Goal: Task Accomplishment & Management: Manage account settings

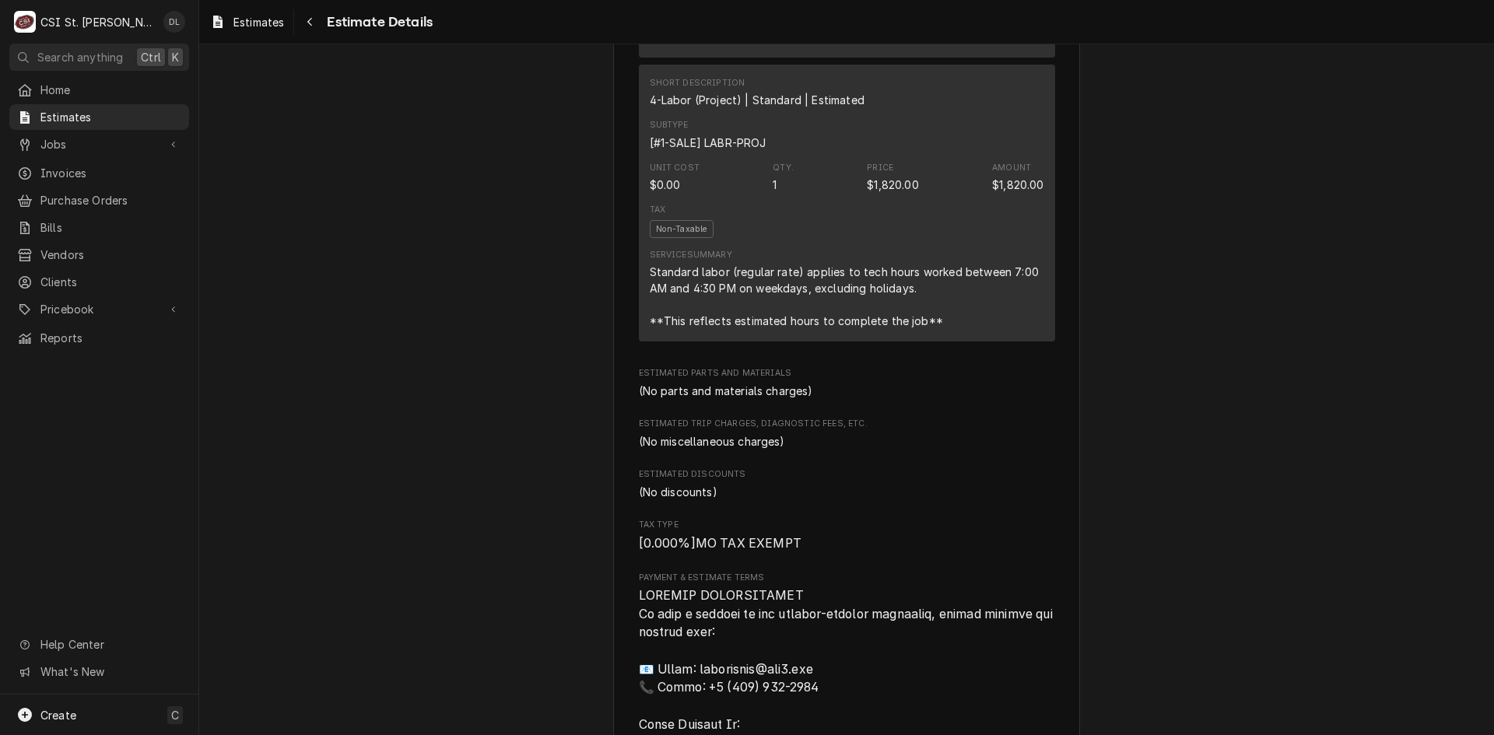
scroll to position [1719, 0]
click at [60, 138] on span "Jobs" at bounding box center [98, 144] width 117 height 16
click at [63, 163] on span "Jobs" at bounding box center [110, 171] width 141 height 16
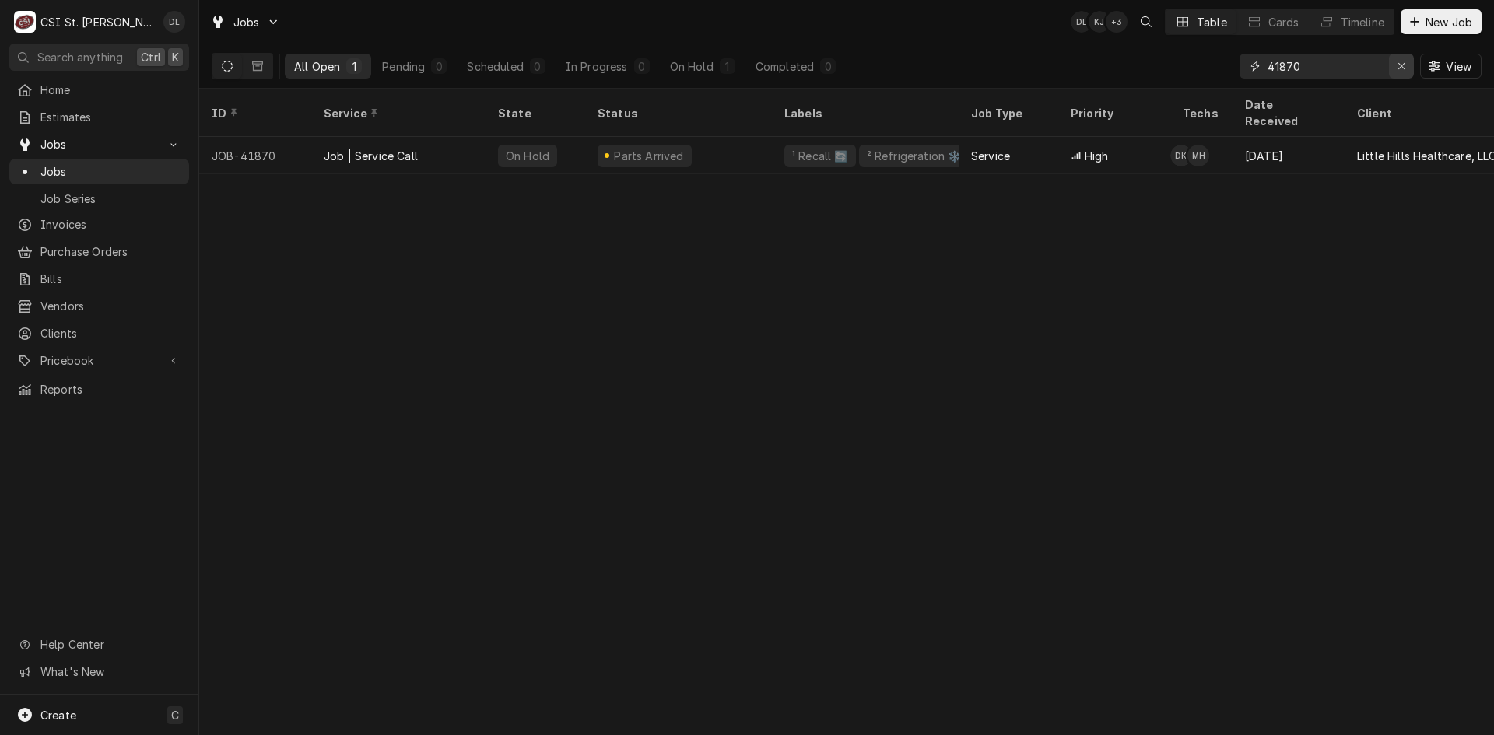
click at [1400, 65] on icon "Erase input" at bounding box center [1401, 66] width 9 height 11
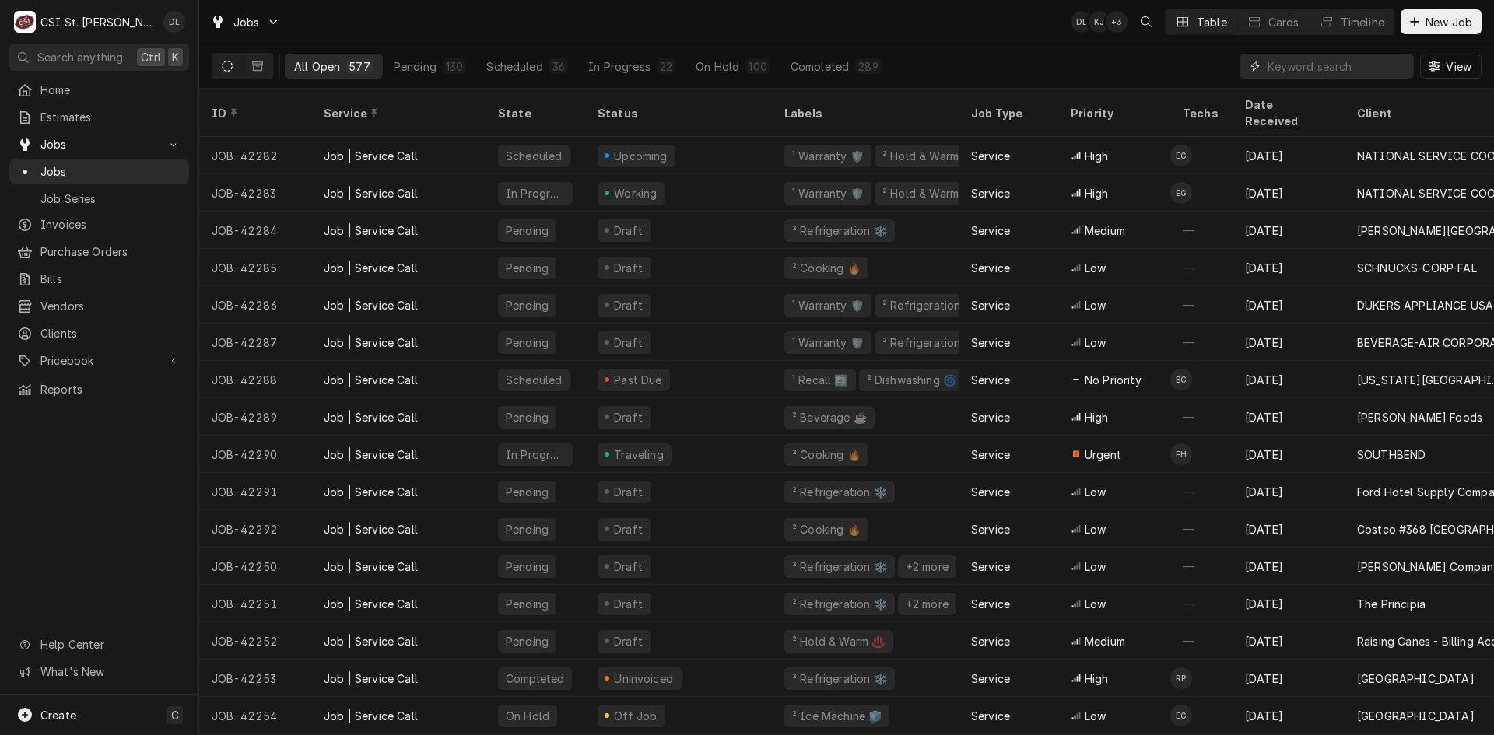
click at [1361, 69] on input "Dynamic Content Wrapper" at bounding box center [1336, 66] width 138 height 25
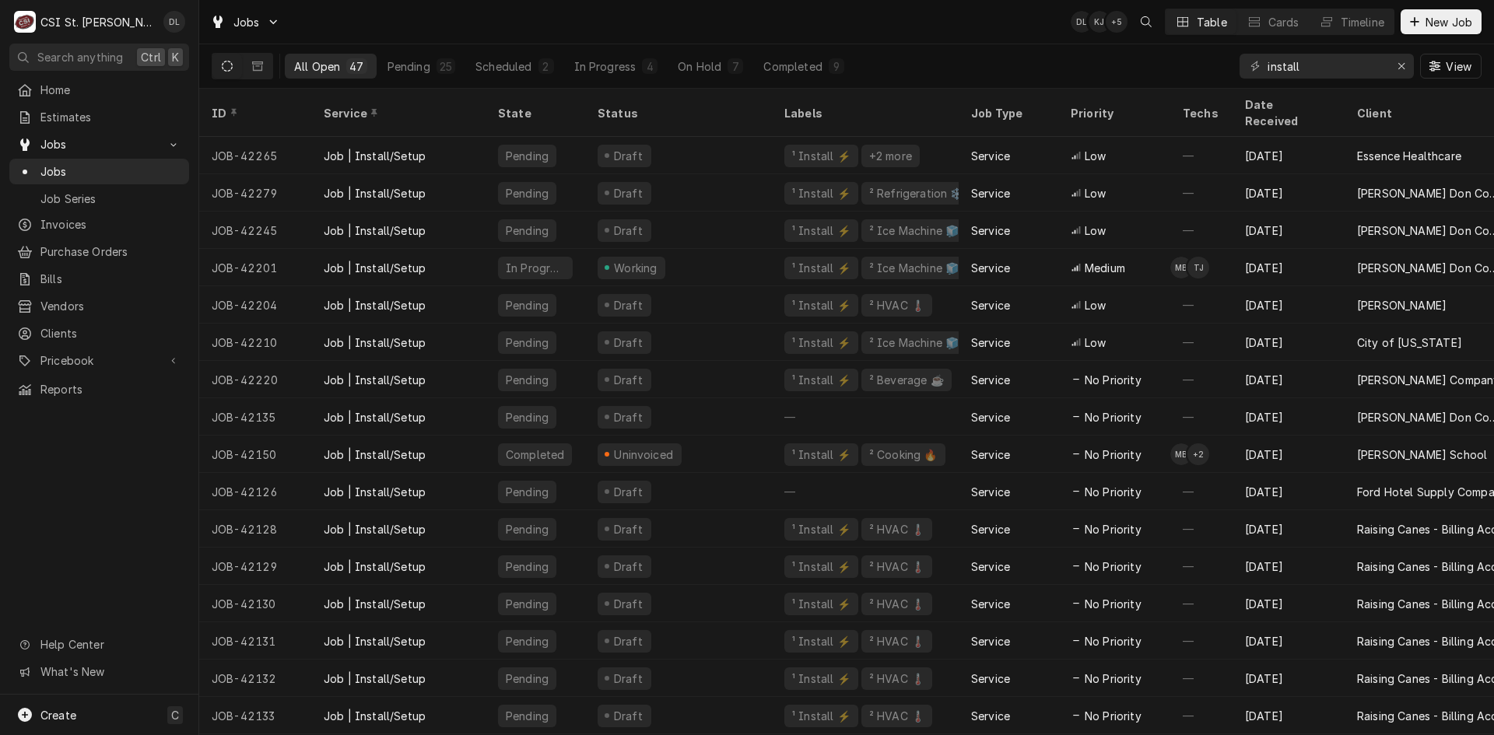
click at [787, 19] on div "Jobs DL KJ + 5 Table Cards Timeline New Job" at bounding box center [846, 22] width 1295 height 44
click at [1340, 61] on input "install" at bounding box center [1325, 66] width 117 height 25
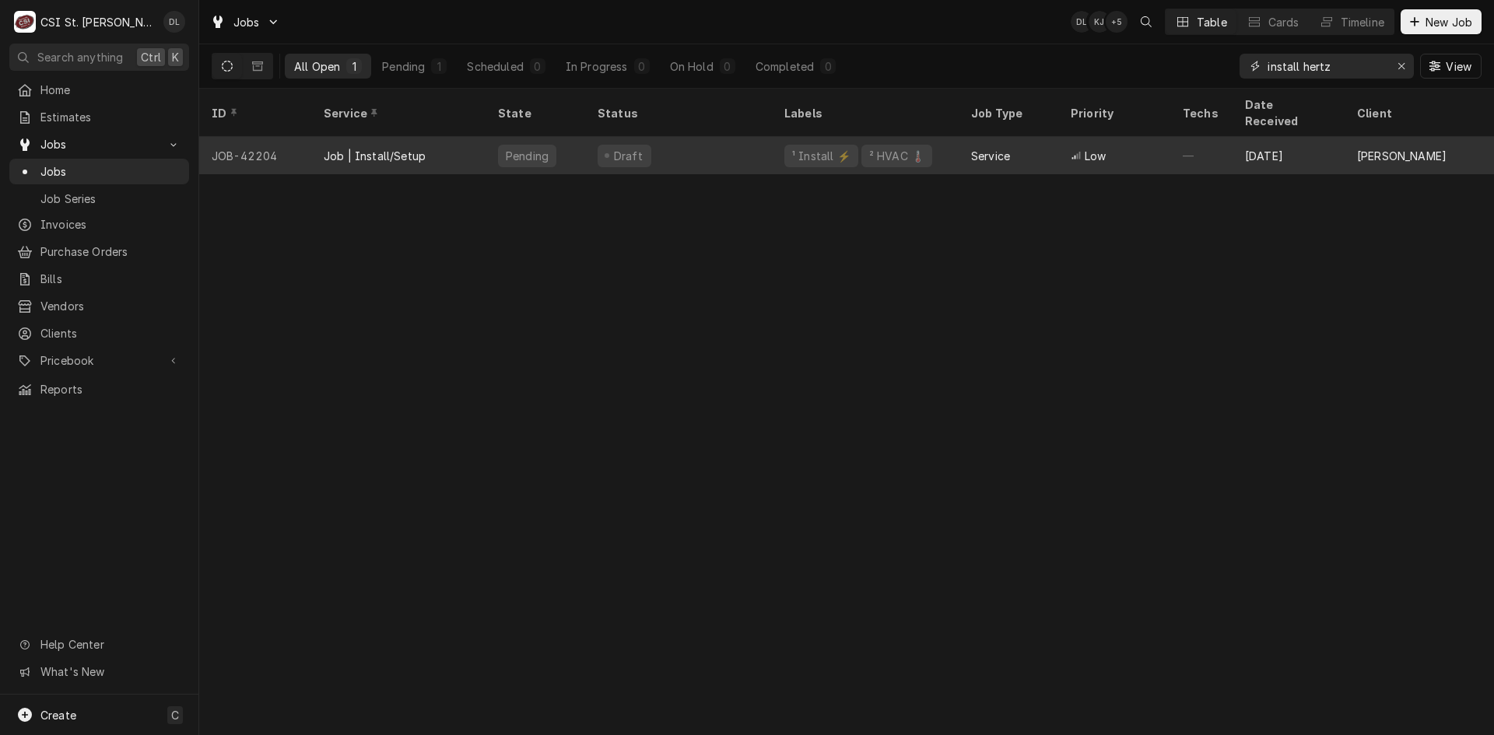
type input "install hertz"
click at [734, 137] on div "Draft" at bounding box center [678, 155] width 187 height 37
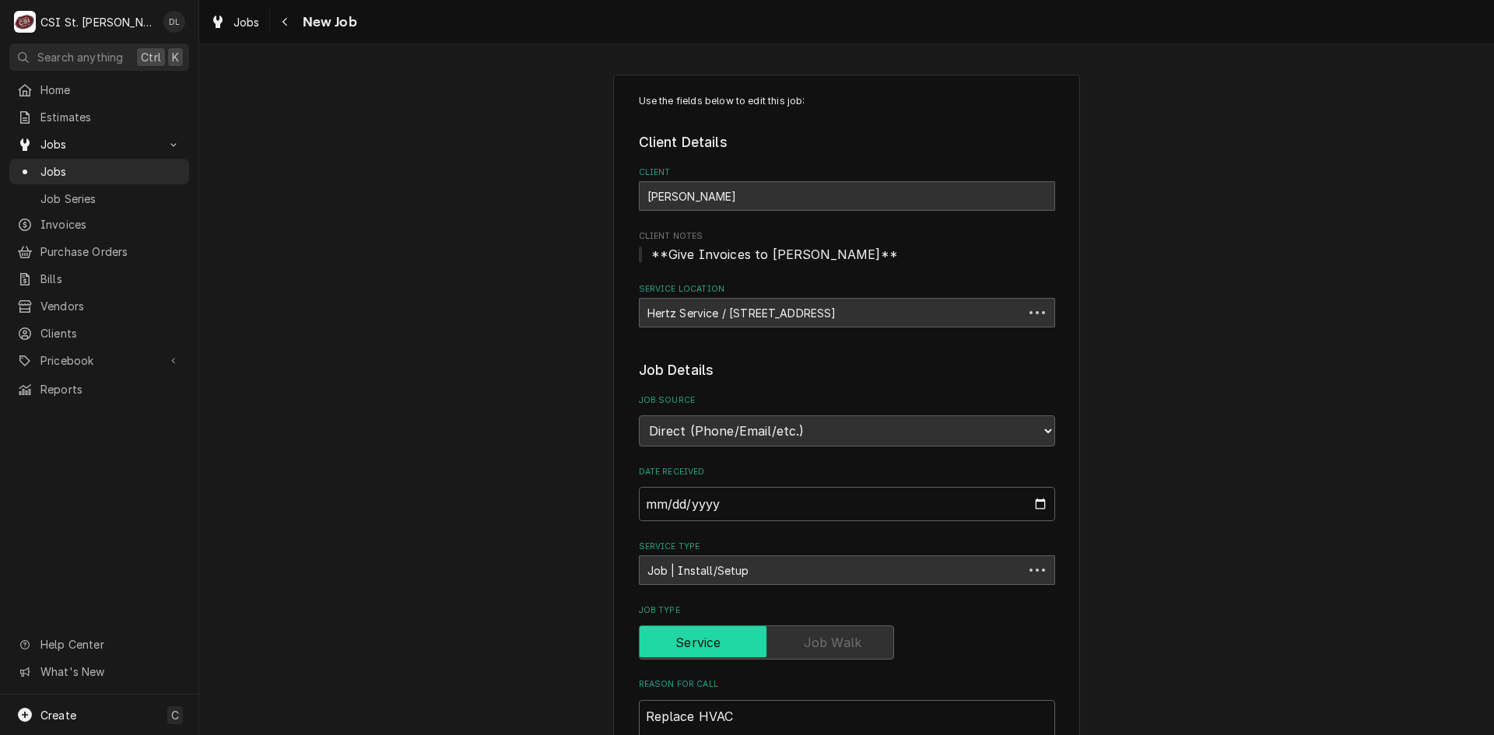
type textarea "x"
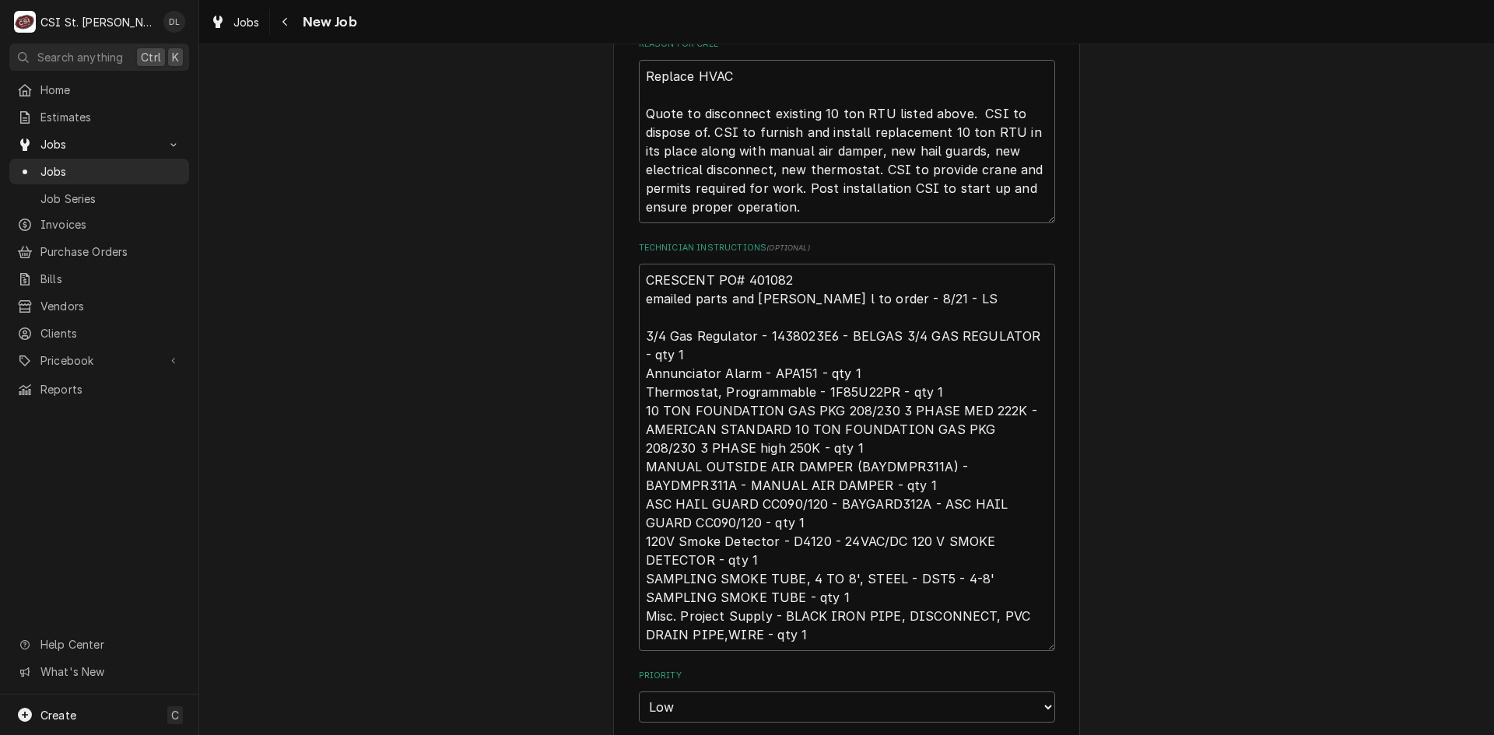
scroll to position [700, 0]
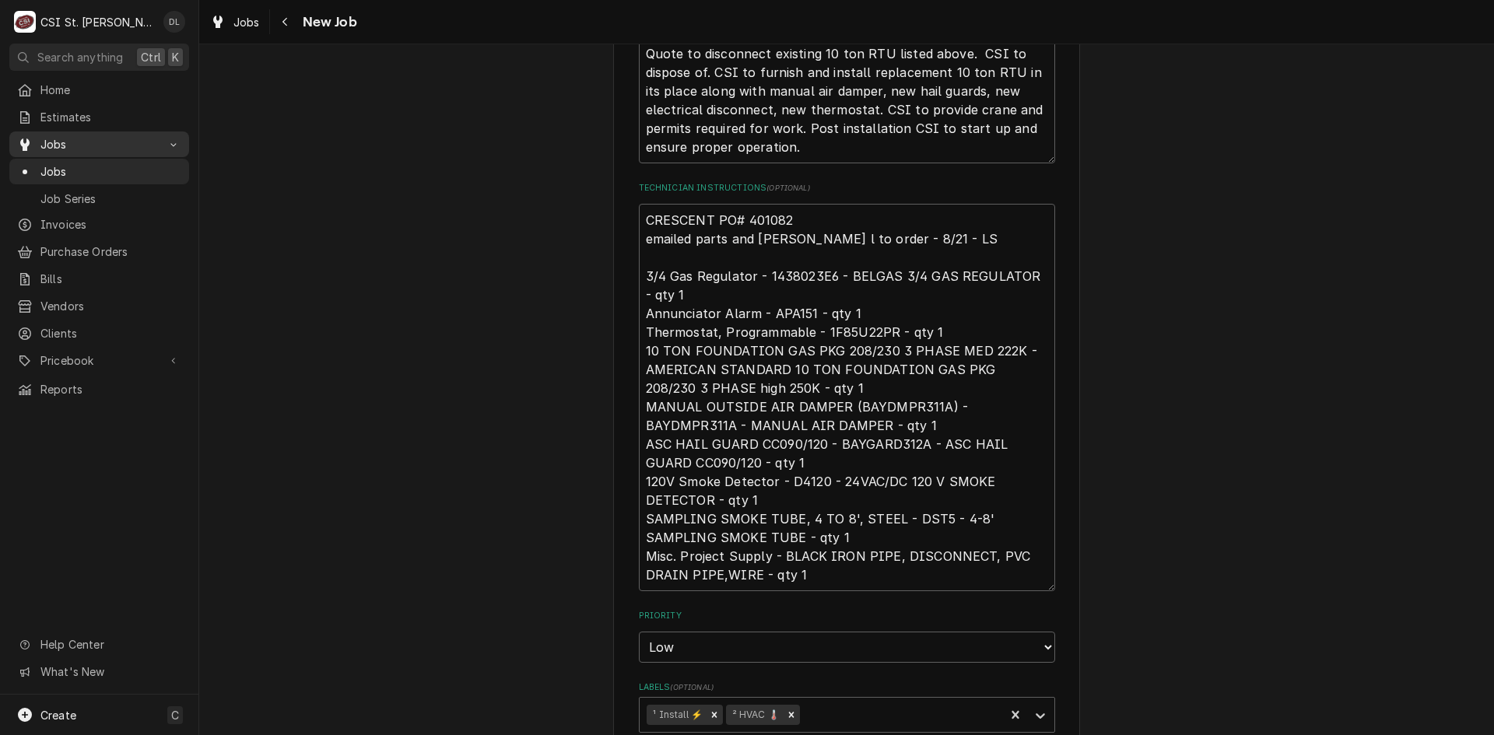
click at [56, 142] on span "Jobs" at bounding box center [98, 144] width 117 height 16
click at [60, 143] on span "Jobs" at bounding box center [98, 144] width 117 height 16
click at [71, 163] on span "Jobs" at bounding box center [110, 171] width 141 height 16
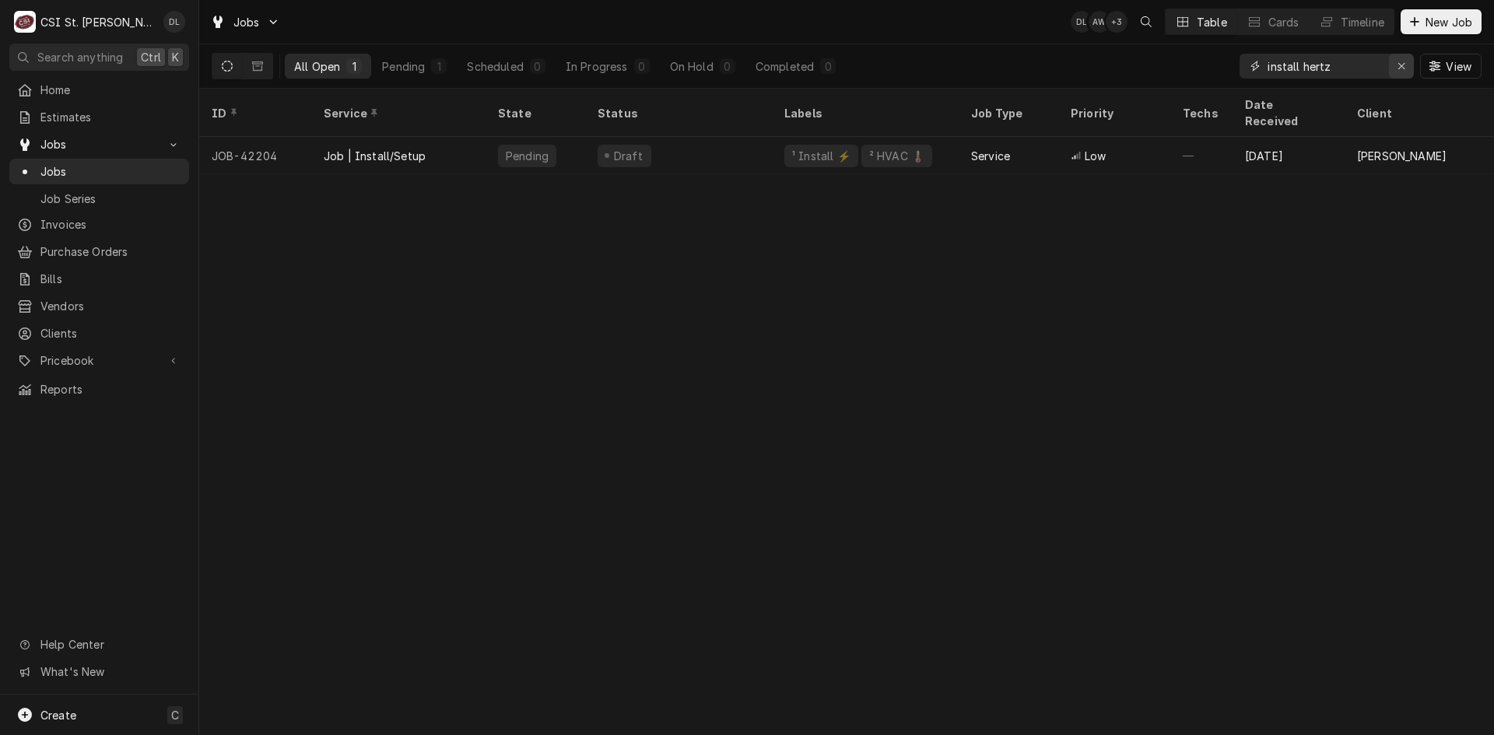
click at [1389, 65] on button "Erase input" at bounding box center [1401, 66] width 25 height 25
click at [1351, 65] on input "Dynamic Content Wrapper" at bounding box center [1340, 66] width 146 height 25
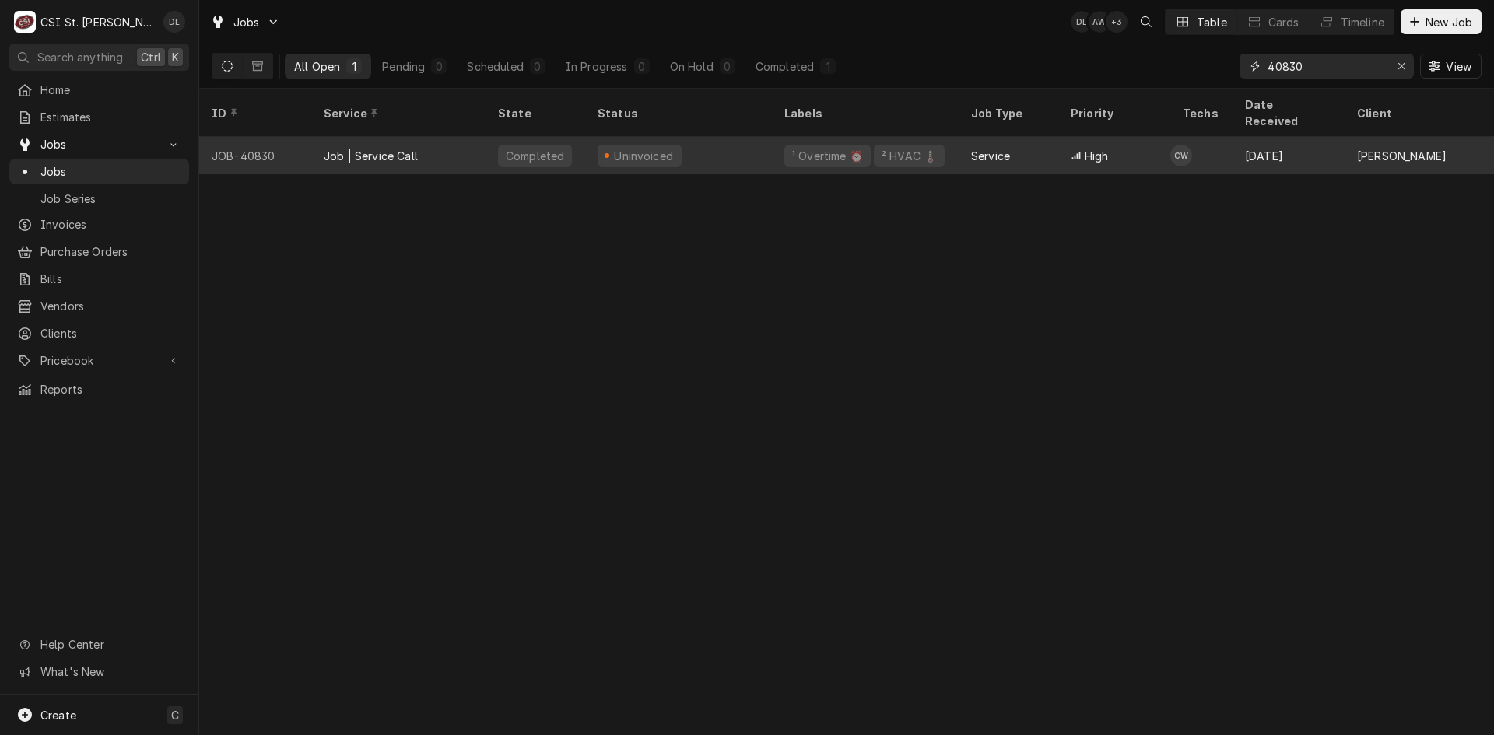
type input "40830"
click at [745, 138] on div "Uninvoiced" at bounding box center [678, 155] width 187 height 37
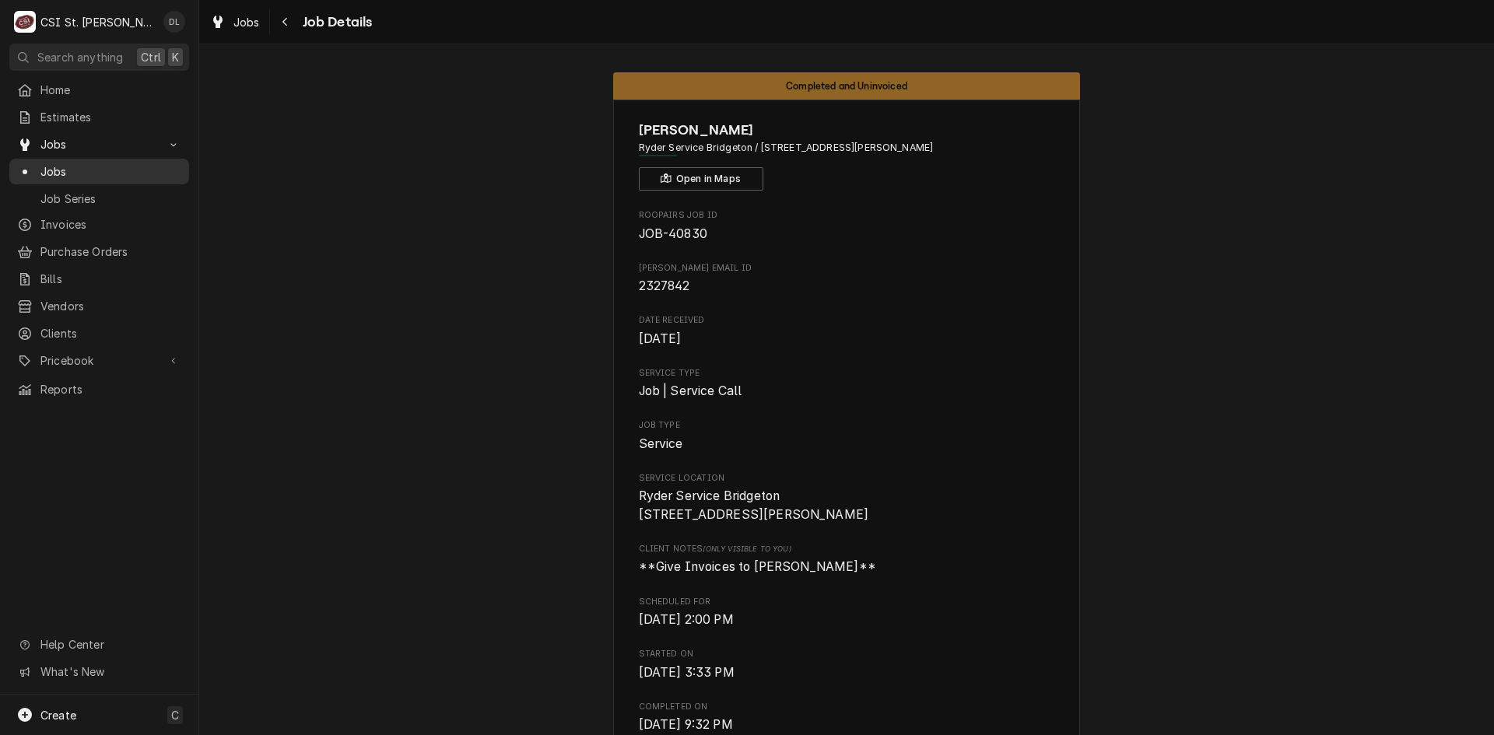
click at [81, 164] on span "Jobs" at bounding box center [110, 171] width 141 height 16
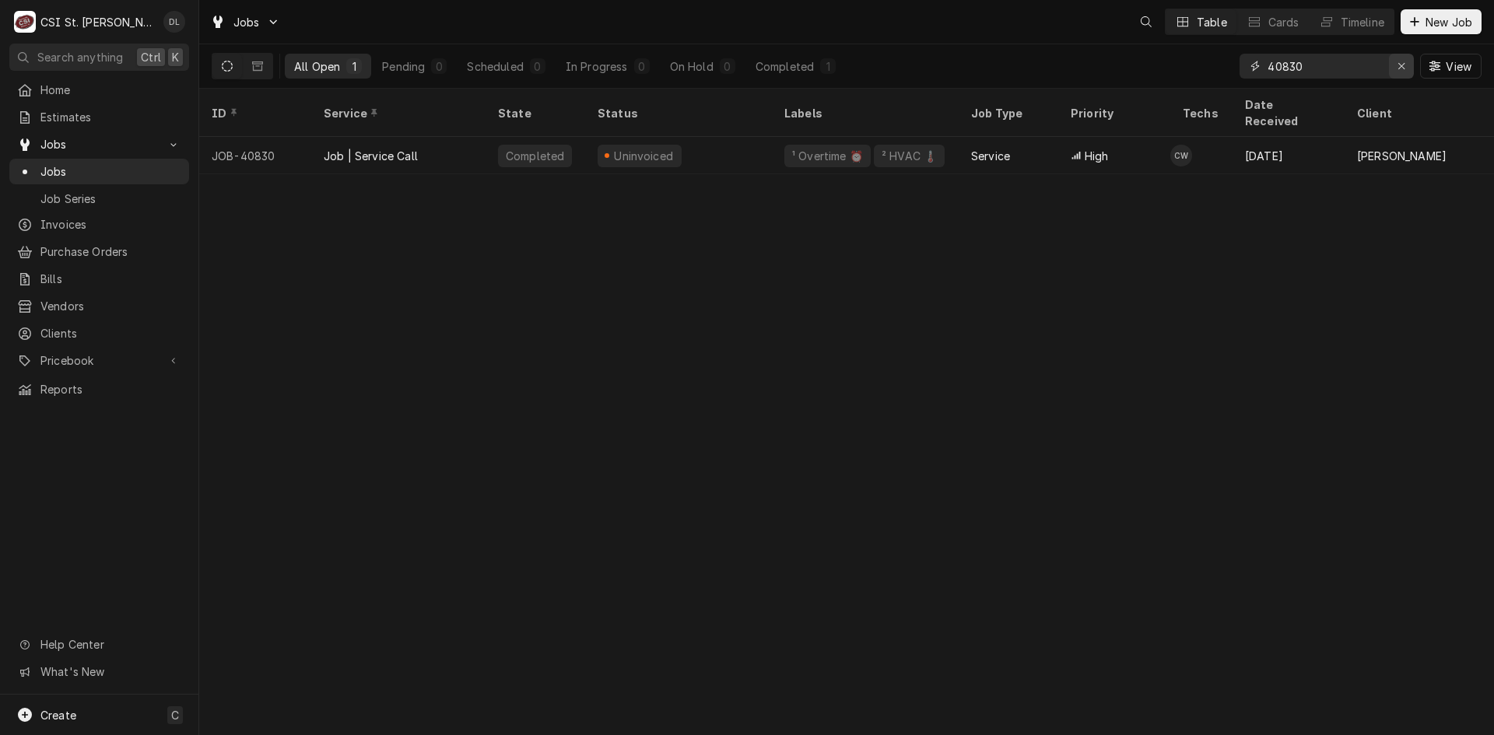
click at [1395, 61] on div "Erase input" at bounding box center [1401, 66] width 16 height 16
click at [1312, 68] on input "Dynamic Content Wrapper" at bounding box center [1340, 66] width 146 height 25
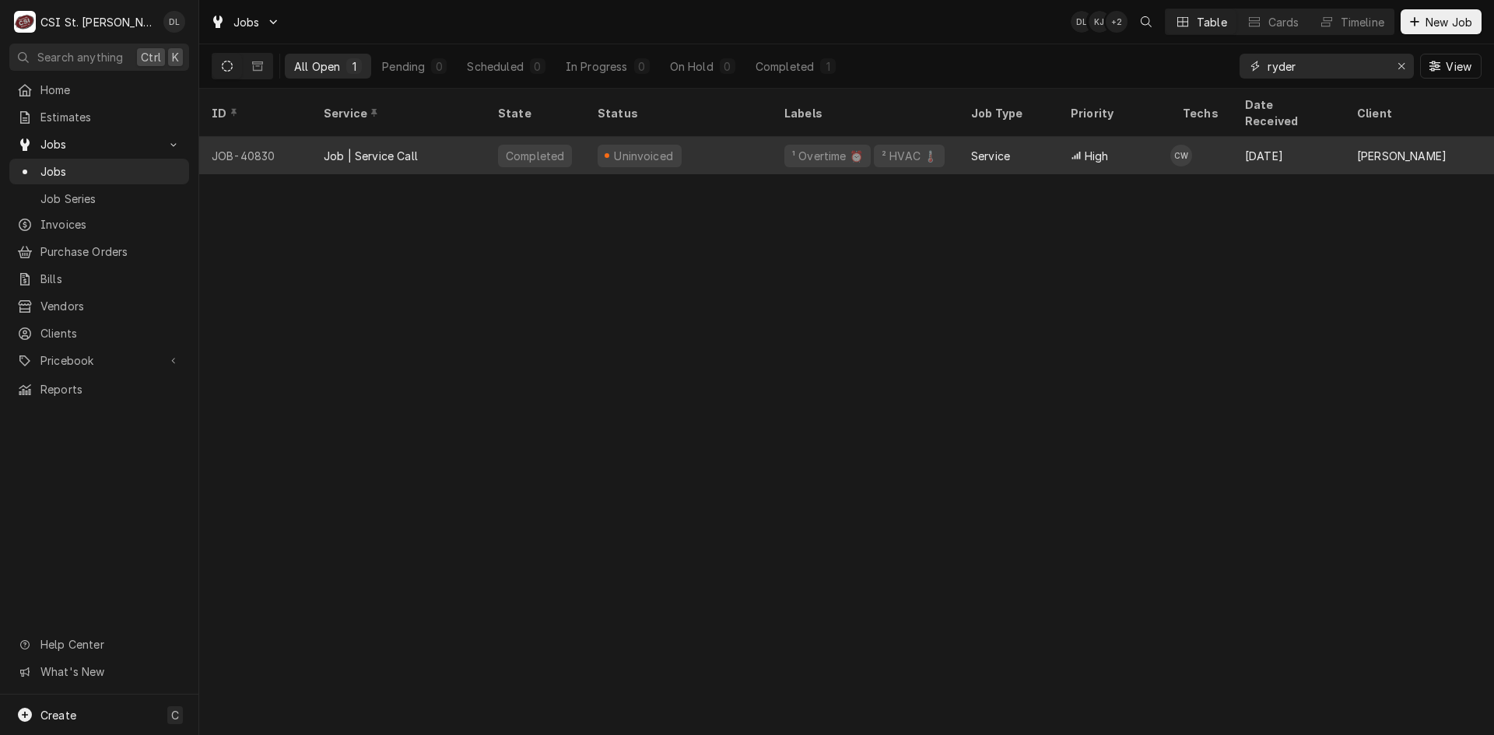
type input "ryder"
click at [720, 137] on div "Uninvoiced" at bounding box center [678, 155] width 187 height 37
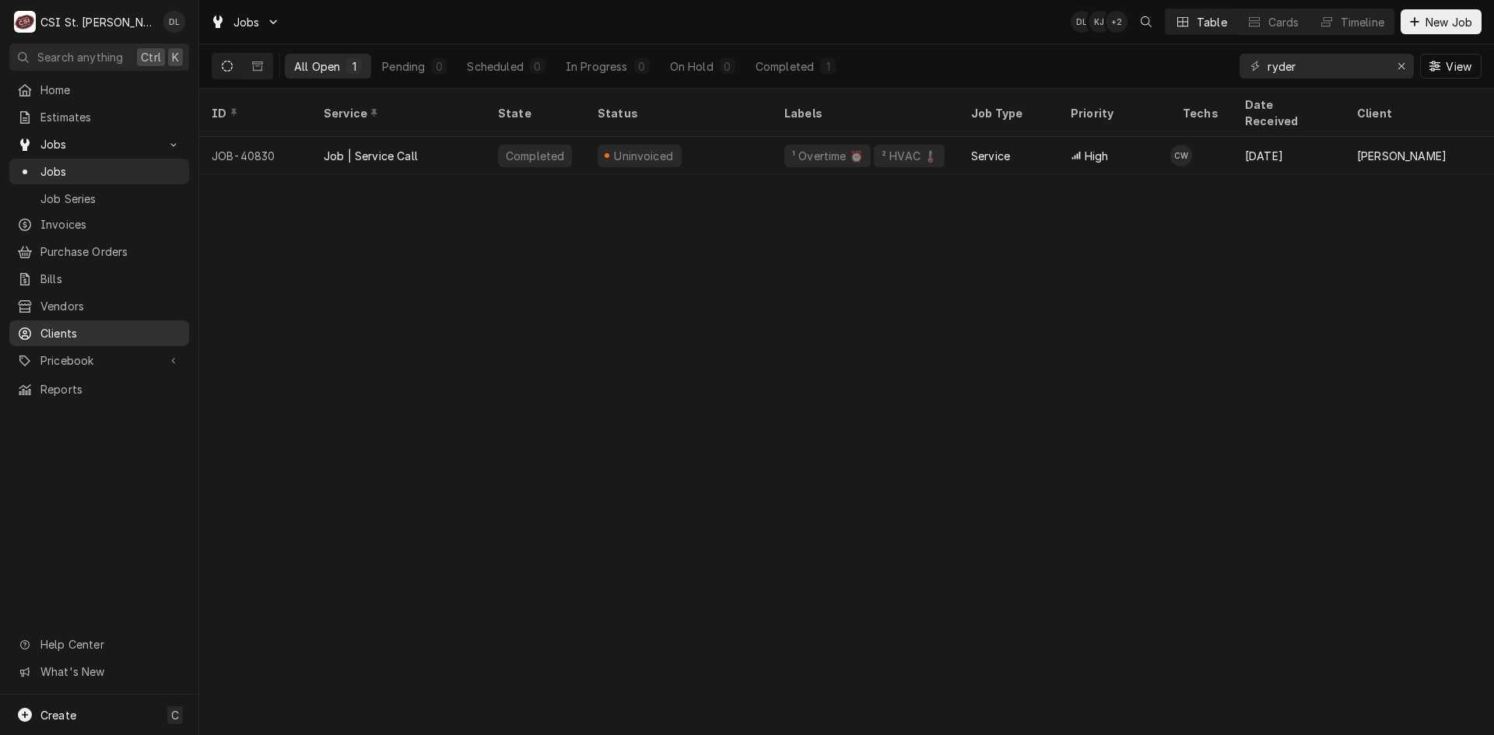
click at [69, 325] on span "Clients" at bounding box center [110, 333] width 141 height 16
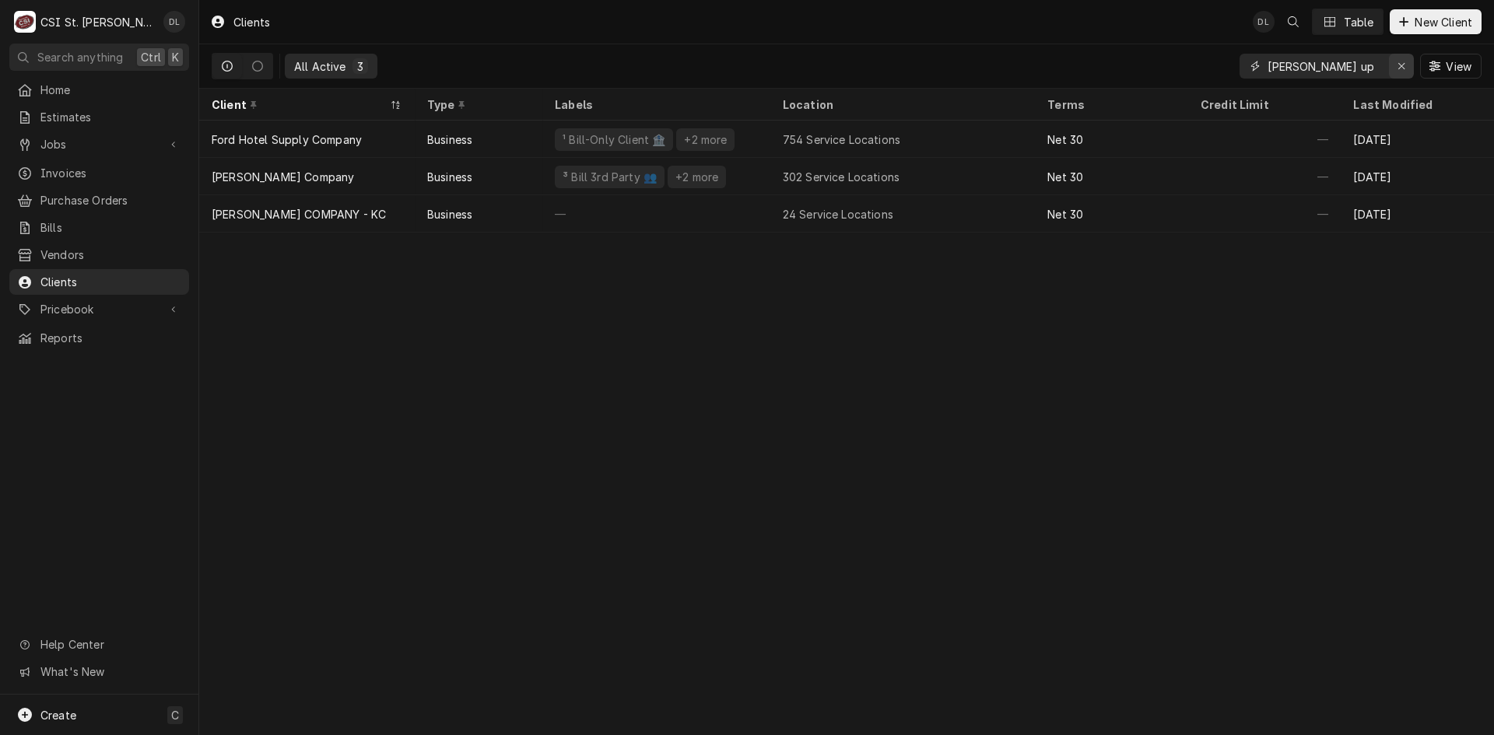
drag, startPoint x: 1404, startPoint y: 65, endPoint x: 1312, endPoint y: 65, distance: 91.8
click at [1403, 65] on icon "Erase input" at bounding box center [1401, 66] width 9 height 11
click at [1308, 66] on input "Dynamic Content Wrapper" at bounding box center [1340, 66] width 146 height 25
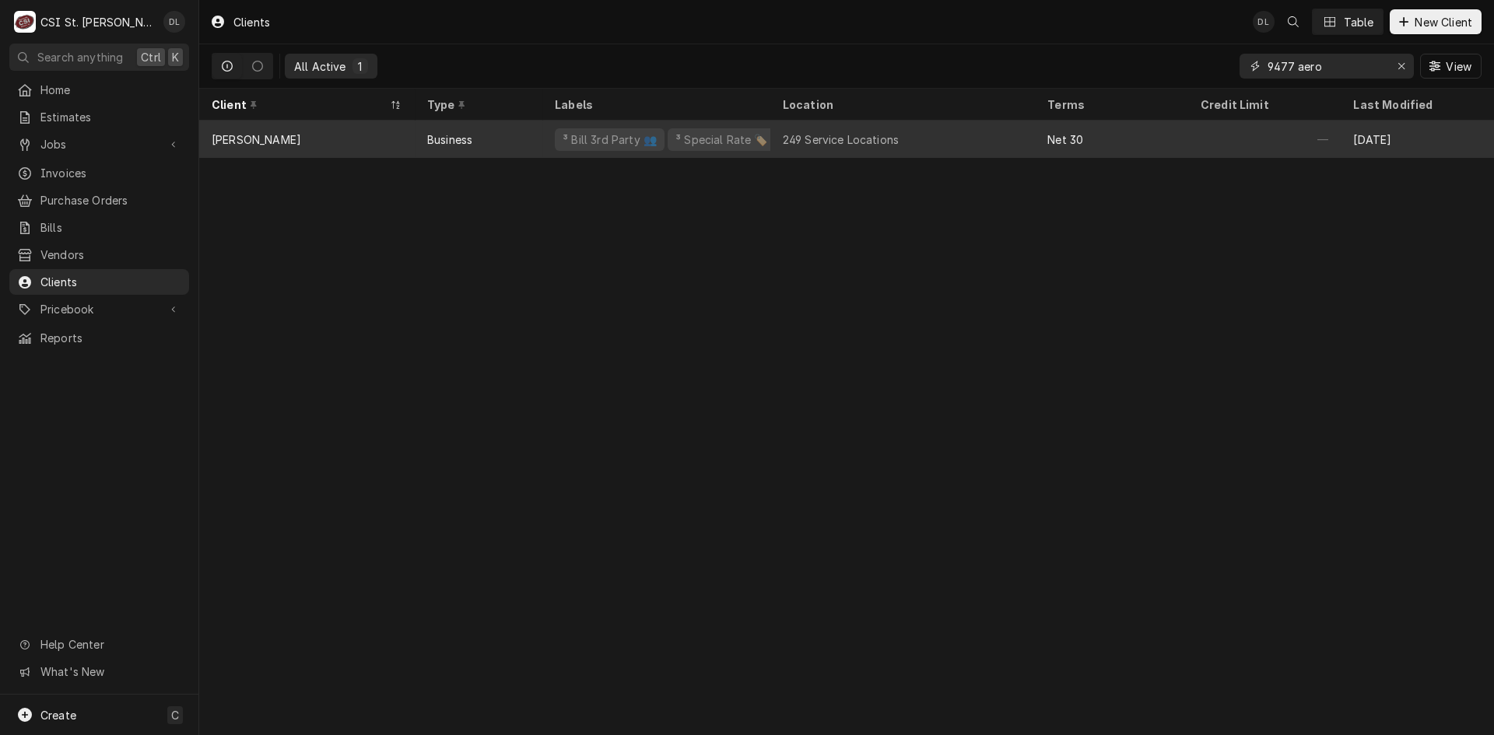
type input "9477 aero"
click at [998, 145] on div "249 Service Locations" at bounding box center [902, 139] width 265 height 37
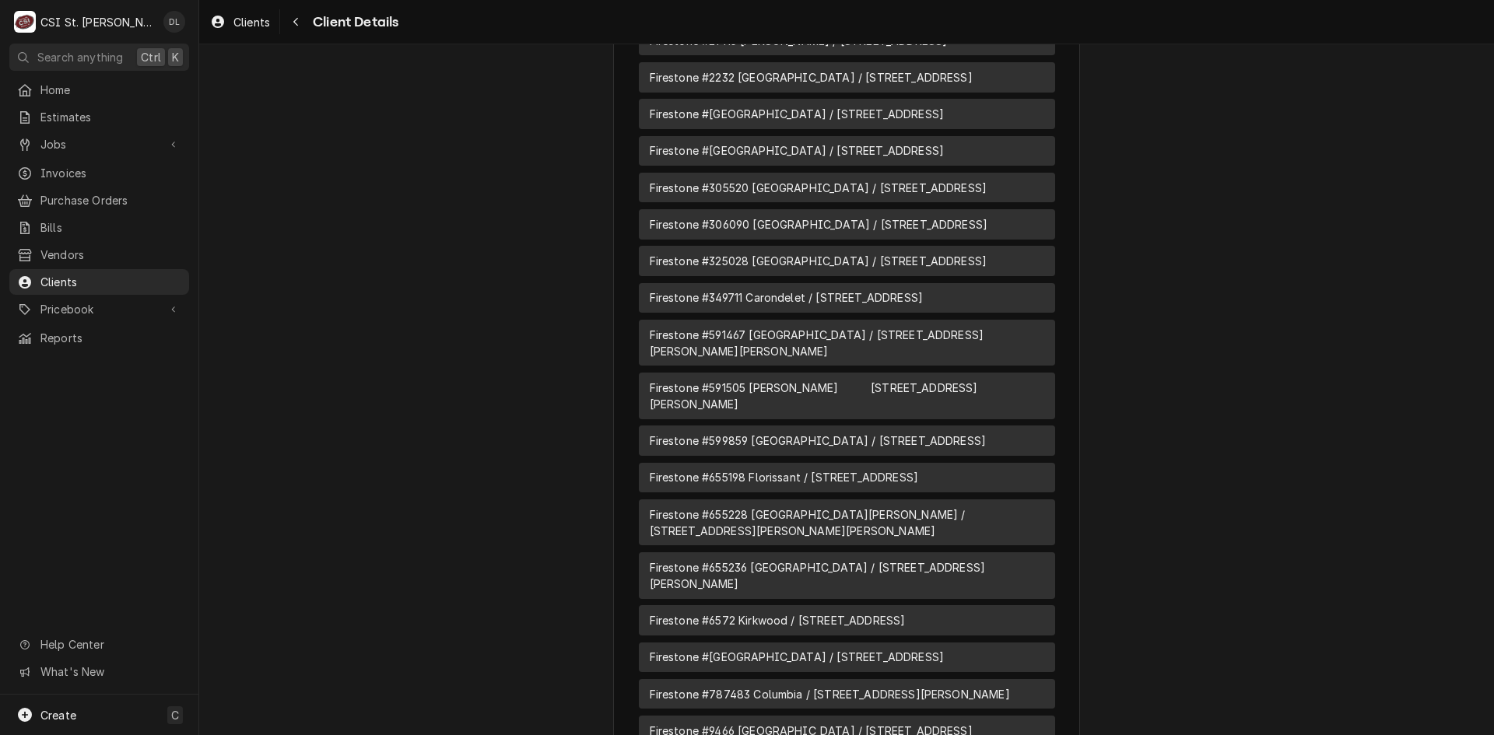
scroll to position [5057, 0]
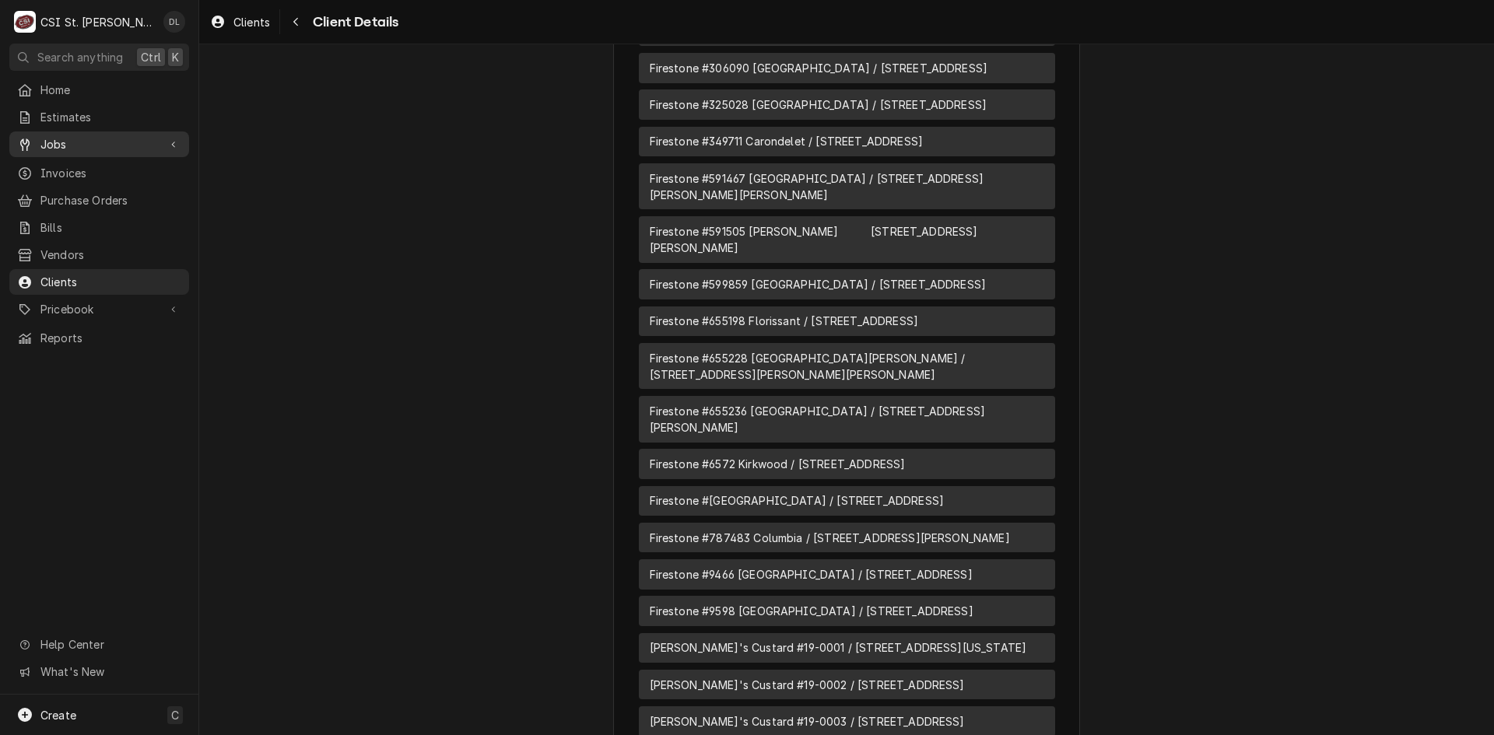
click at [60, 131] on link "Jobs" at bounding box center [99, 144] width 180 height 26
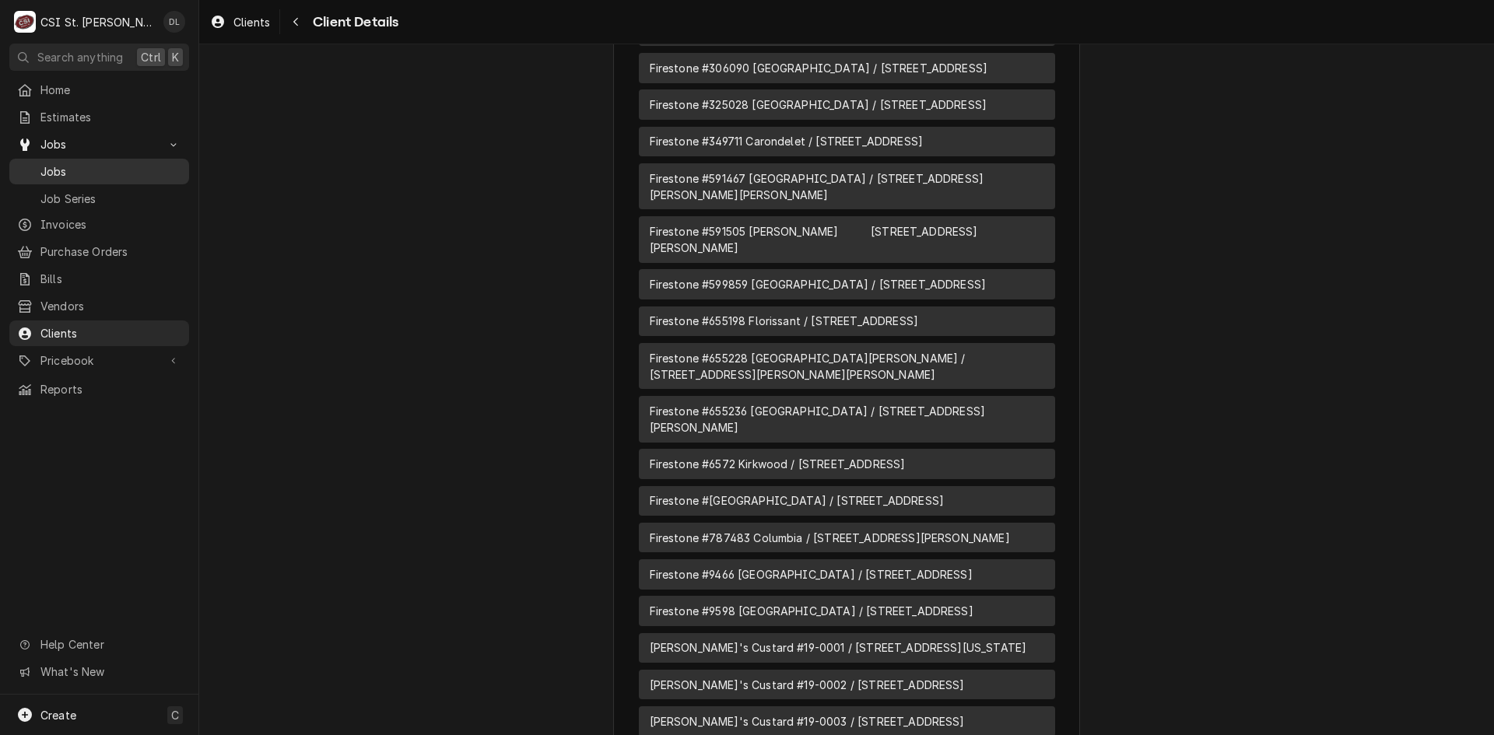
click at [89, 163] on span "Jobs" at bounding box center [110, 171] width 141 height 16
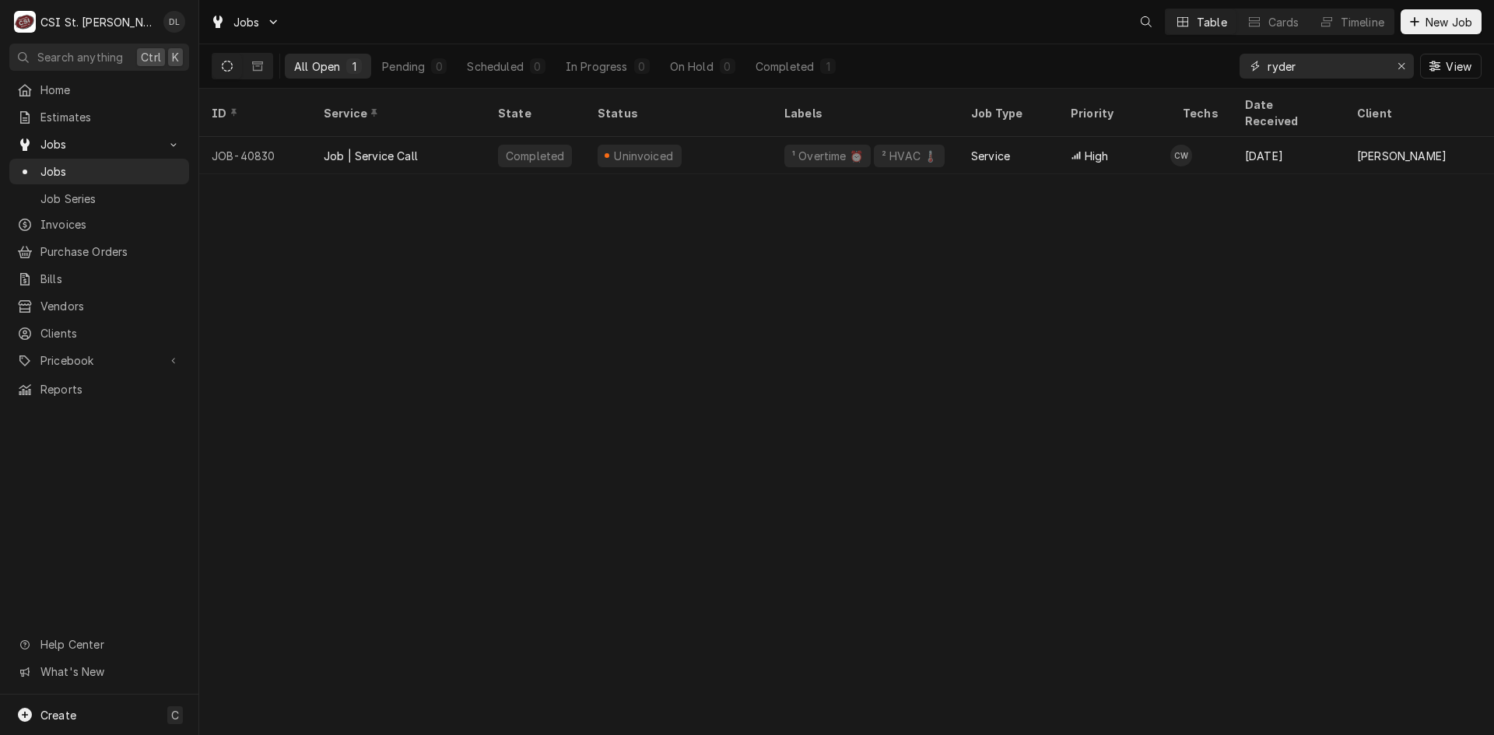
click at [1361, 65] on input "ryder" at bounding box center [1325, 66] width 117 height 25
type input "r"
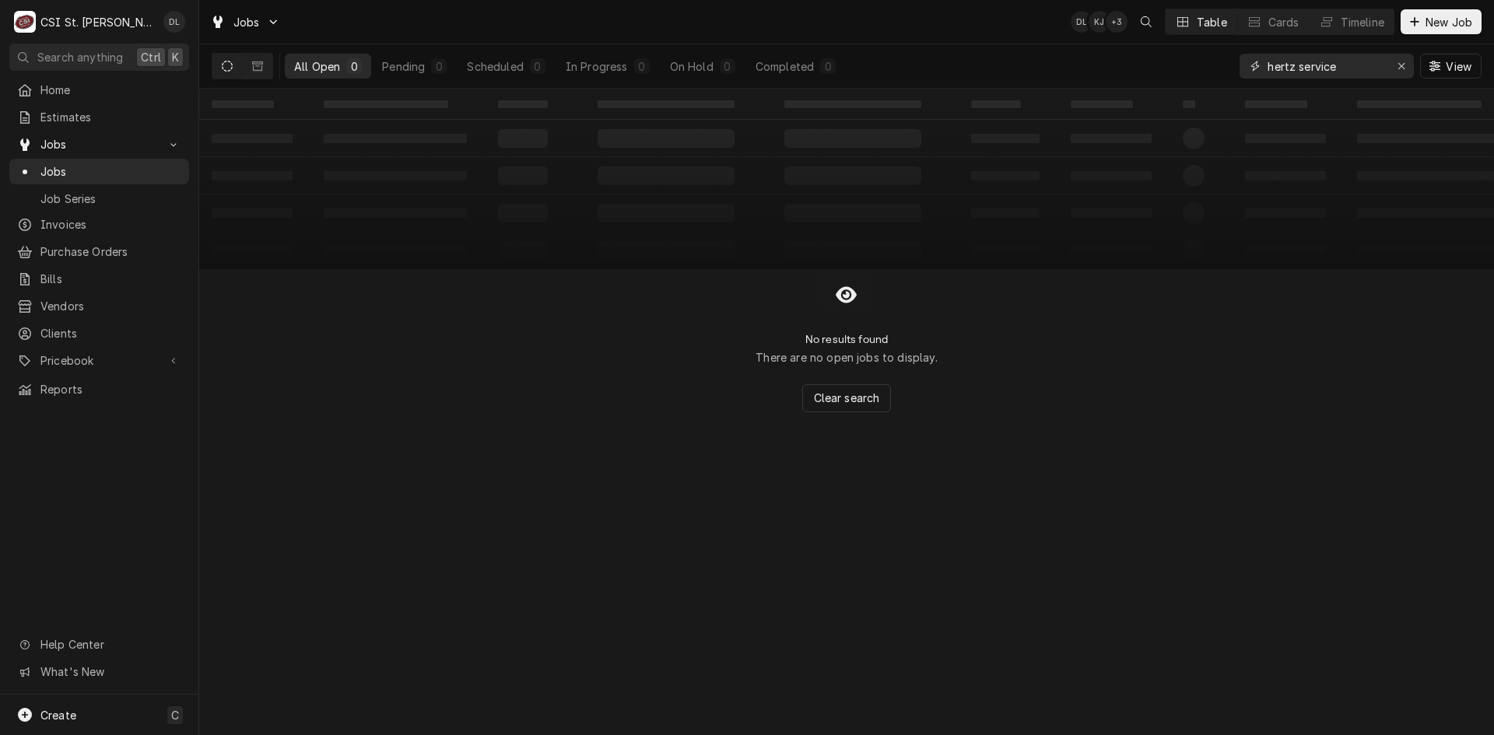
type input "hertz service"
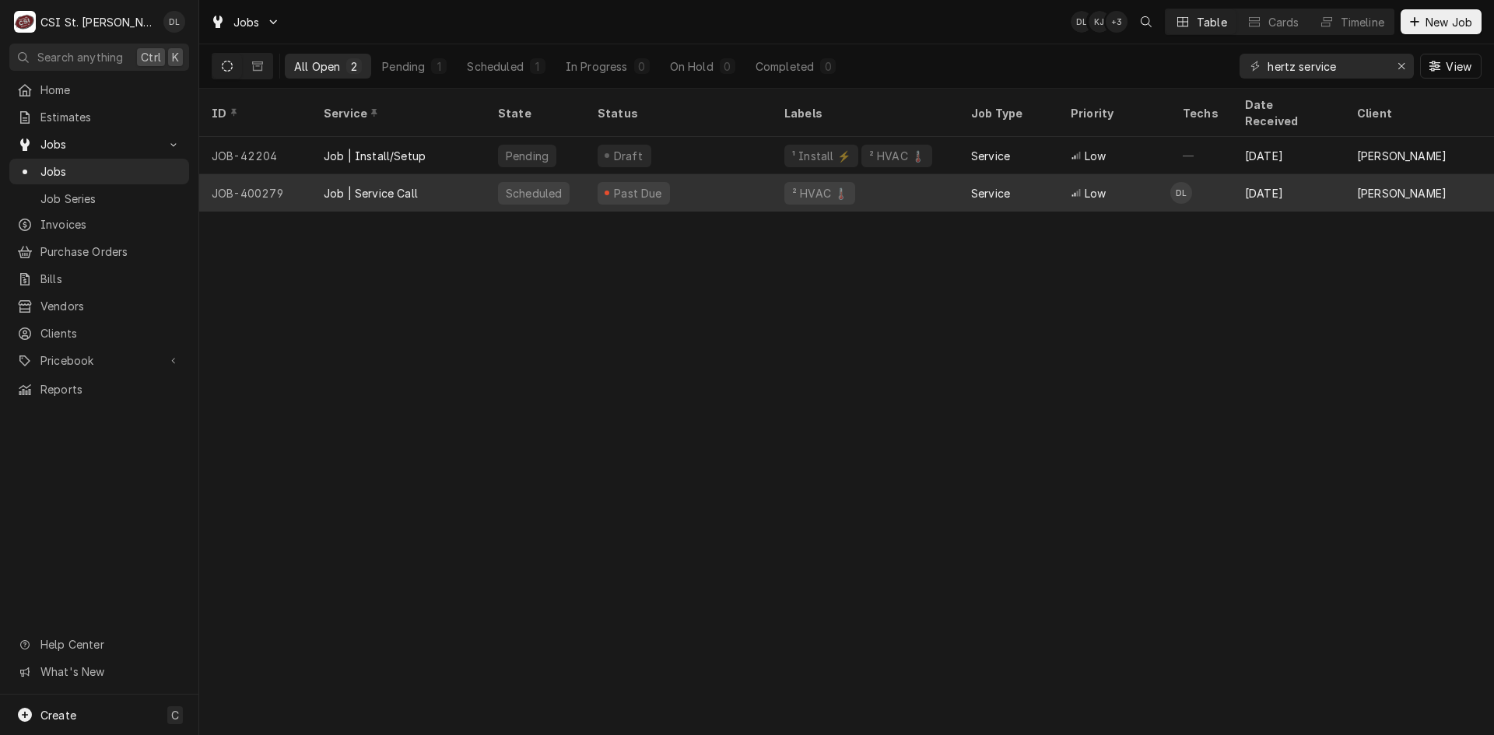
click at [741, 176] on div "Past Due" at bounding box center [678, 192] width 187 height 37
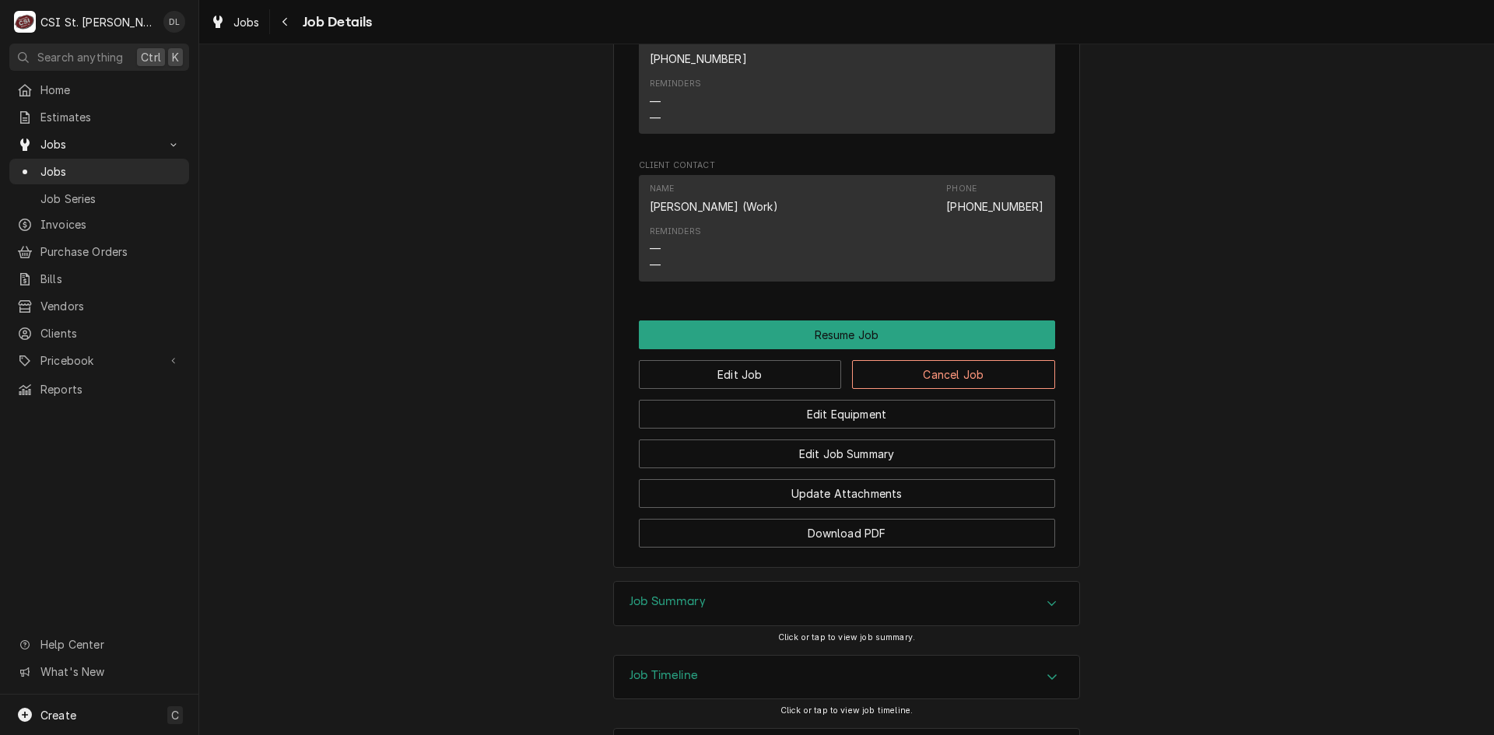
scroll to position [1568, 0]
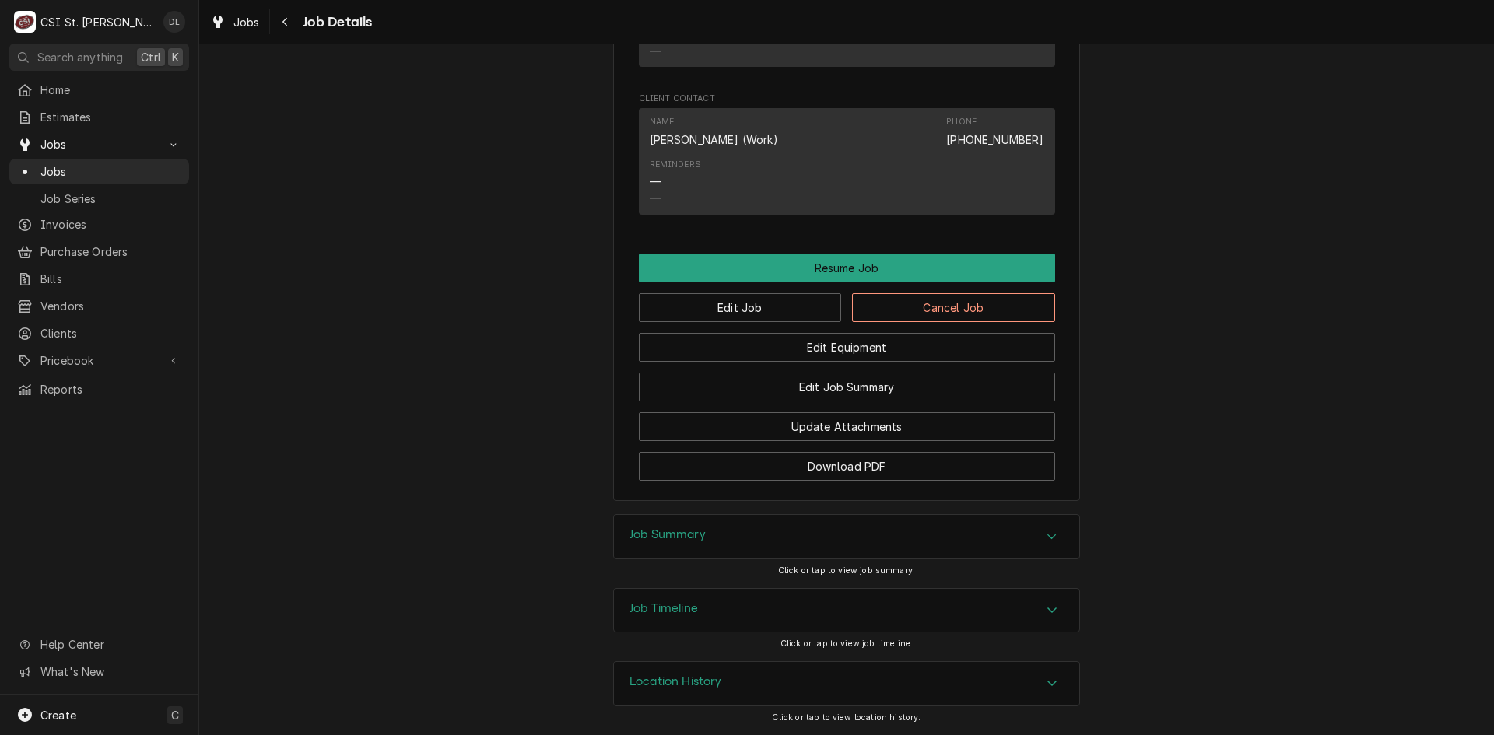
drag, startPoint x: 1044, startPoint y: 519, endPoint x: 1050, endPoint y: 526, distance: 9.4
click at [1046, 520] on div "Job Summary" at bounding box center [846, 537] width 465 height 44
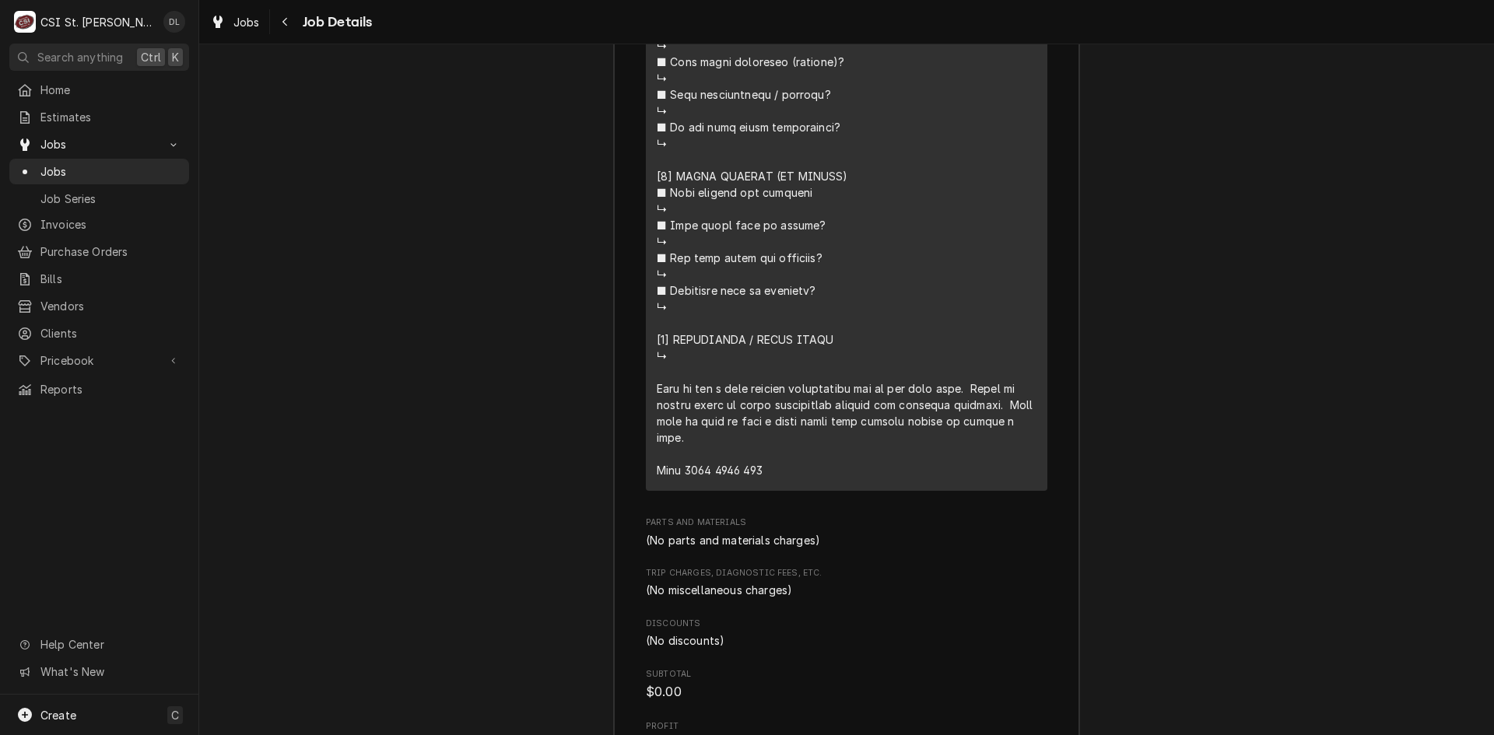
scroll to position [3124, 0]
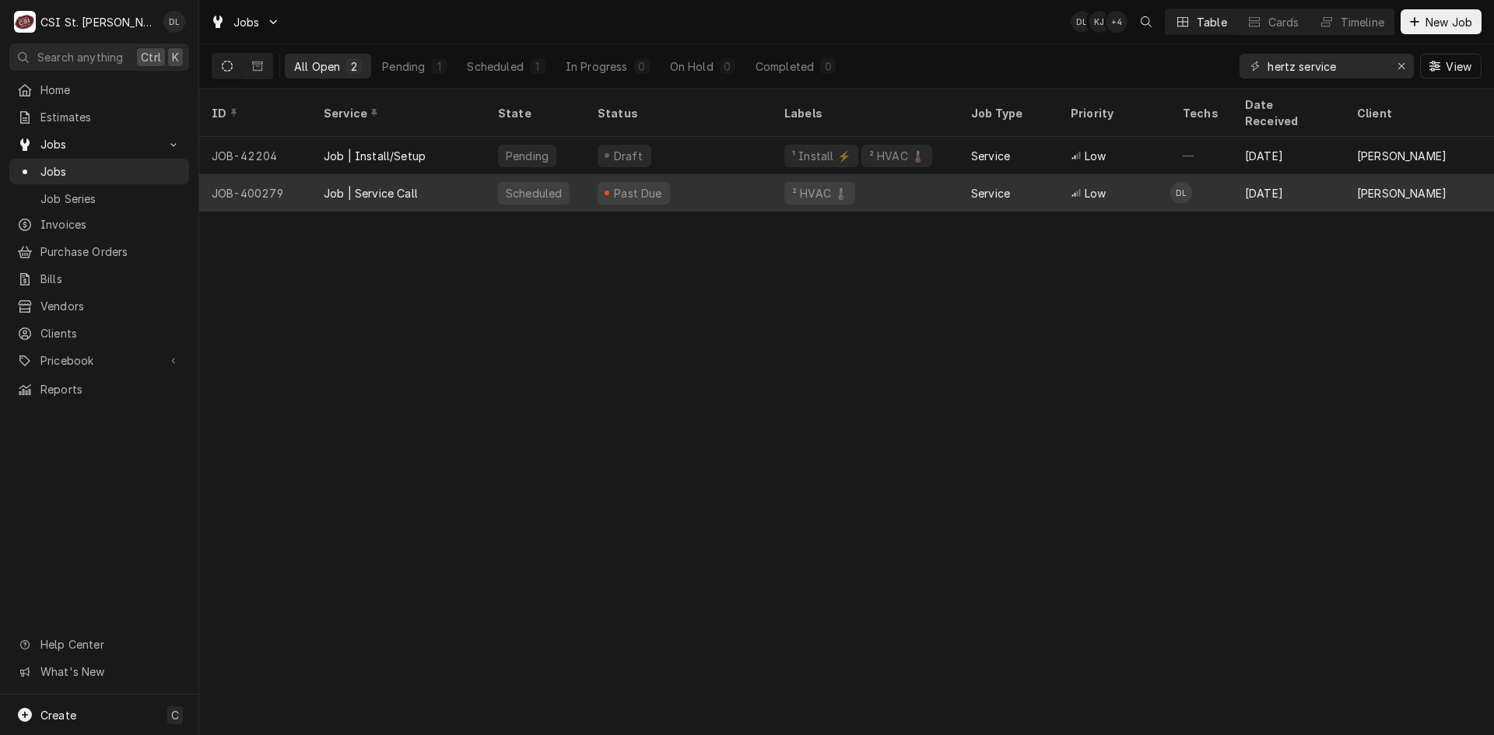
click at [720, 177] on div "Past Due" at bounding box center [678, 192] width 187 height 37
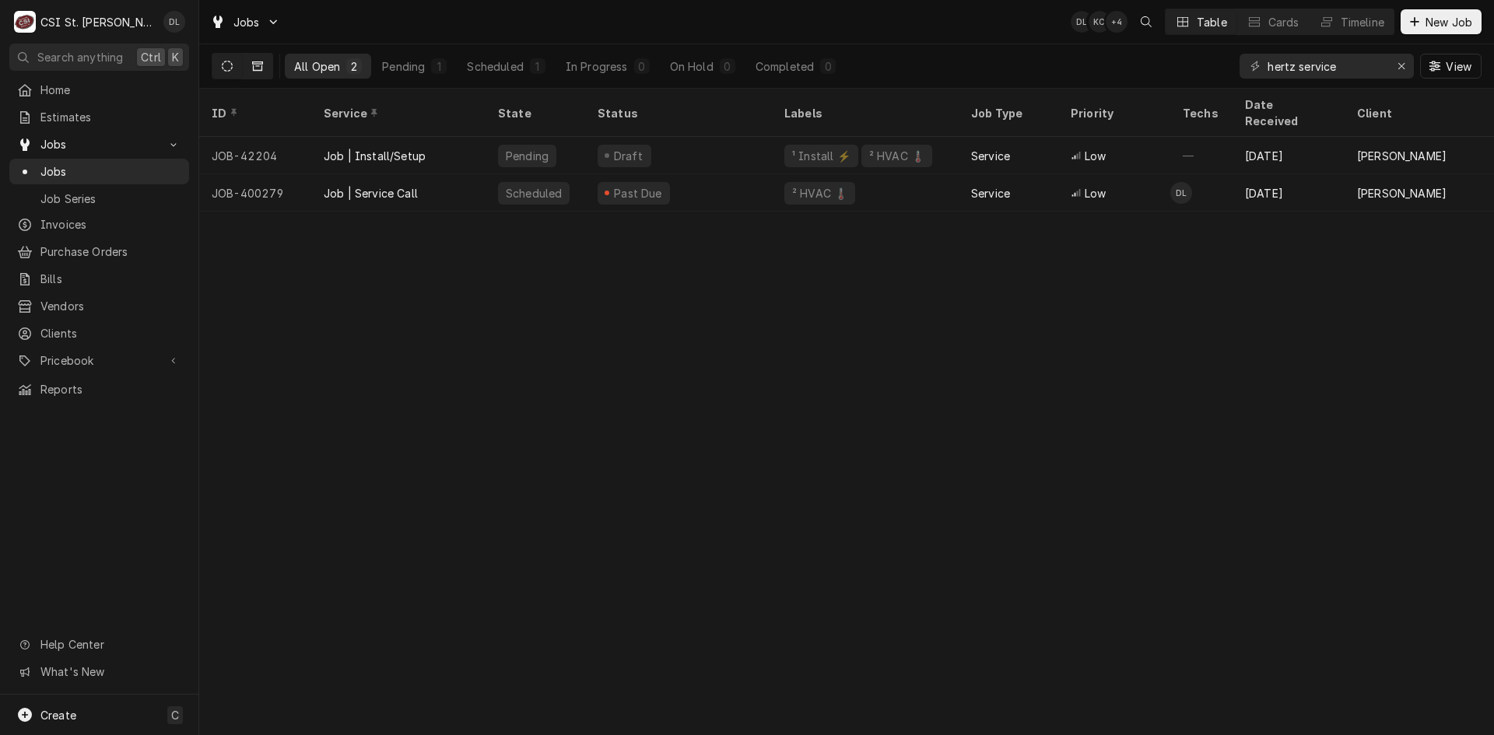
click at [253, 61] on button "Dynamic Content Wrapper" at bounding box center [258, 66] width 30 height 25
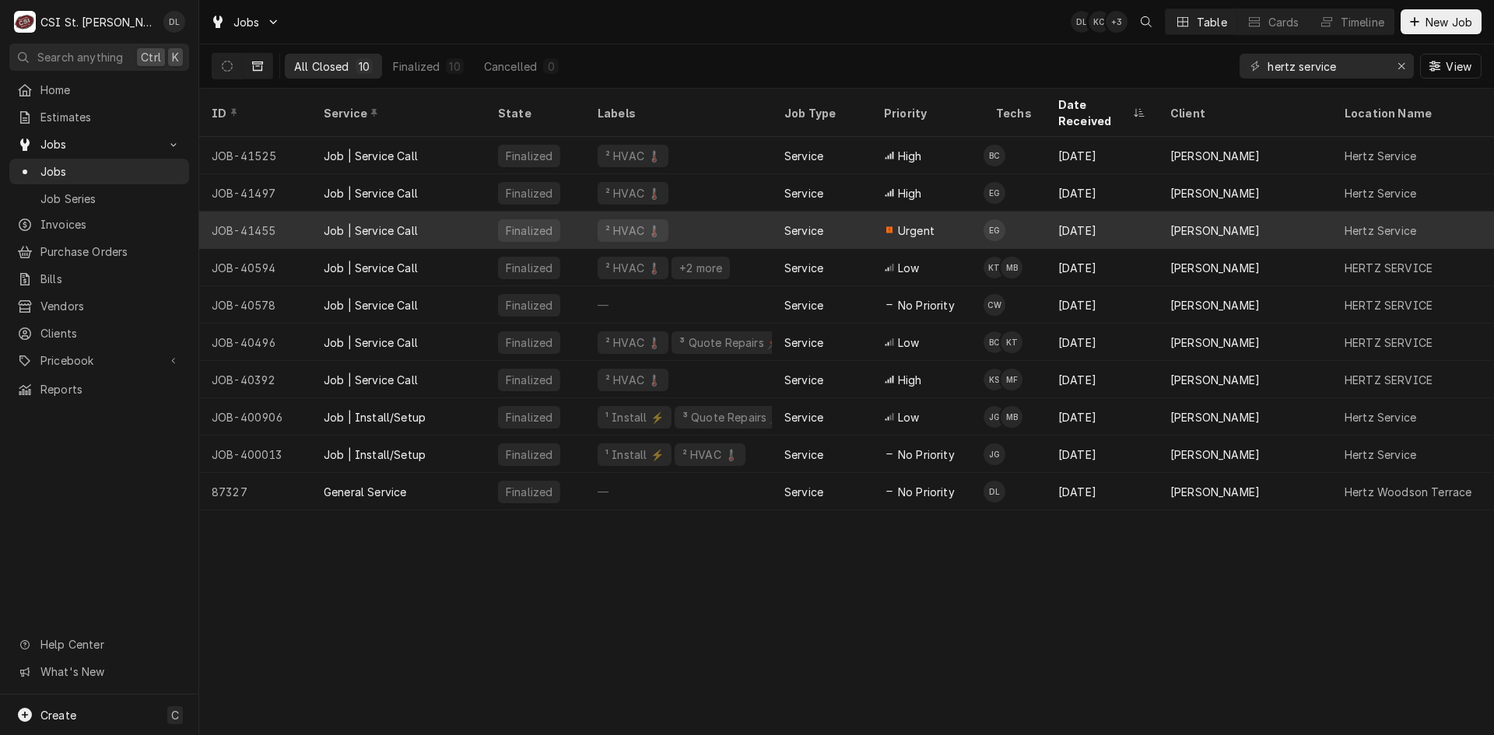
click at [766, 212] on div "² HVAC 🌡️" at bounding box center [678, 230] width 187 height 37
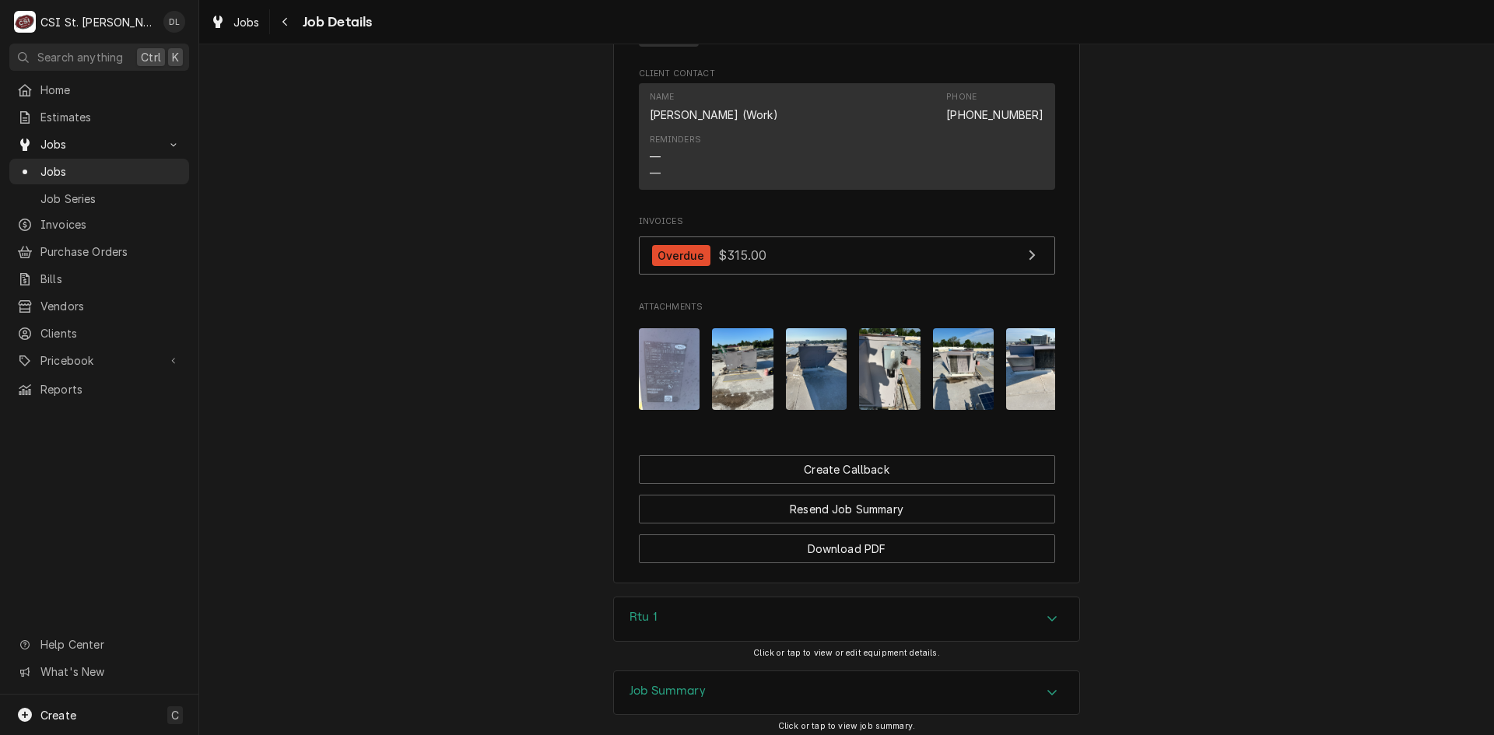
scroll to position [1245, 0]
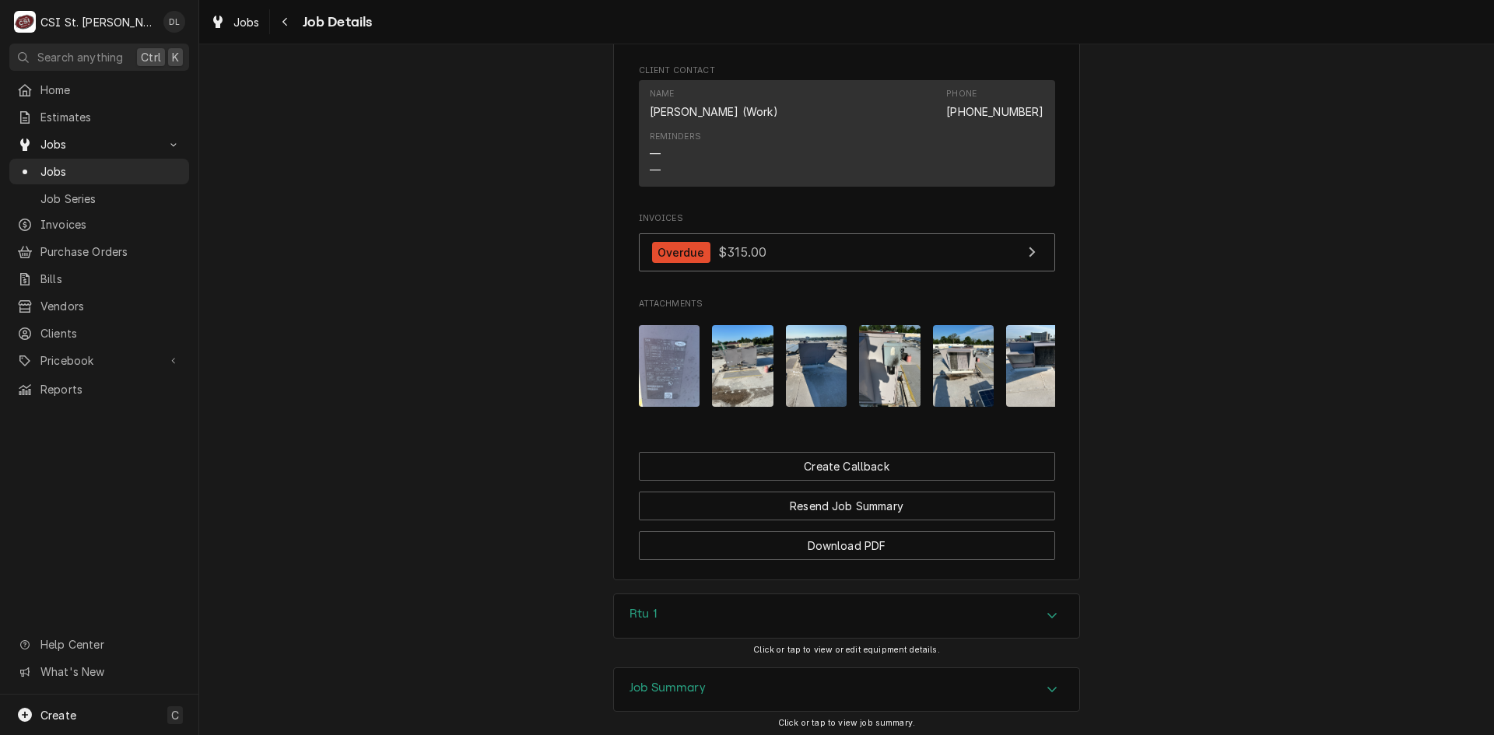
click at [719, 368] on img "Attachments" at bounding box center [742, 366] width 61 height 82
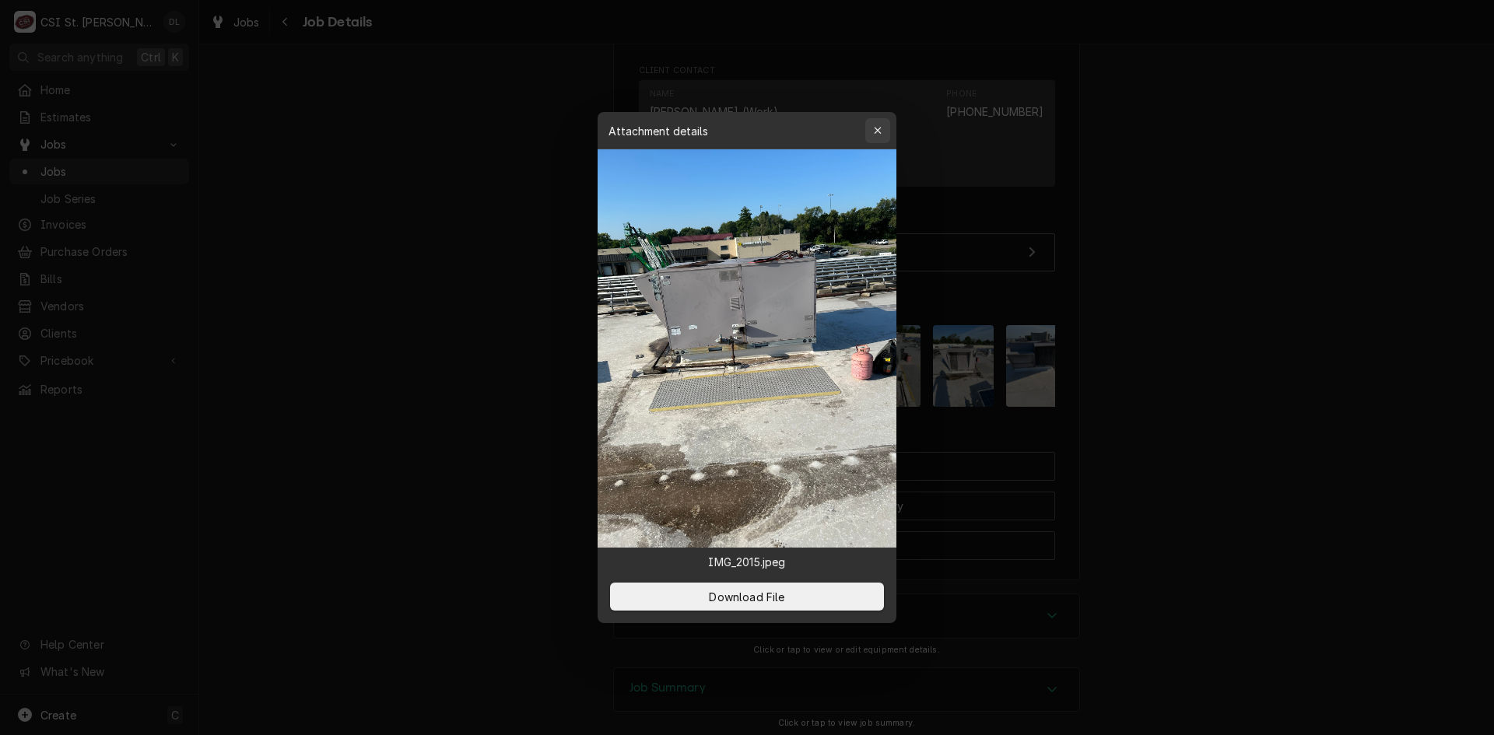
click at [876, 130] on icon "button" at bounding box center [878, 130] width 9 height 11
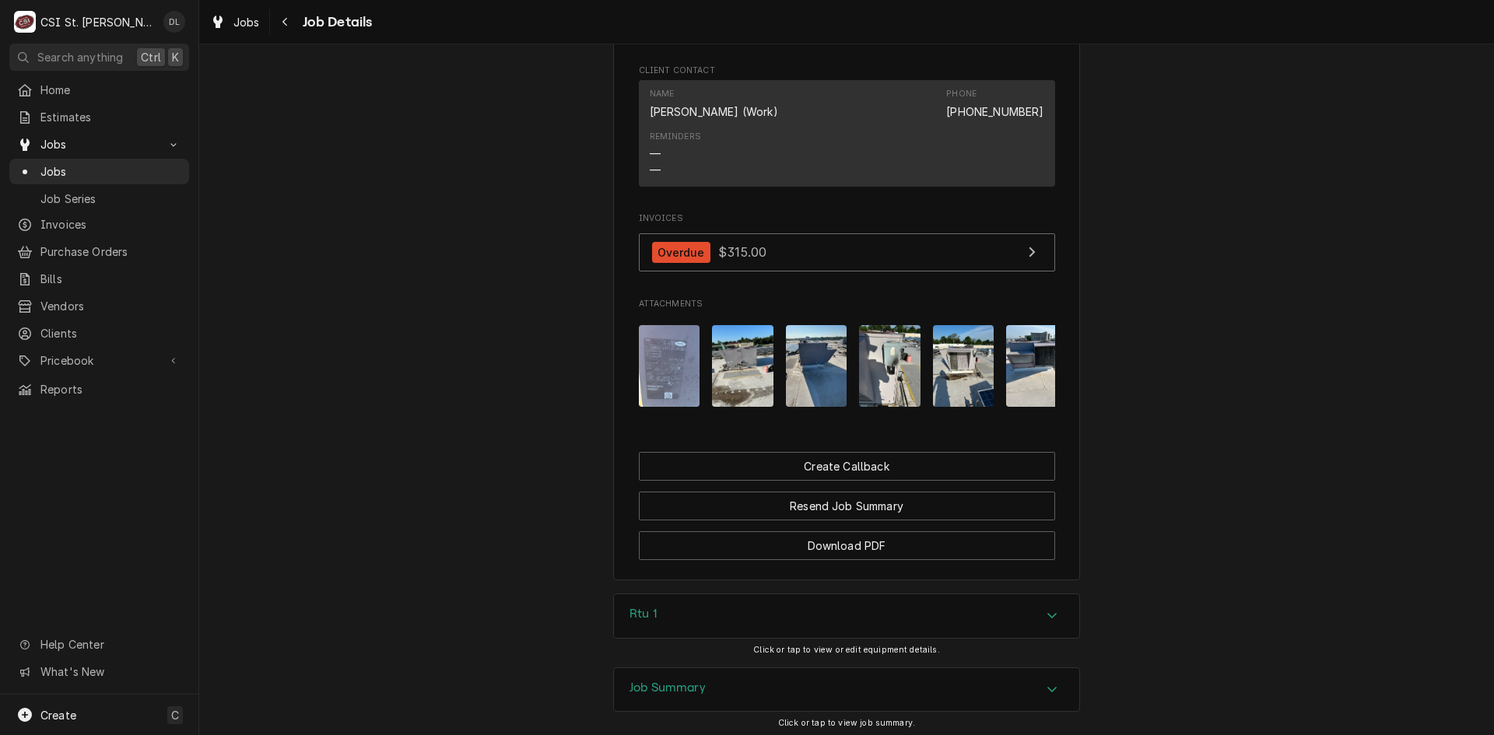
click at [833, 361] on img "Attachments" at bounding box center [816, 366] width 61 height 82
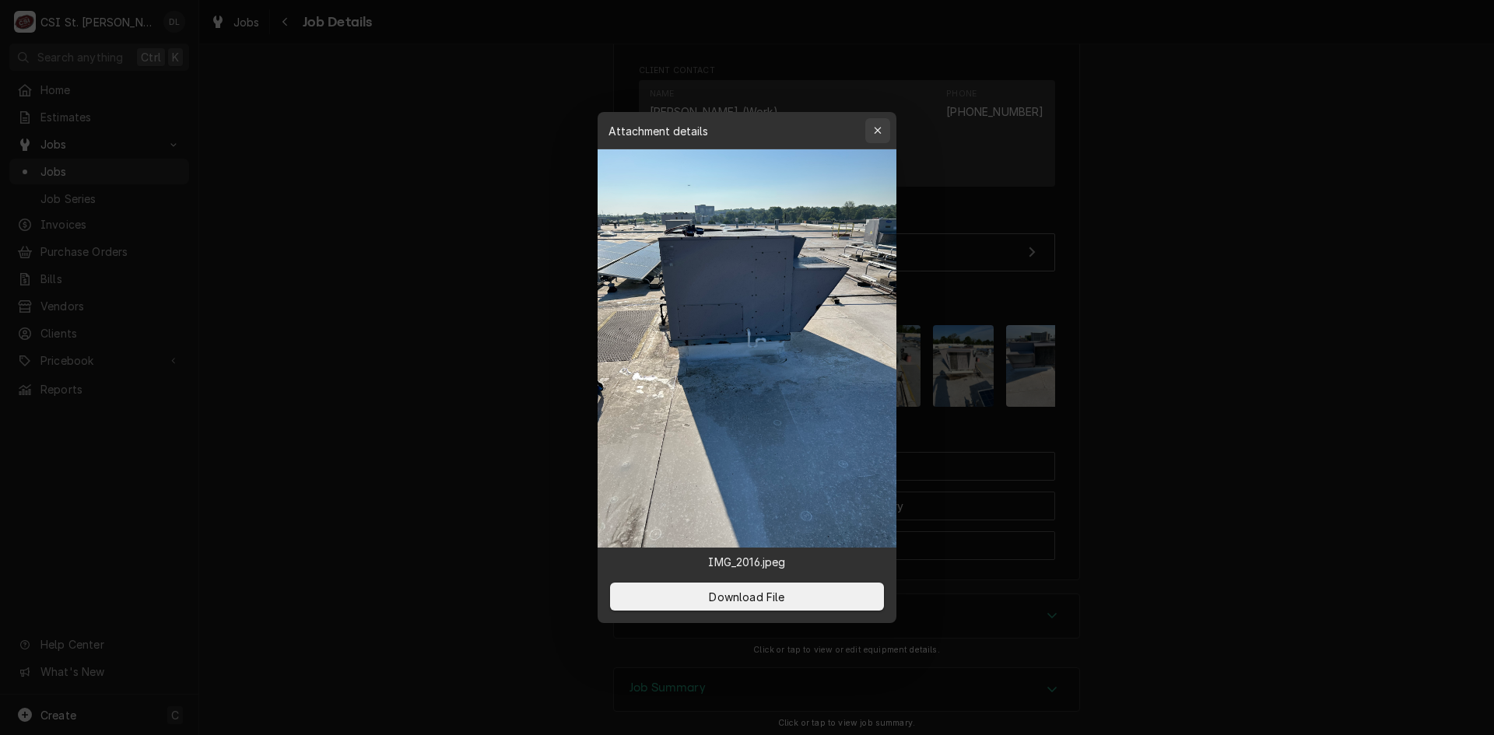
click at [878, 131] on icon "button" at bounding box center [878, 130] width 9 height 11
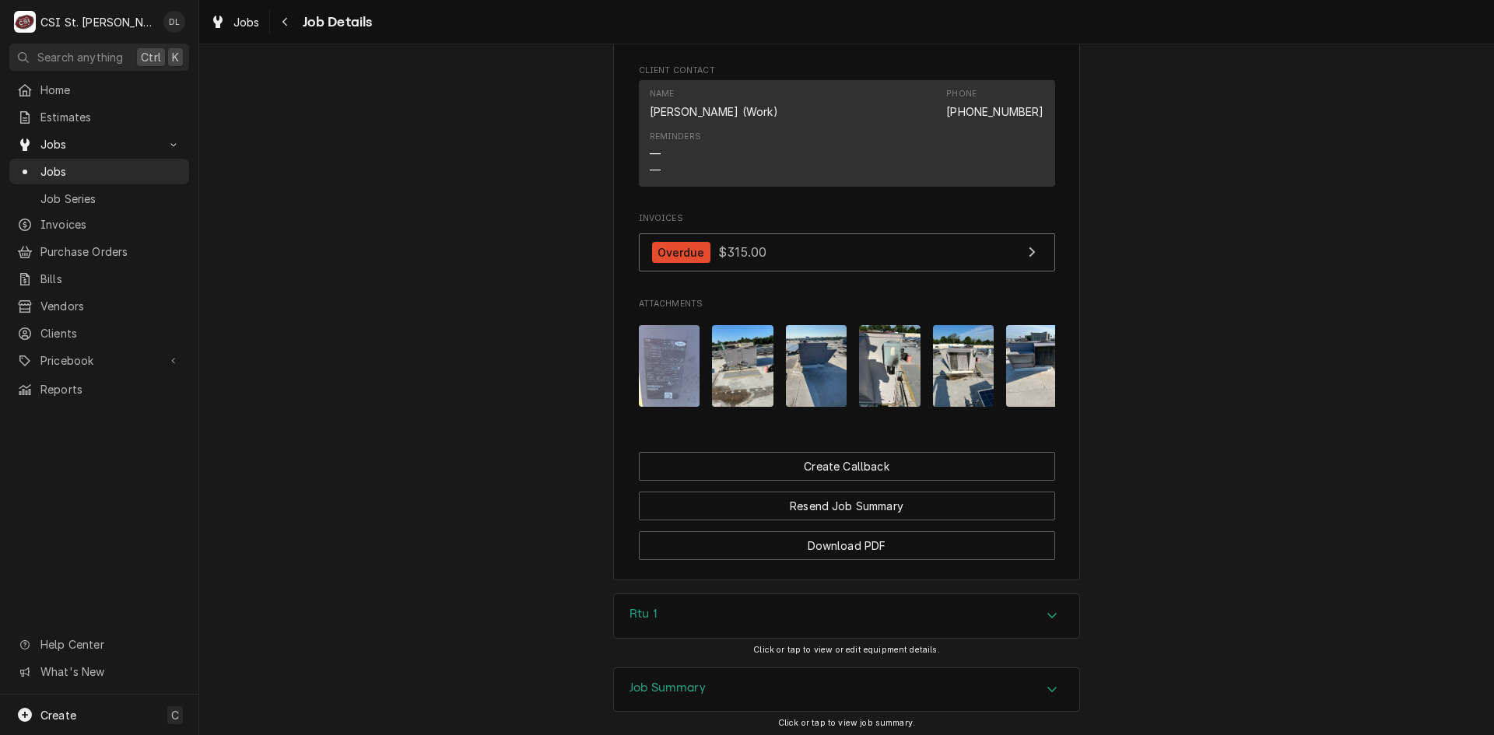
click at [888, 381] on img "Attachments" at bounding box center [889, 366] width 61 height 82
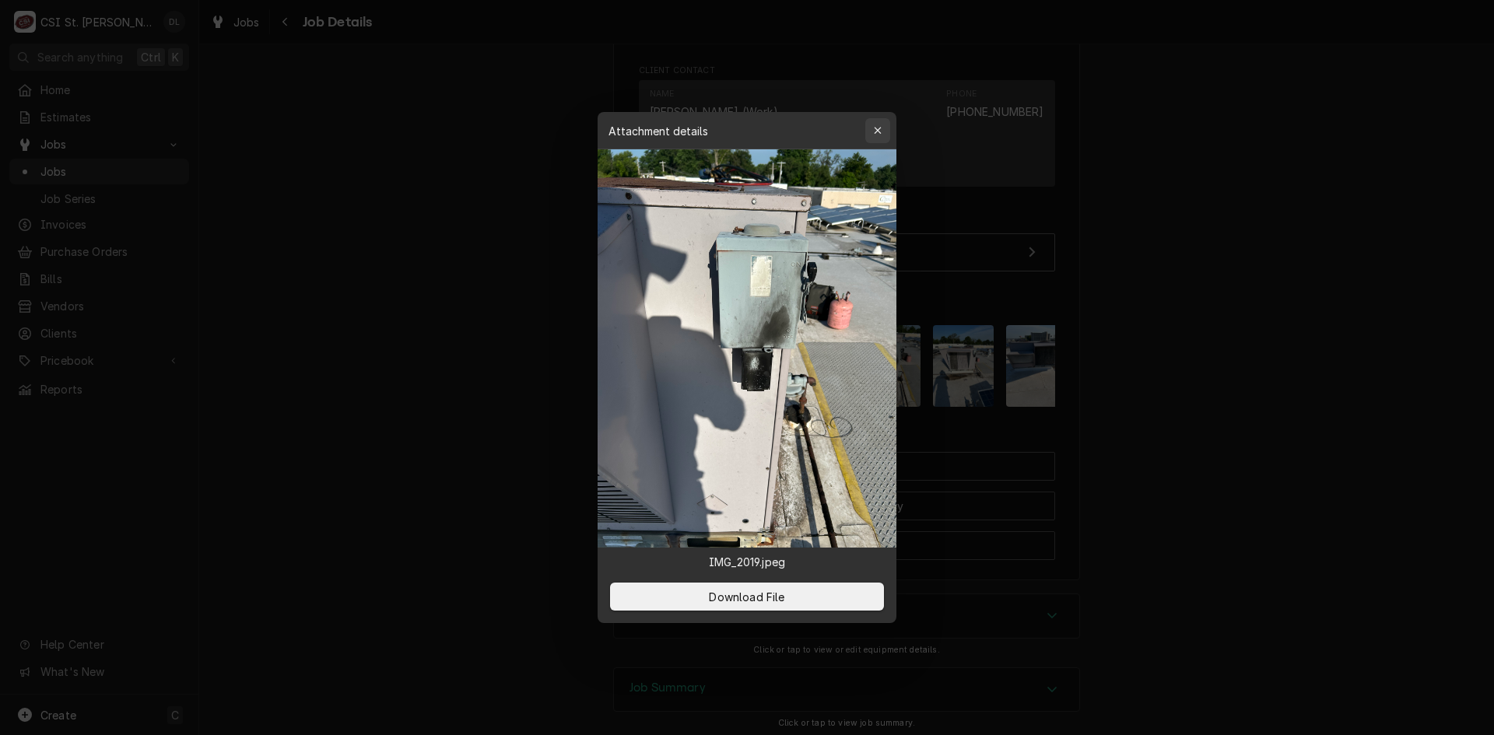
click at [874, 120] on button "button" at bounding box center [877, 130] width 25 height 25
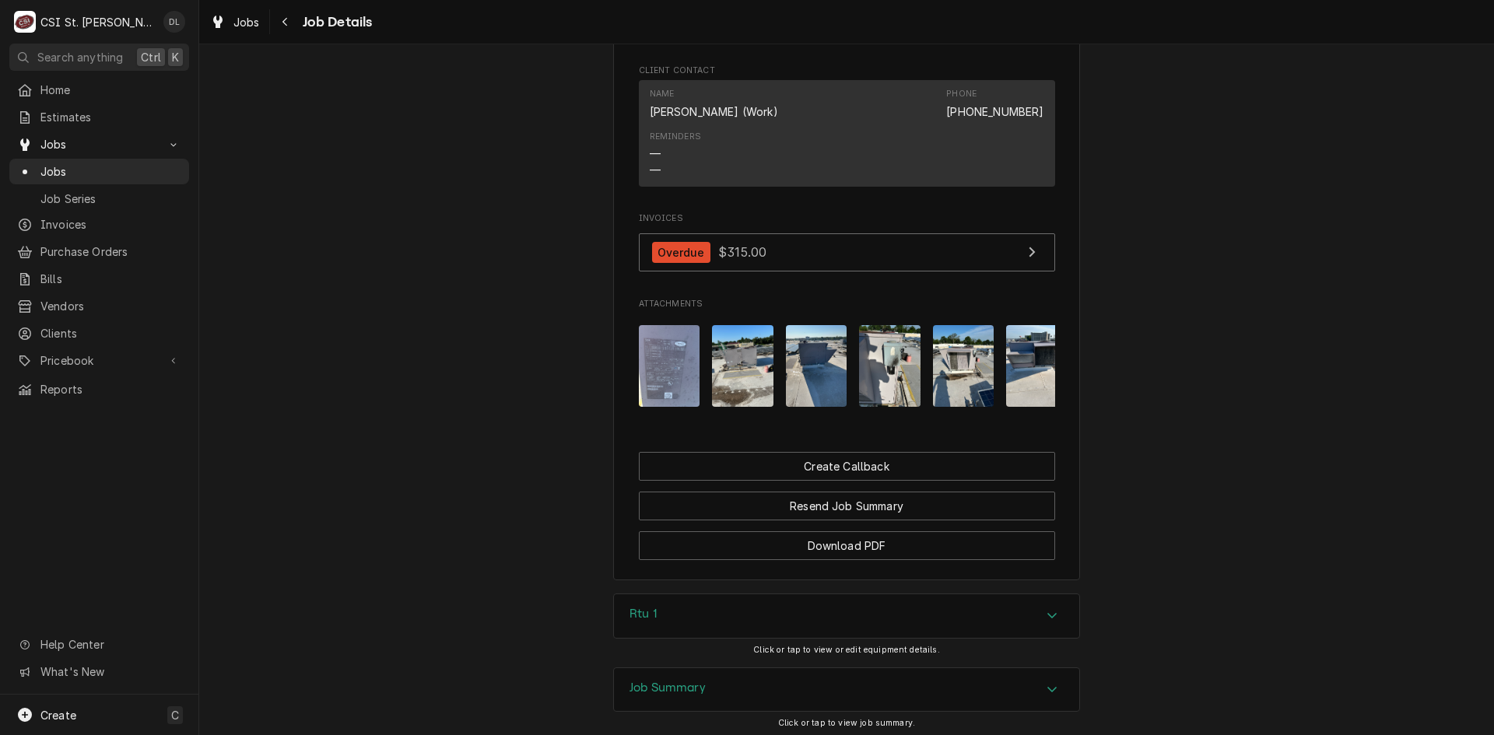
click at [962, 373] on img "Attachments" at bounding box center [963, 366] width 61 height 82
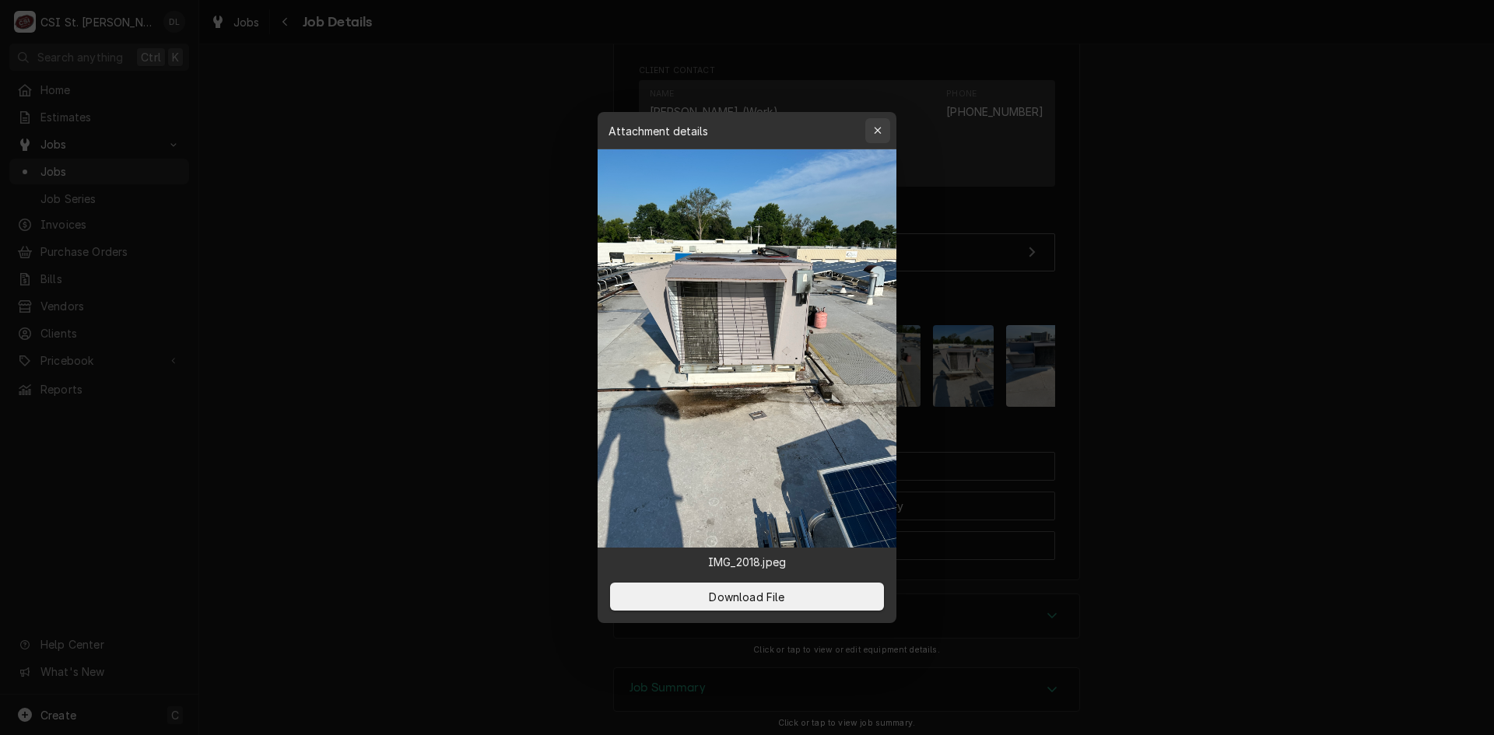
click at [874, 135] on icon "button" at bounding box center [878, 130] width 9 height 11
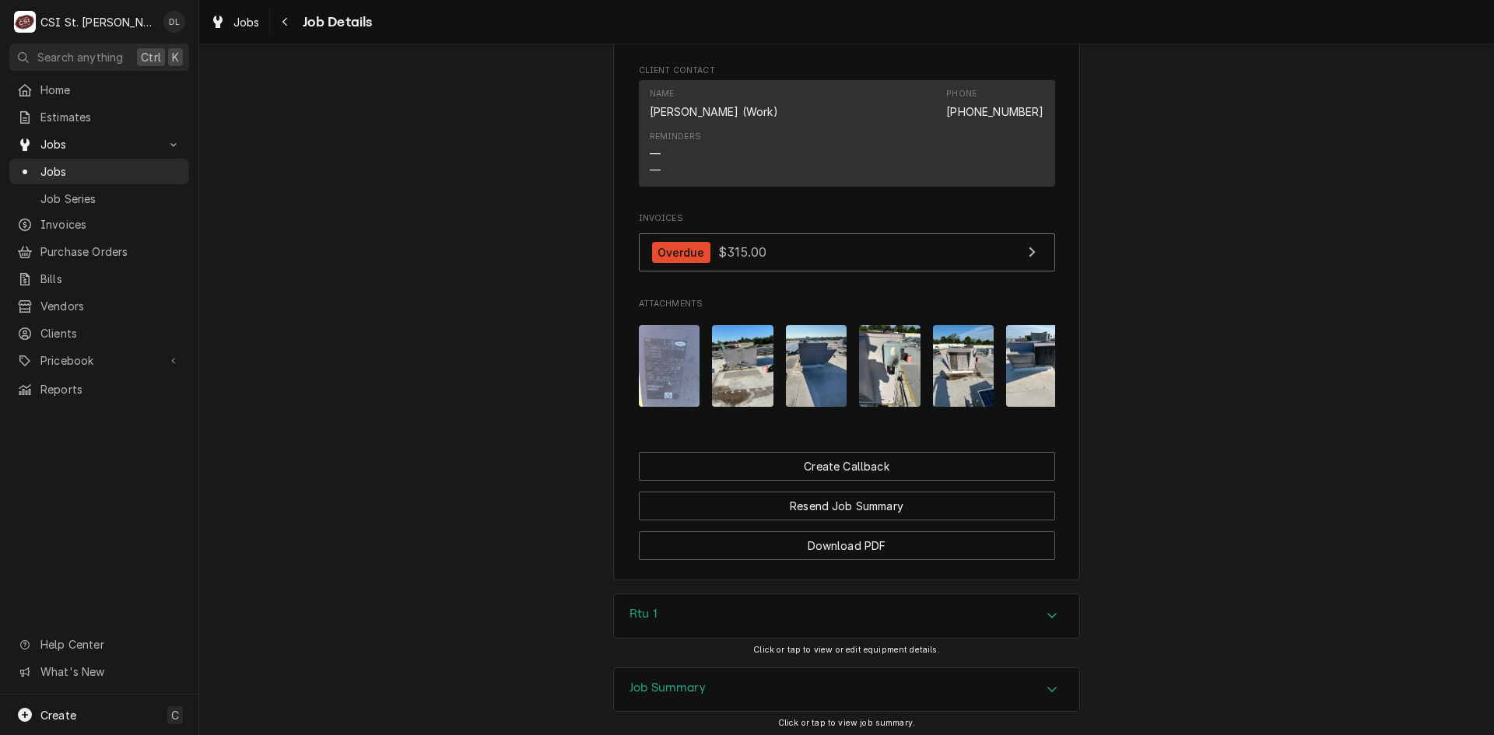
click at [1025, 361] on img "Attachments" at bounding box center [1036, 366] width 61 height 82
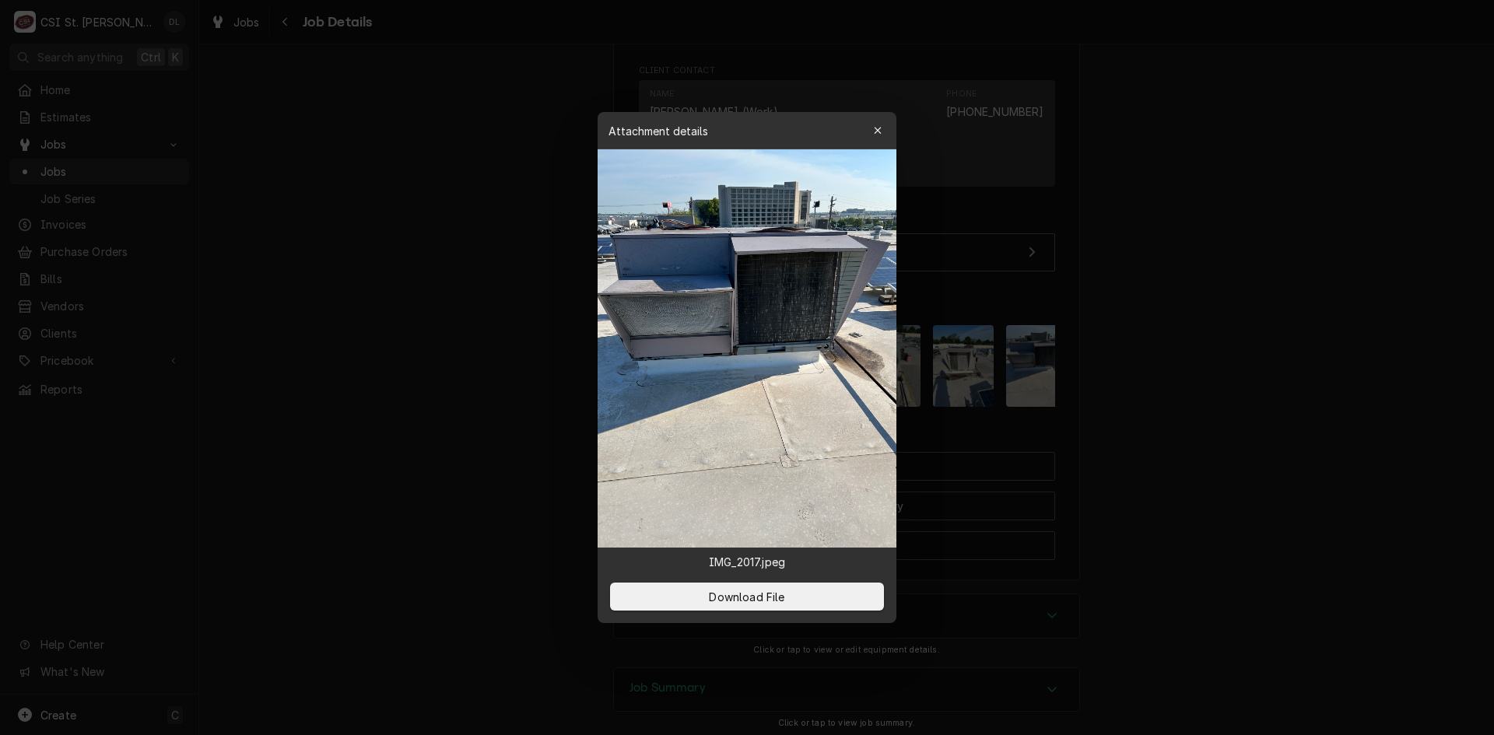
click at [893, 132] on div "Attachment details Close" at bounding box center [746, 130] width 299 height 37
click at [887, 135] on button "button" at bounding box center [877, 130] width 25 height 25
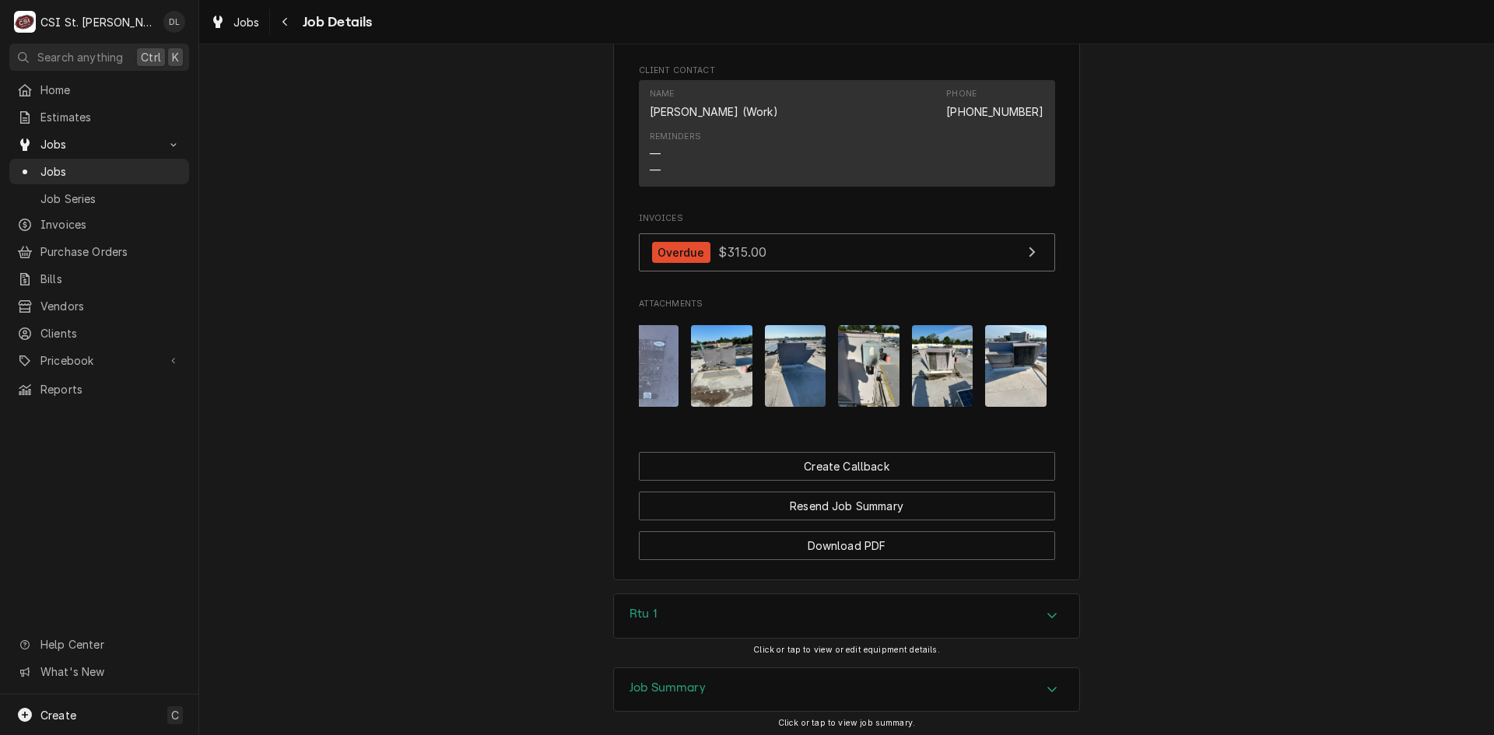
scroll to position [0, 25]
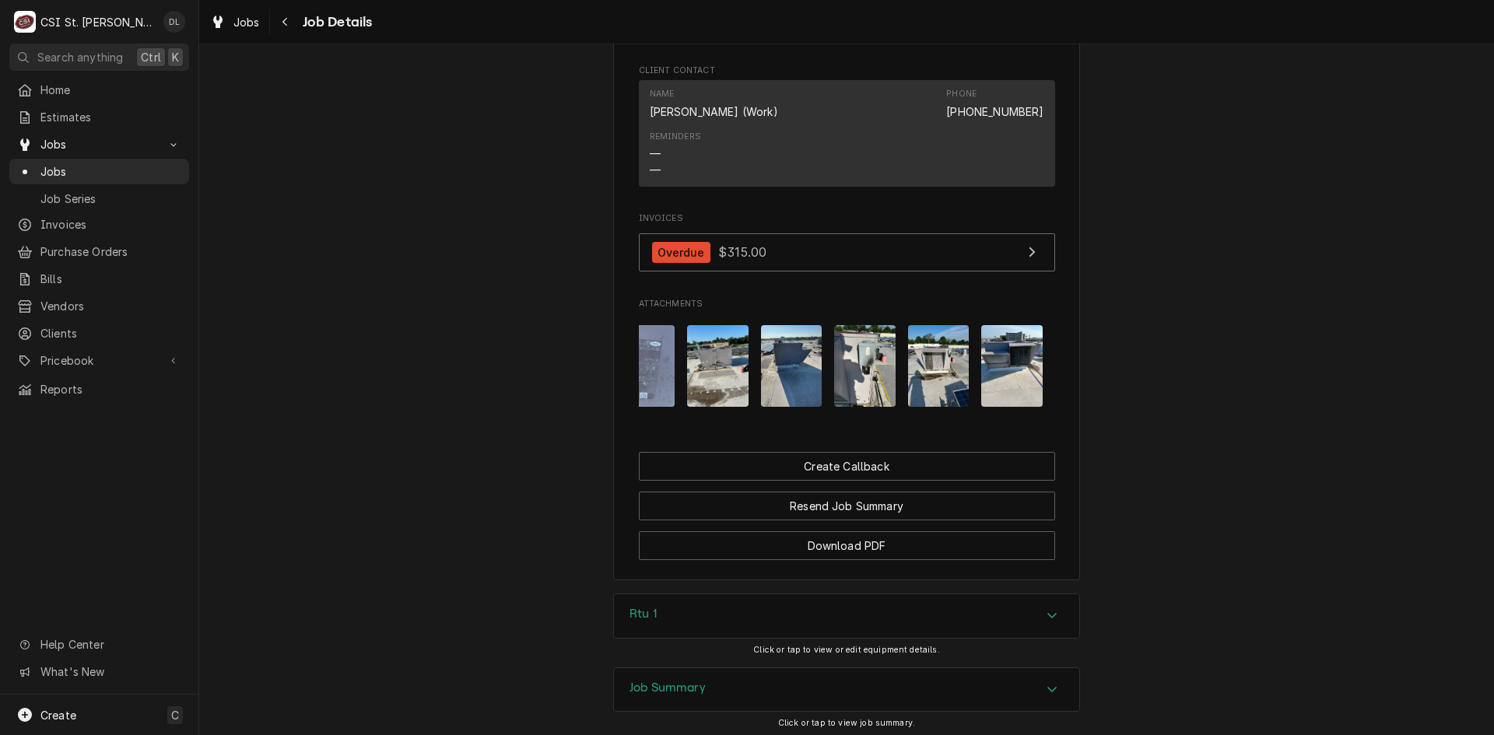
click at [990, 377] on img "Attachments" at bounding box center [1011, 366] width 61 height 82
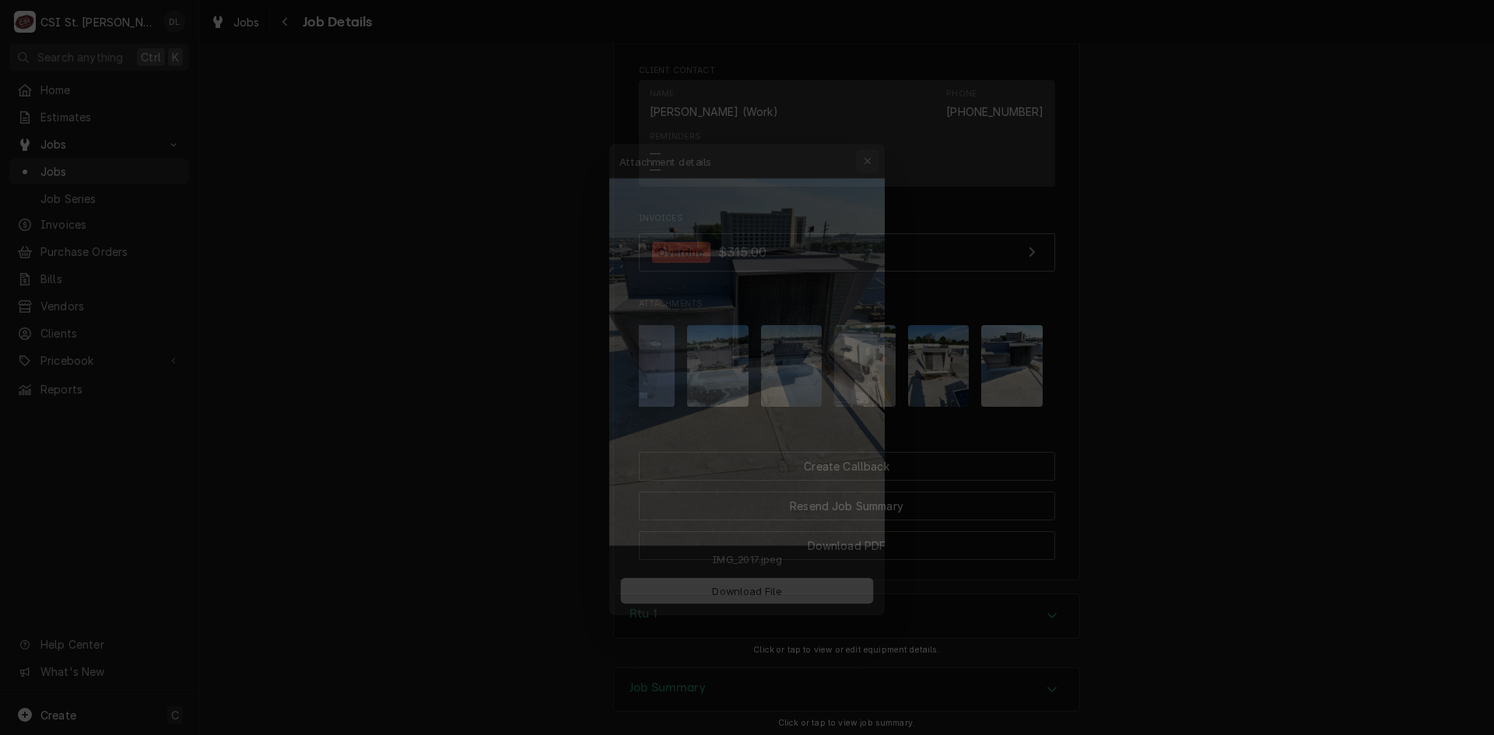
click at [882, 127] on div "button" at bounding box center [878, 131] width 16 height 16
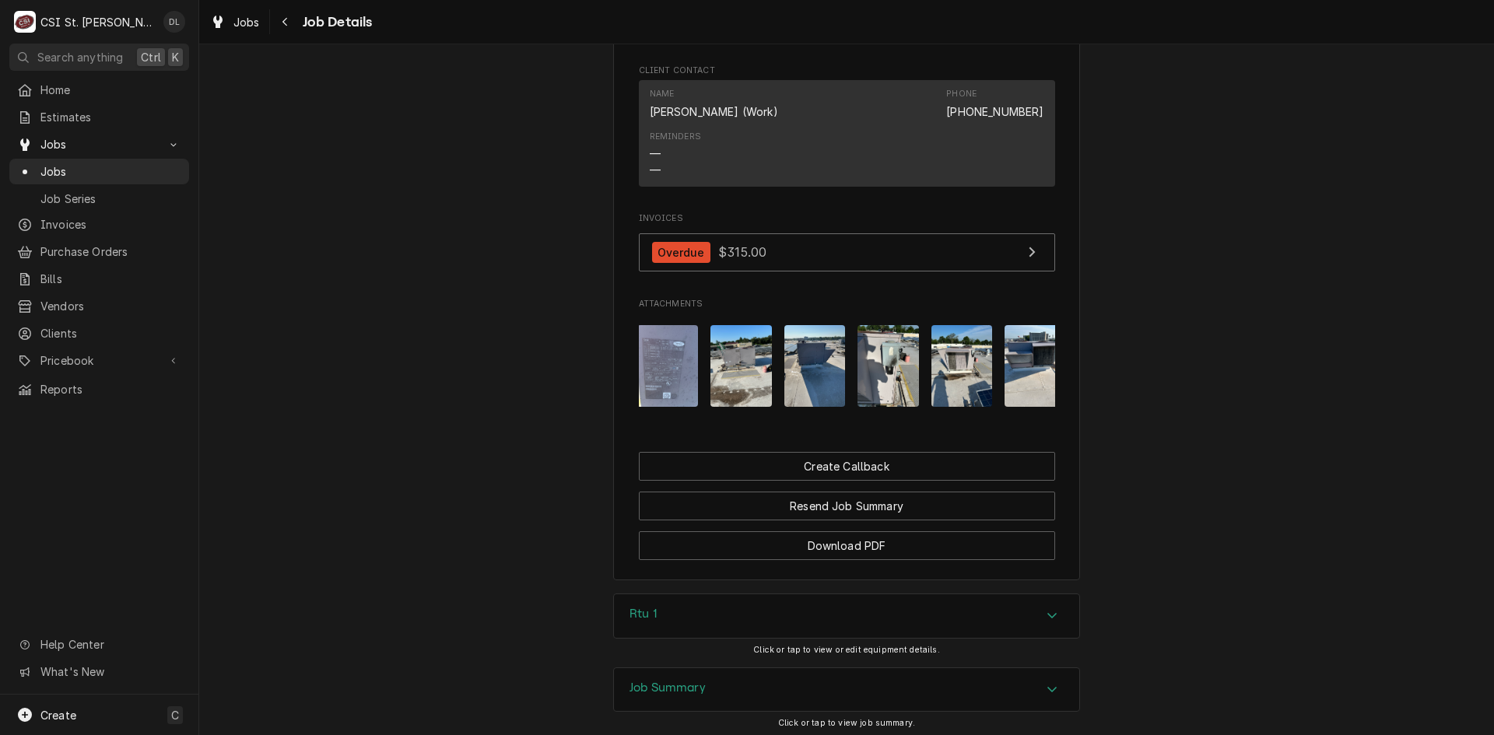
scroll to position [0, 0]
click at [944, 372] on img "Attachments" at bounding box center [963, 366] width 61 height 82
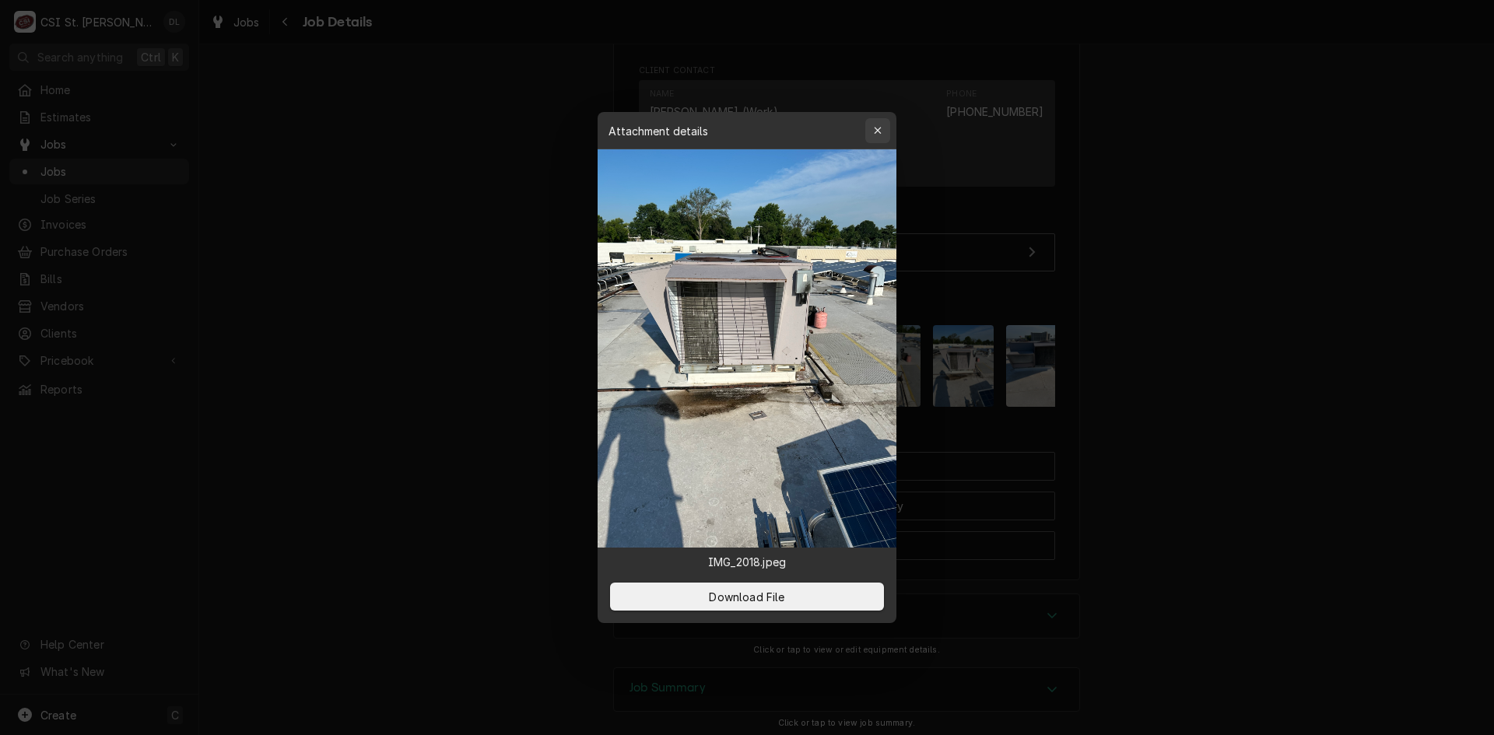
click at [874, 128] on icon "button" at bounding box center [878, 130] width 9 height 11
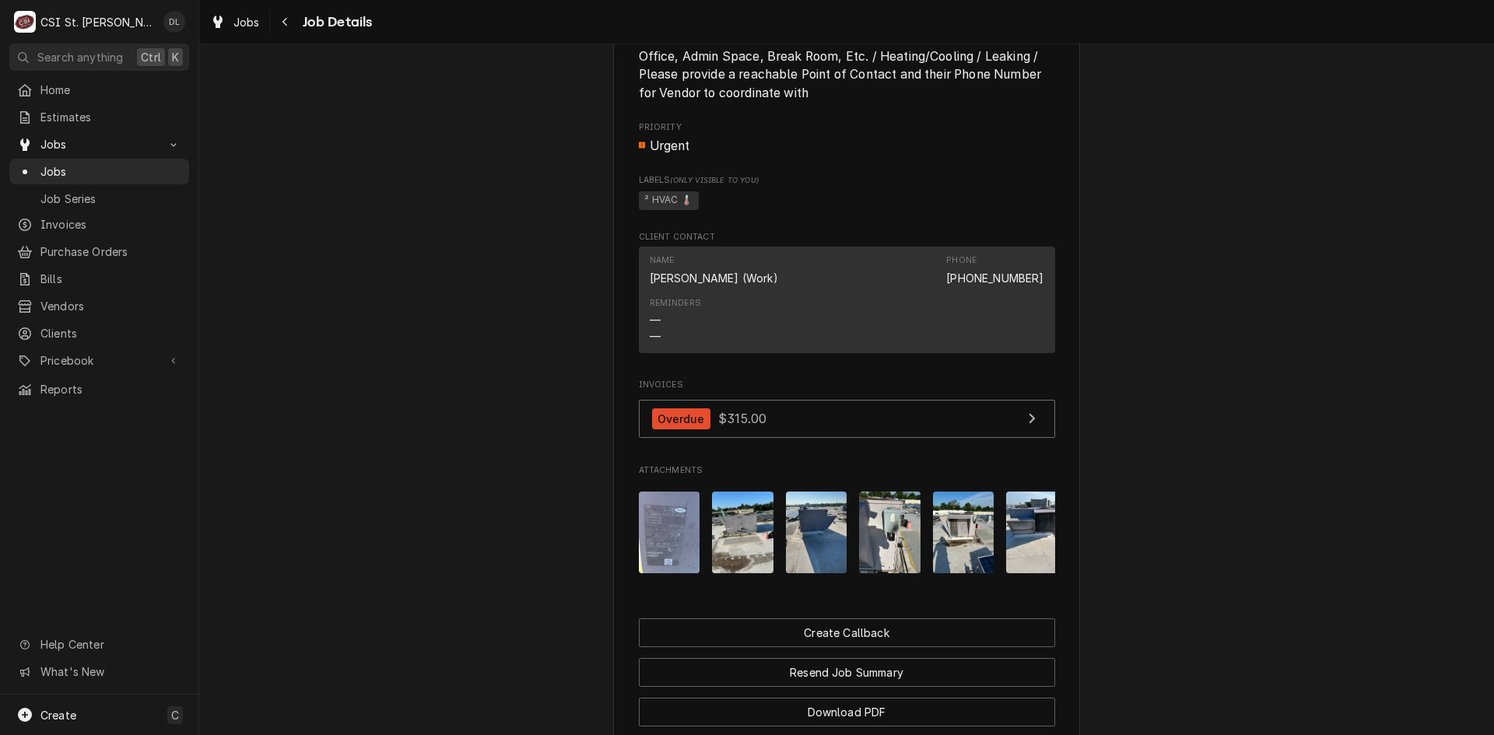
scroll to position [1167, 0]
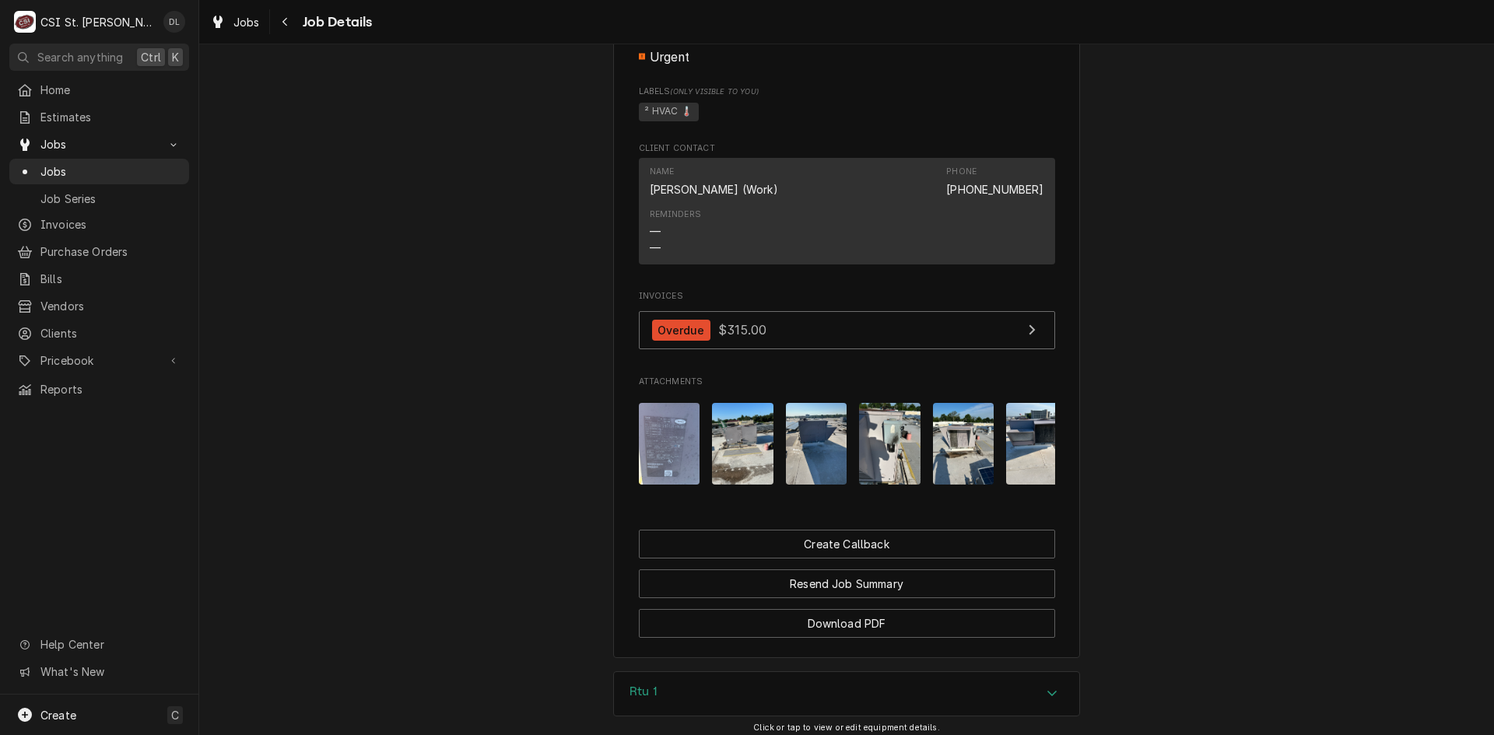
click at [670, 450] on img "Attachments" at bounding box center [669, 444] width 61 height 82
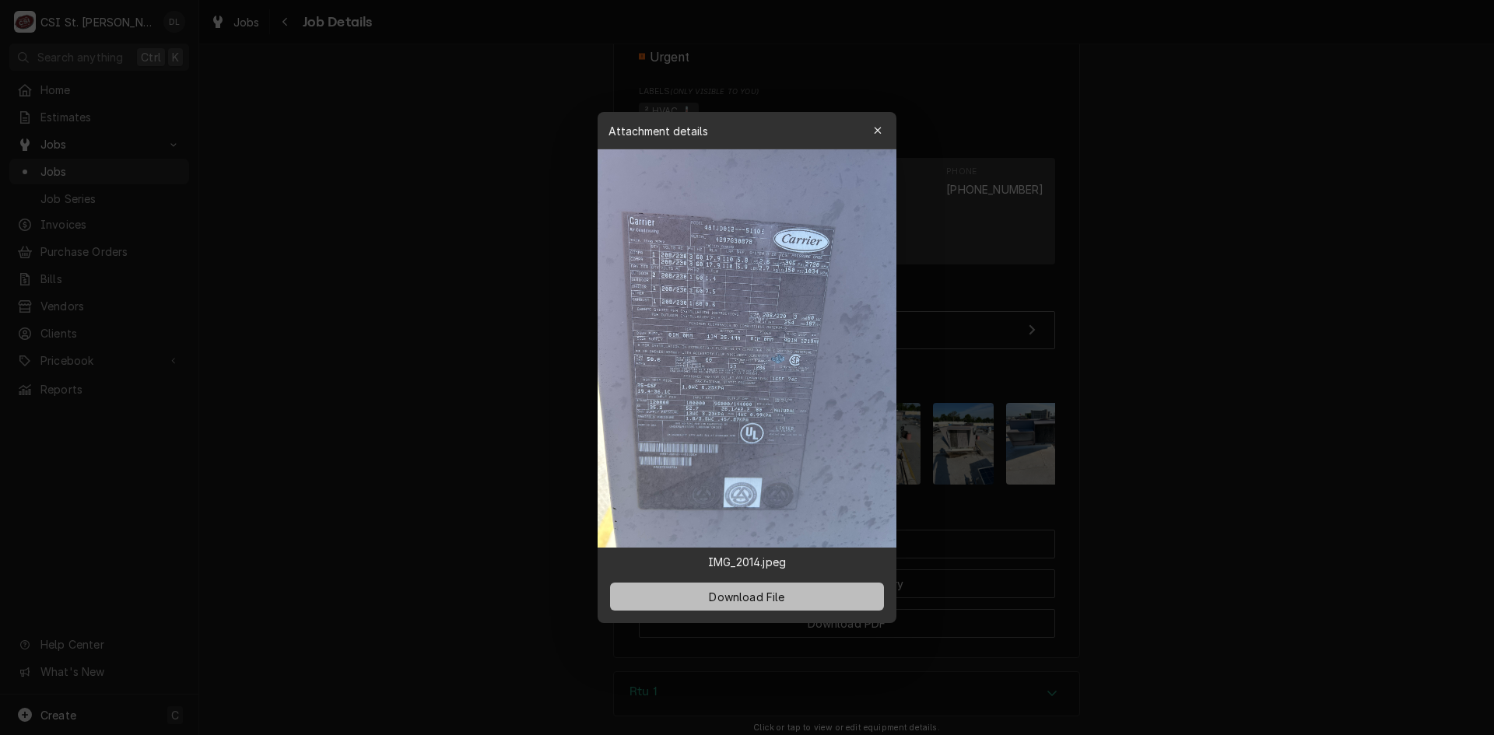
click at [762, 594] on span "Download File" at bounding box center [747, 597] width 82 height 16
click at [874, 132] on icon "button" at bounding box center [878, 130] width 9 height 11
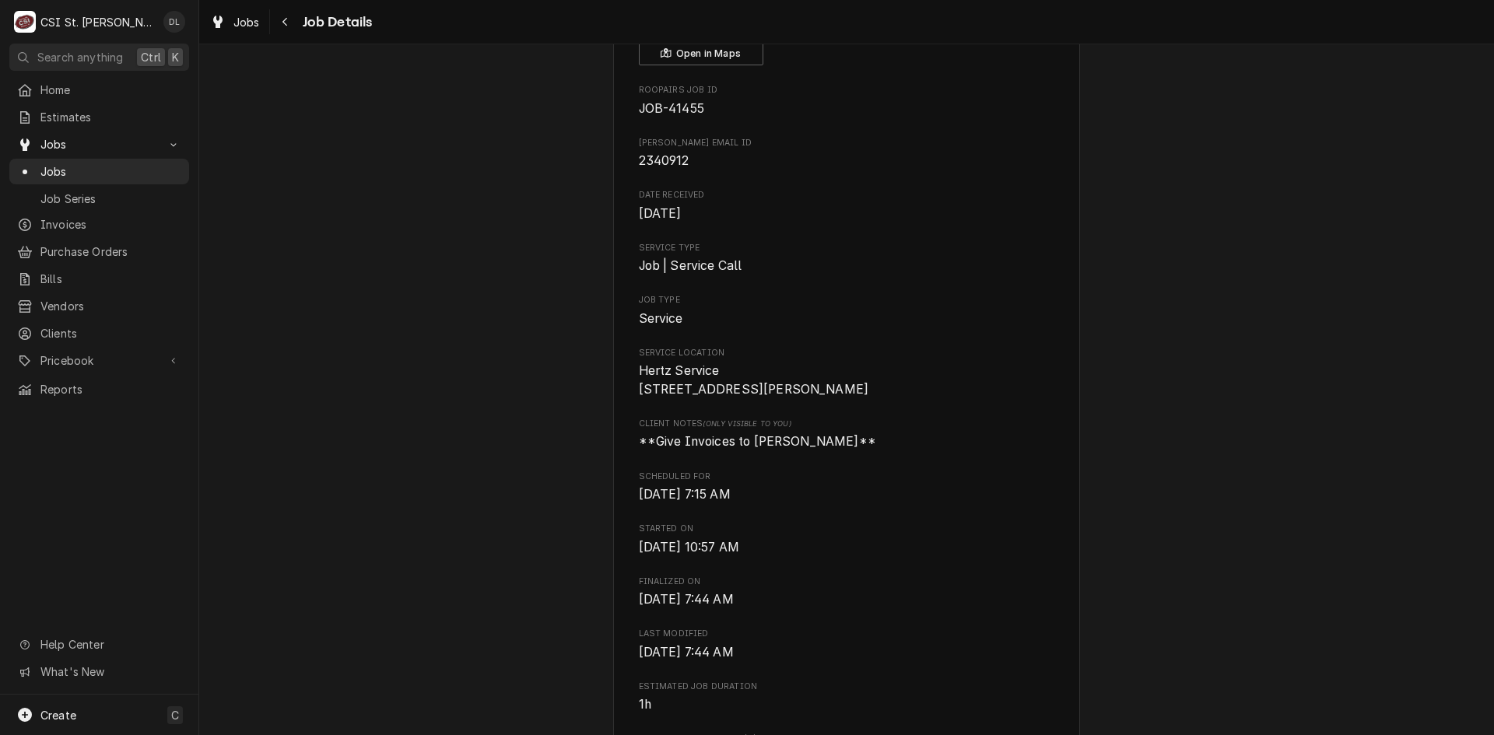
scroll to position [0, 0]
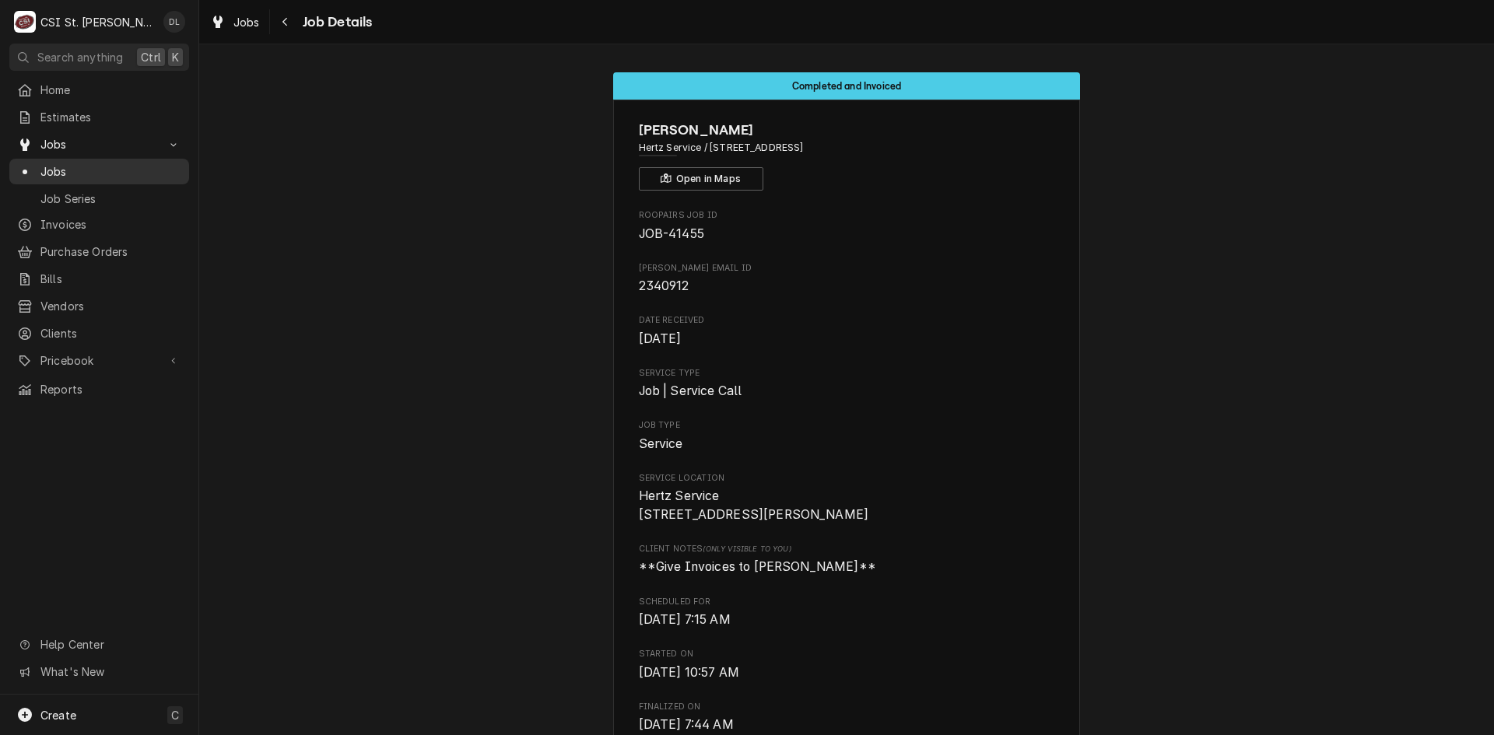
click at [78, 163] on span "Jobs" at bounding box center [110, 171] width 141 height 16
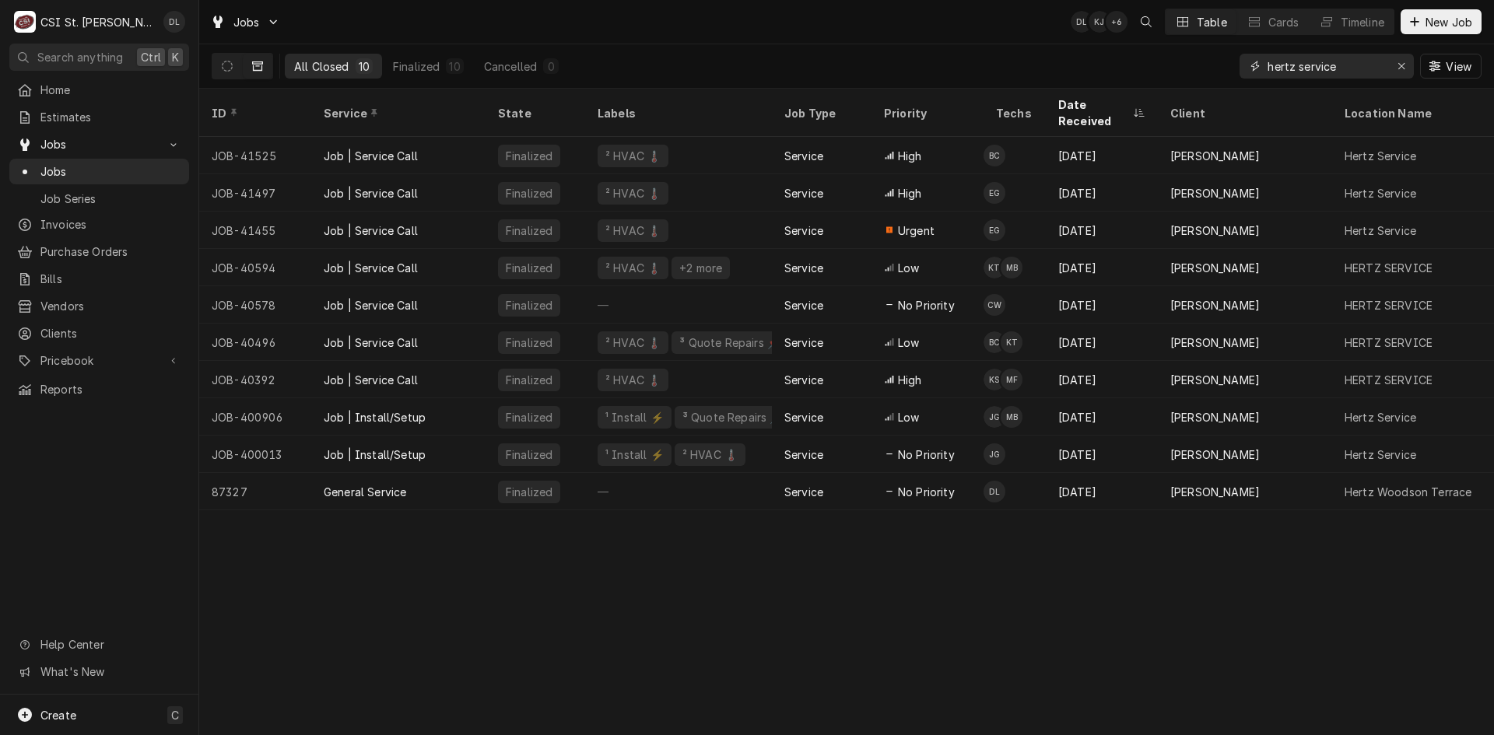
click at [1397, 64] on icon "Erase input" at bounding box center [1401, 66] width 9 height 11
click at [1377, 65] on input "Dynamic Content Wrapper" at bounding box center [1340, 66] width 146 height 25
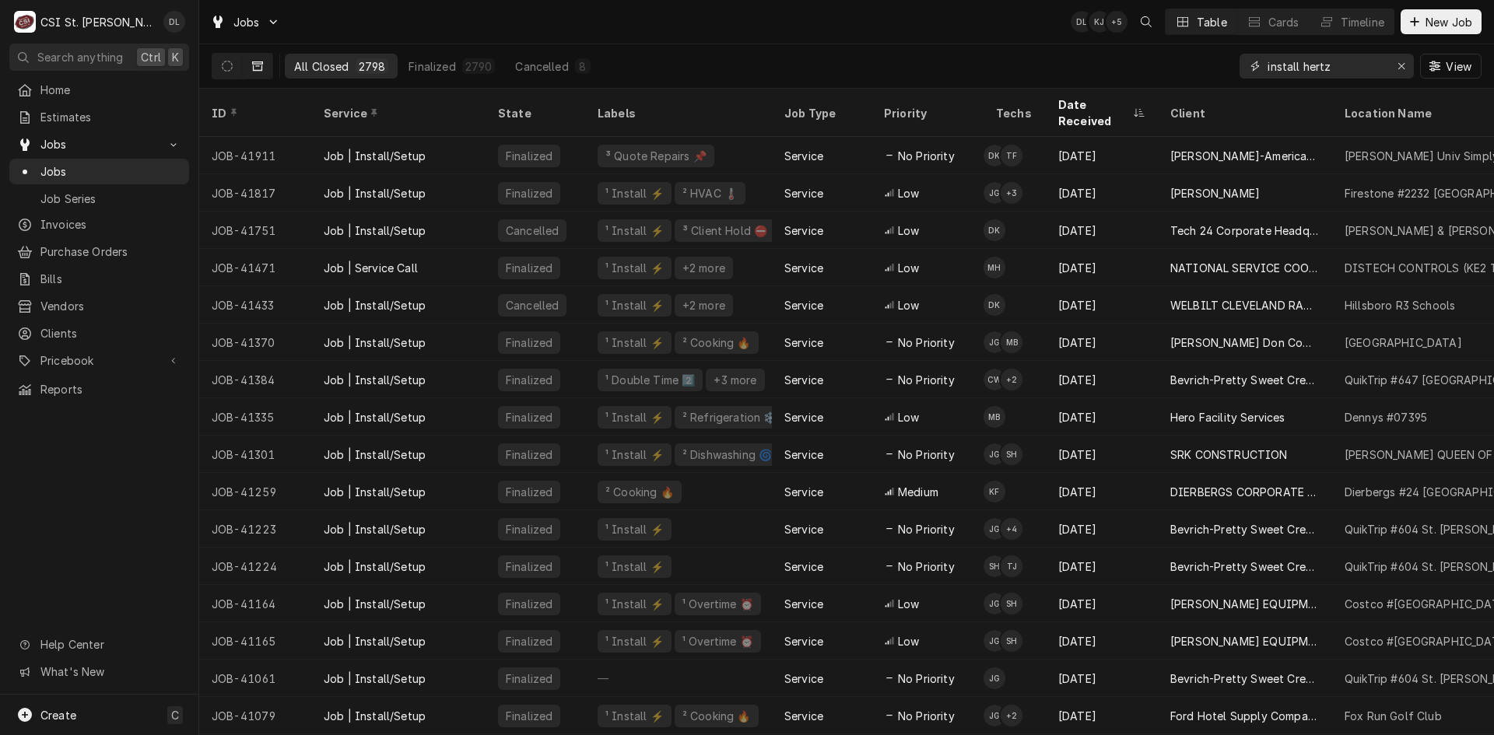
type input "install hertz"
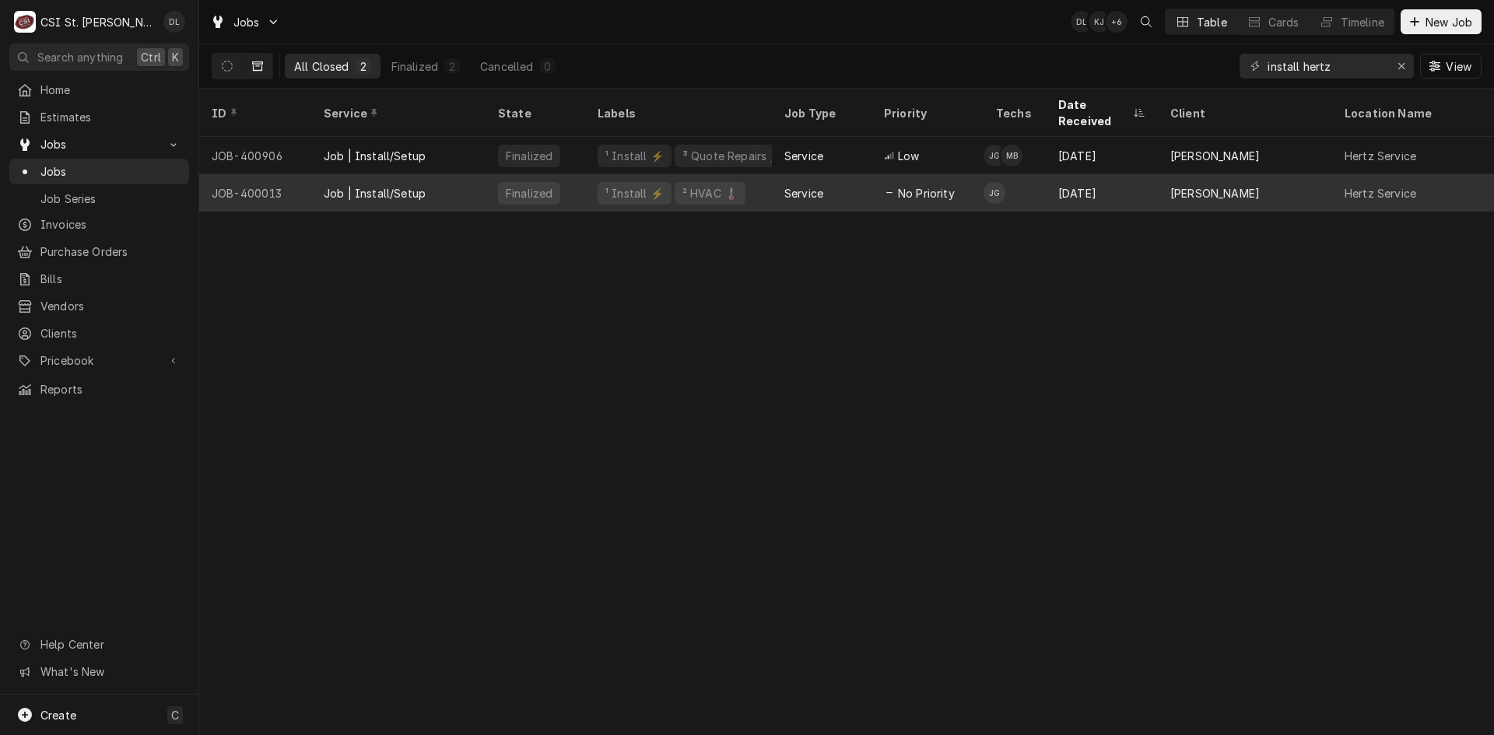
click at [775, 174] on div "Service" at bounding box center [822, 192] width 100 height 37
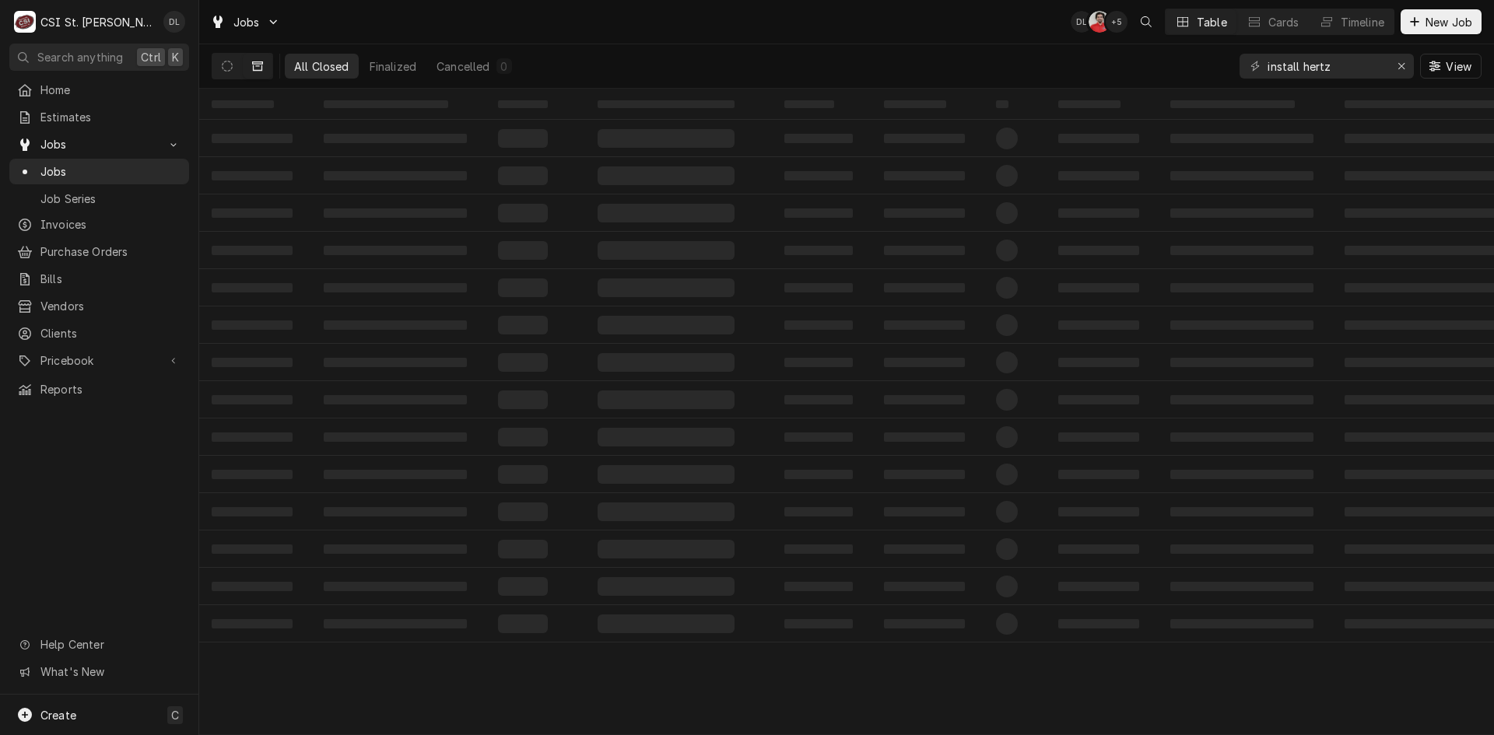
click at [255, 63] on icon "Dynamic Content Wrapper" at bounding box center [257, 66] width 11 height 11
click at [227, 68] on icon "Dynamic Content Wrapper" at bounding box center [227, 66] width 11 height 11
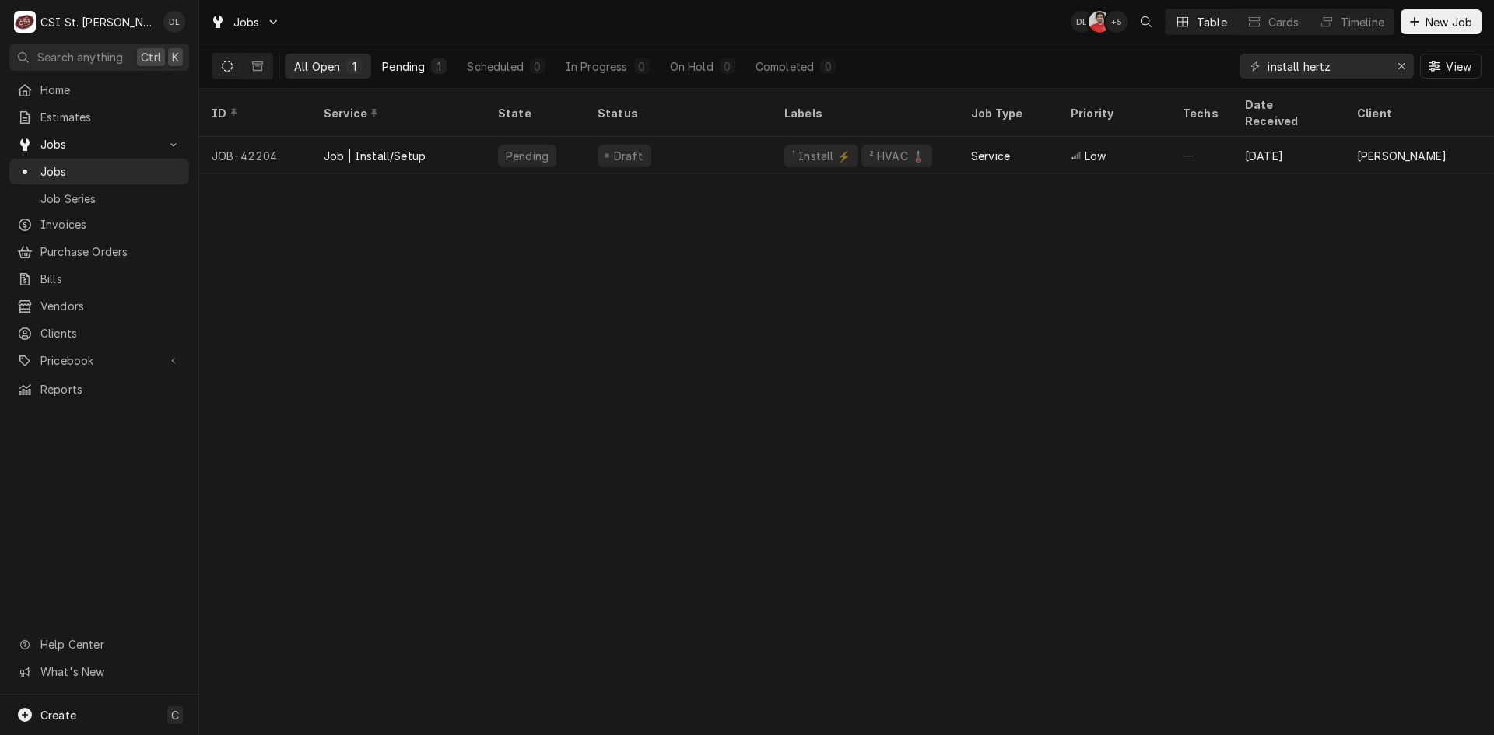
click at [428, 70] on button "Pending 1" at bounding box center [414, 66] width 83 height 25
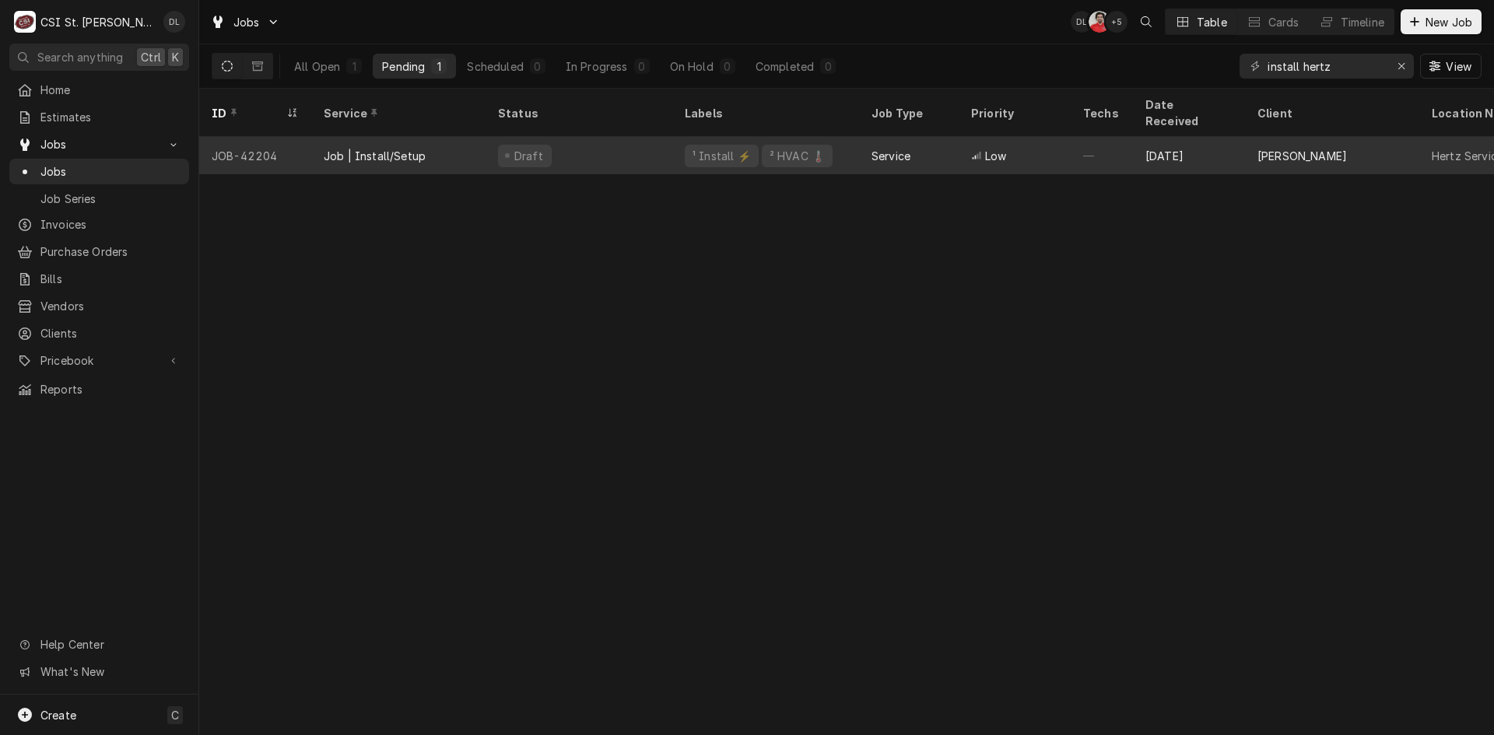
click at [843, 141] on div "¹ Install ⚡️ ² HVAC 🌡️" at bounding box center [765, 155] width 187 height 37
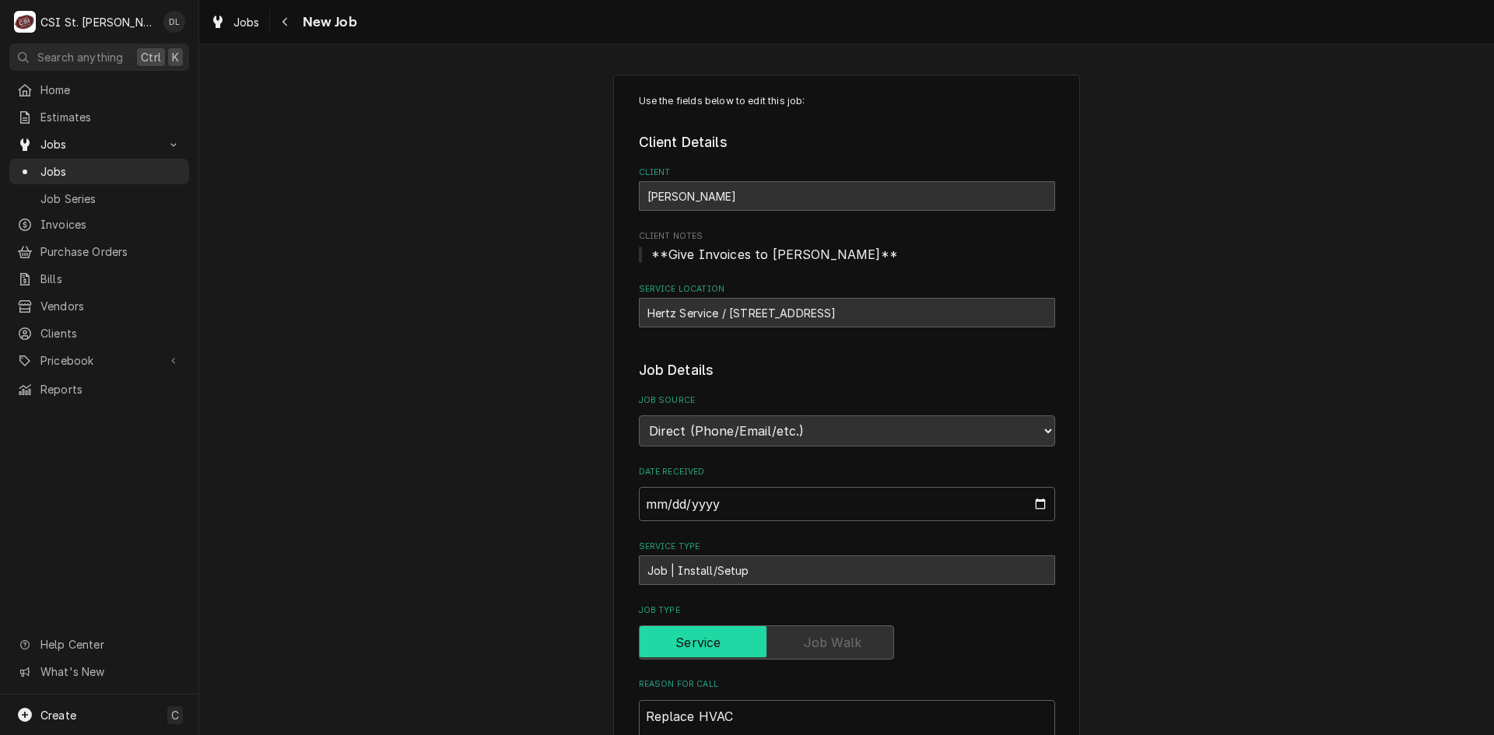
type textarea "x"
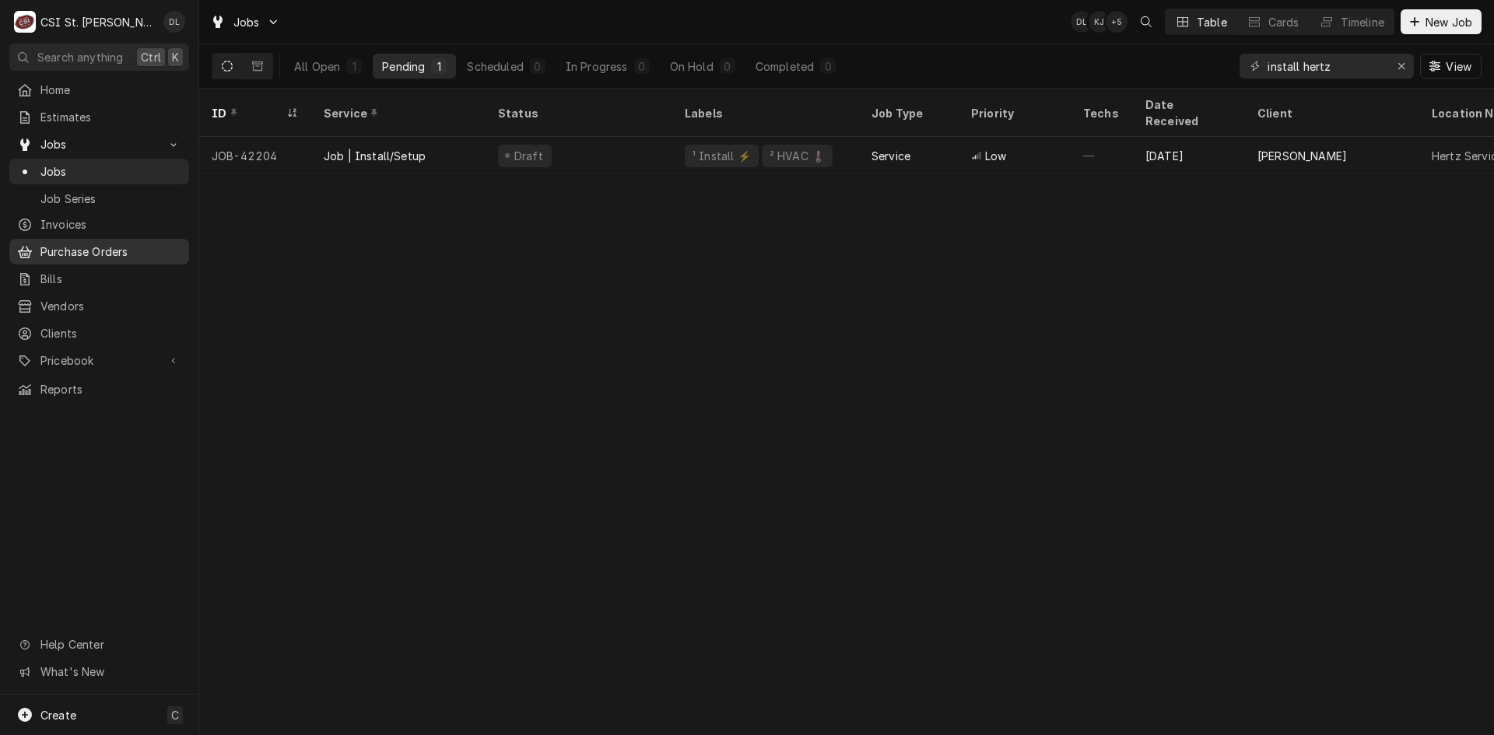
click at [66, 247] on span "Purchase Orders" at bounding box center [110, 252] width 141 height 16
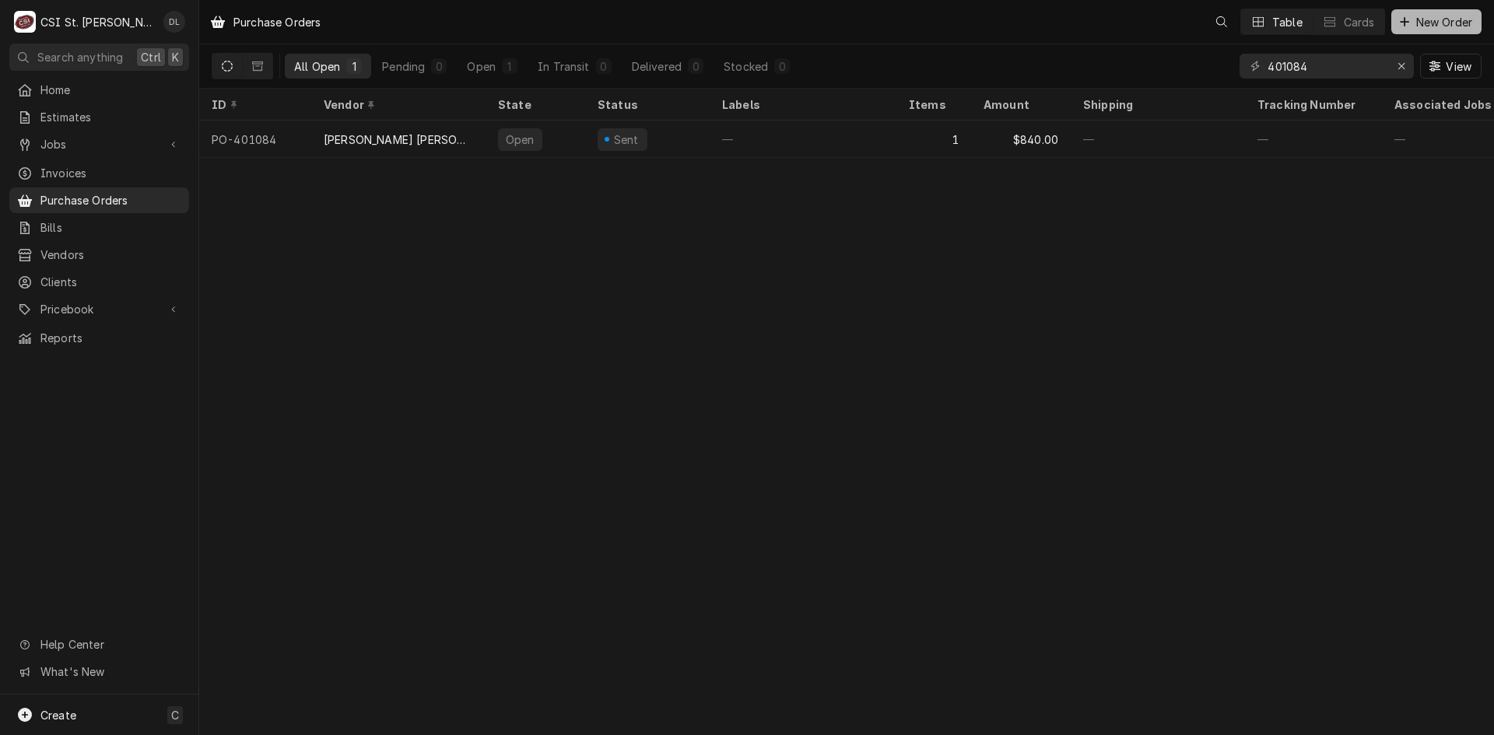
click at [1407, 21] on icon "Dynamic Content Wrapper" at bounding box center [1404, 21] width 9 height 11
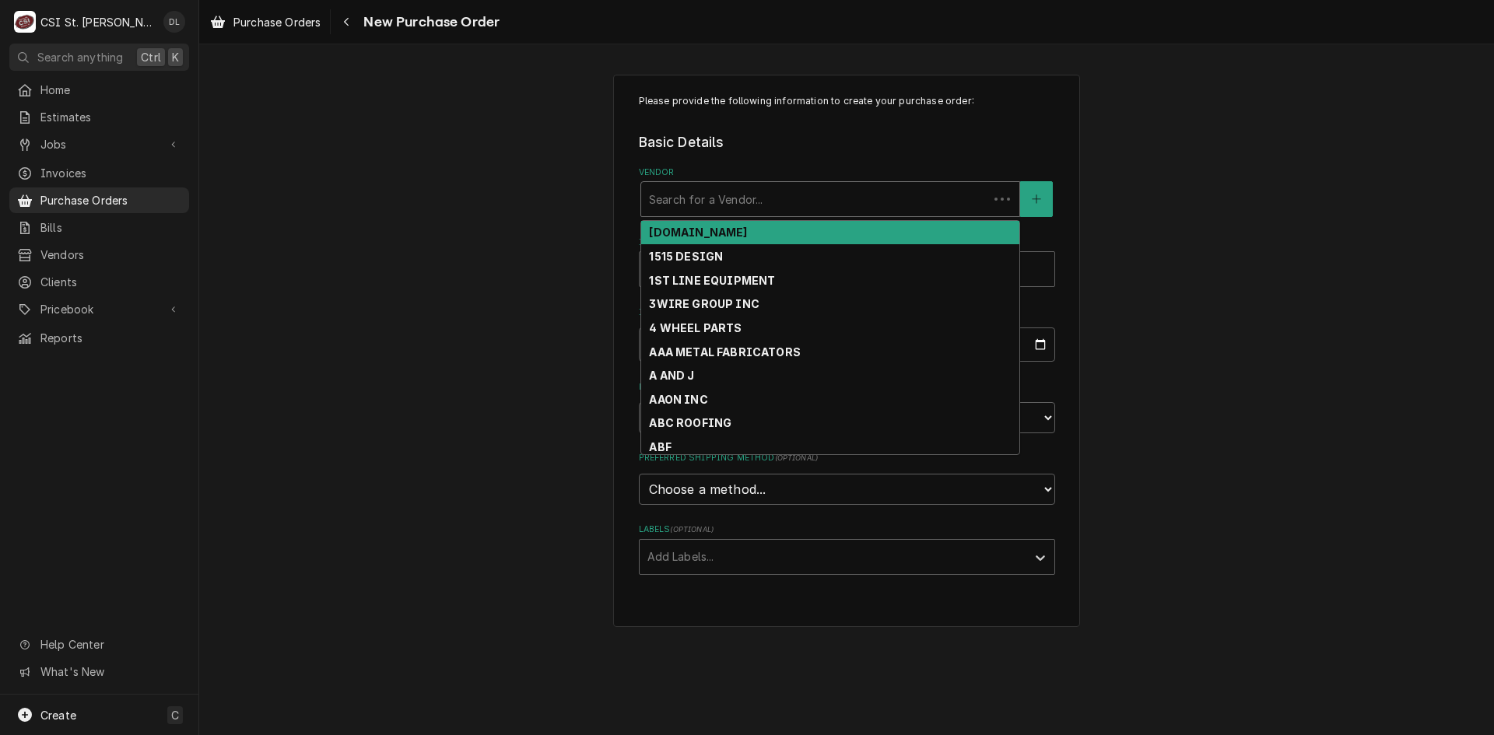
click at [780, 195] on div "Vendor" at bounding box center [814, 199] width 331 height 28
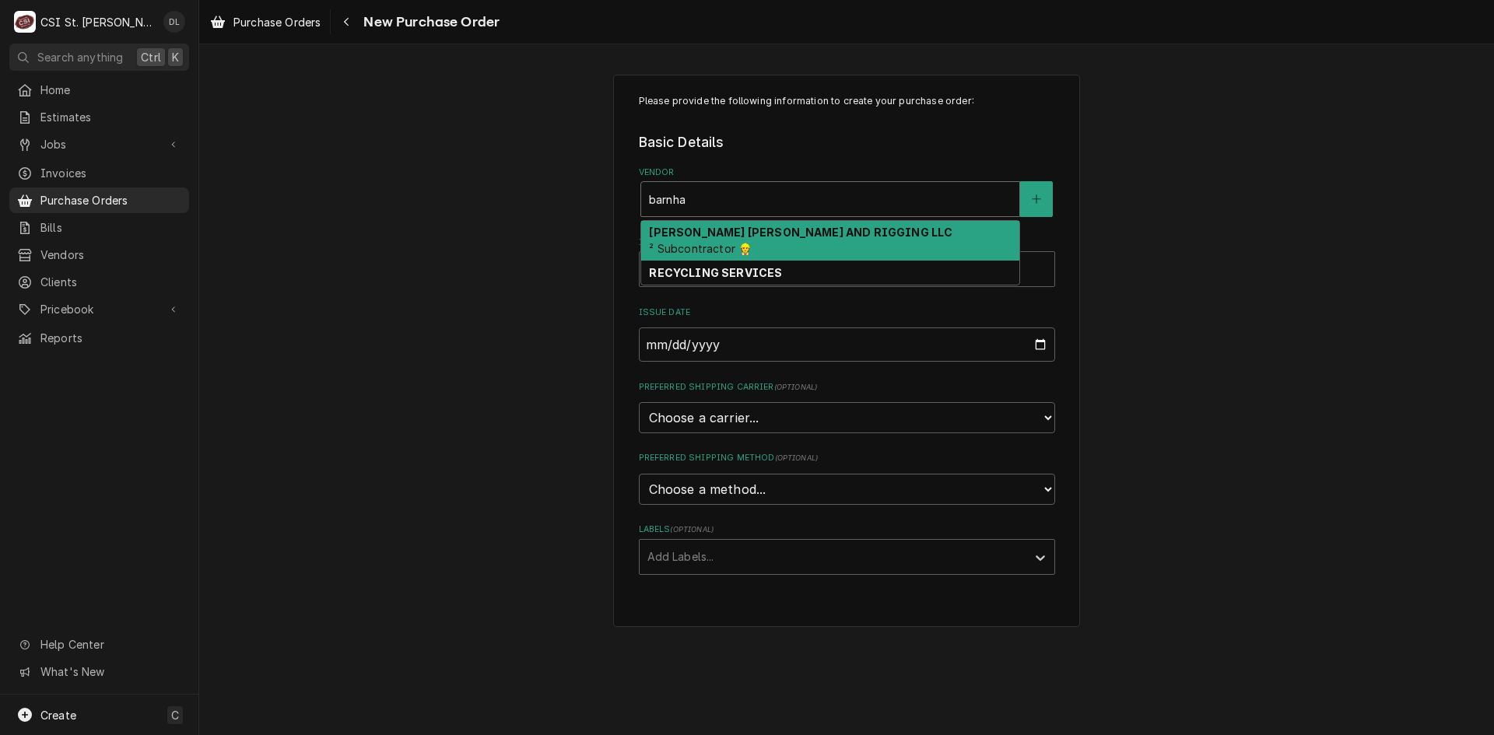
type input "barnh"
click at [744, 237] on strong "BARNHART CRANE AND RIGGING LLC" at bounding box center [800, 232] width 303 height 13
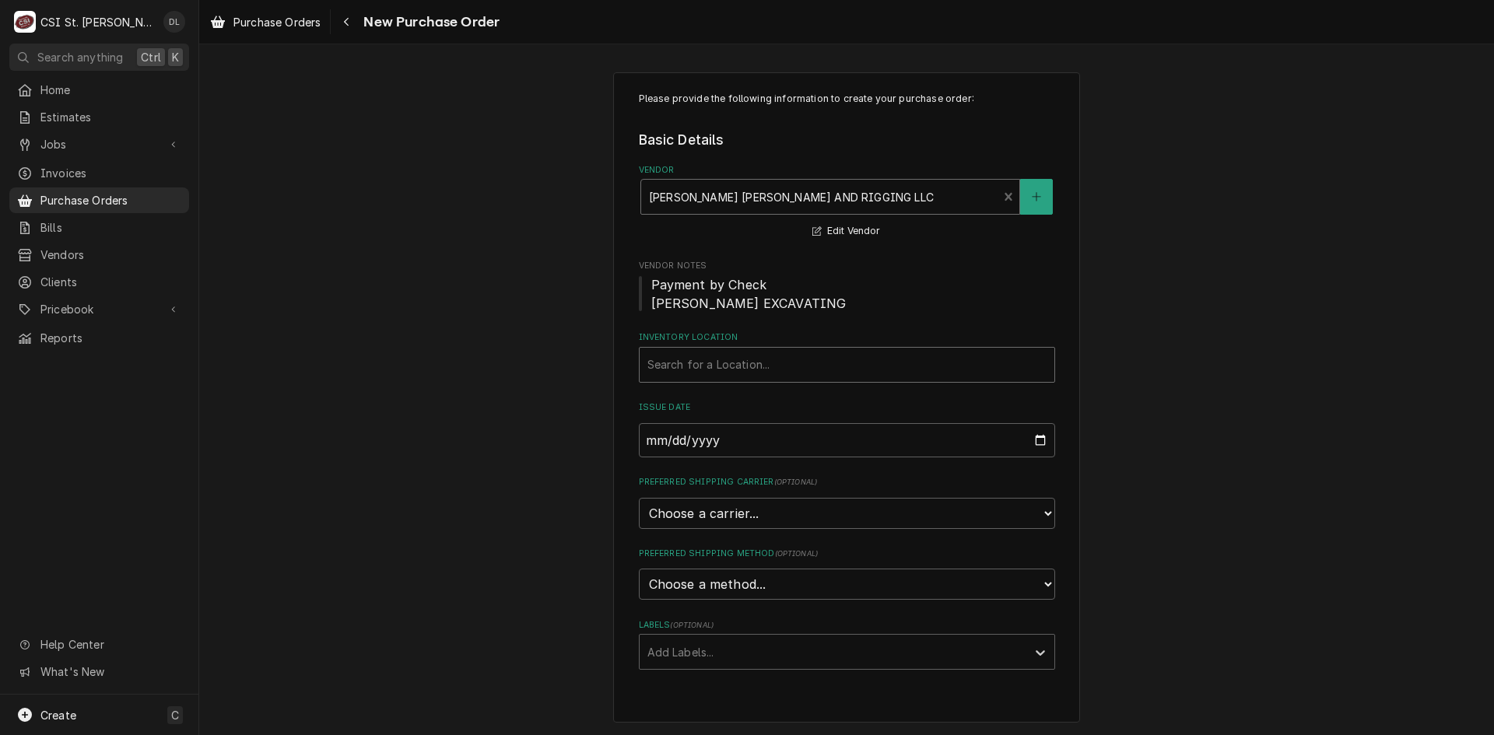
scroll to position [3, 0]
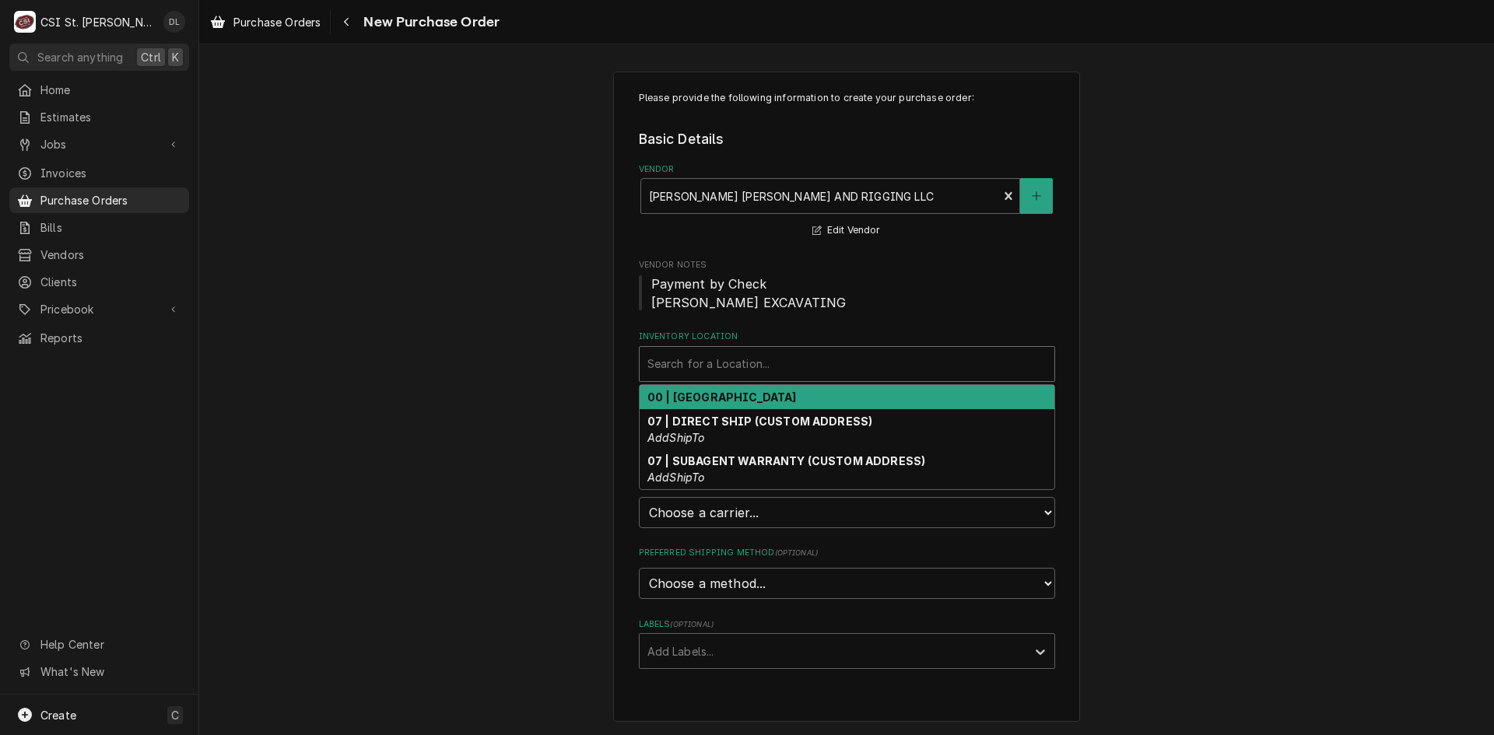
click at [843, 370] on div "Inventory Location" at bounding box center [846, 364] width 399 height 28
click at [727, 397] on strong "00 | STL WAREHOUSE" at bounding box center [721, 397] width 149 height 13
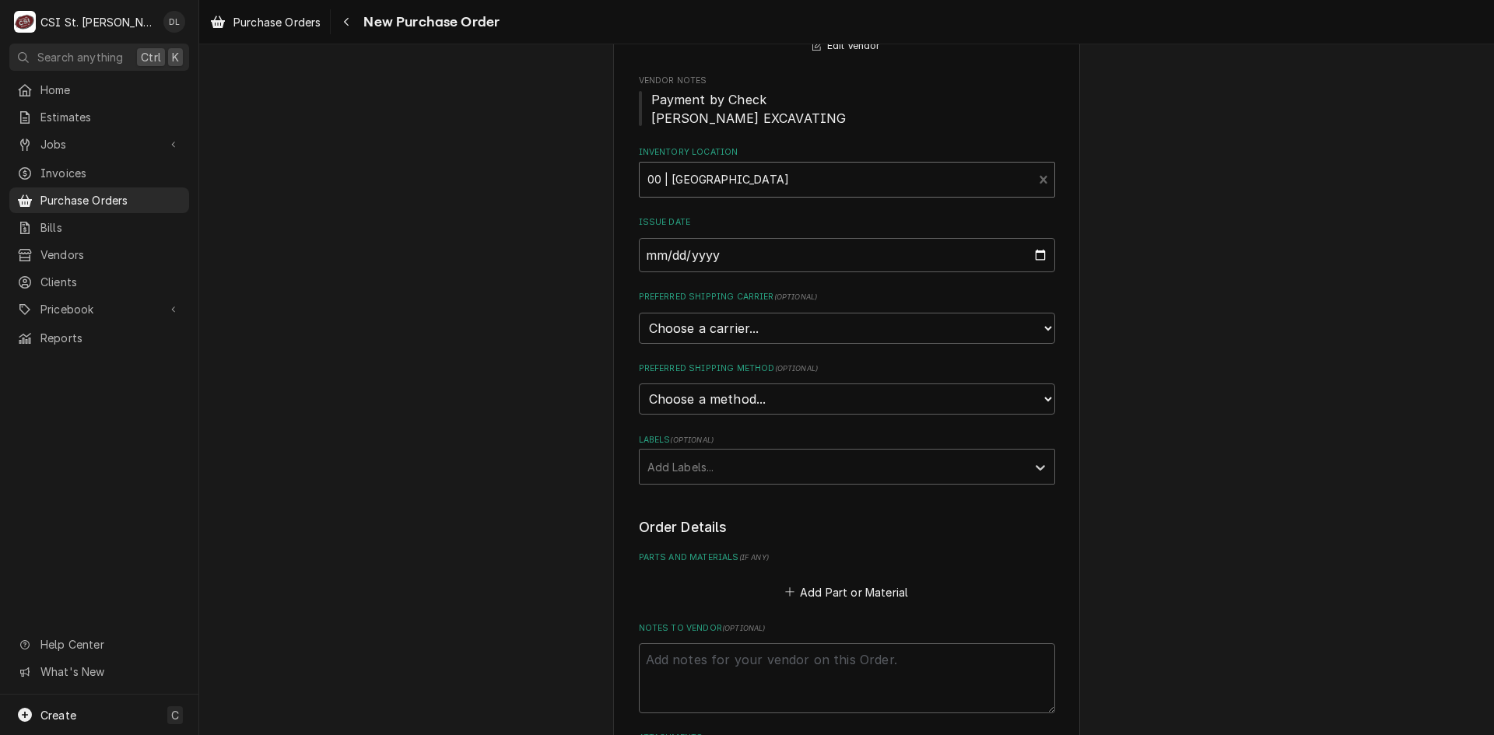
scroll to position [237, 0]
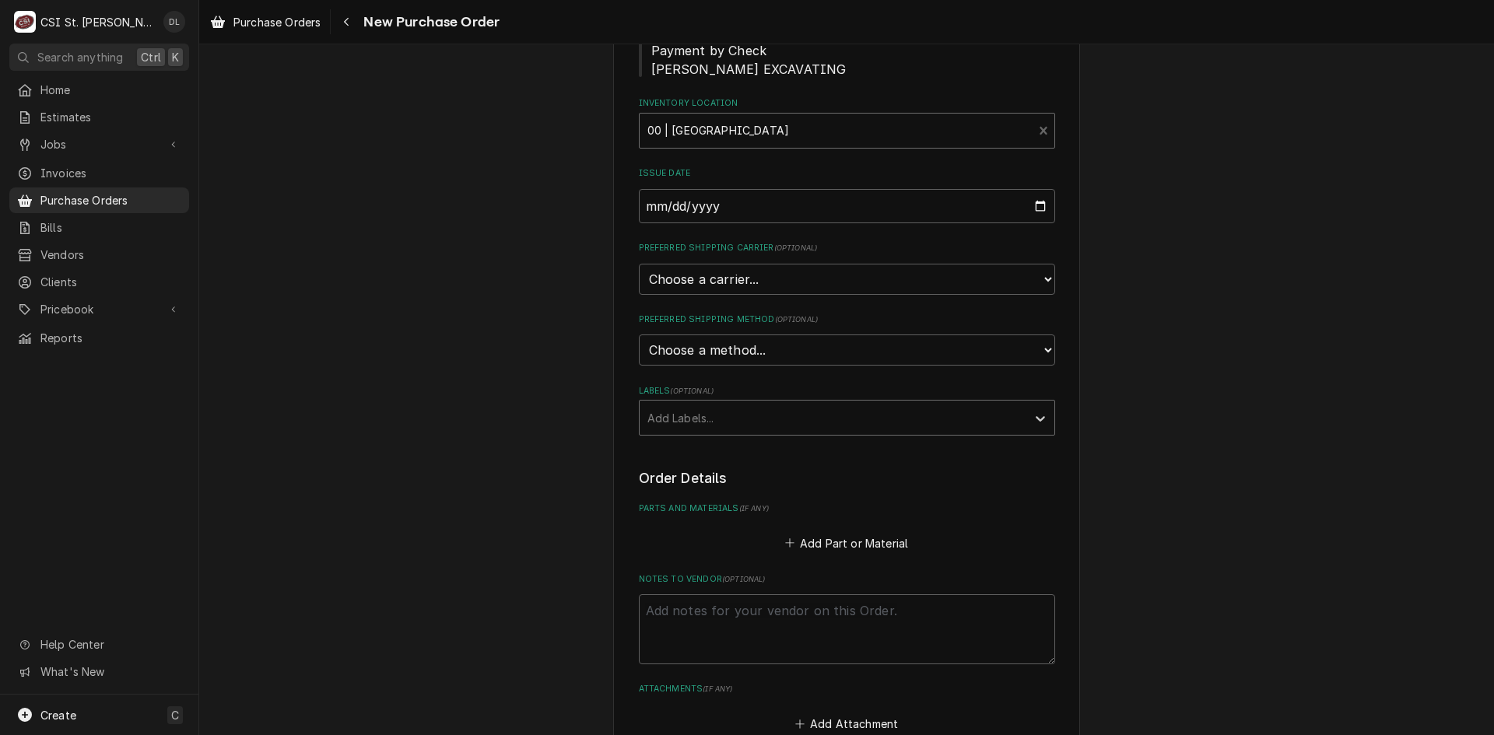
click at [1010, 419] on div "Labels" at bounding box center [832, 418] width 371 height 28
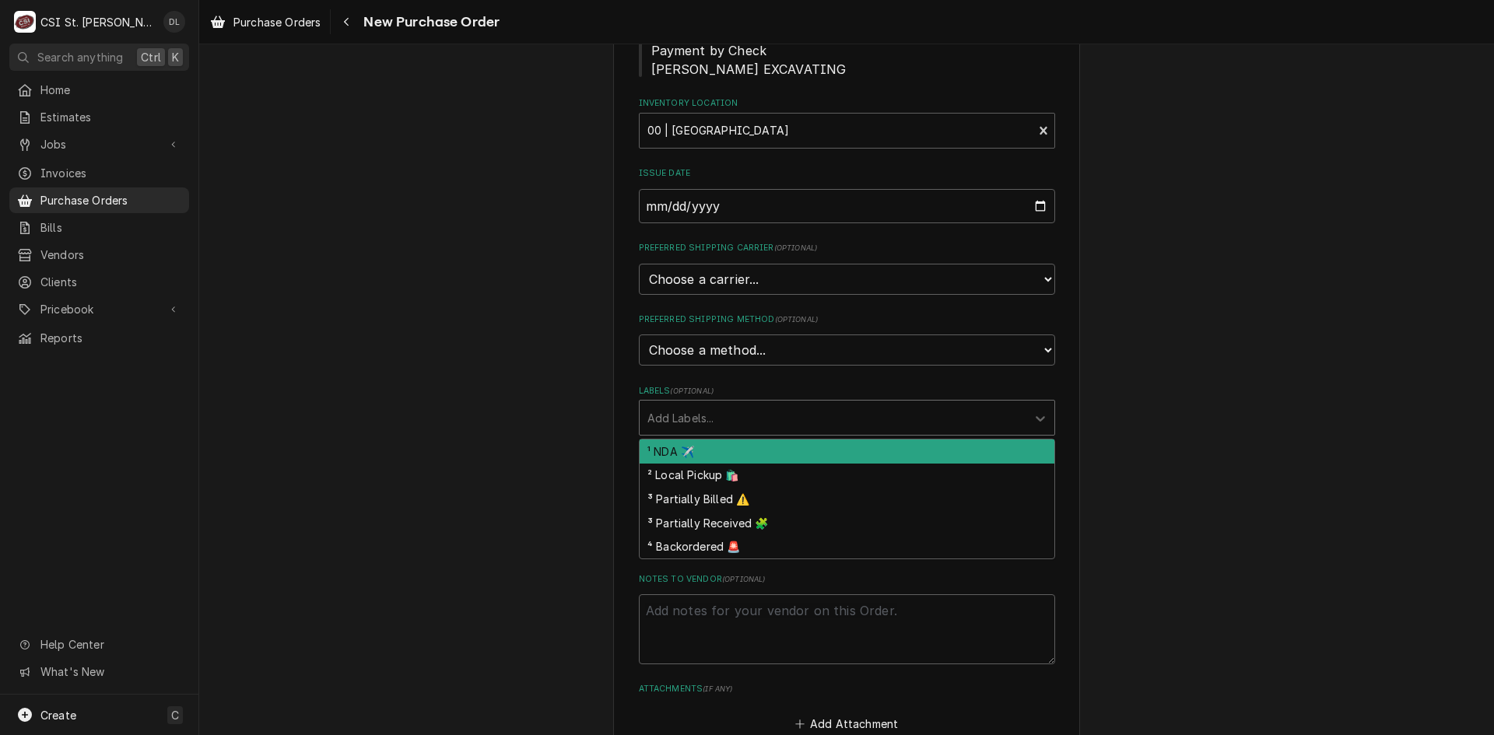
click at [1130, 422] on div "Please provide the following information to create your purchase order: Basic D…" at bounding box center [846, 388] width 1295 height 1128
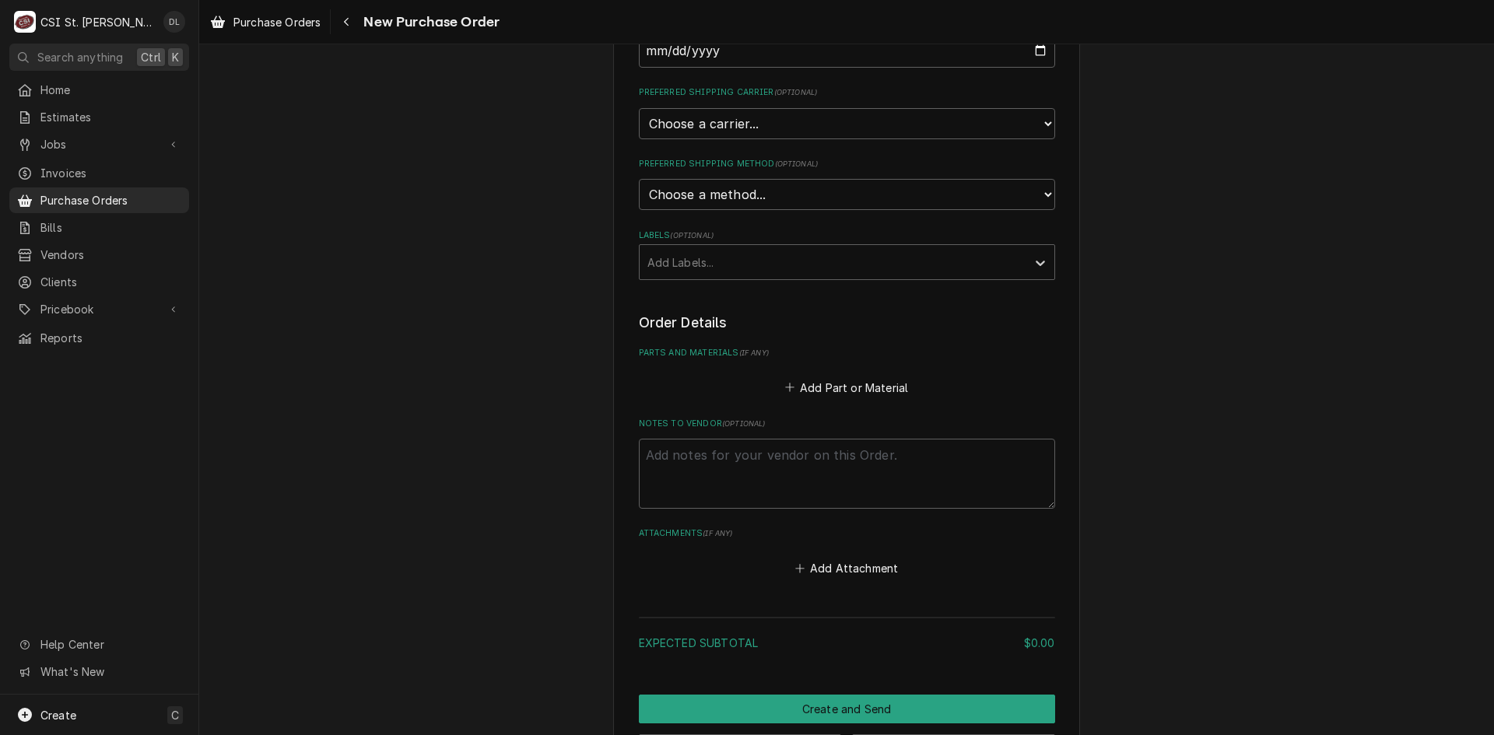
scroll to position [454, 0]
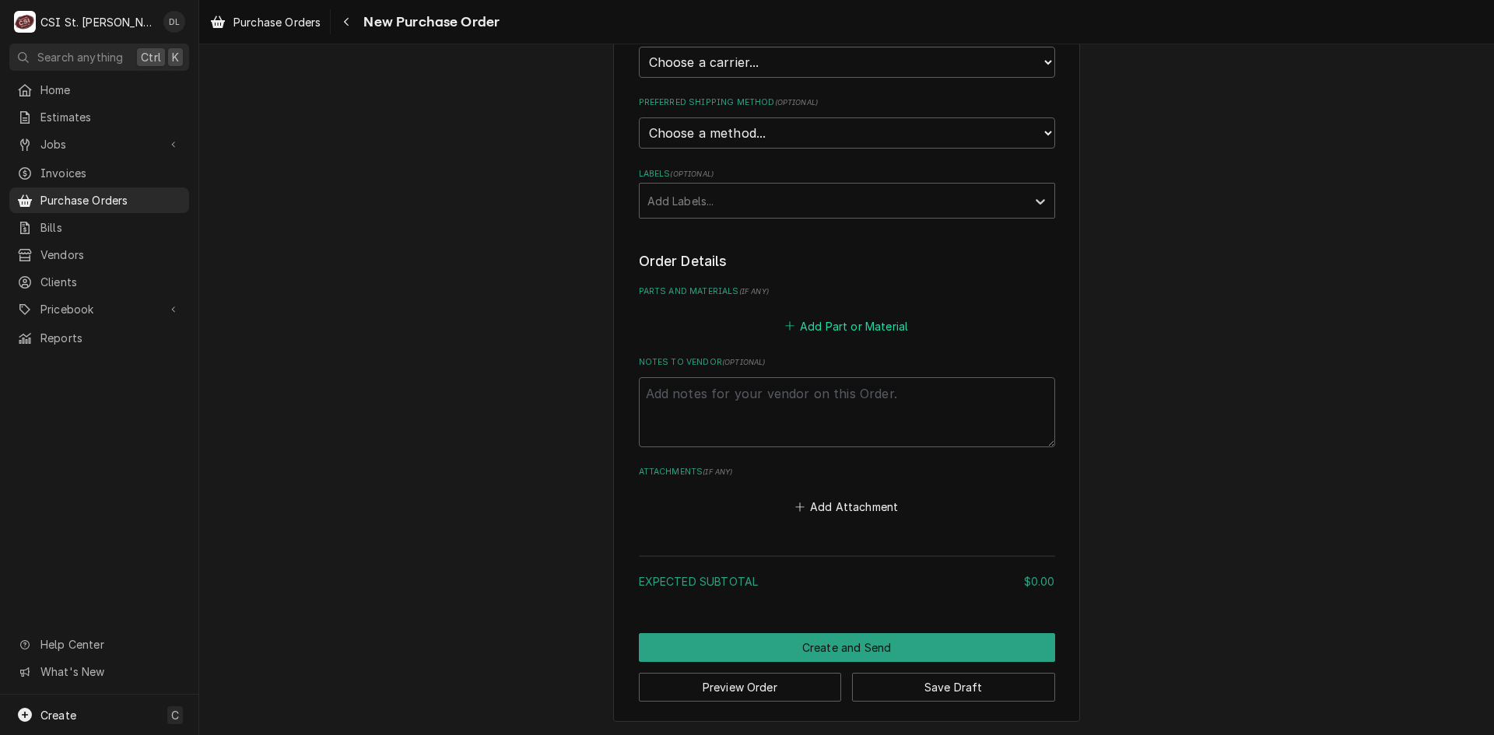
click at [786, 325] on icon "Parts and Materials" at bounding box center [789, 326] width 9 height 11
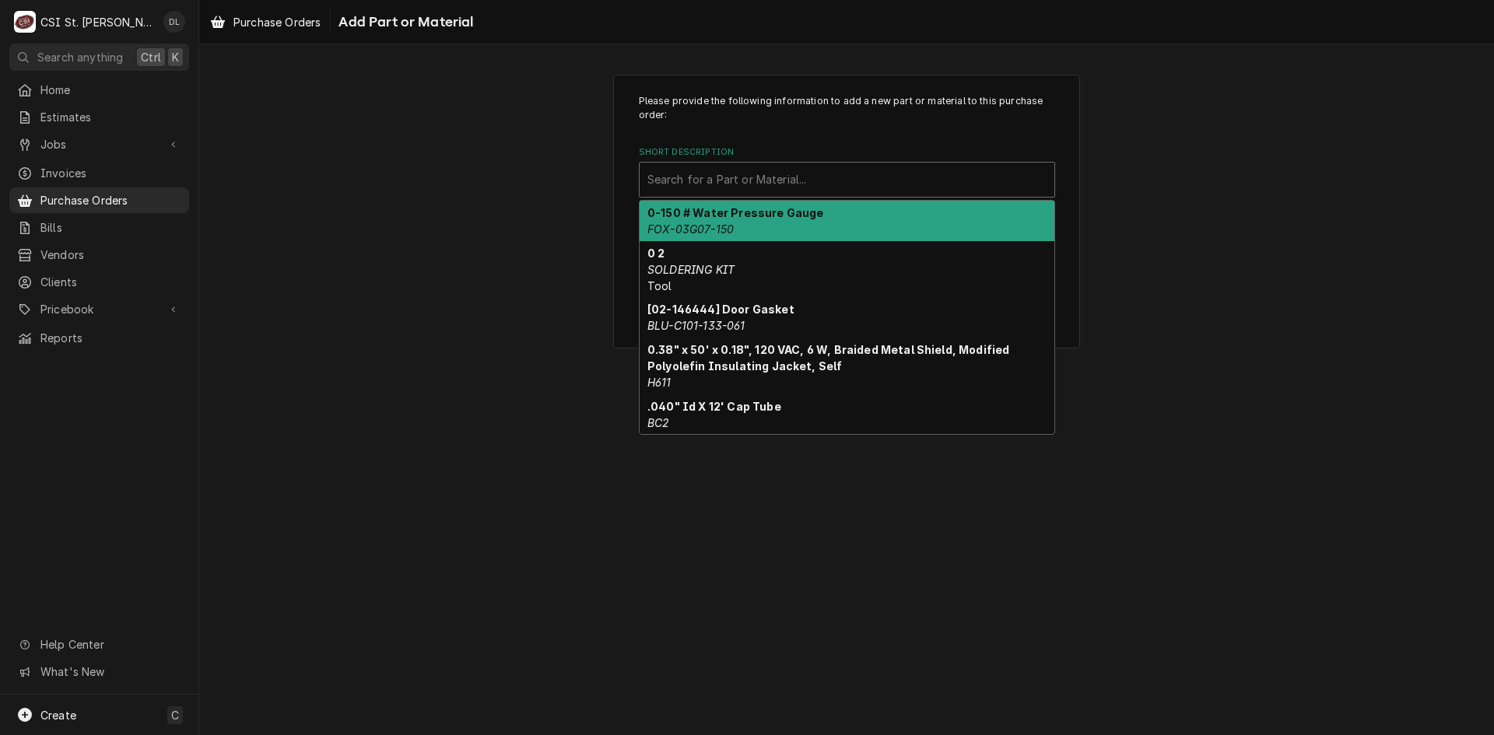
click at [769, 192] on div "Short Description" at bounding box center [846, 180] width 399 height 28
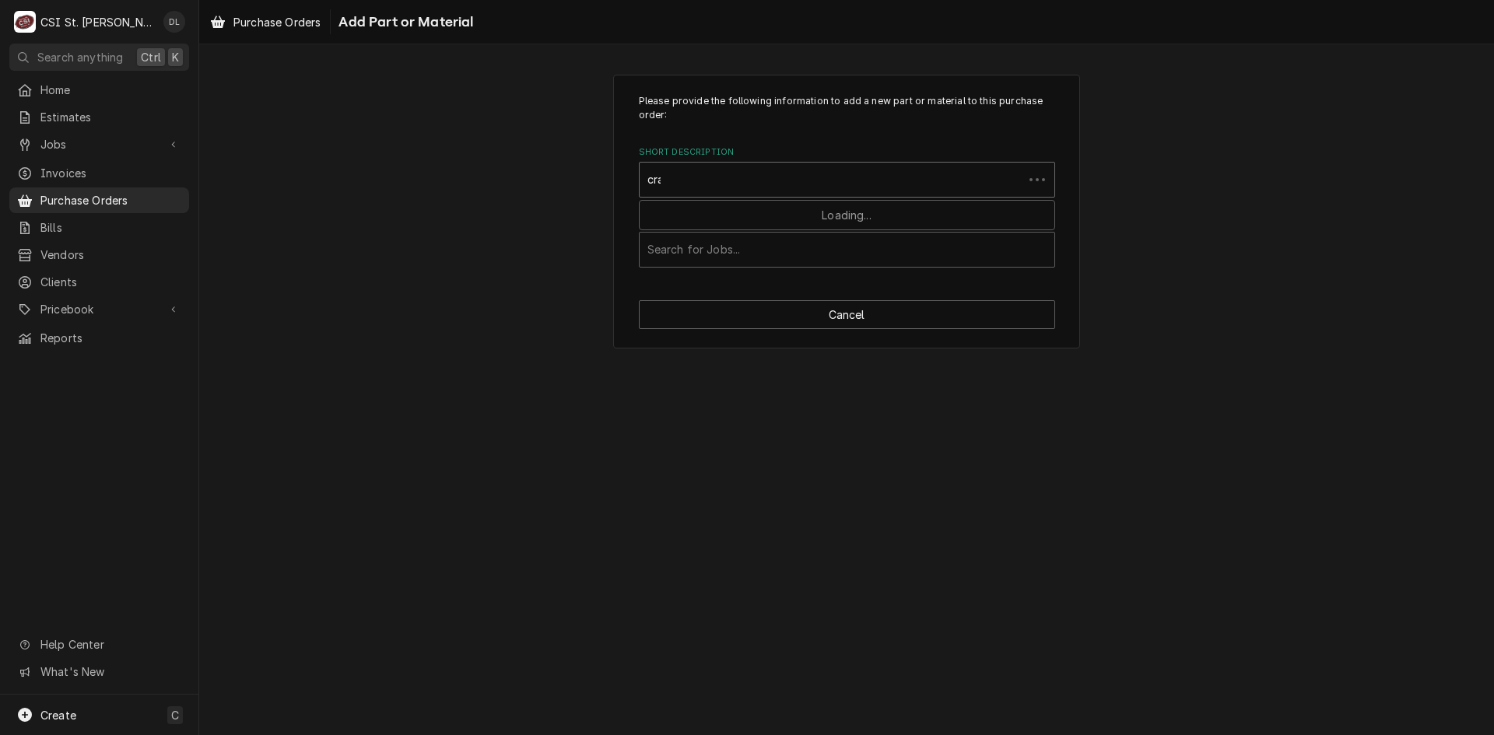
type input "crane"
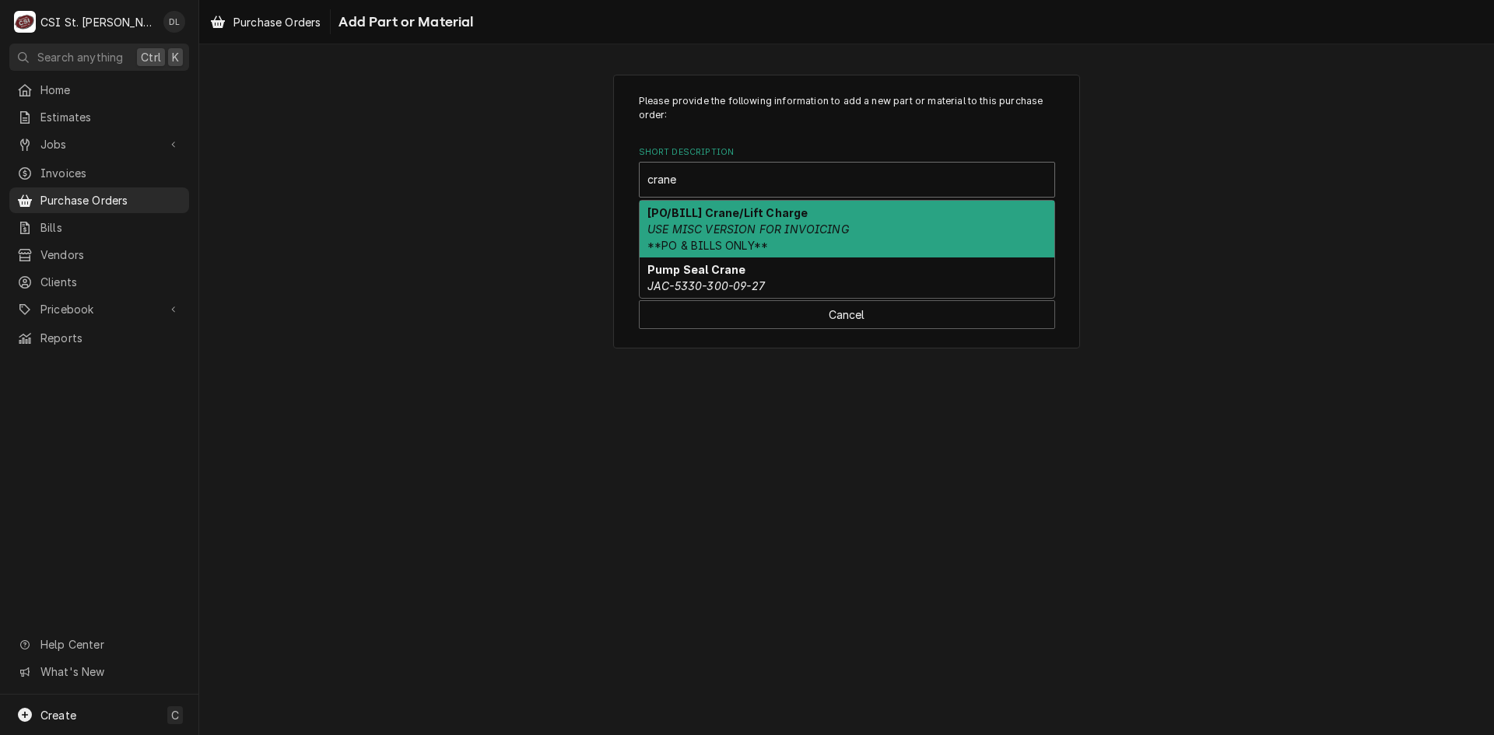
click at [764, 227] on em "USE MISC VERSION FOR INVOICING" at bounding box center [747, 229] width 201 height 13
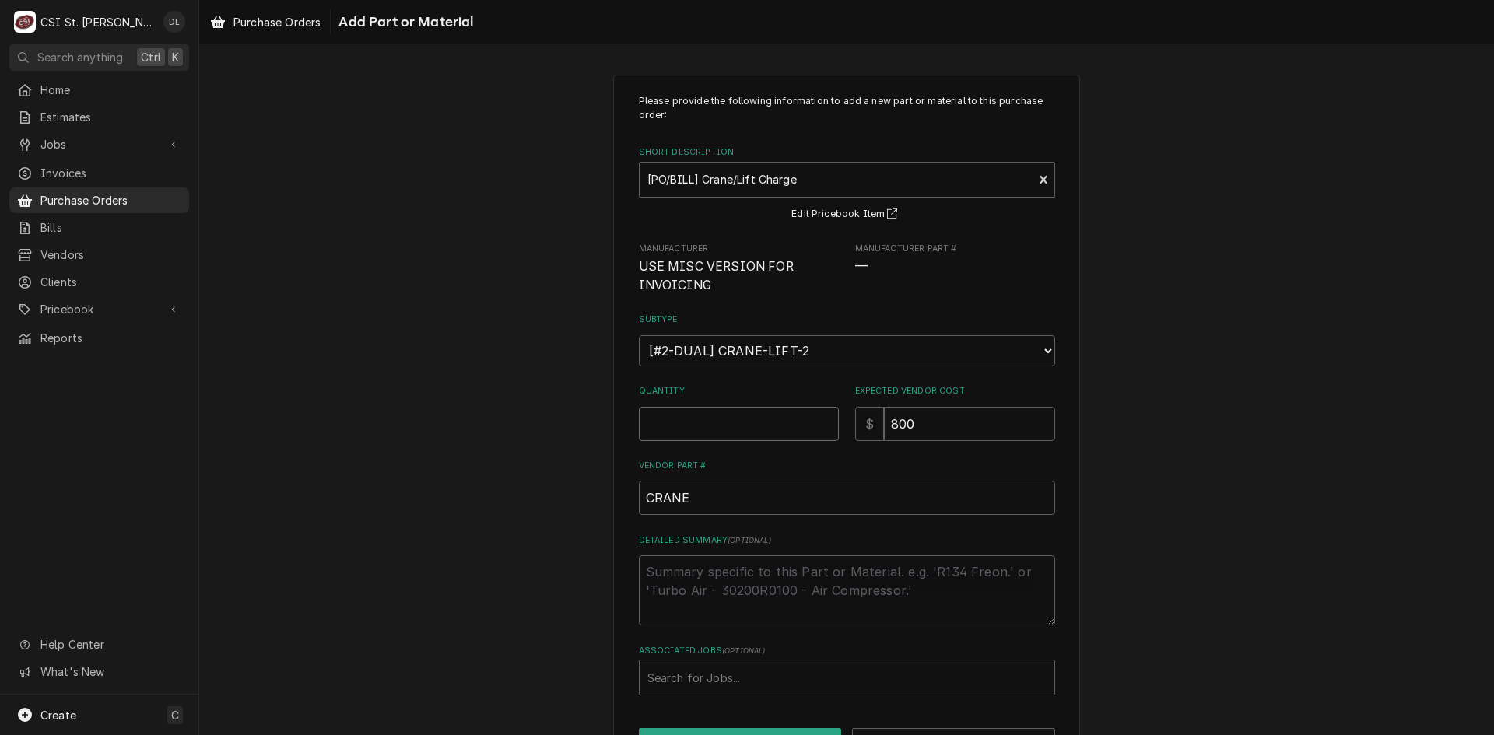
click at [719, 418] on input "Quantity" at bounding box center [739, 424] width 200 height 34
type textarea "x"
type input "1"
type textarea "x"
type input "8"
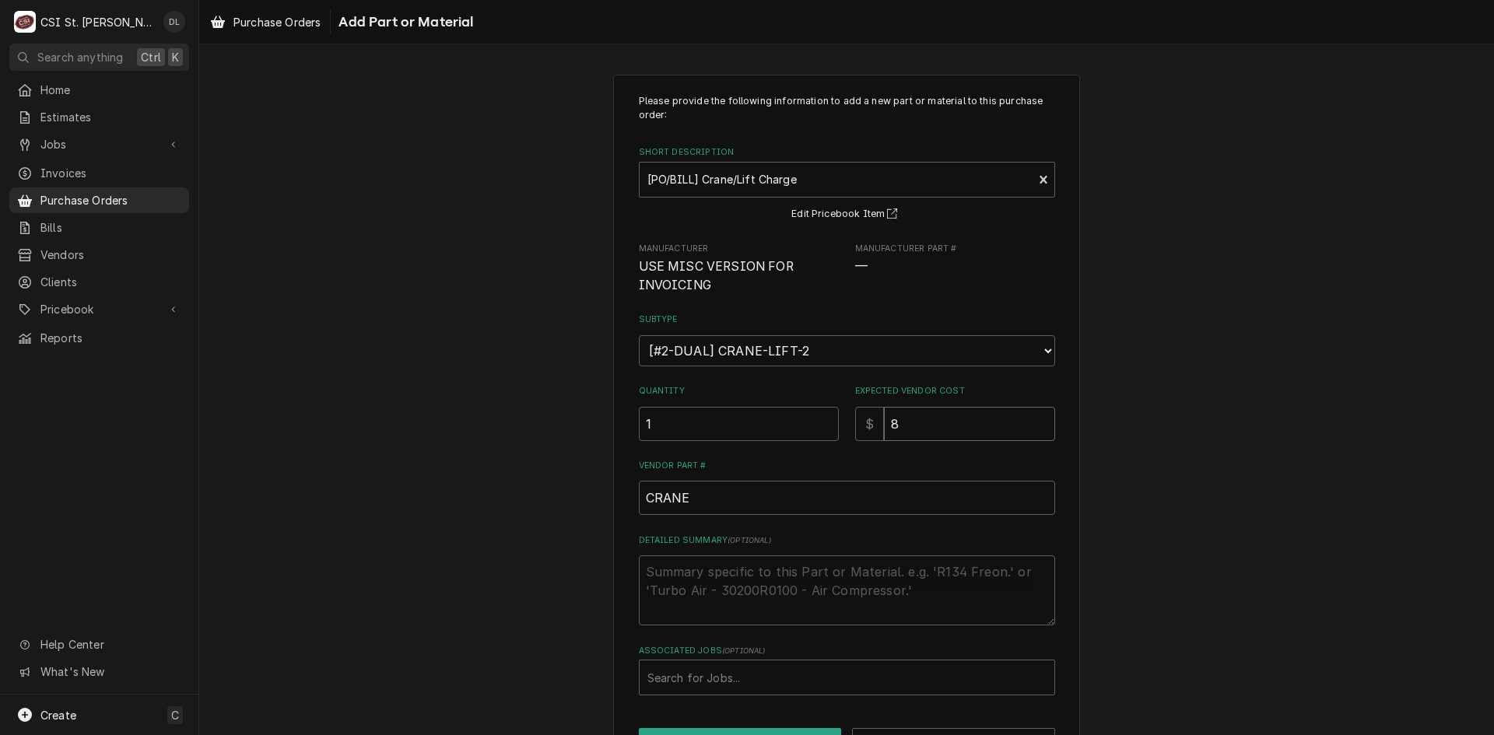
type textarea "x"
type input "84"
type textarea "x"
type input "840"
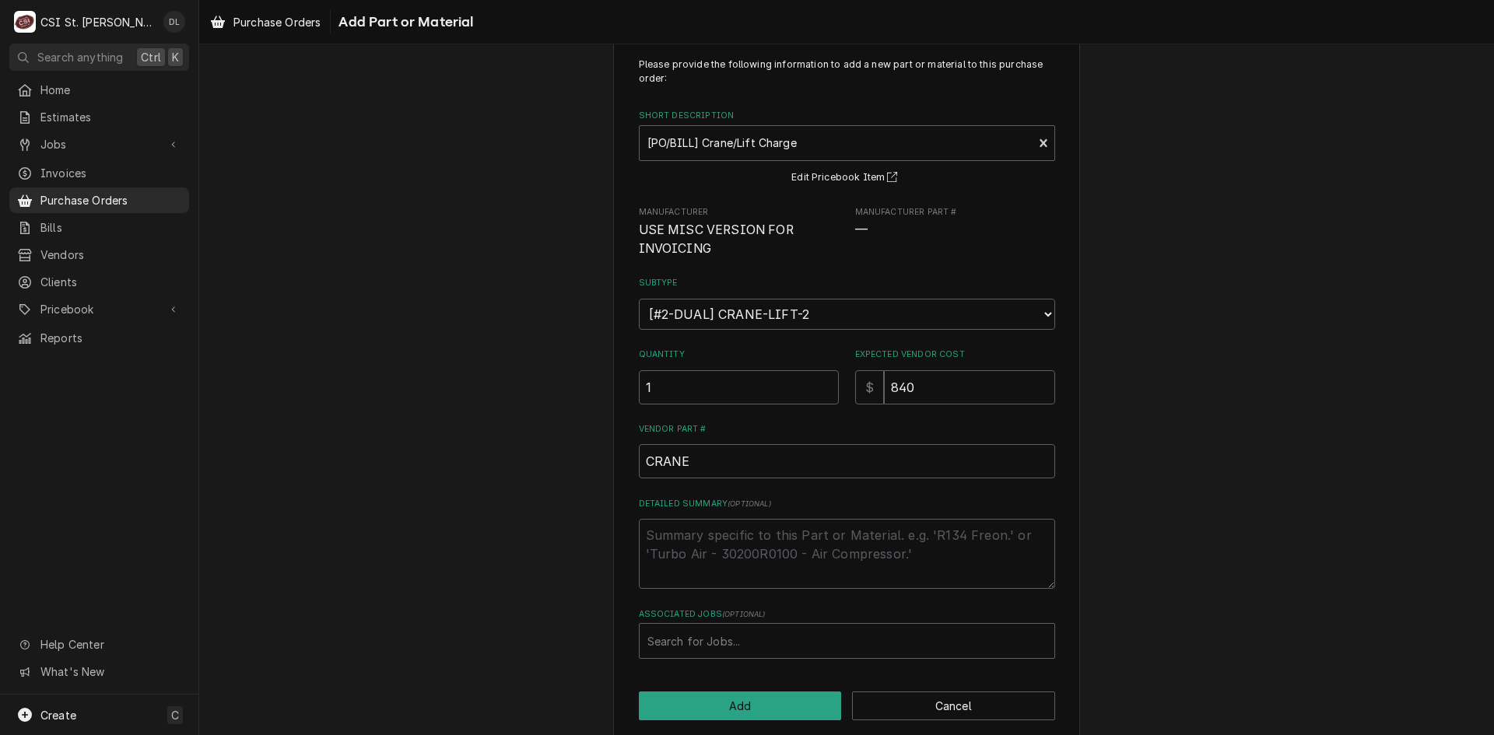
scroll to position [55, 0]
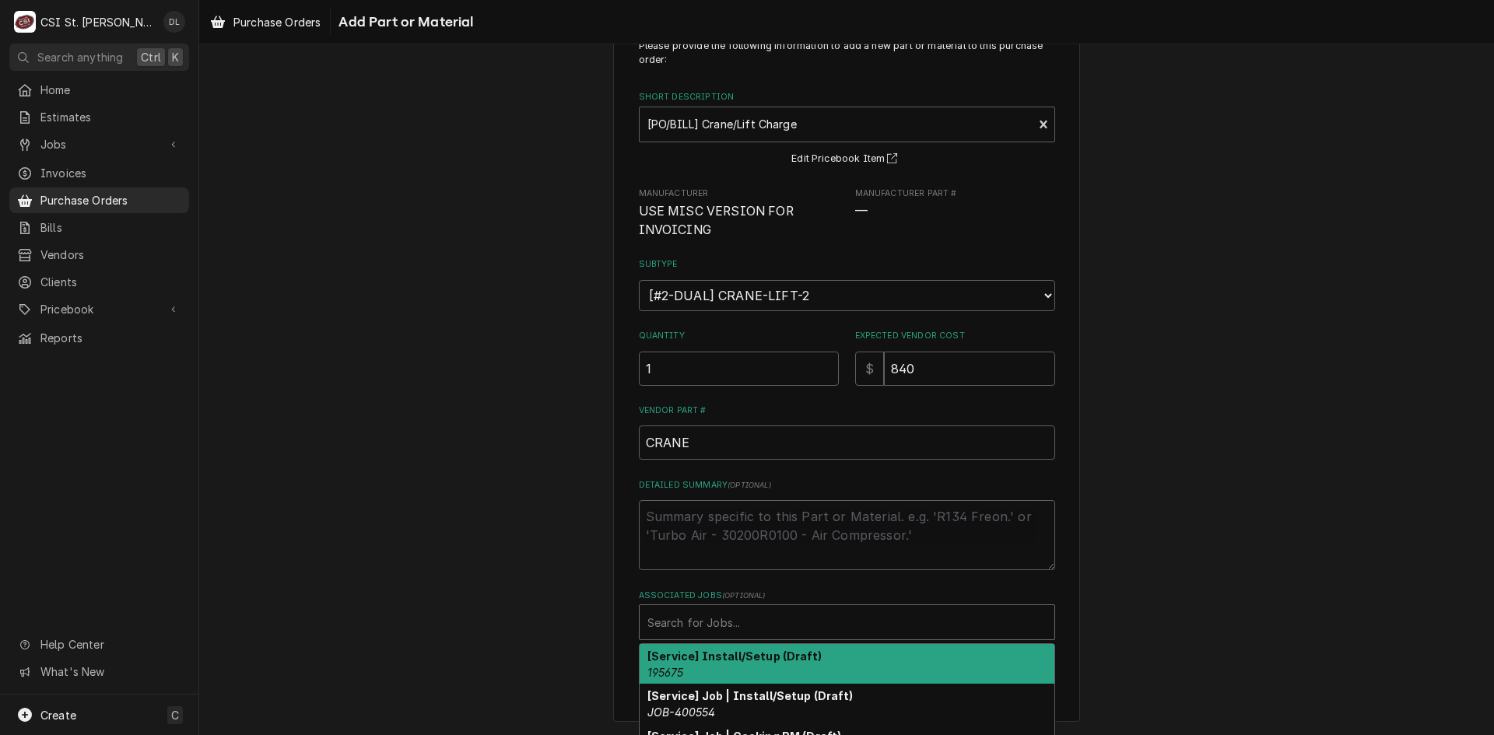
click at [729, 620] on div "Associated Jobs" at bounding box center [846, 622] width 399 height 28
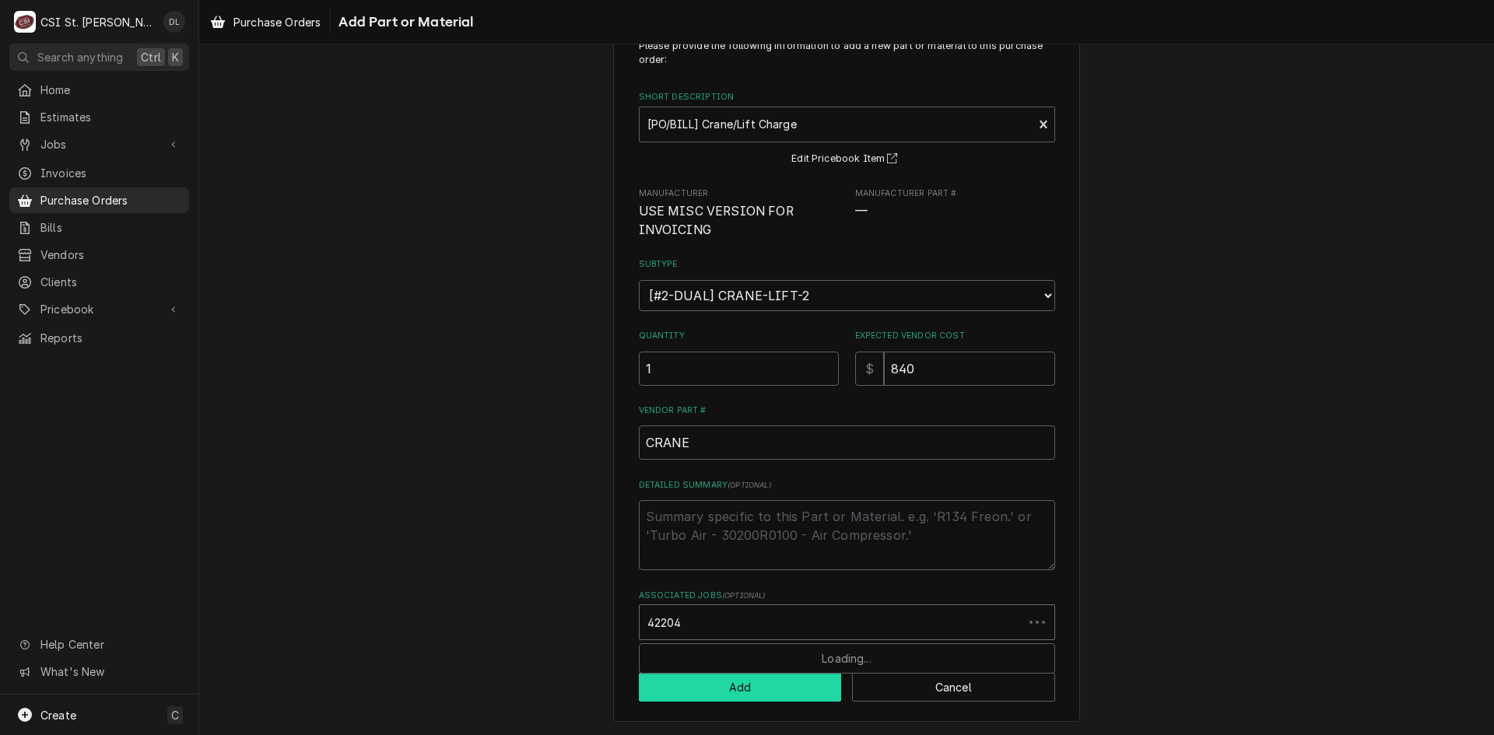
type input "42204"
click at [735, 682] on button "Add" at bounding box center [740, 687] width 203 height 29
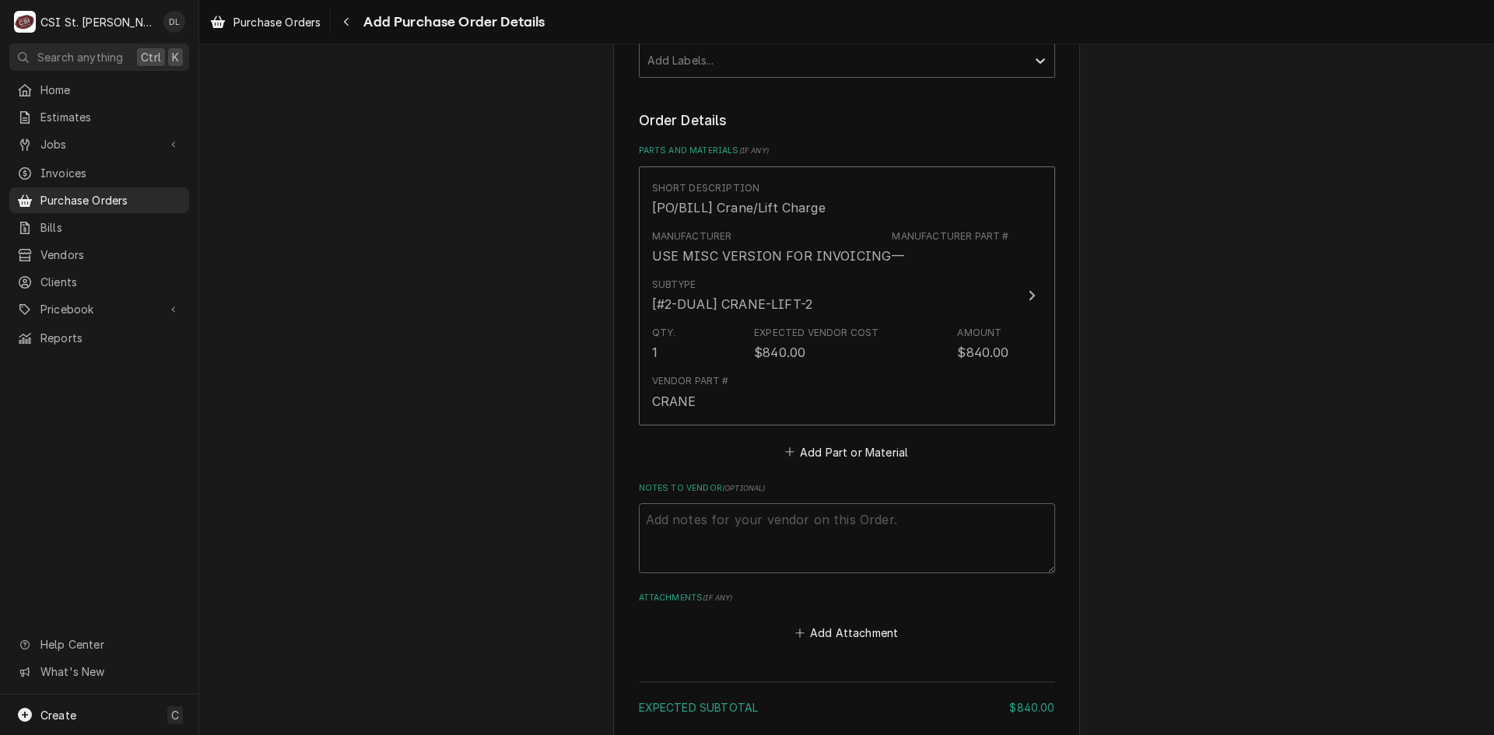
scroll to position [609, 0]
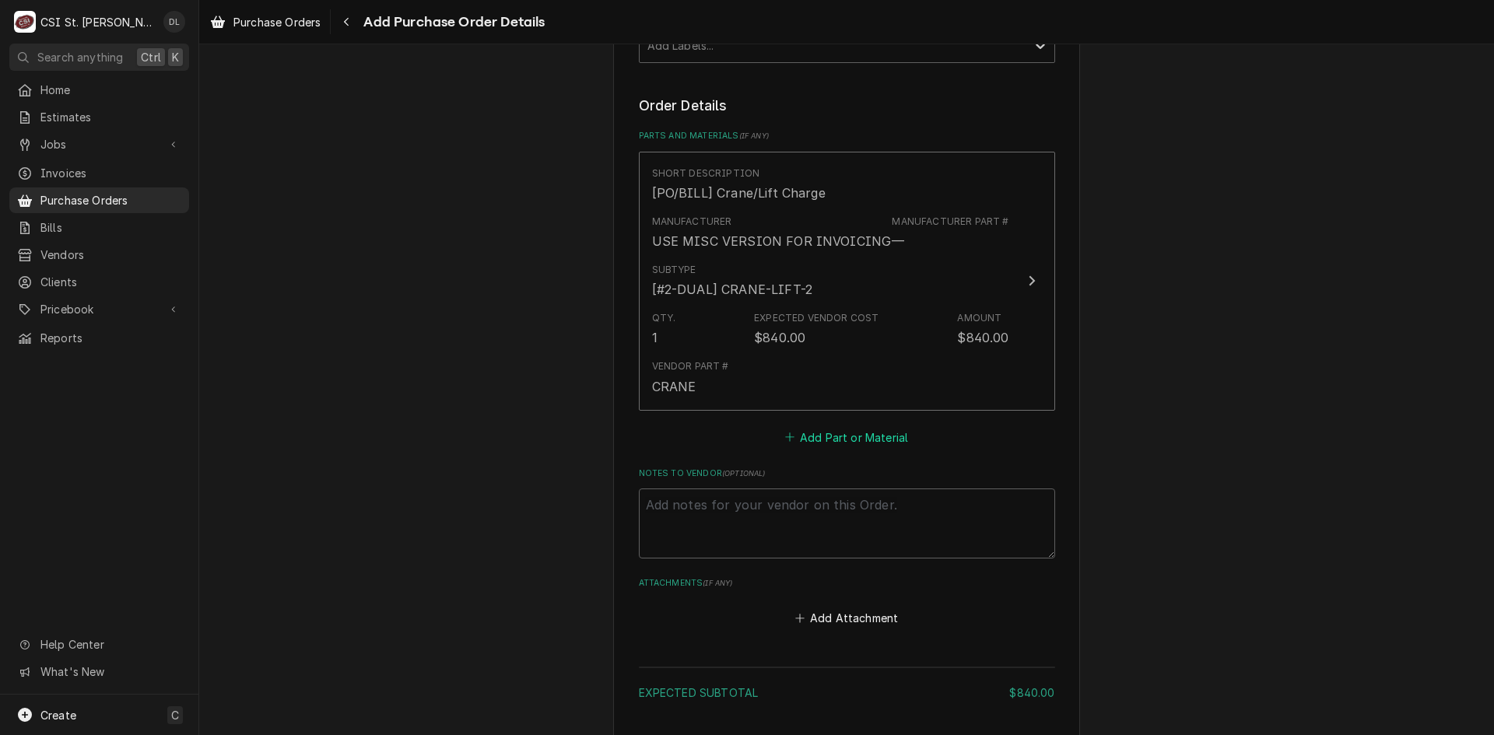
click at [788, 432] on icon "Parts and Materials" at bounding box center [789, 437] width 9 height 11
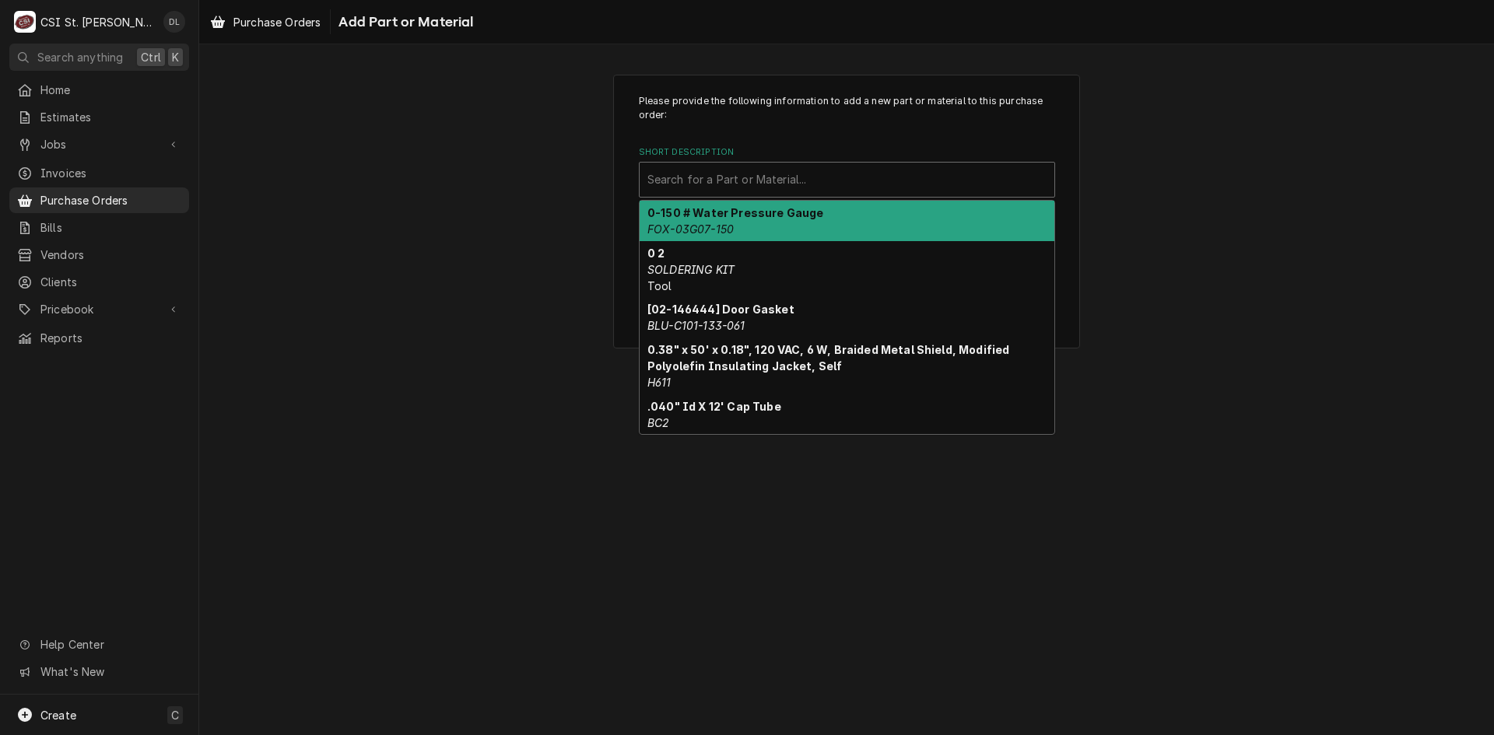
click at [769, 187] on div "Short Description" at bounding box center [846, 180] width 399 height 28
drag, startPoint x: 1409, startPoint y: 338, endPoint x: 1379, endPoint y: 320, distance: 35.6
click at [1386, 324] on div "Please provide the following information to add a new part or material to this …" at bounding box center [846, 212] width 1295 height 302
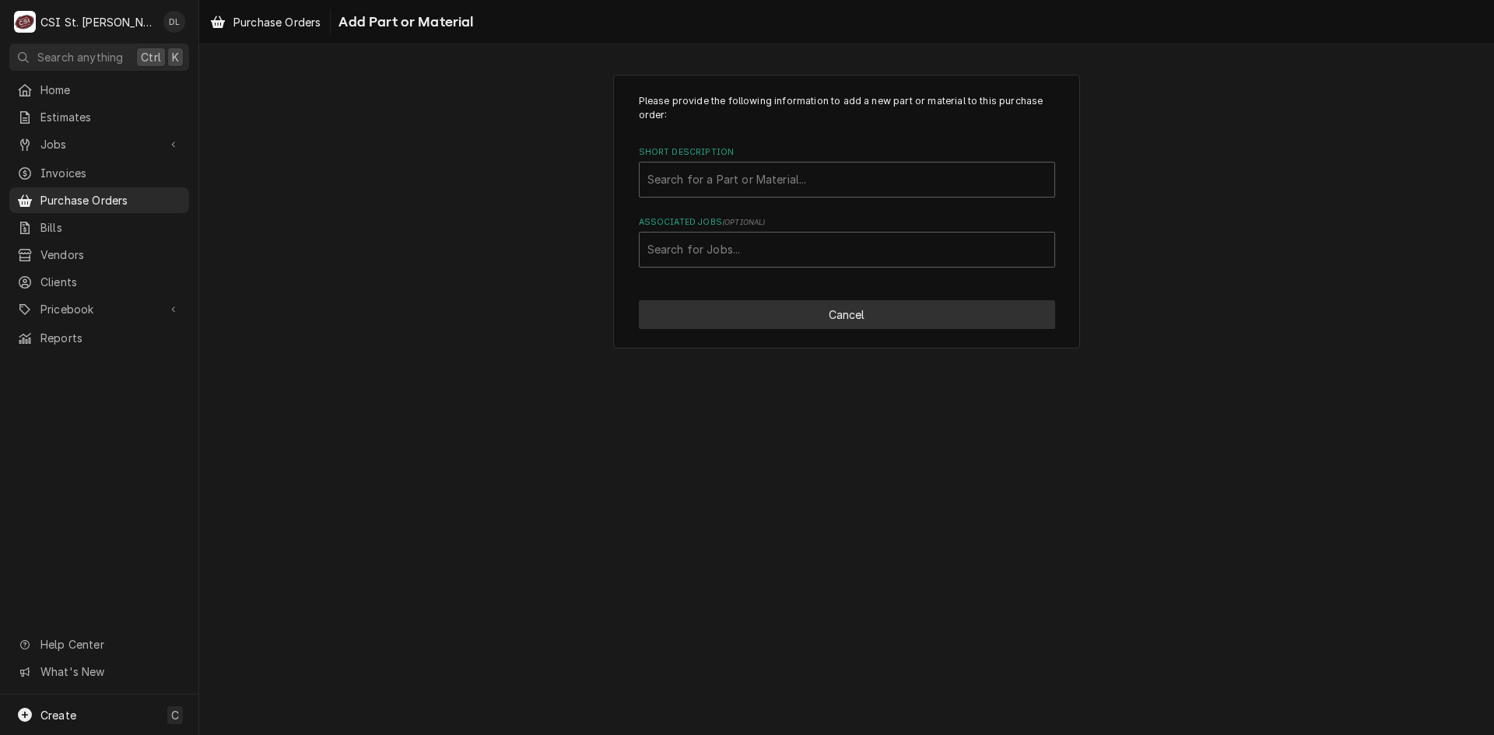
click at [887, 305] on button "Cancel" at bounding box center [847, 314] width 416 height 29
type textarea "x"
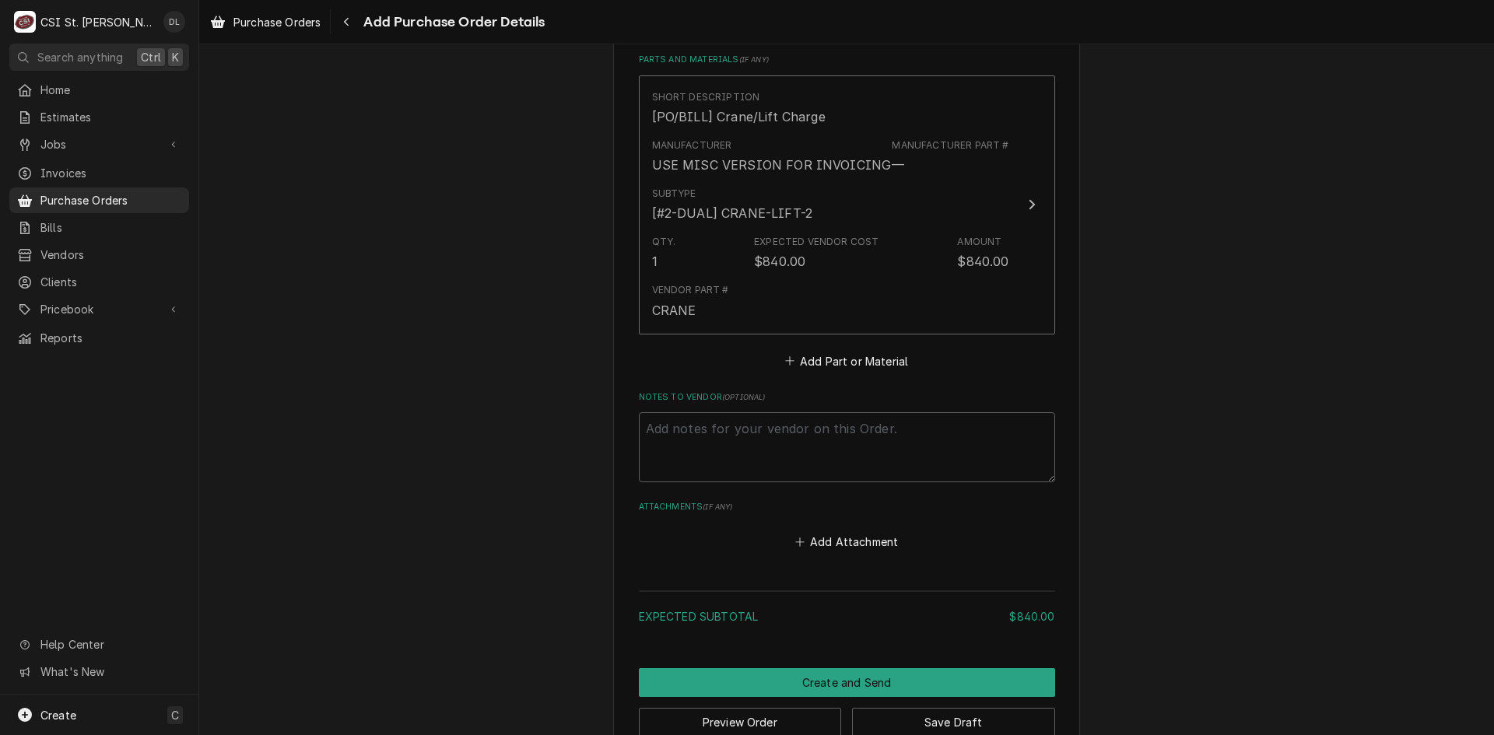
scroll to position [687, 0]
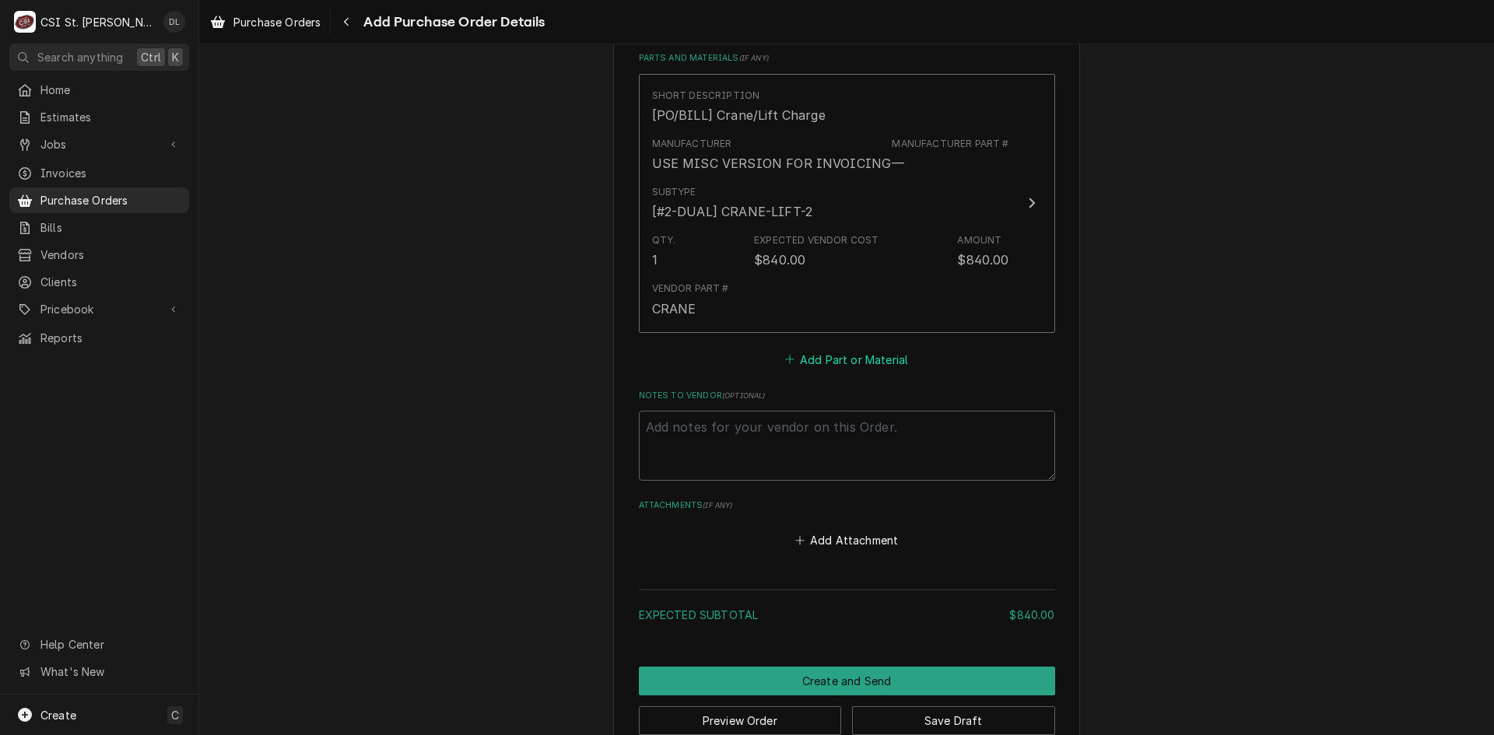
click at [785, 359] on icon "Parts and Materials" at bounding box center [789, 360] width 9 height 9
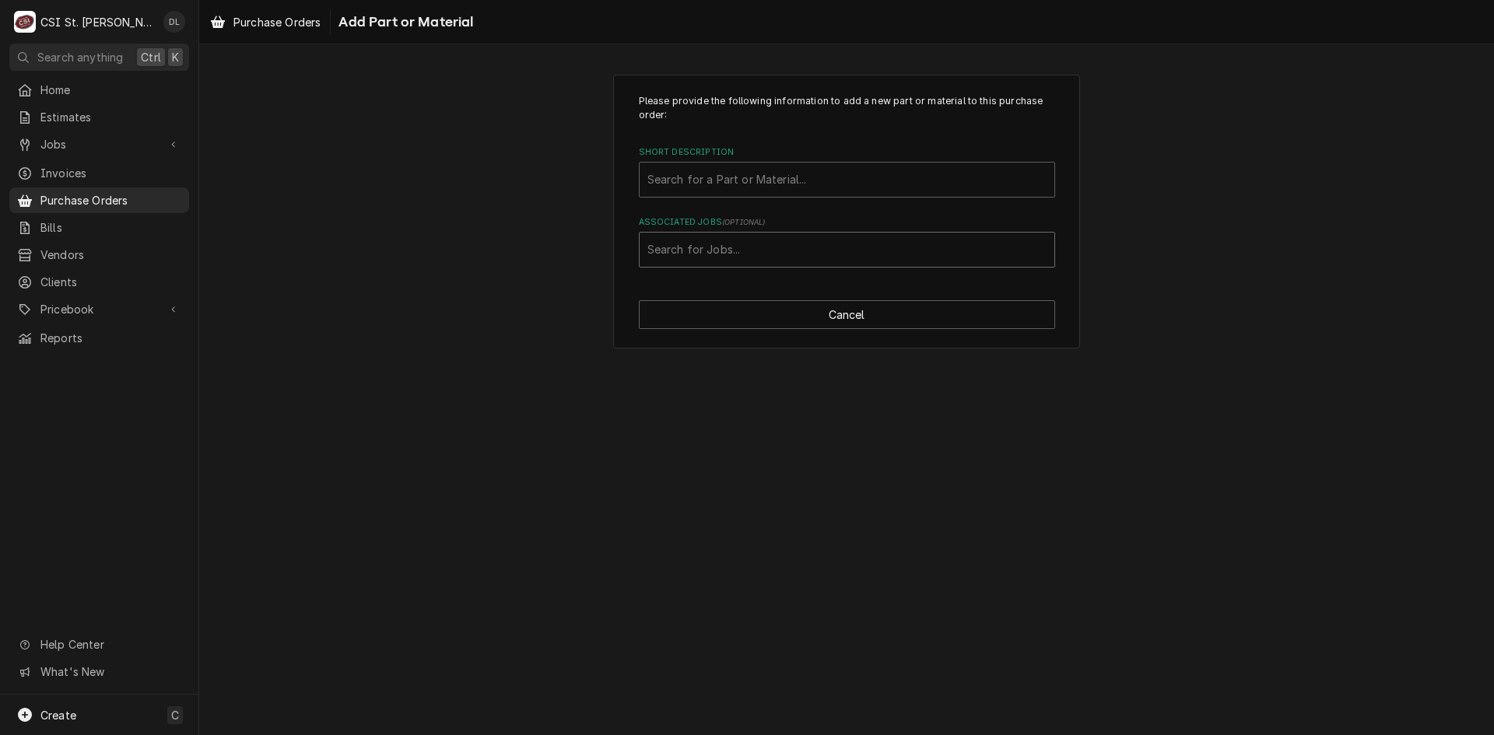
click at [734, 249] on div "Associated Jobs" at bounding box center [846, 250] width 399 height 28
type input "job-42004"
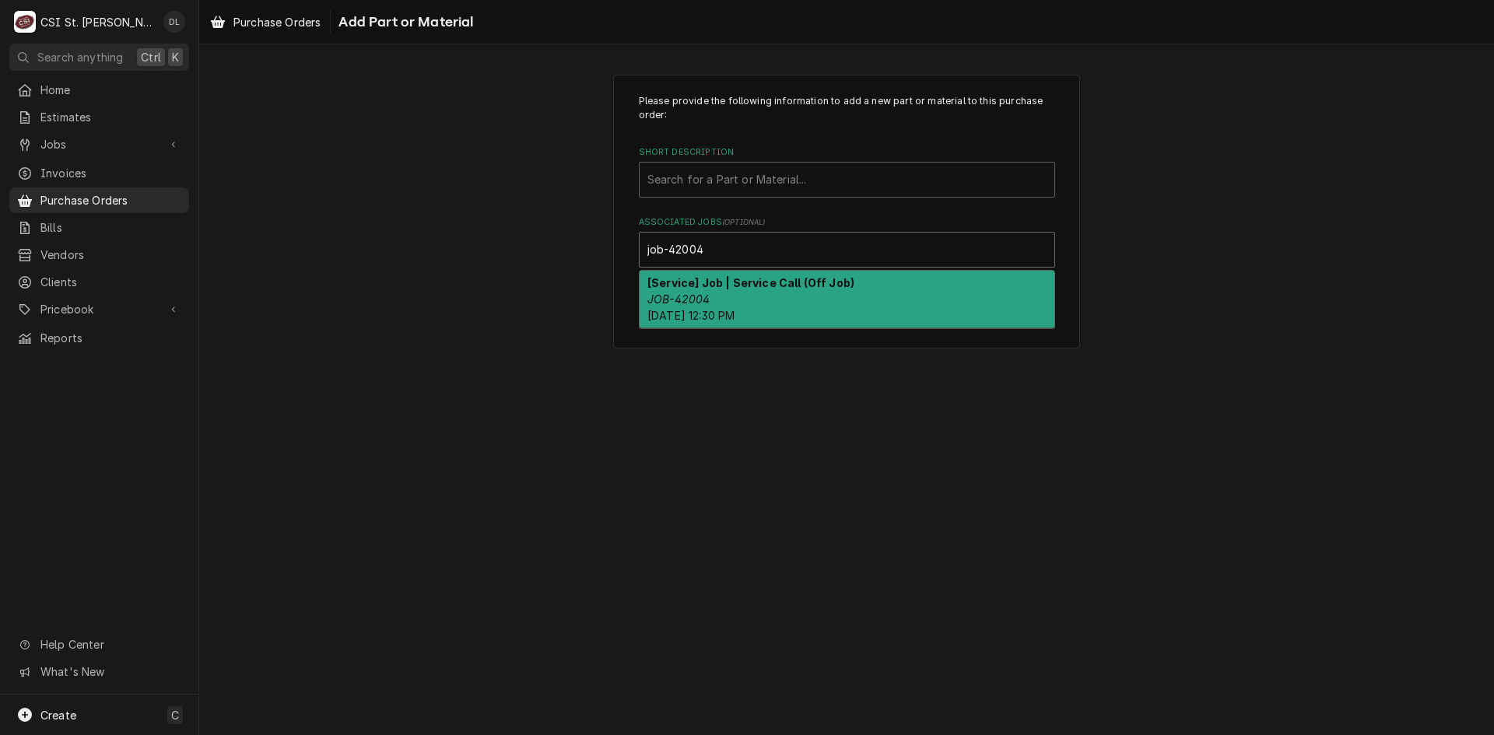
click at [755, 307] on div "[Service] Job | Service Call (Off Job) JOB-42004 Fri, Aug 15th, 2025 - 12:30 PM" at bounding box center [847, 299] width 415 height 57
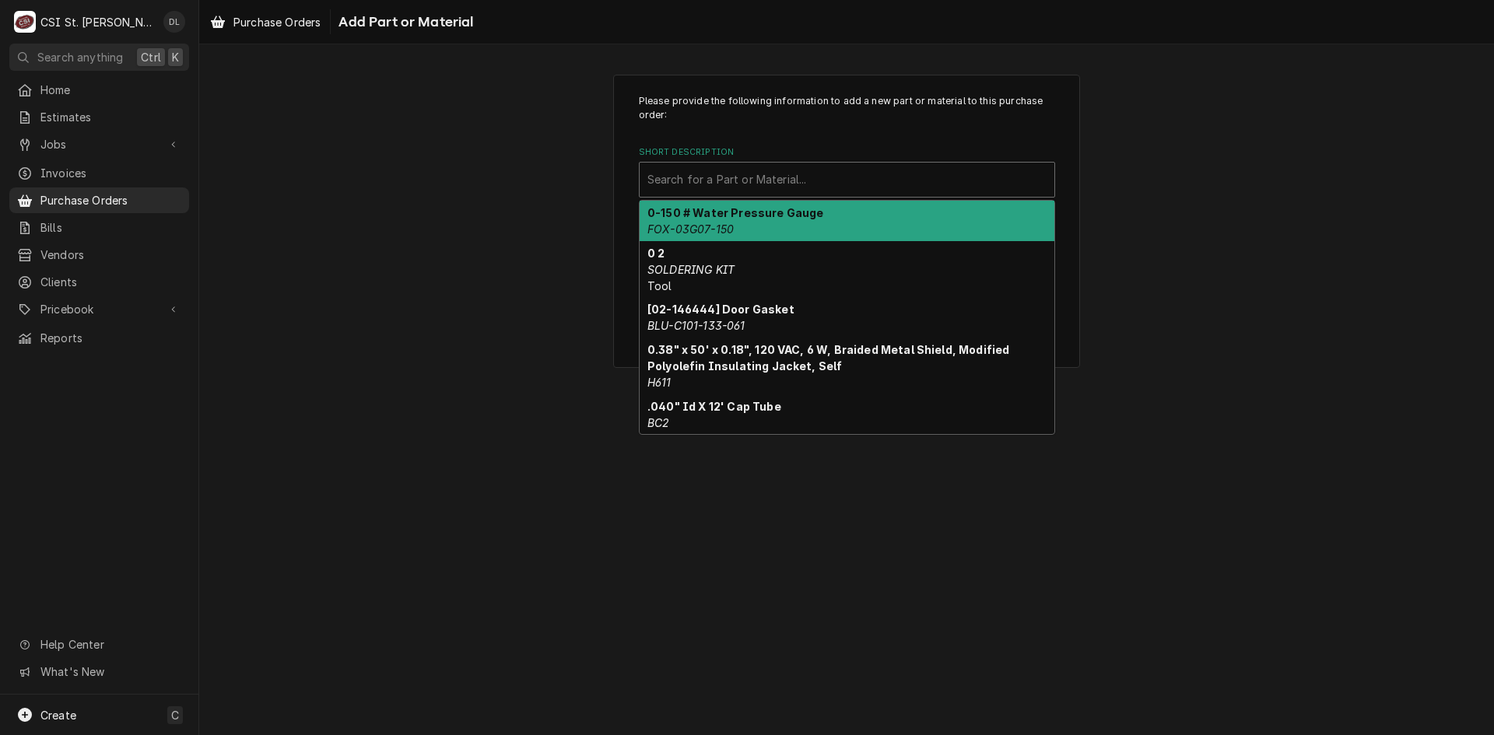
click at [718, 181] on div "Short Description" at bounding box center [846, 180] width 399 height 28
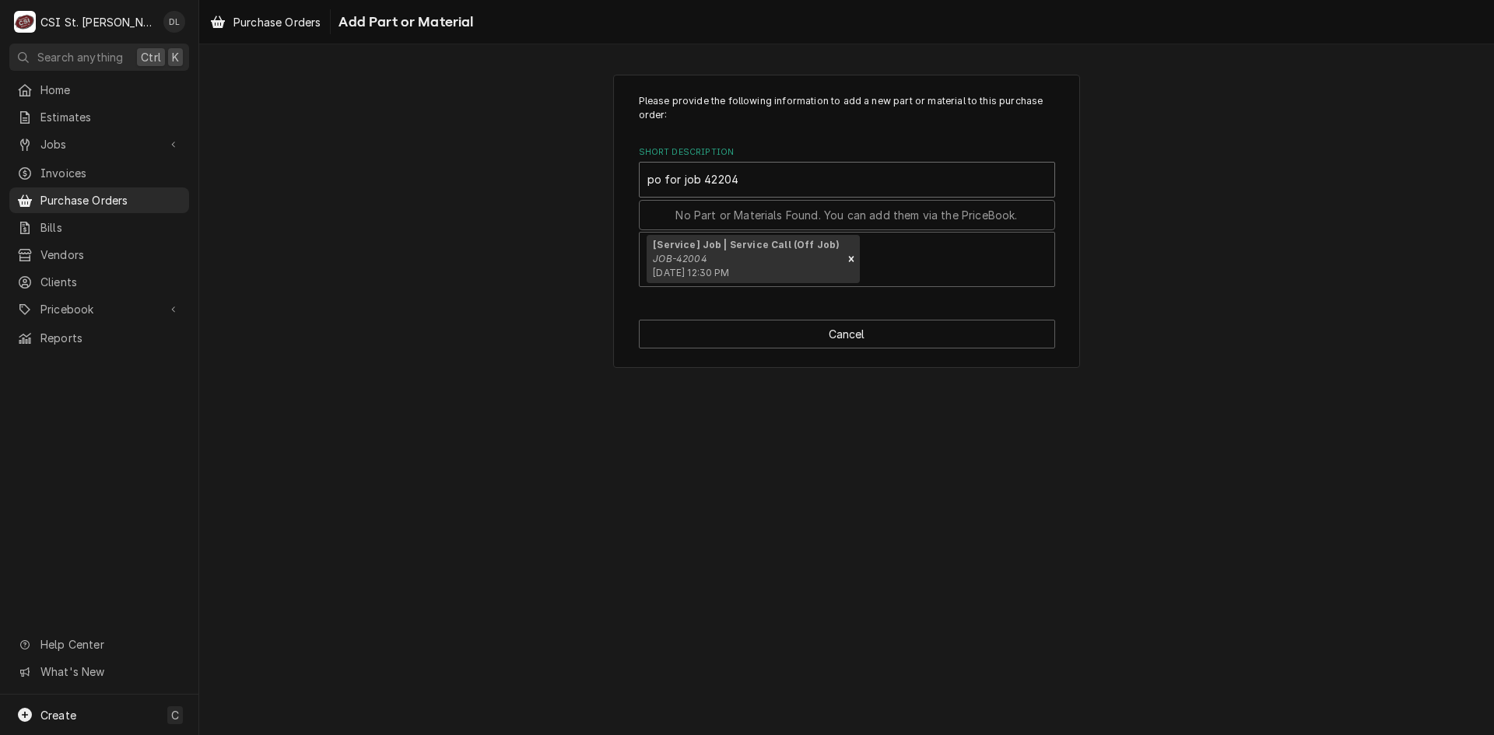
type input "po for job 42204"
click at [932, 128] on div "Please provide the following information to add a new part or material to this …" at bounding box center [847, 190] width 416 height 193
click at [846, 258] on icon "Remove [object Object]" at bounding box center [851, 259] width 11 height 11
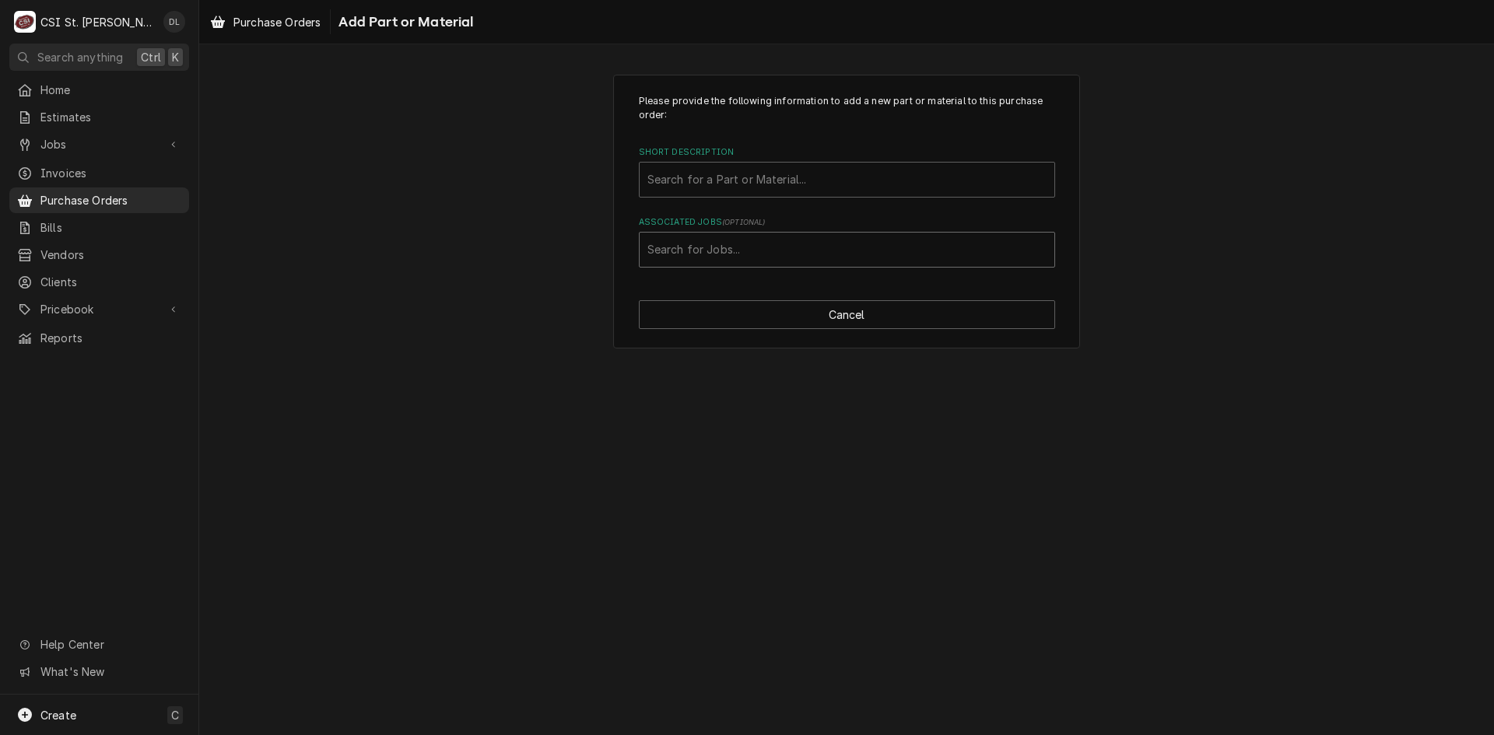
click at [773, 251] on div "Associated Jobs" at bounding box center [846, 250] width 399 height 28
type input "job 42204"
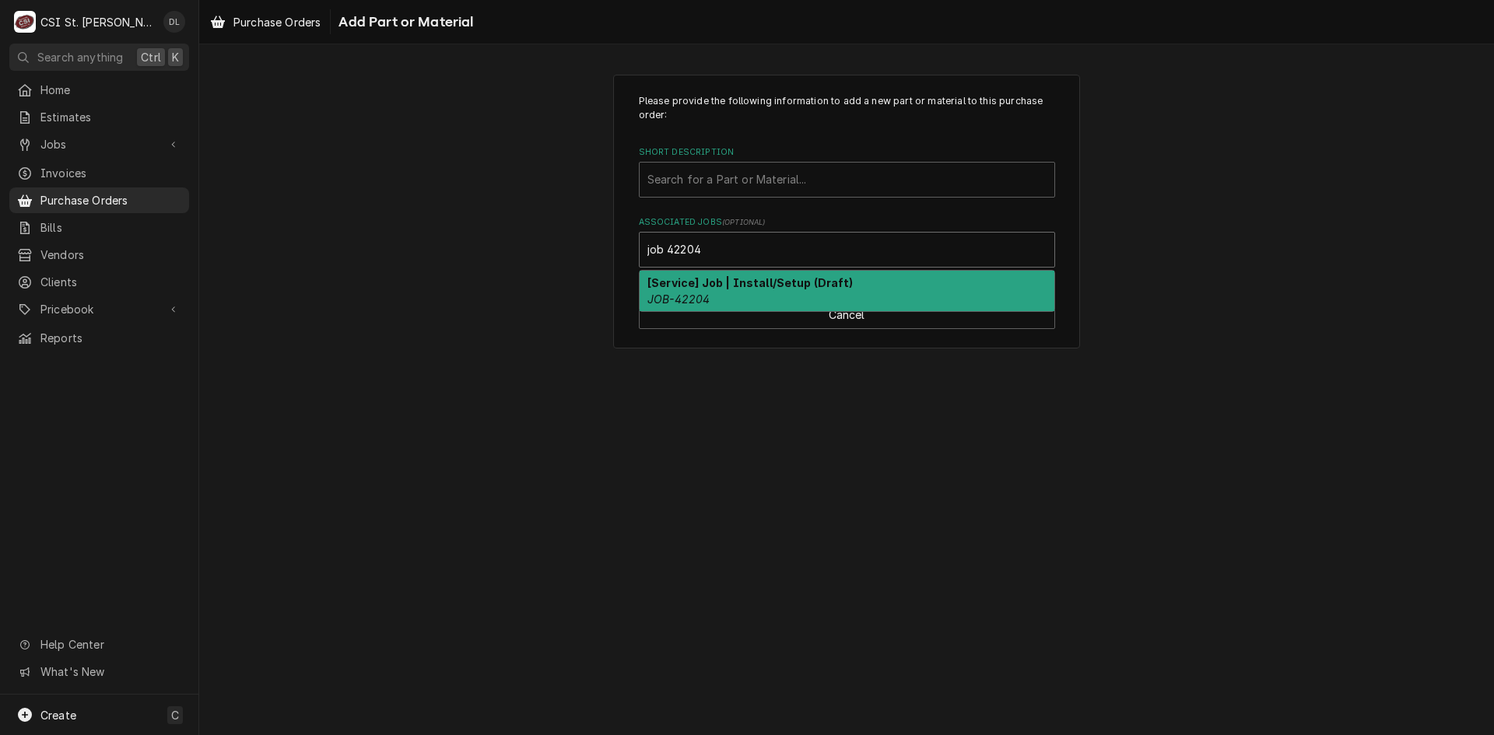
click at [749, 291] on div "[Service] Job | Install/Setup (Draft) JOB-42204" at bounding box center [847, 291] width 415 height 40
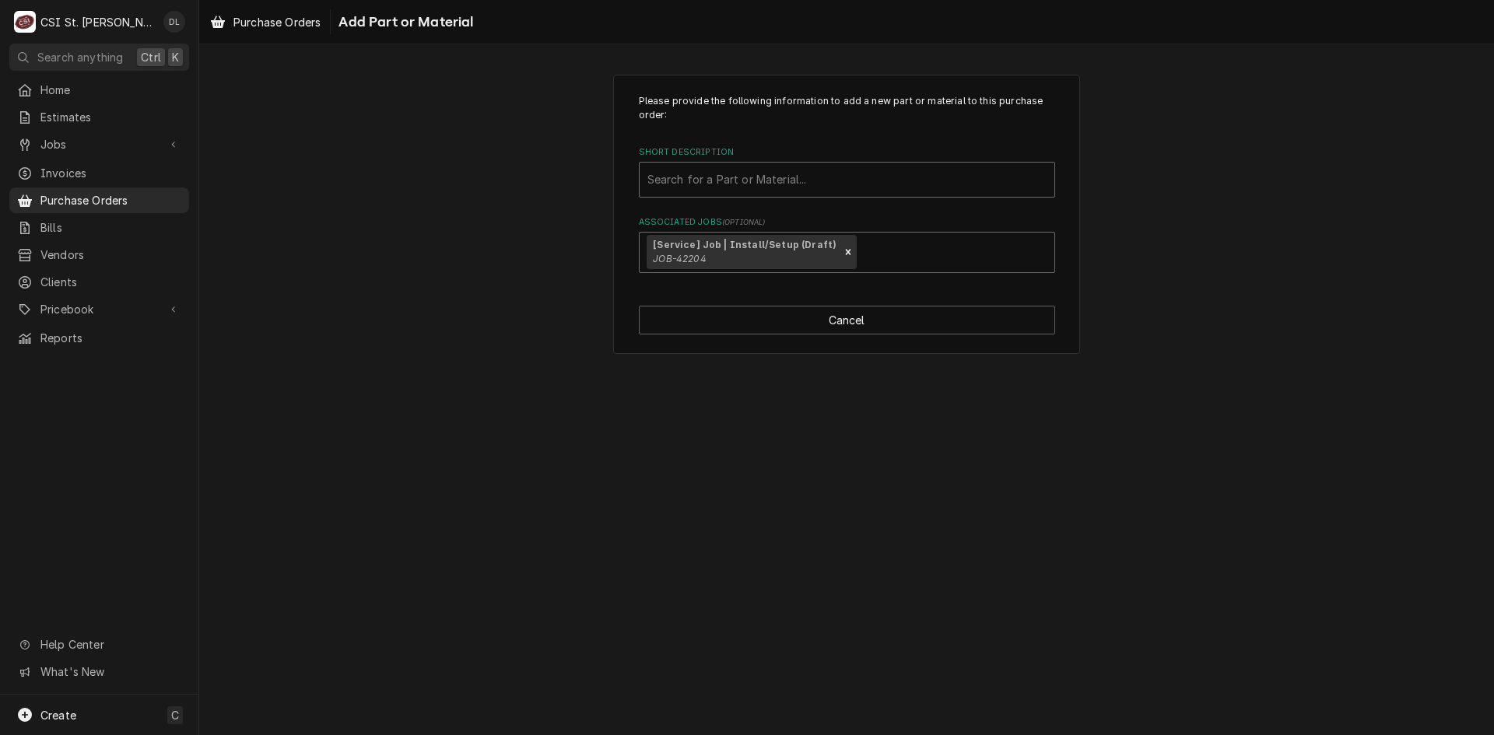
click at [831, 184] on div "Short Description" at bounding box center [846, 180] width 399 height 28
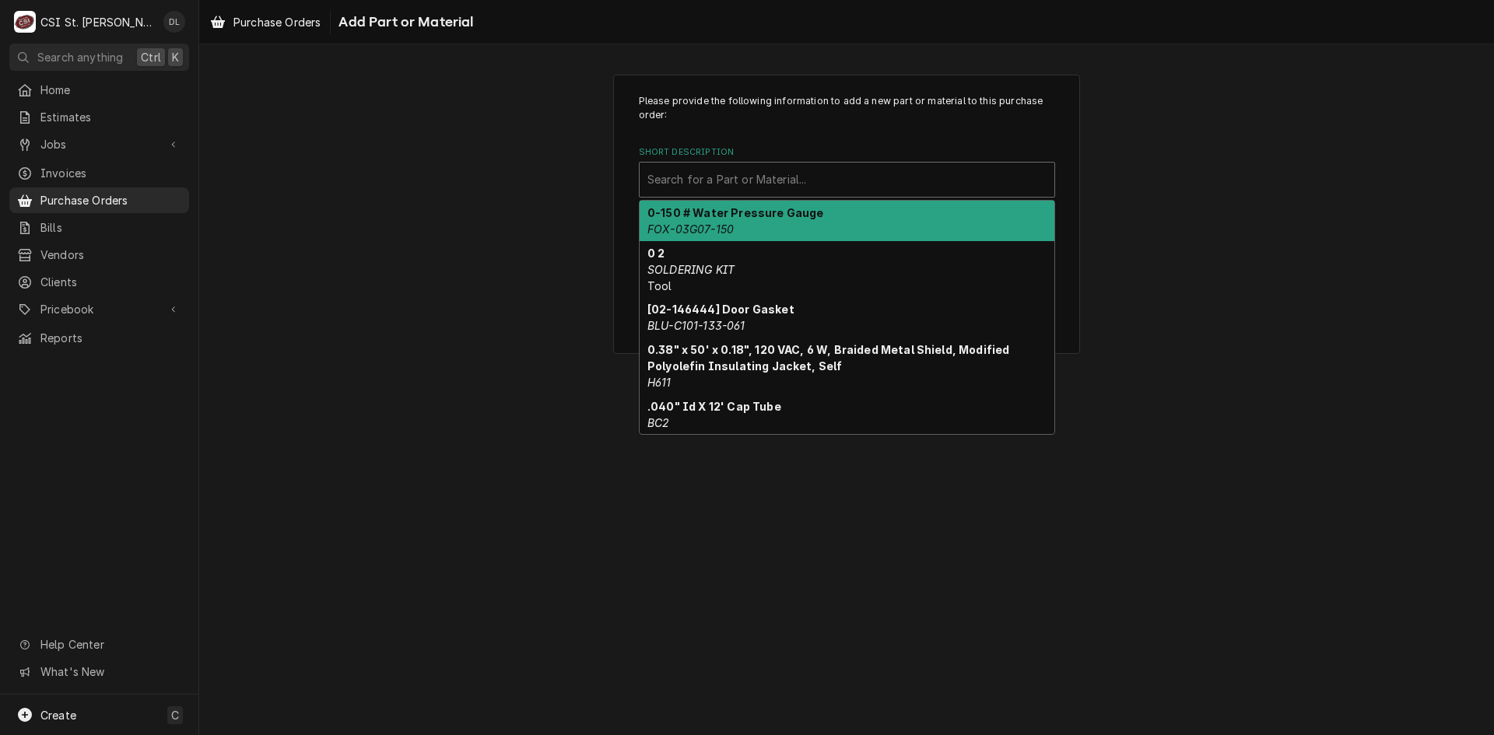
click at [822, 174] on div "Short Description" at bounding box center [846, 180] width 399 height 28
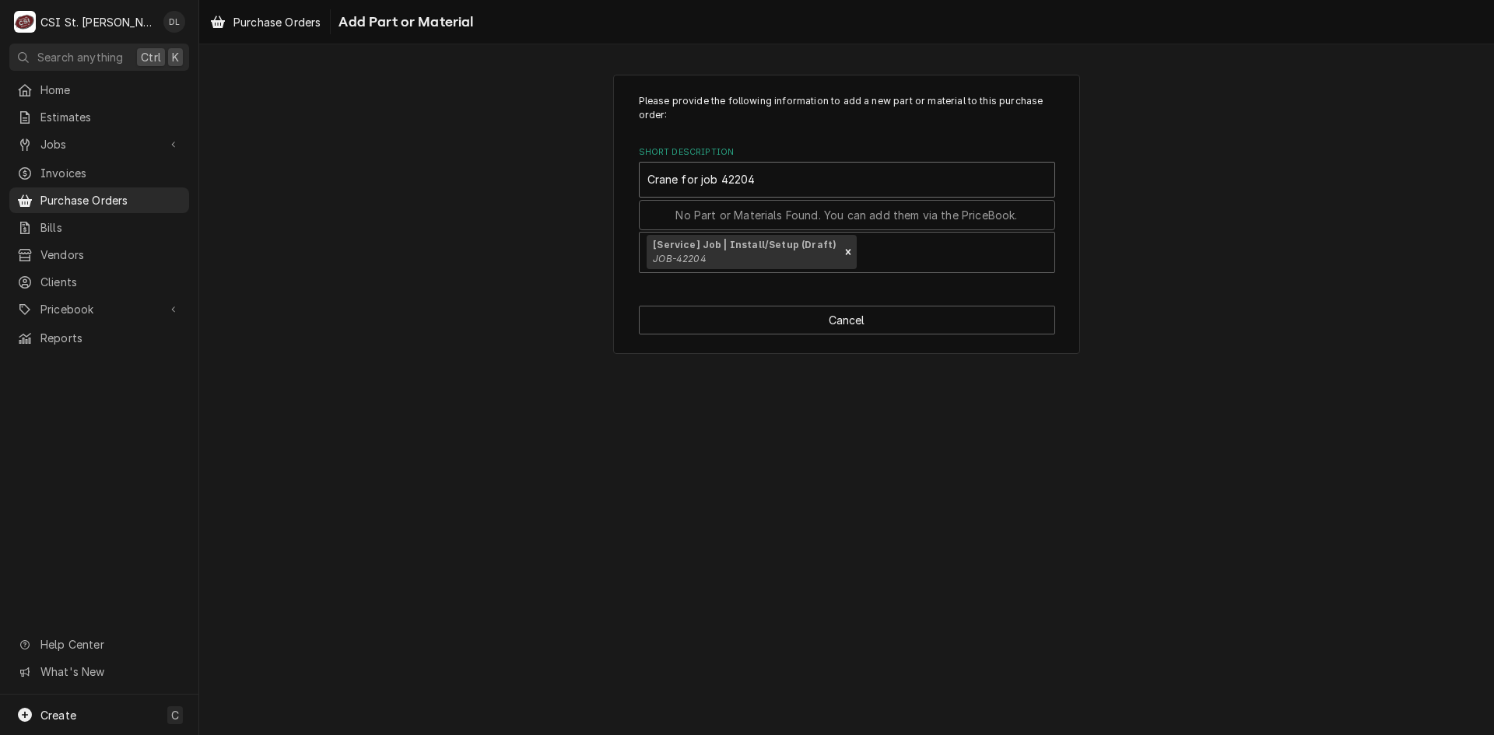
type input "Crane for job 42204"
click at [894, 132] on div "Please provide the following information to add a new part or material to this …" at bounding box center [847, 183] width 416 height 179
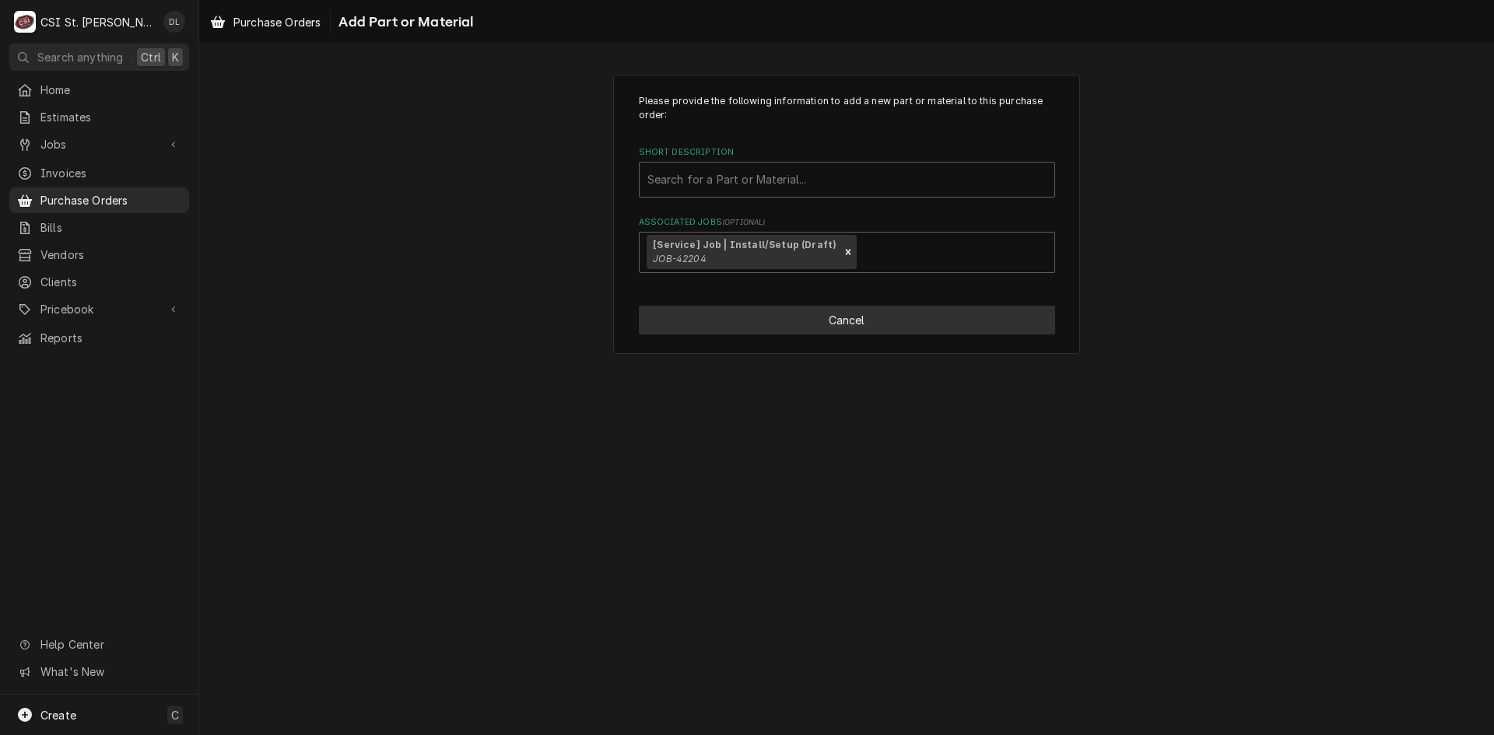
click at [860, 316] on button "Cancel" at bounding box center [847, 320] width 416 height 29
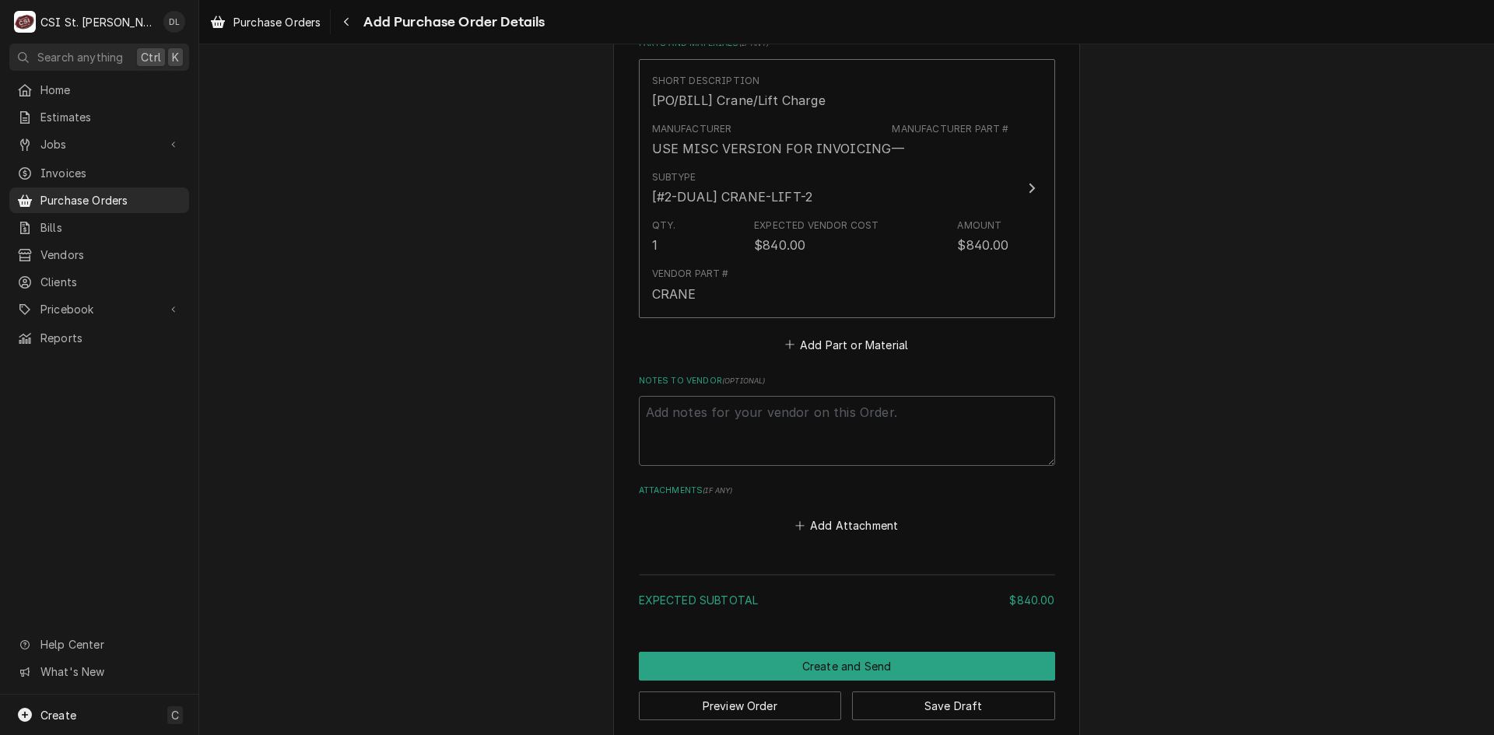
scroll to position [720, 0]
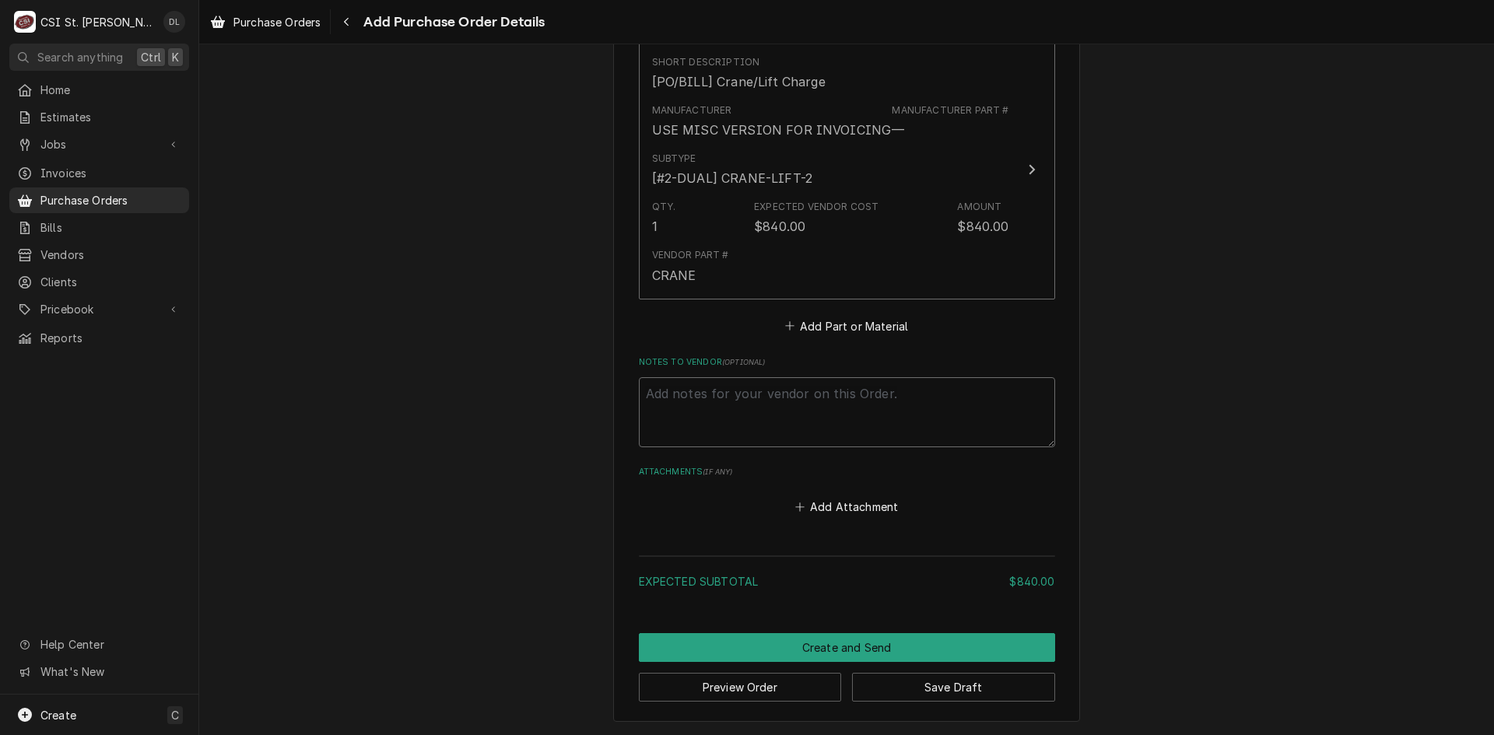
click at [722, 412] on textarea "Notes to Vendor ( optional )" at bounding box center [847, 412] width 416 height 70
type textarea "x"
type textarea "PO"
type textarea "x"
type textarea "POP"
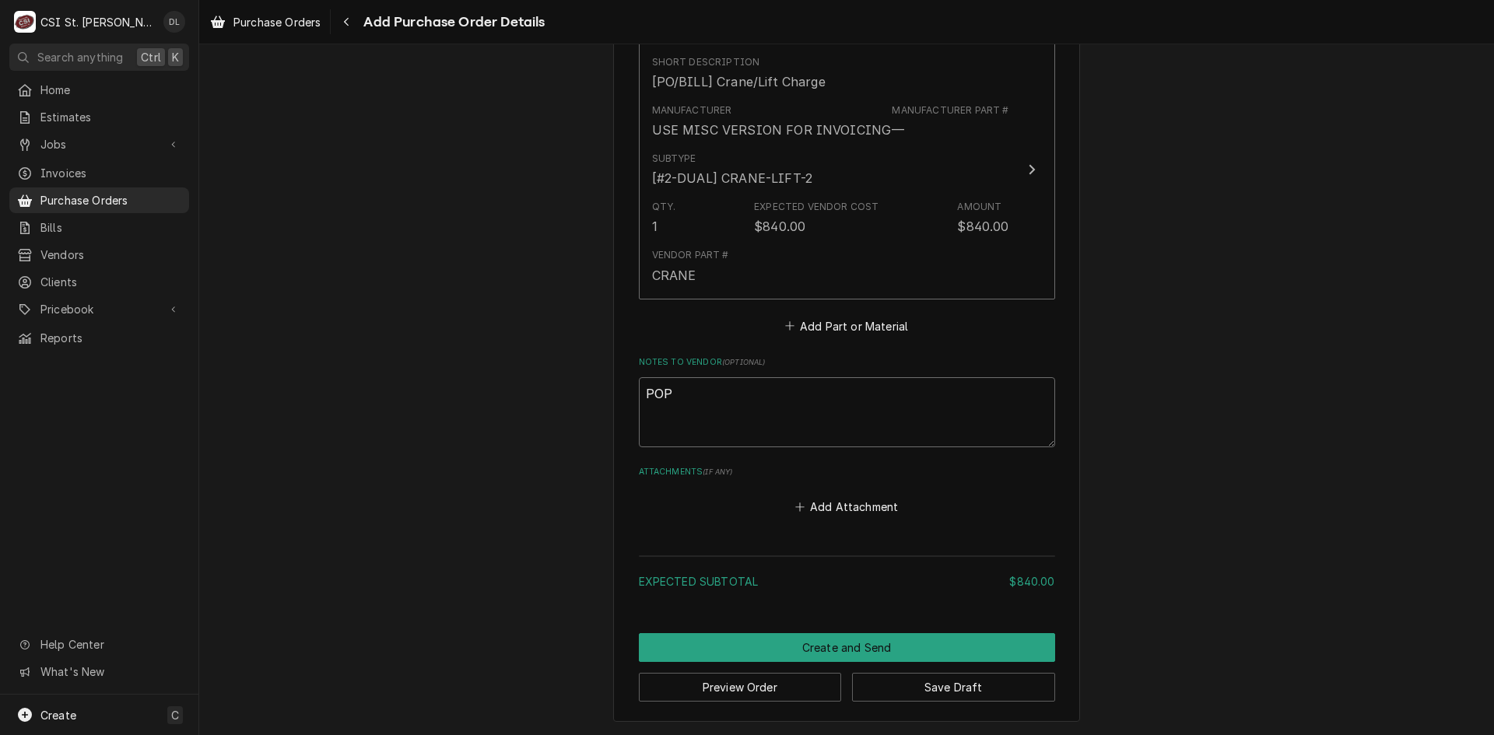
type textarea "x"
type textarea "POP"
type textarea "x"
type textarea "POP"
type textarea "x"
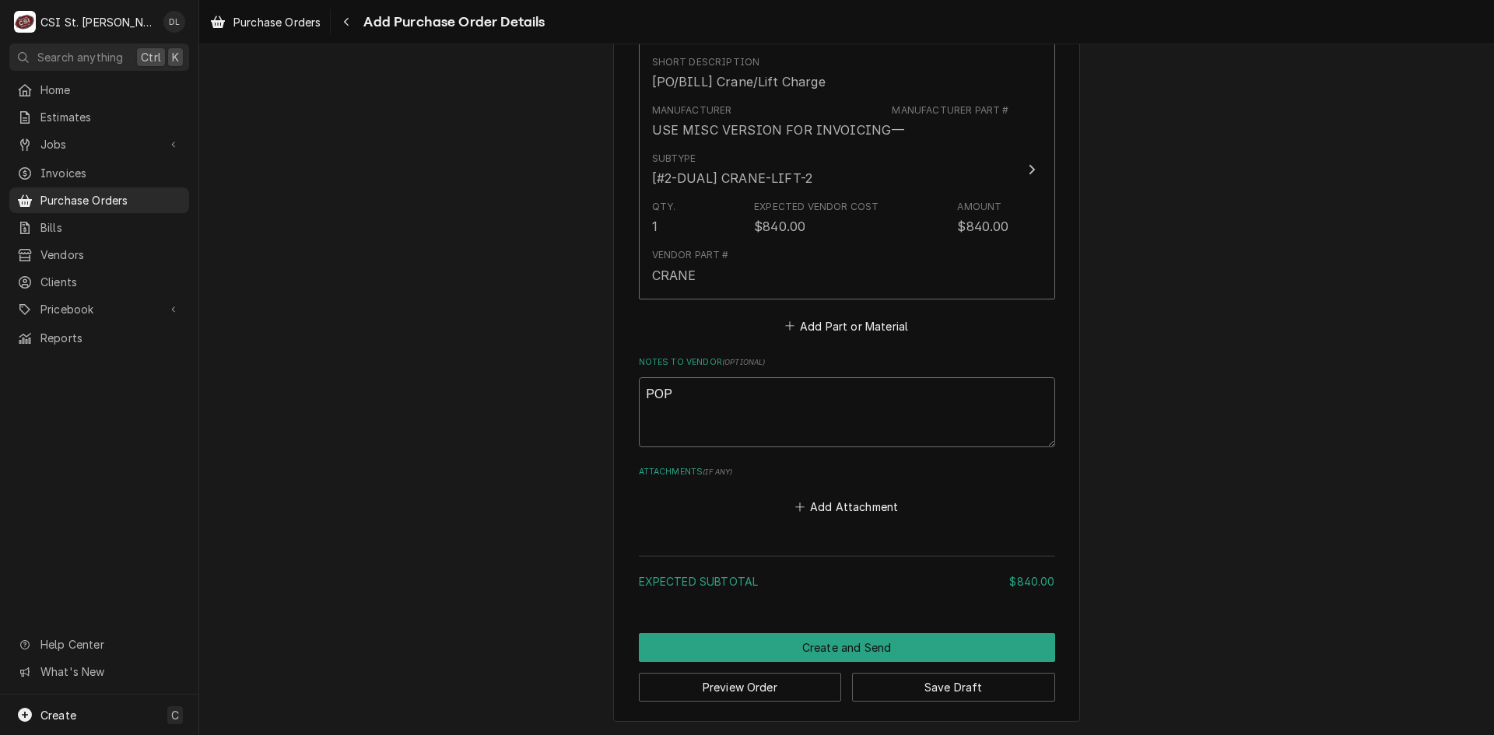
type textarea "PO"
type textarea "x"
type textarea "PO"
type textarea "x"
type textarea "PO f"
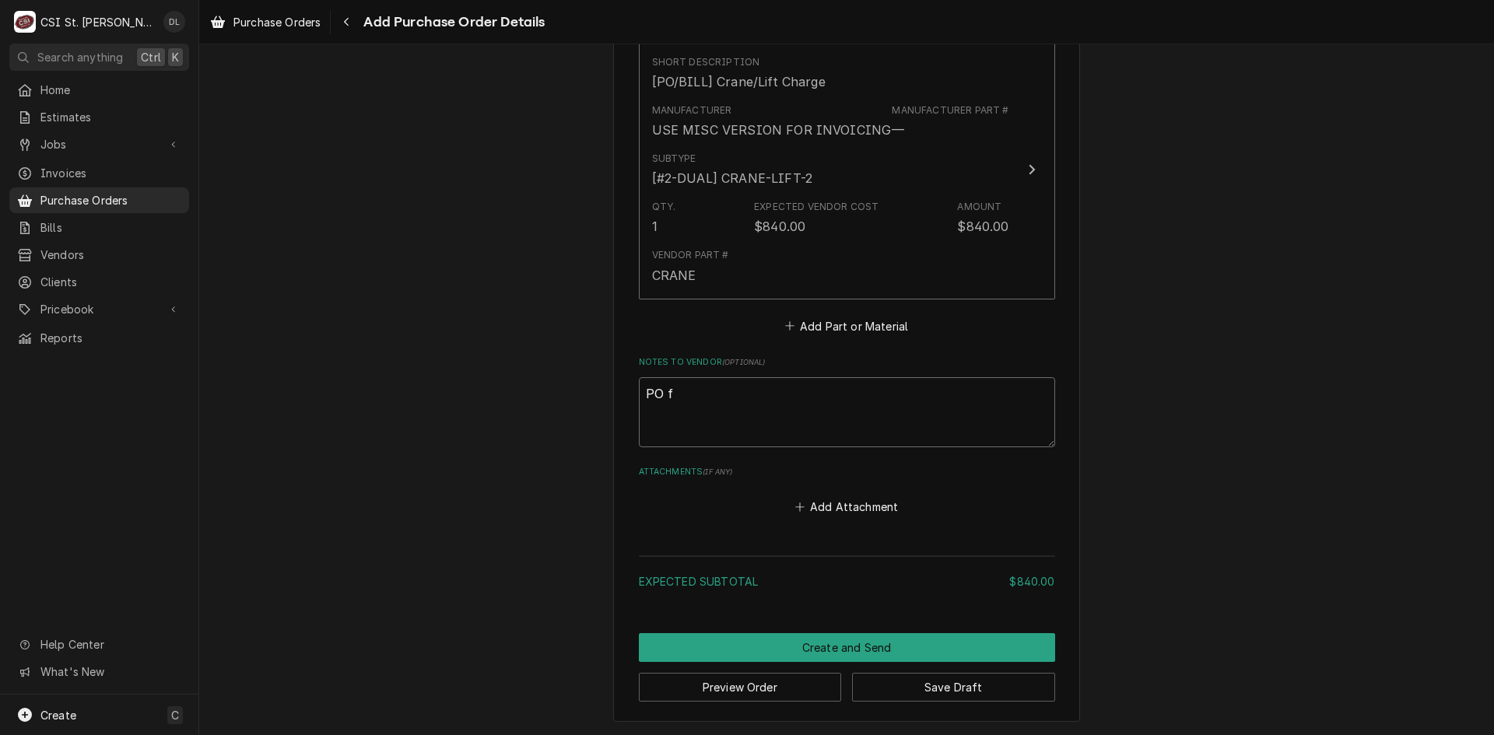
type textarea "x"
type textarea "PO fo"
type textarea "x"
type textarea "PO for"
type textarea "x"
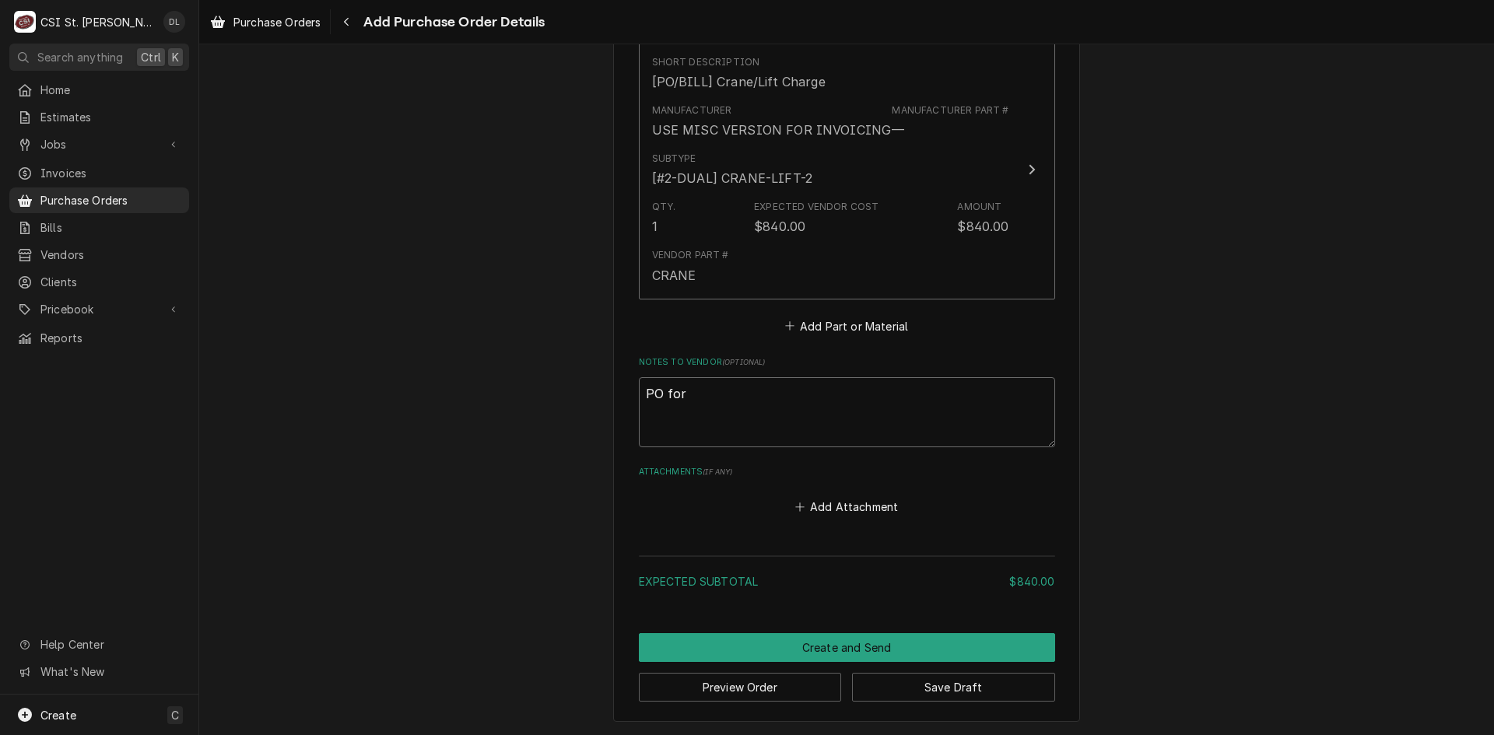
type textarea "PO for"
type textarea "x"
type textarea "PO for j"
type textarea "x"
type textarea "PO for job"
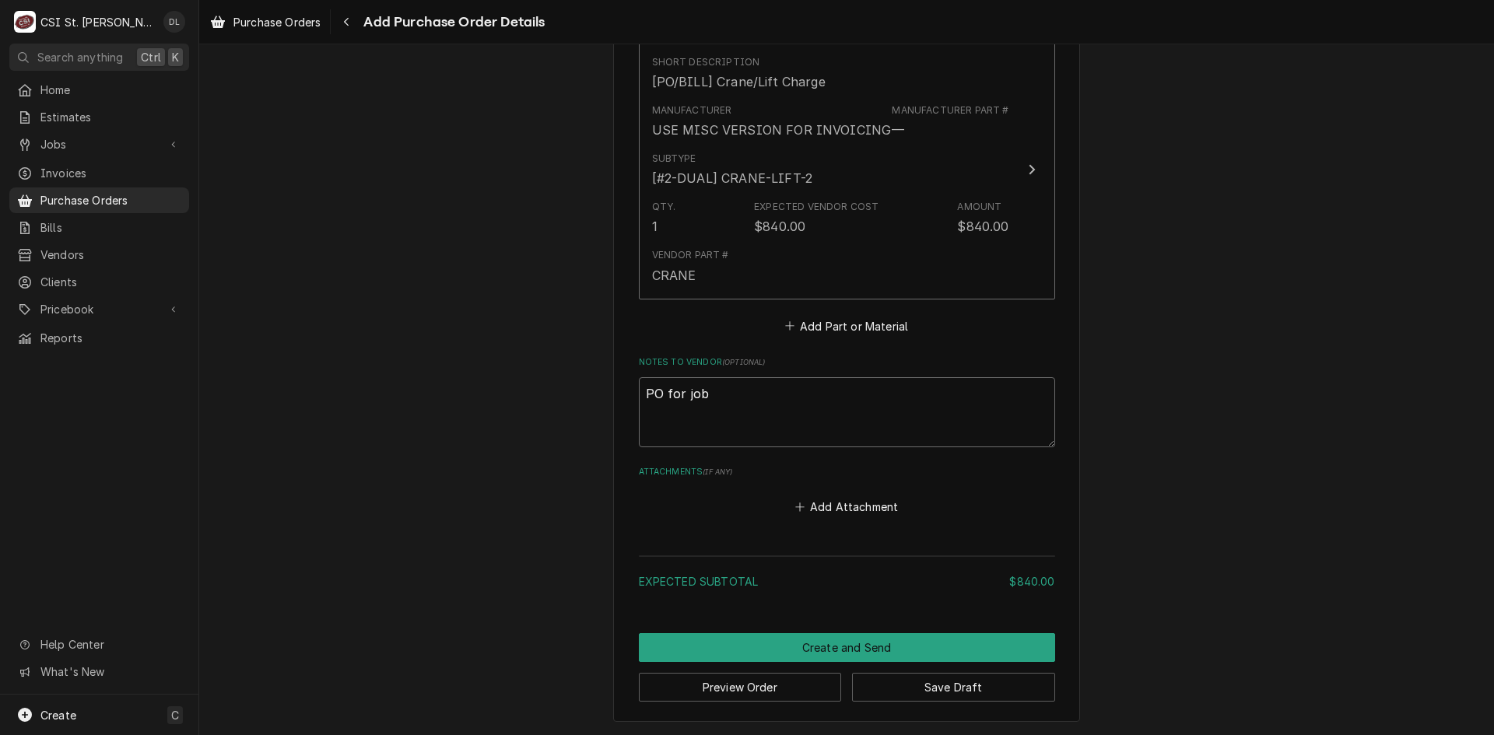
type textarea "x"
type textarea "PO for job"
type textarea "x"
type textarea "PO for job 4"
type textarea "x"
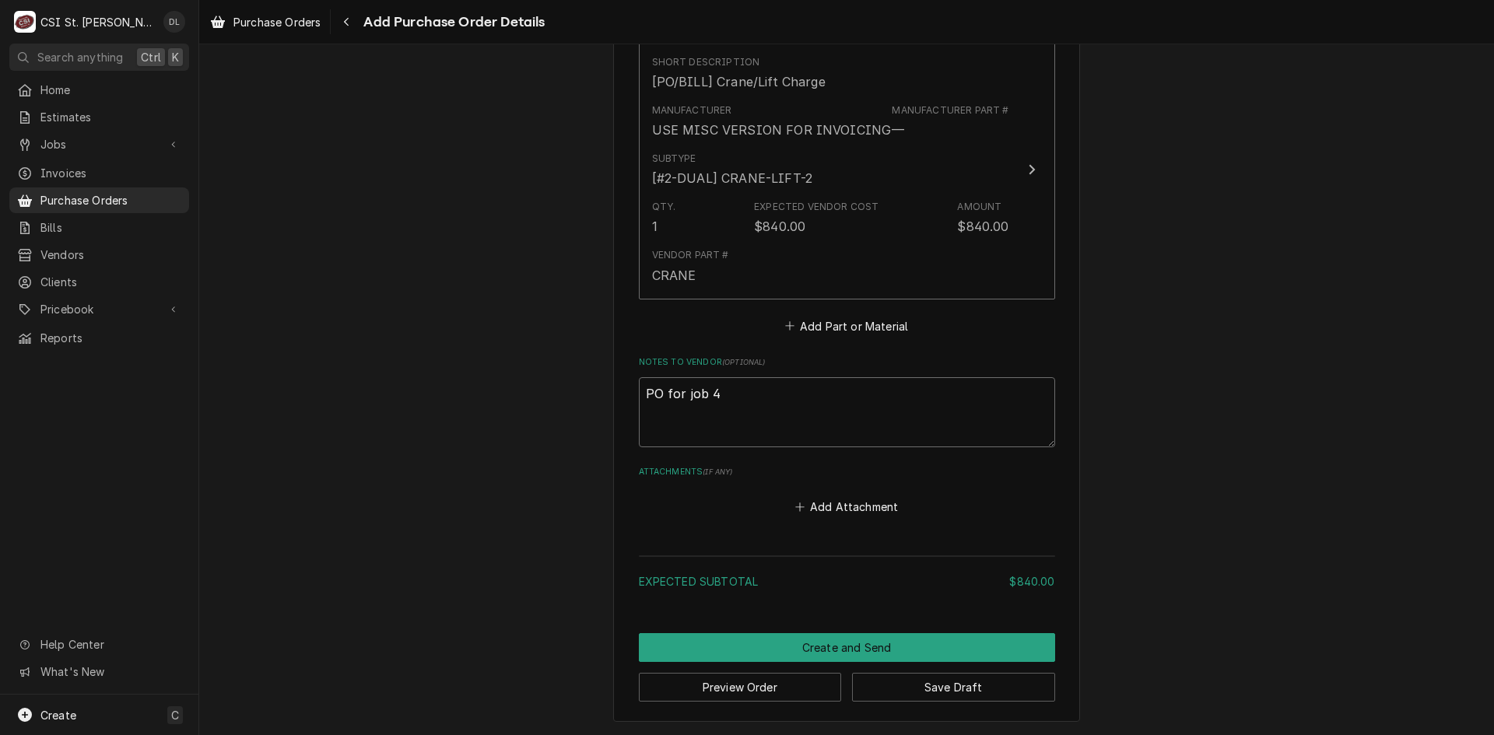
type textarea "PO for job 42"
type textarea "x"
type textarea "PO for job 422"
type textarea "x"
type textarea "PO for job 4220"
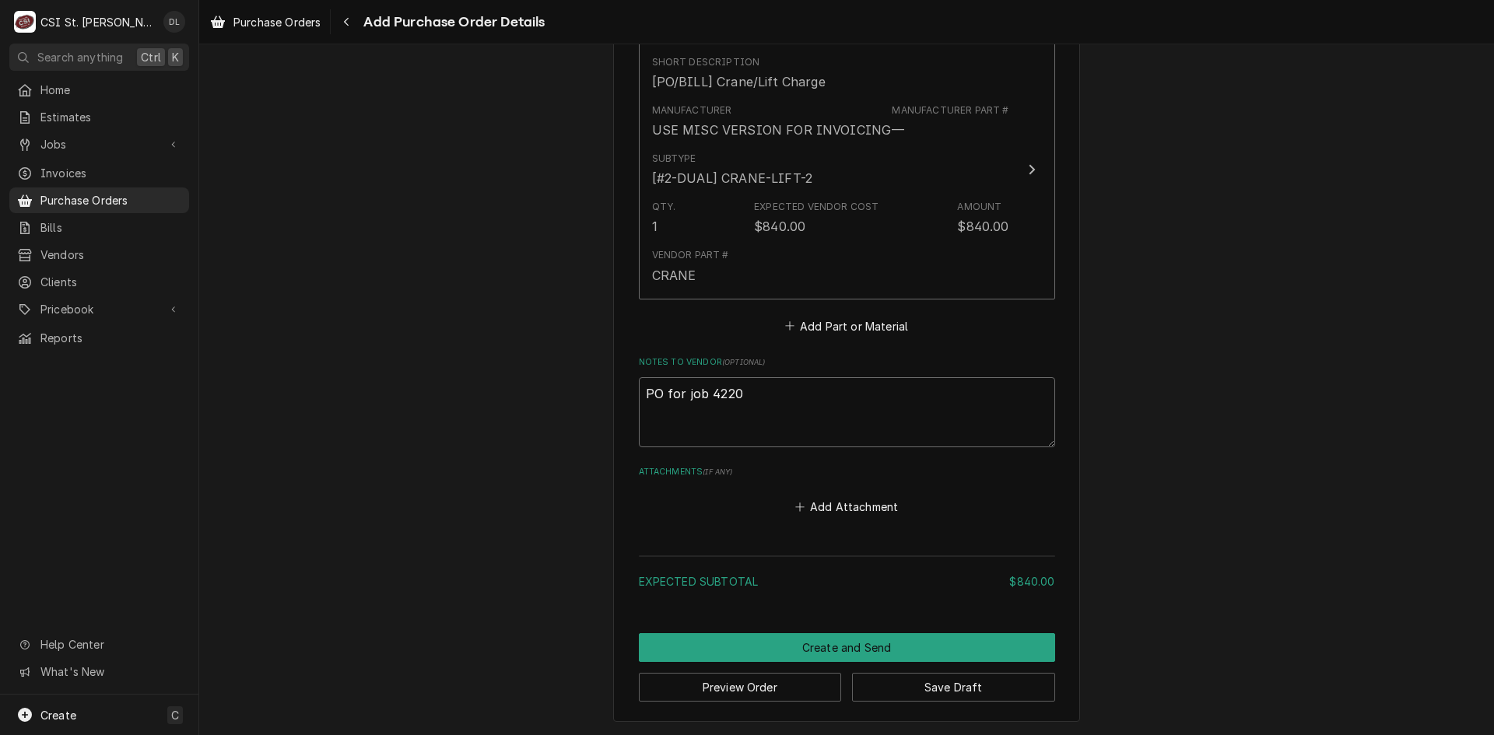
type textarea "x"
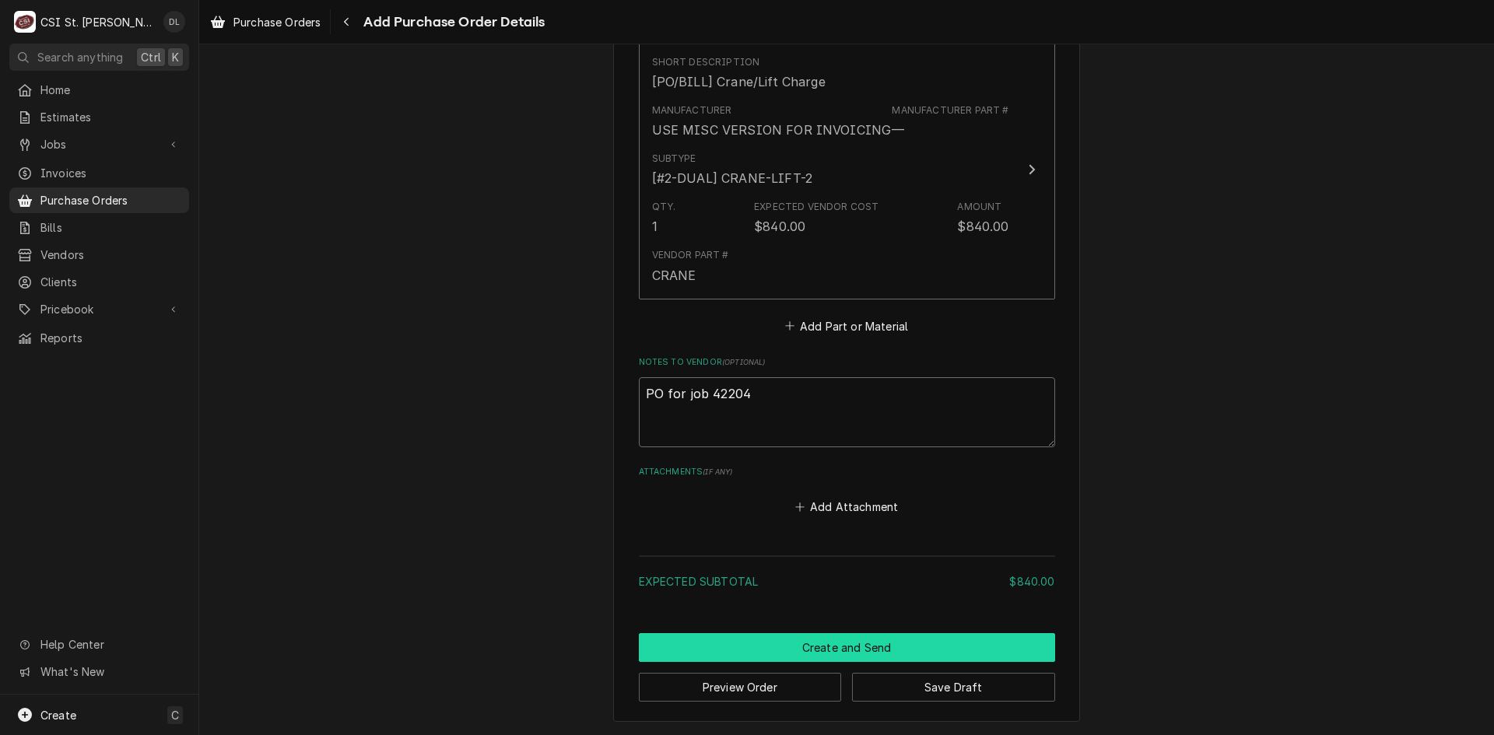
type textarea "PO for job 42204"
click at [883, 649] on button "Create and Send" at bounding box center [847, 647] width 416 height 29
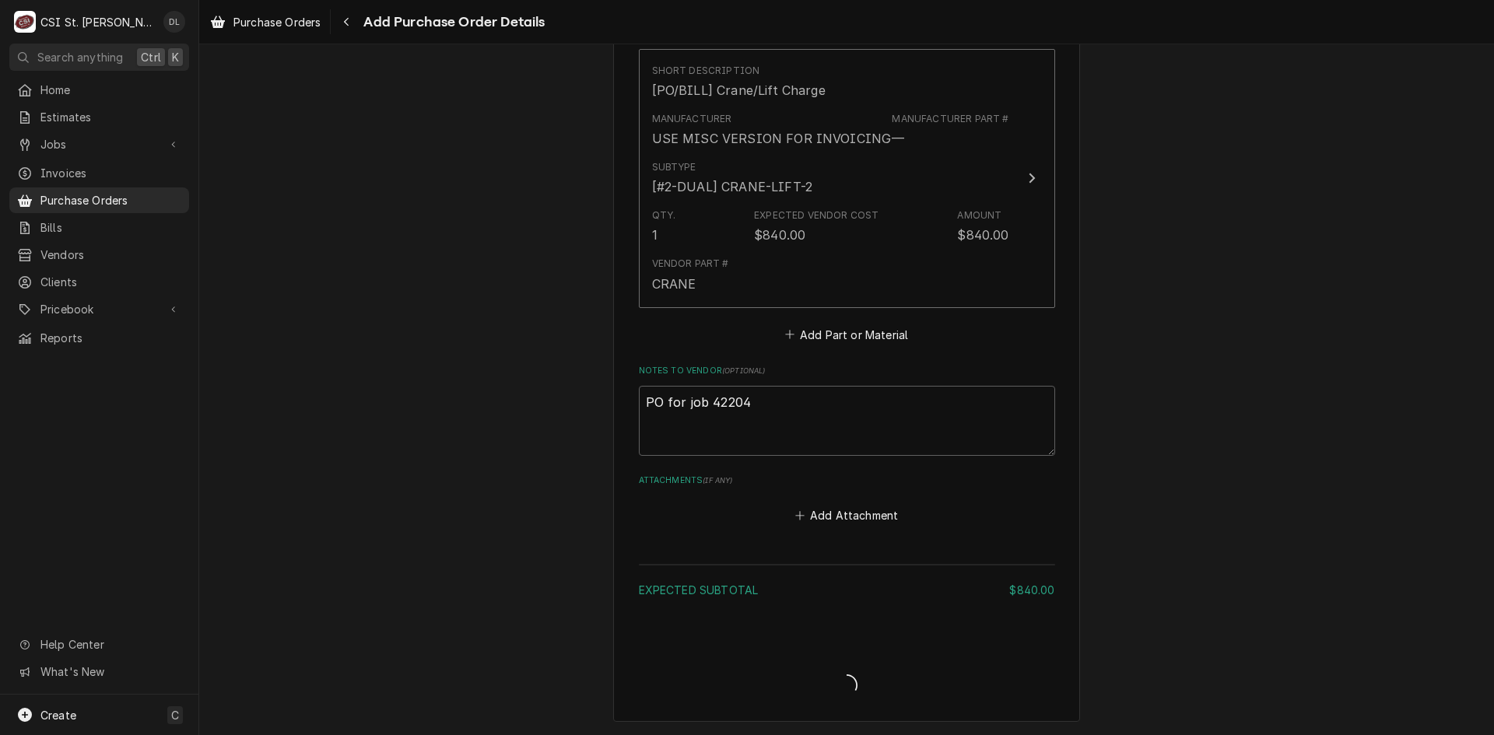
type textarea "x"
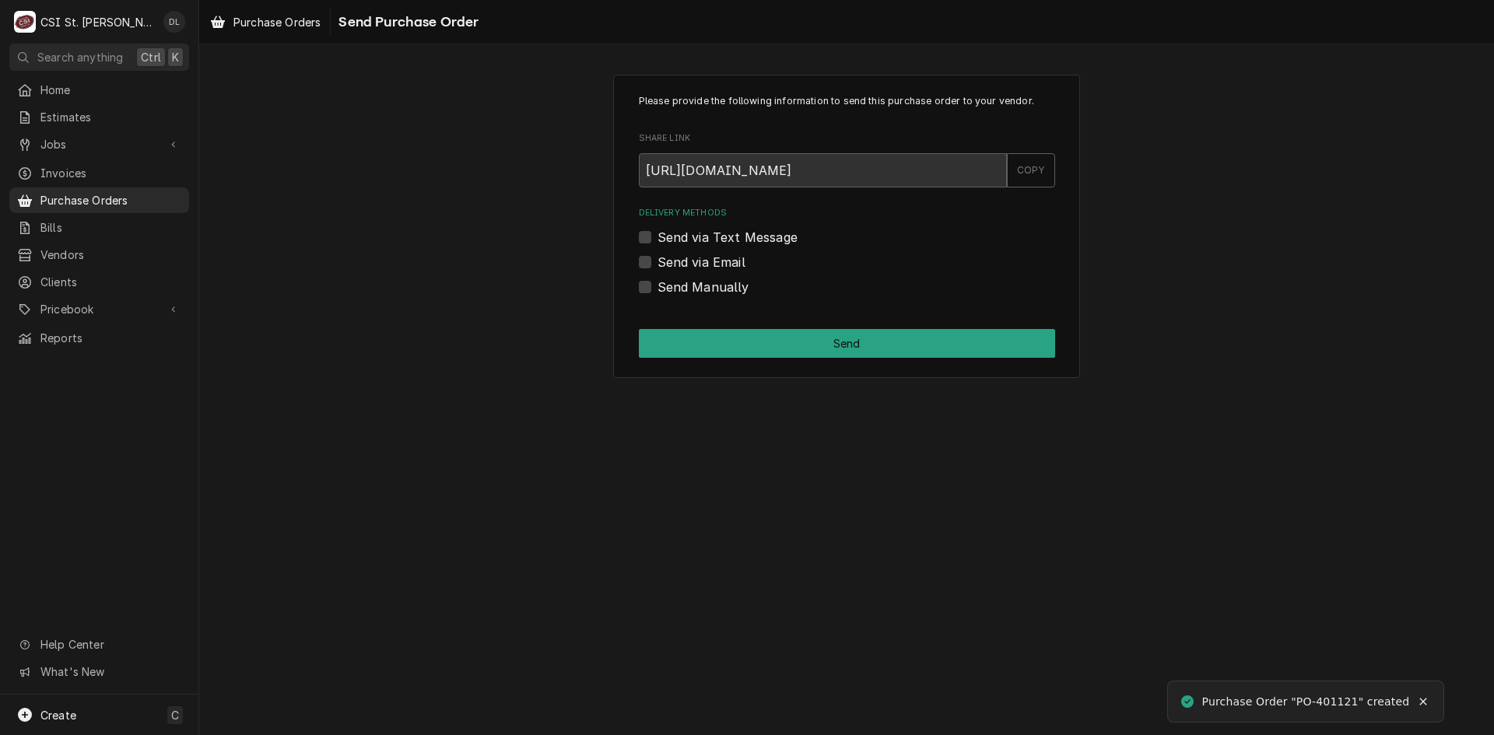
click at [653, 285] on div "Send Manually" at bounding box center [847, 287] width 416 height 19
click at [657, 286] on label "Send Manually" at bounding box center [703, 287] width 92 height 19
click at [657, 286] on input "Send Manually" at bounding box center [865, 295] width 416 height 34
checkbox input "true"
click at [764, 326] on div "Please provide the following information to send this purchase order to your ve…" at bounding box center [846, 226] width 467 height 303
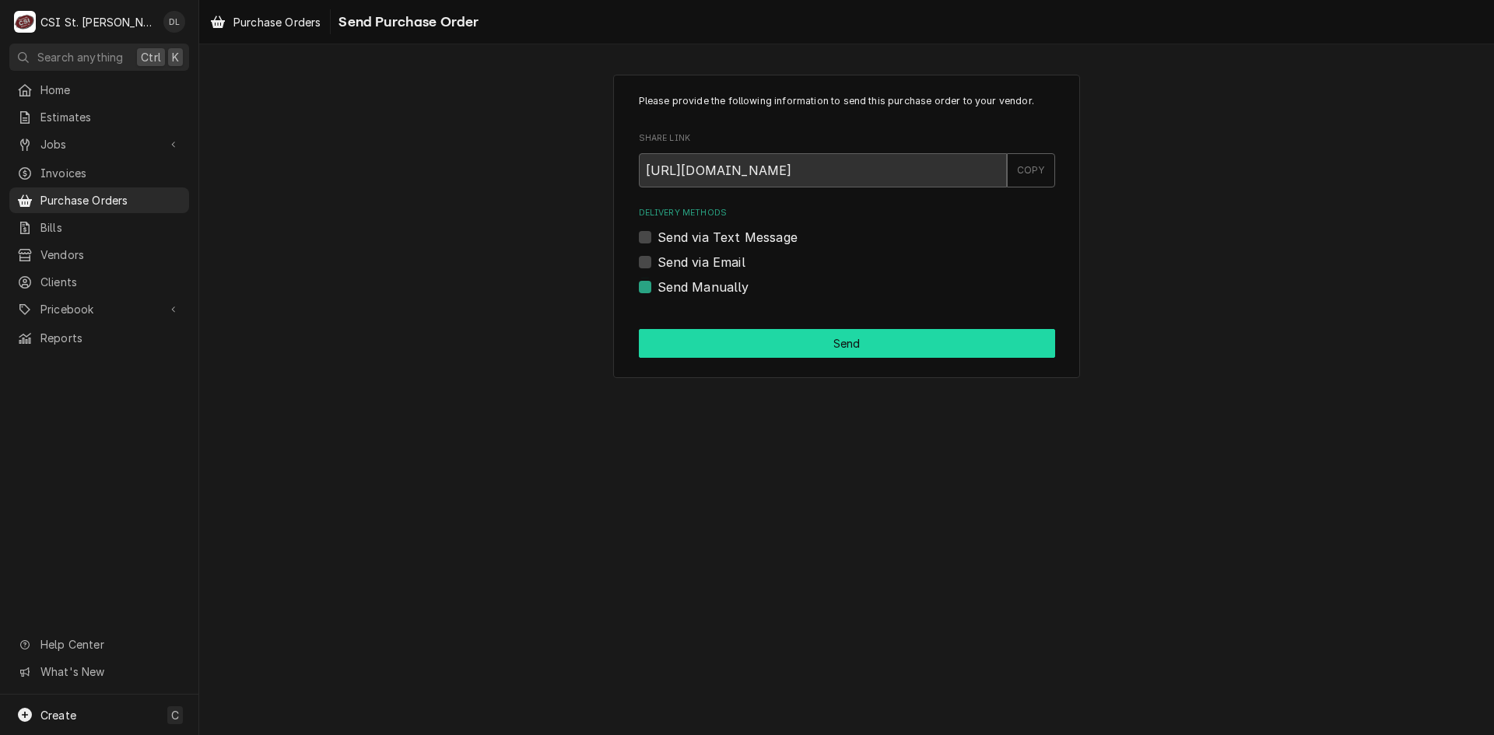
click at [785, 338] on button "Send" at bounding box center [847, 343] width 416 height 29
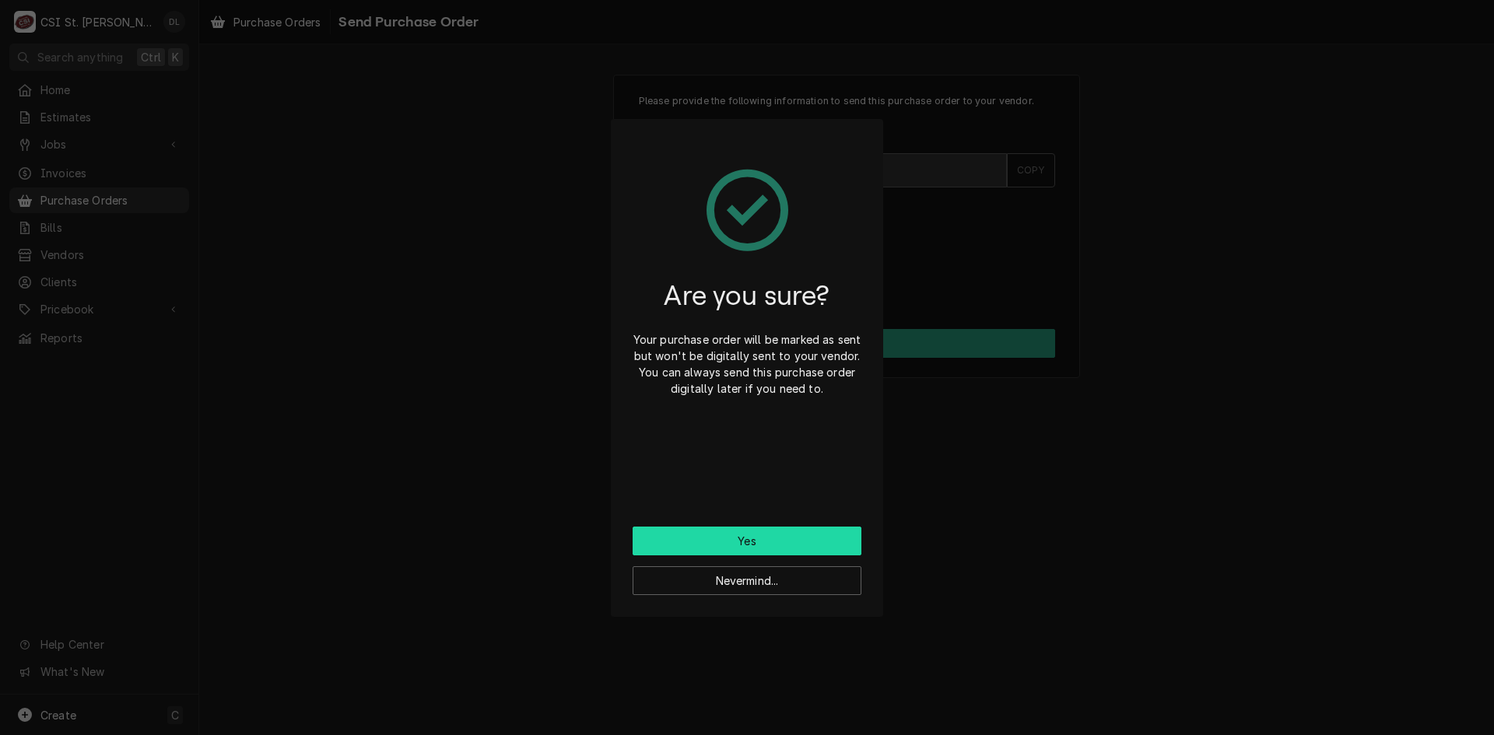
click at [777, 539] on button "Yes" at bounding box center [747, 541] width 229 height 29
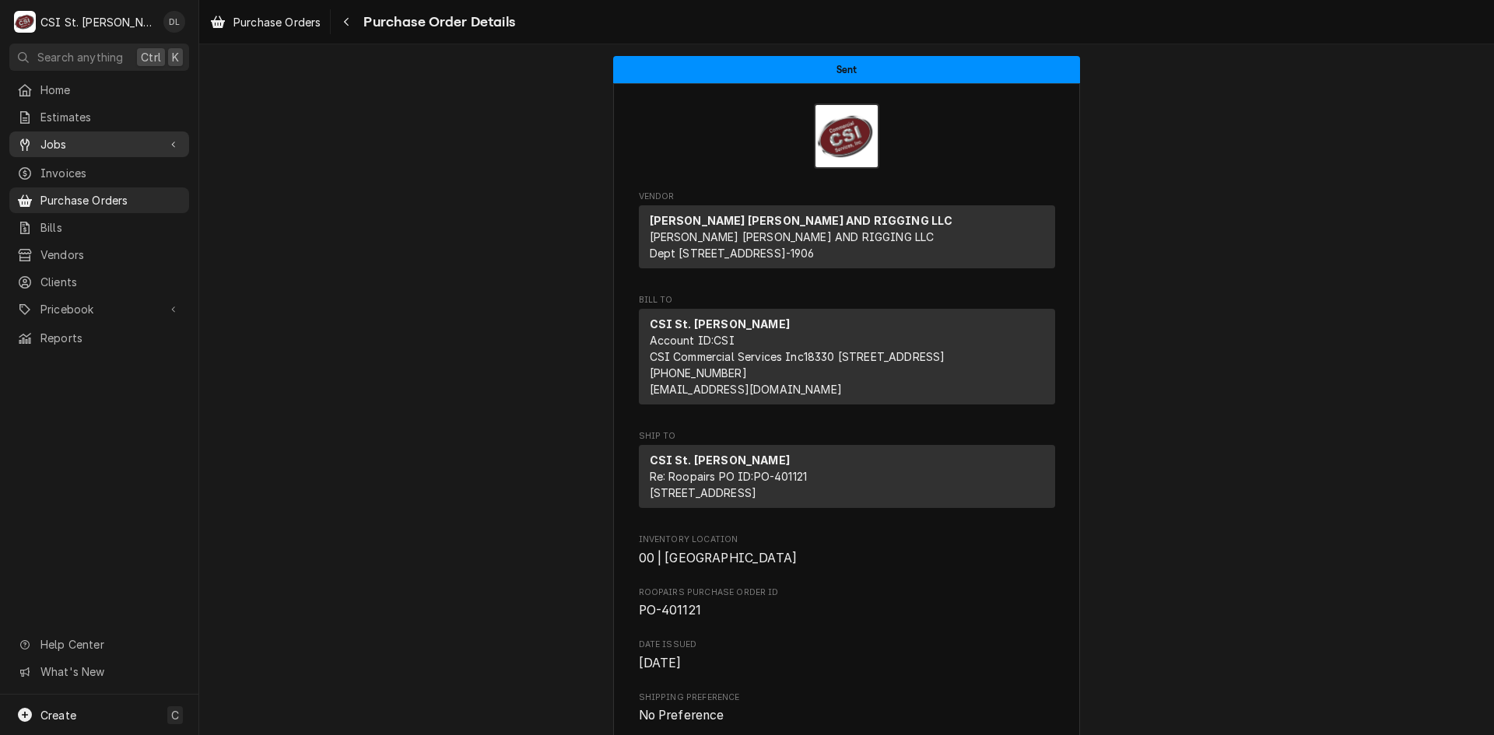
click at [64, 138] on span "Jobs" at bounding box center [98, 144] width 117 height 16
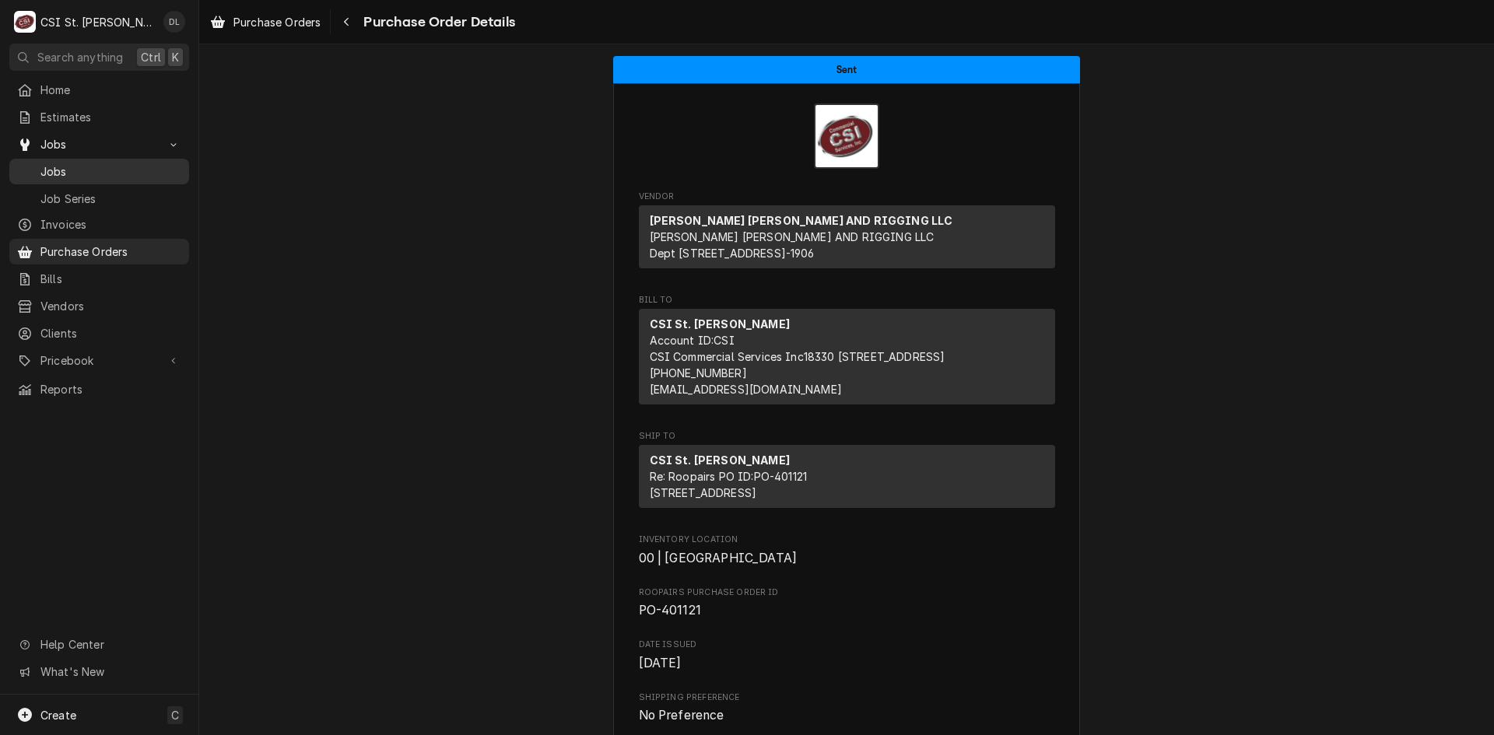
click at [86, 171] on span "Jobs" at bounding box center [110, 171] width 141 height 16
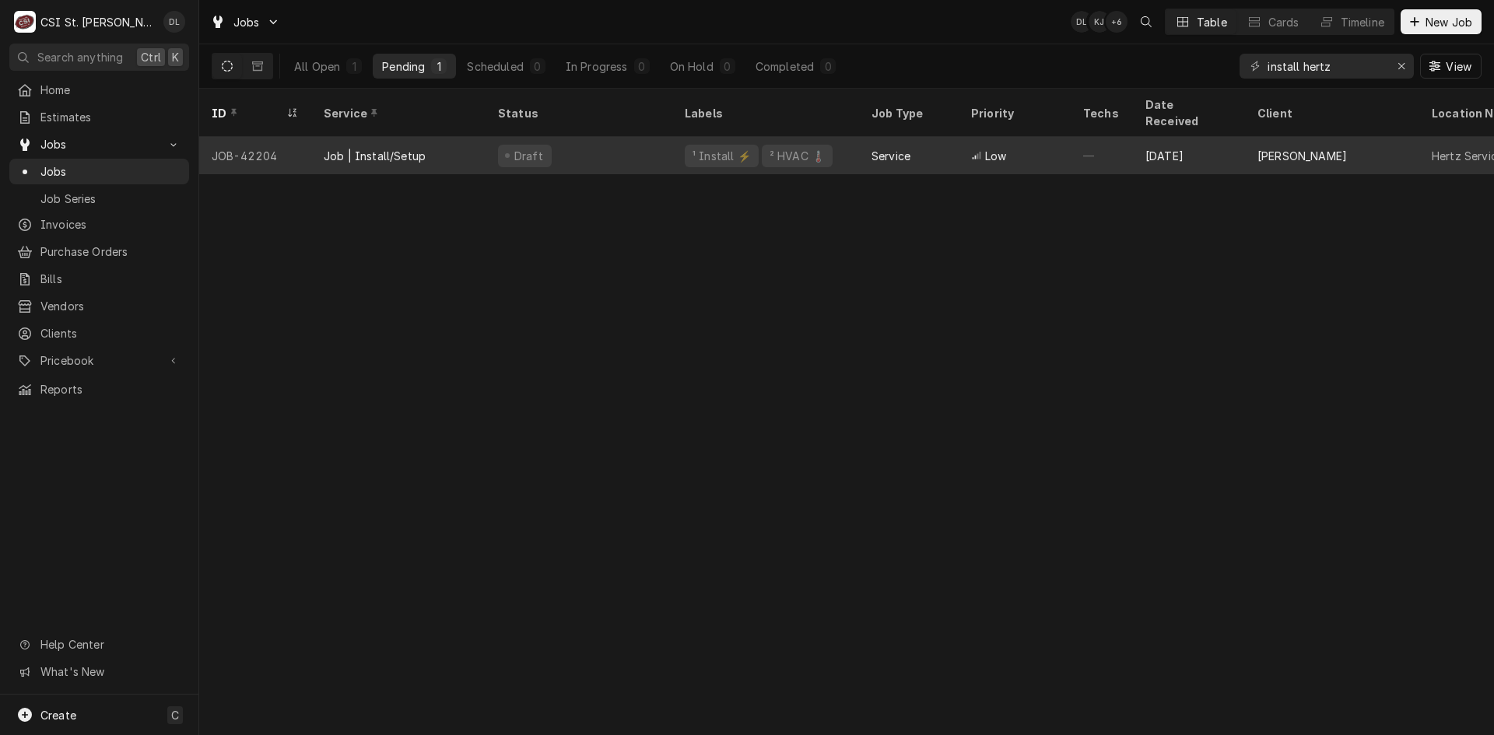
click at [636, 142] on div "Draft" at bounding box center [578, 155] width 187 height 37
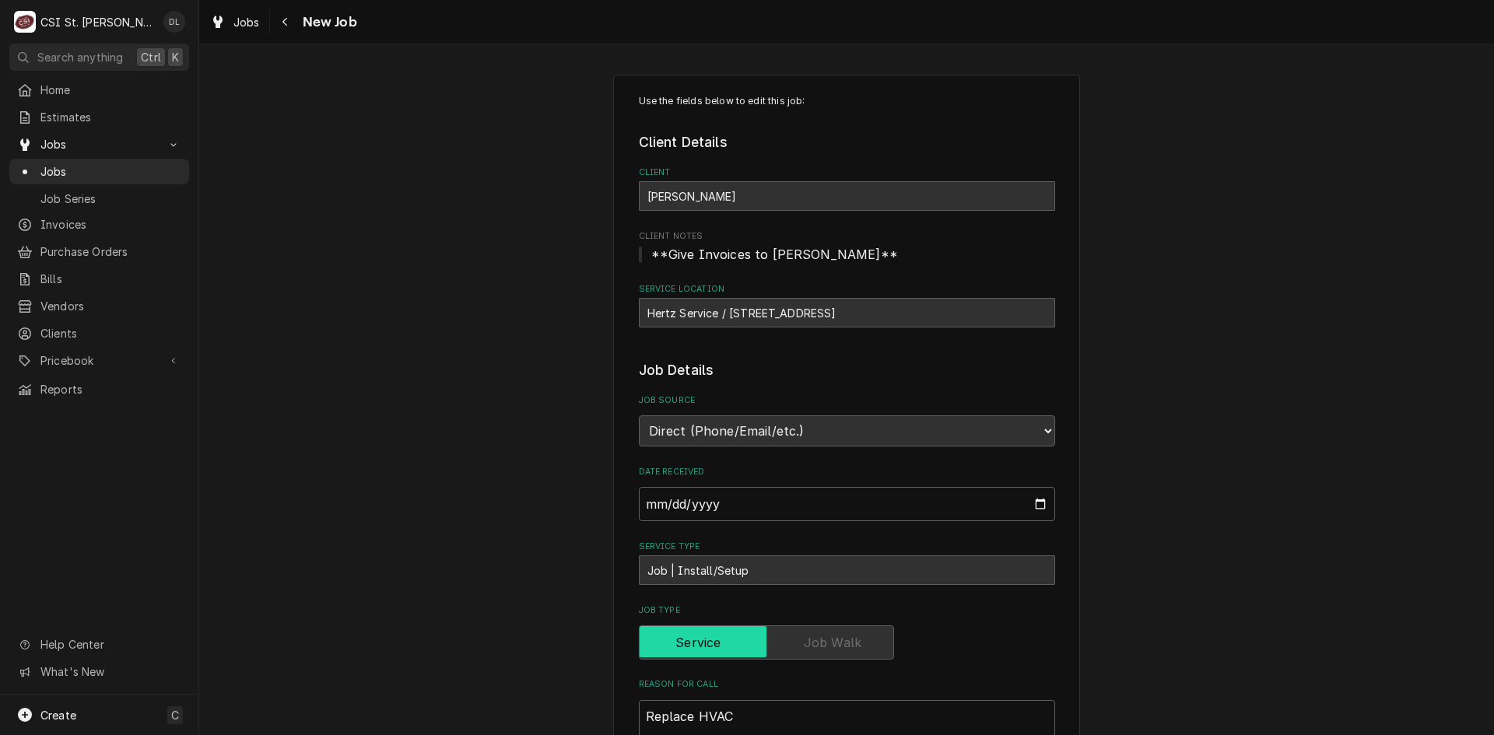
type textarea "x"
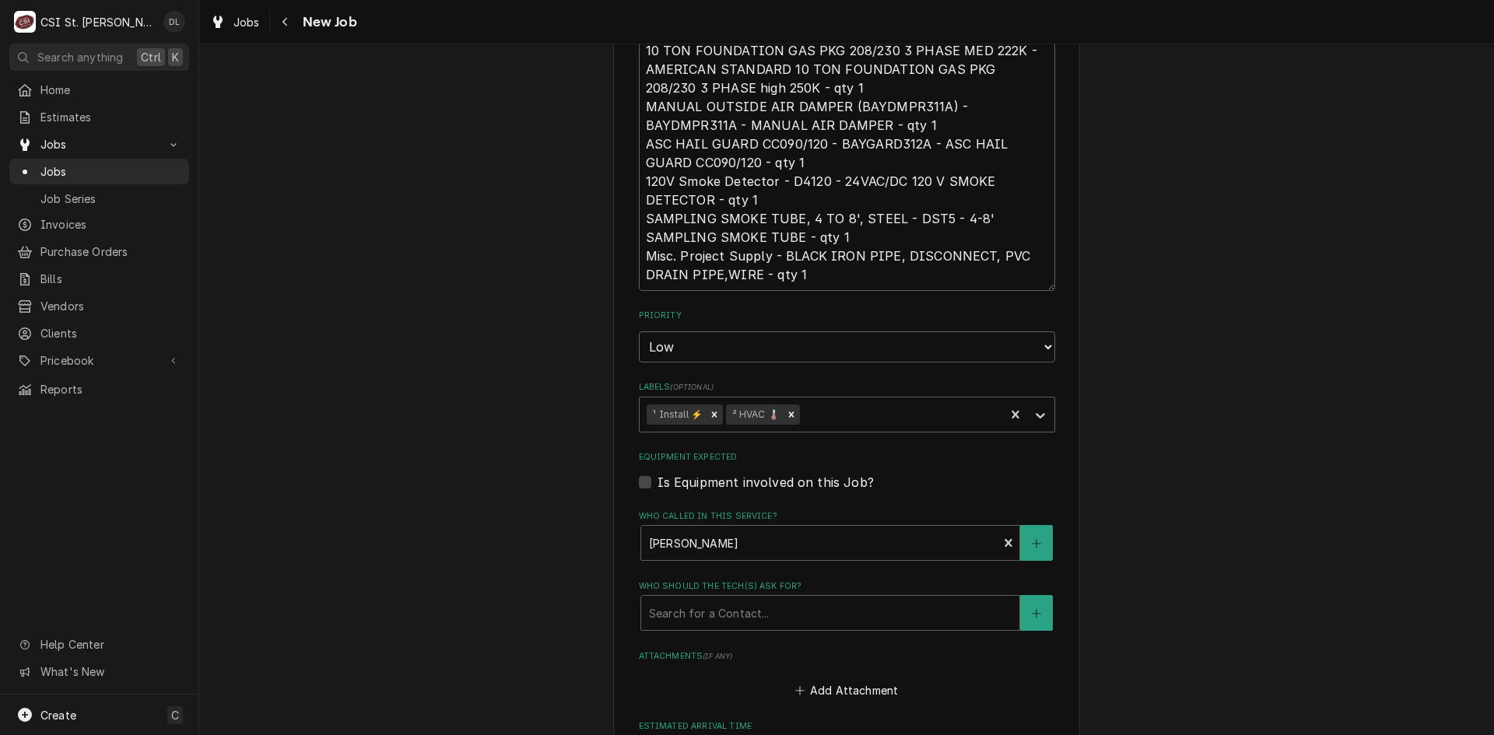
scroll to position [894, 0]
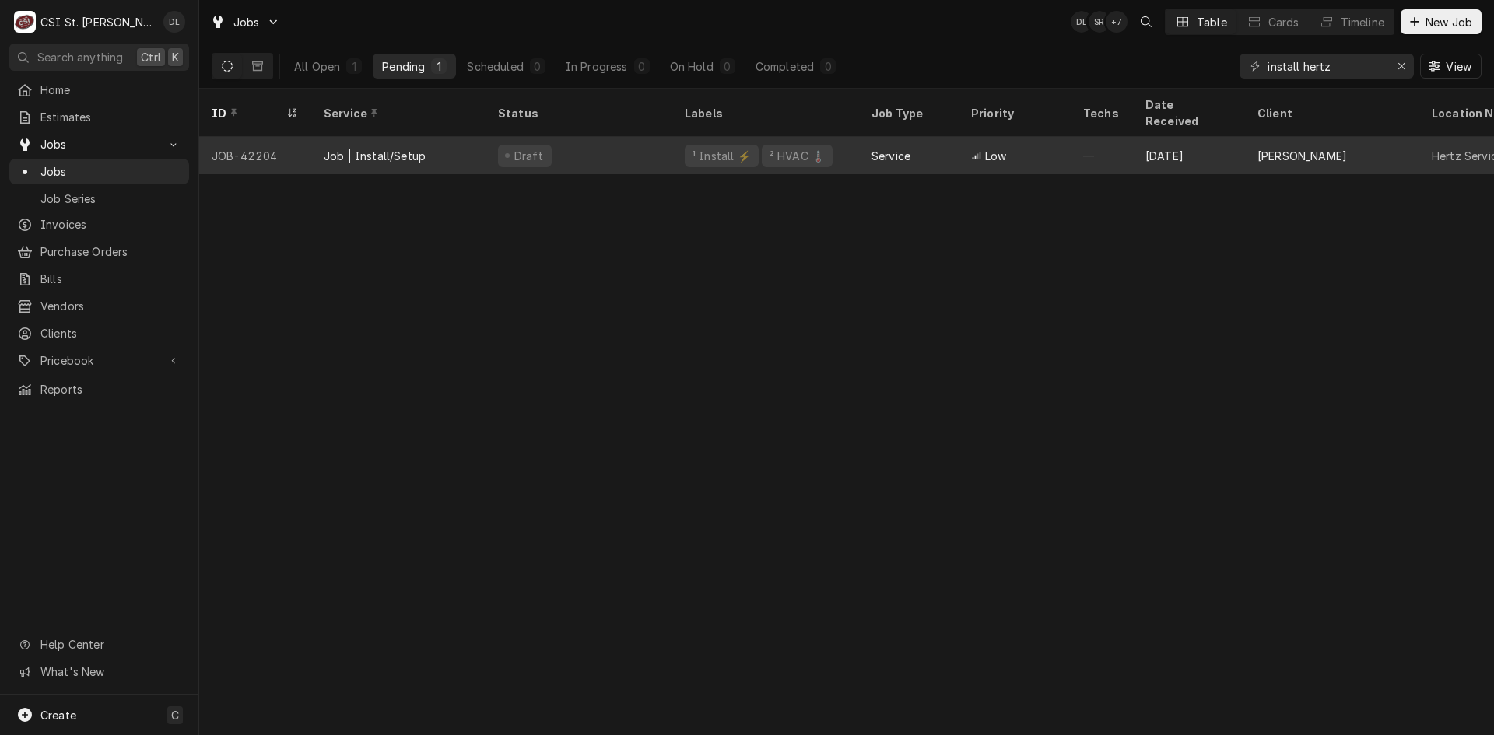
click at [1251, 137] on div "[PERSON_NAME]" at bounding box center [1332, 155] width 174 height 37
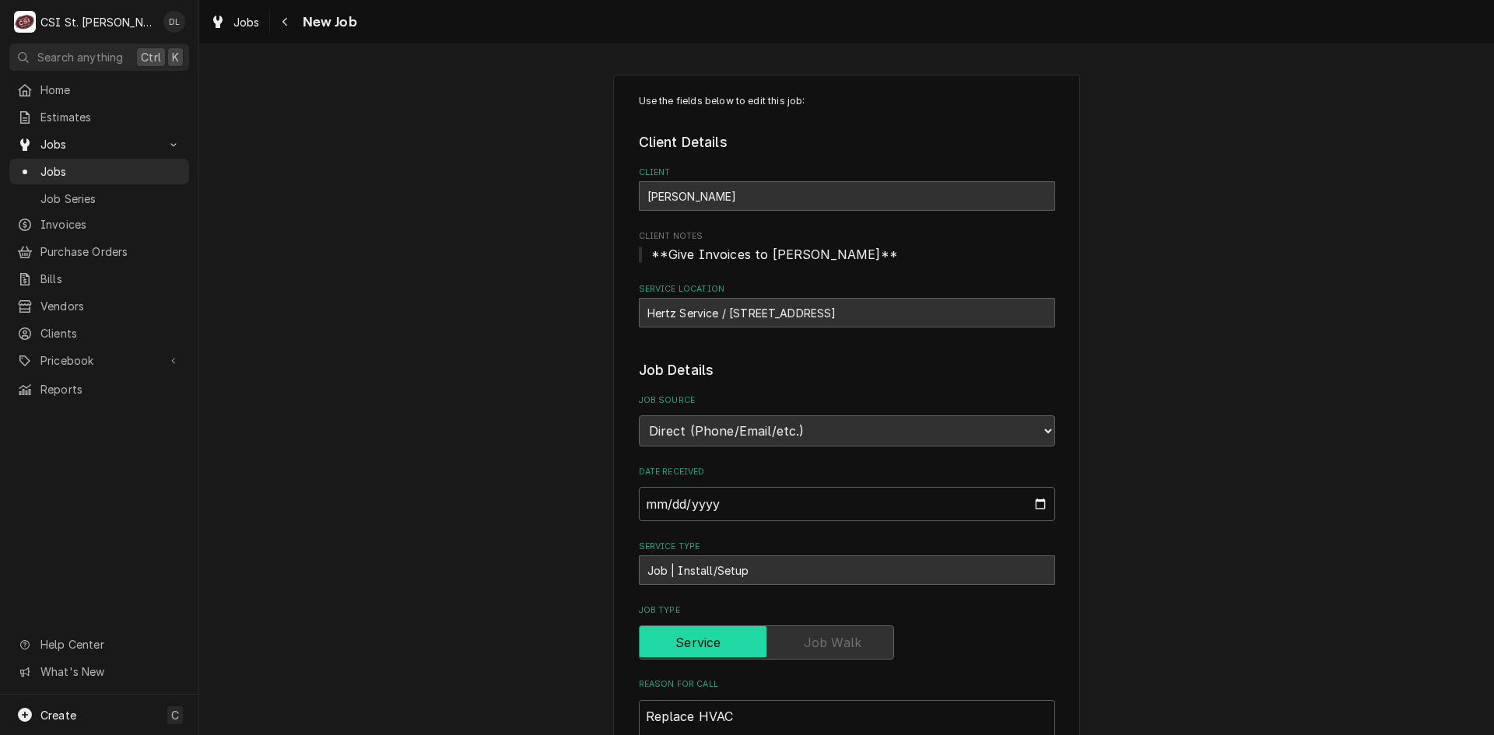
type textarea "x"
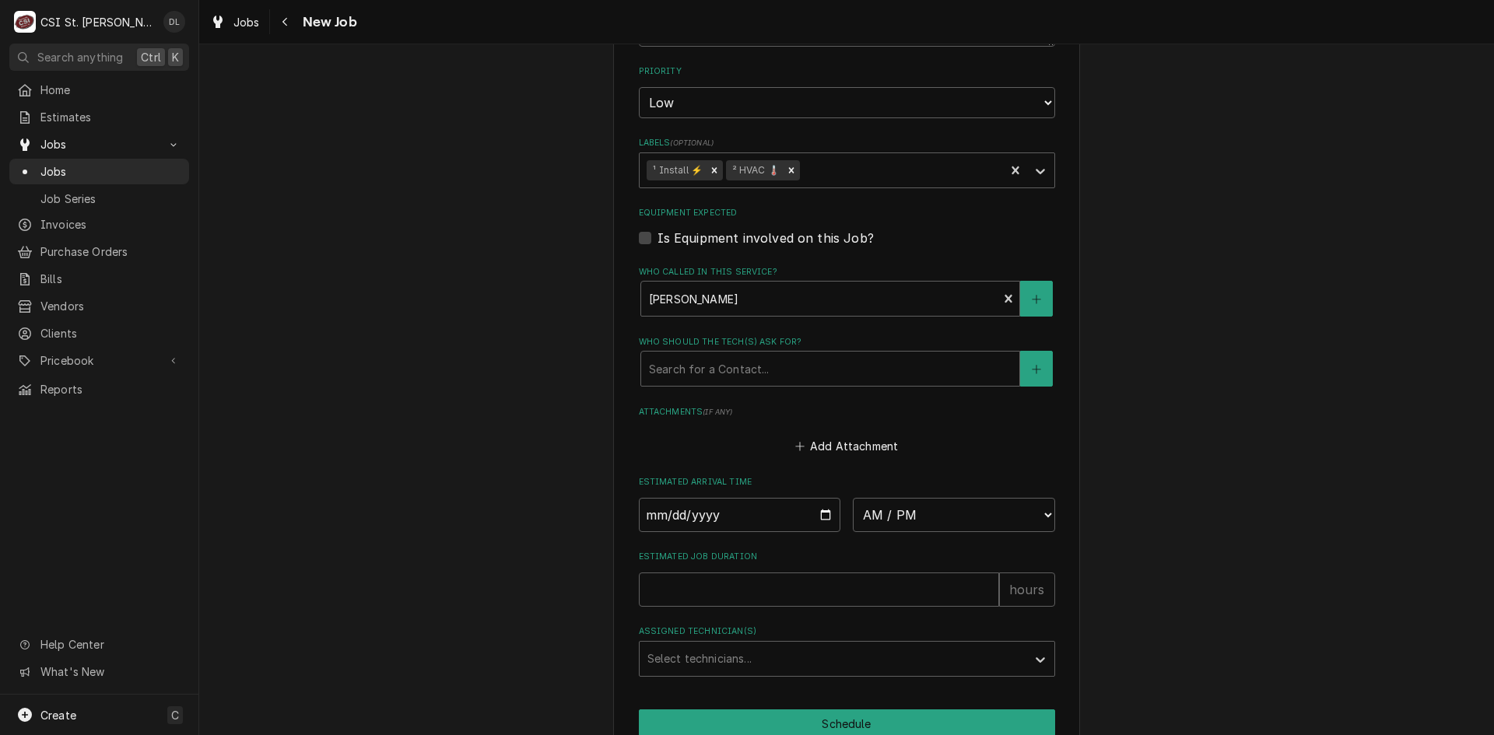
scroll to position [1361, 0]
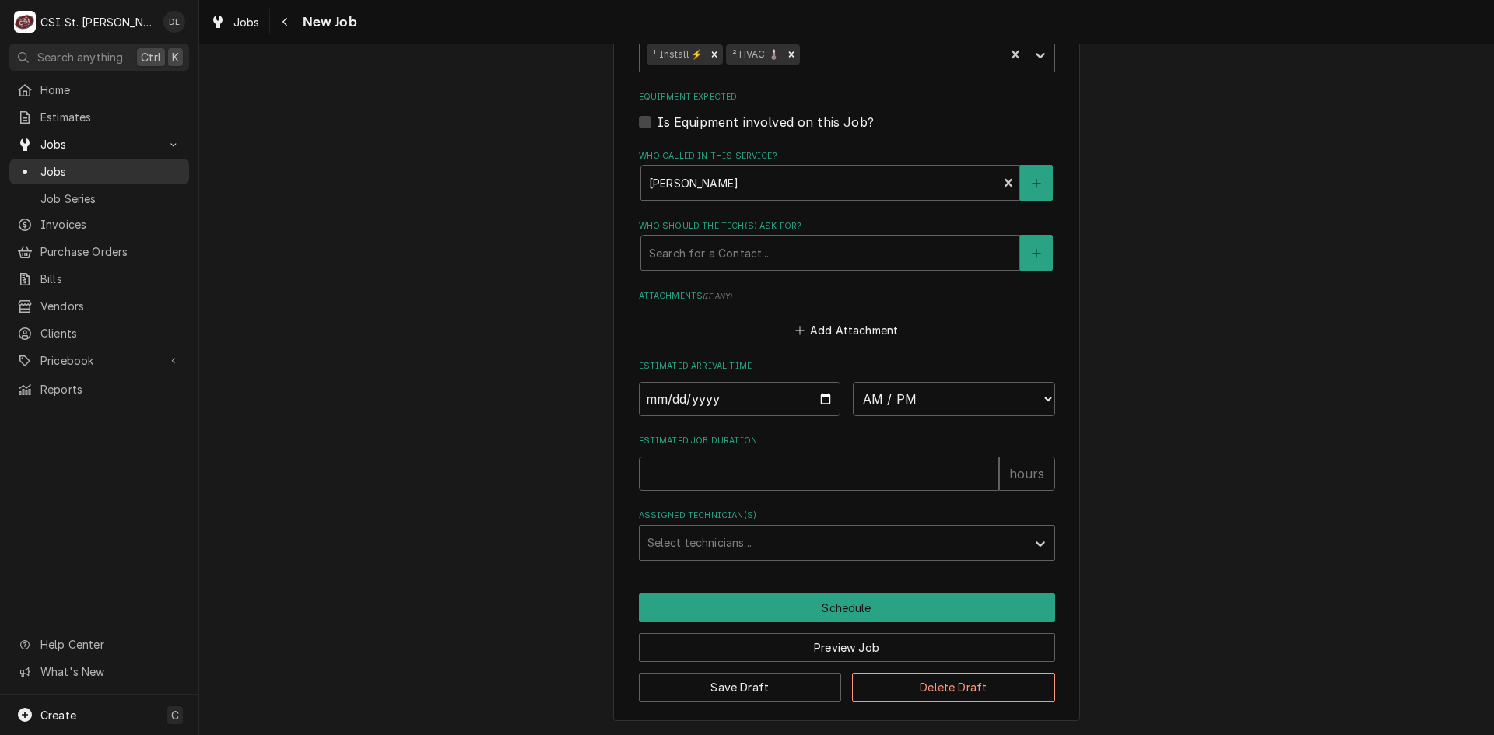
click at [59, 166] on span "Jobs" at bounding box center [110, 171] width 141 height 16
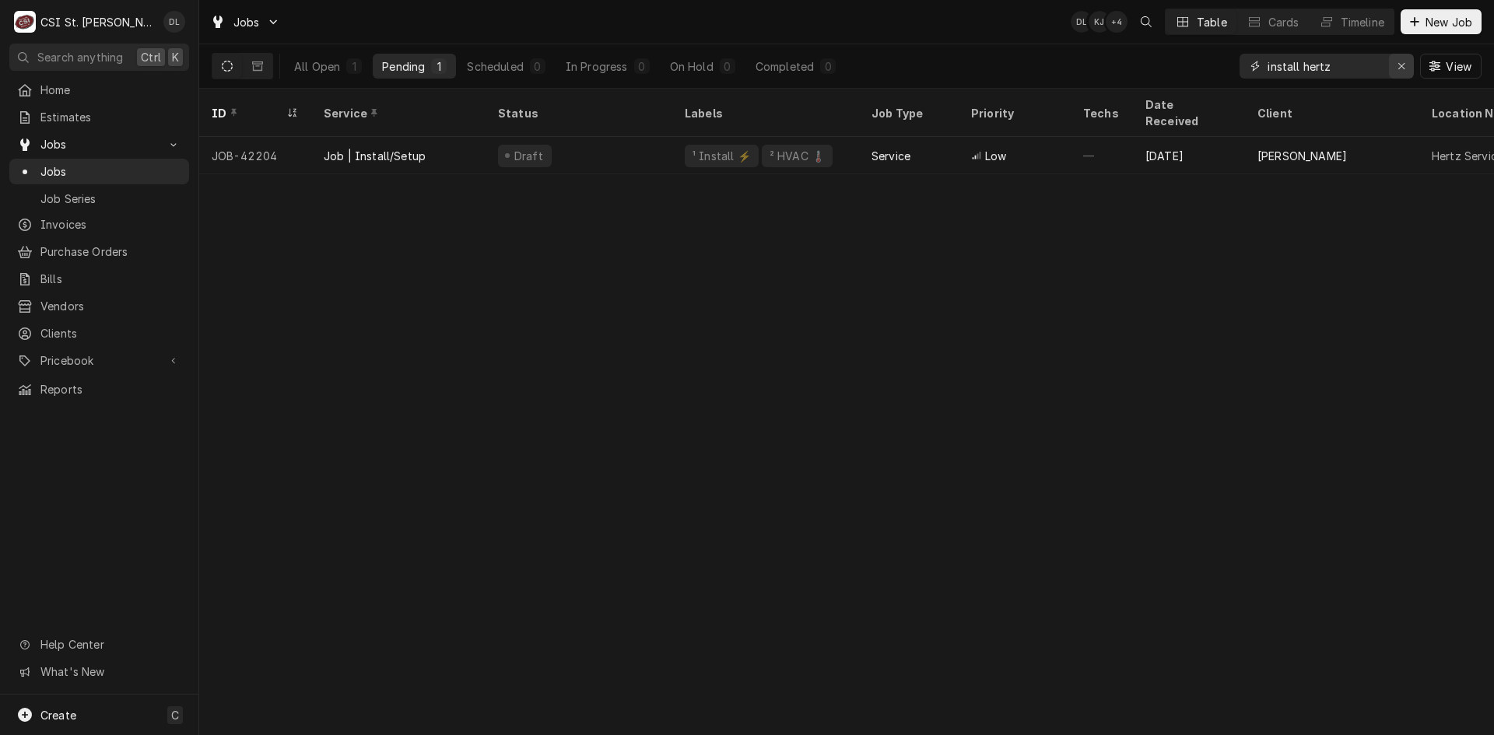
click at [1395, 67] on div "Erase input" at bounding box center [1401, 66] width 16 height 16
click at [1357, 69] on input "Dynamic Content Wrapper" at bounding box center [1340, 66] width 146 height 25
type input "42204"
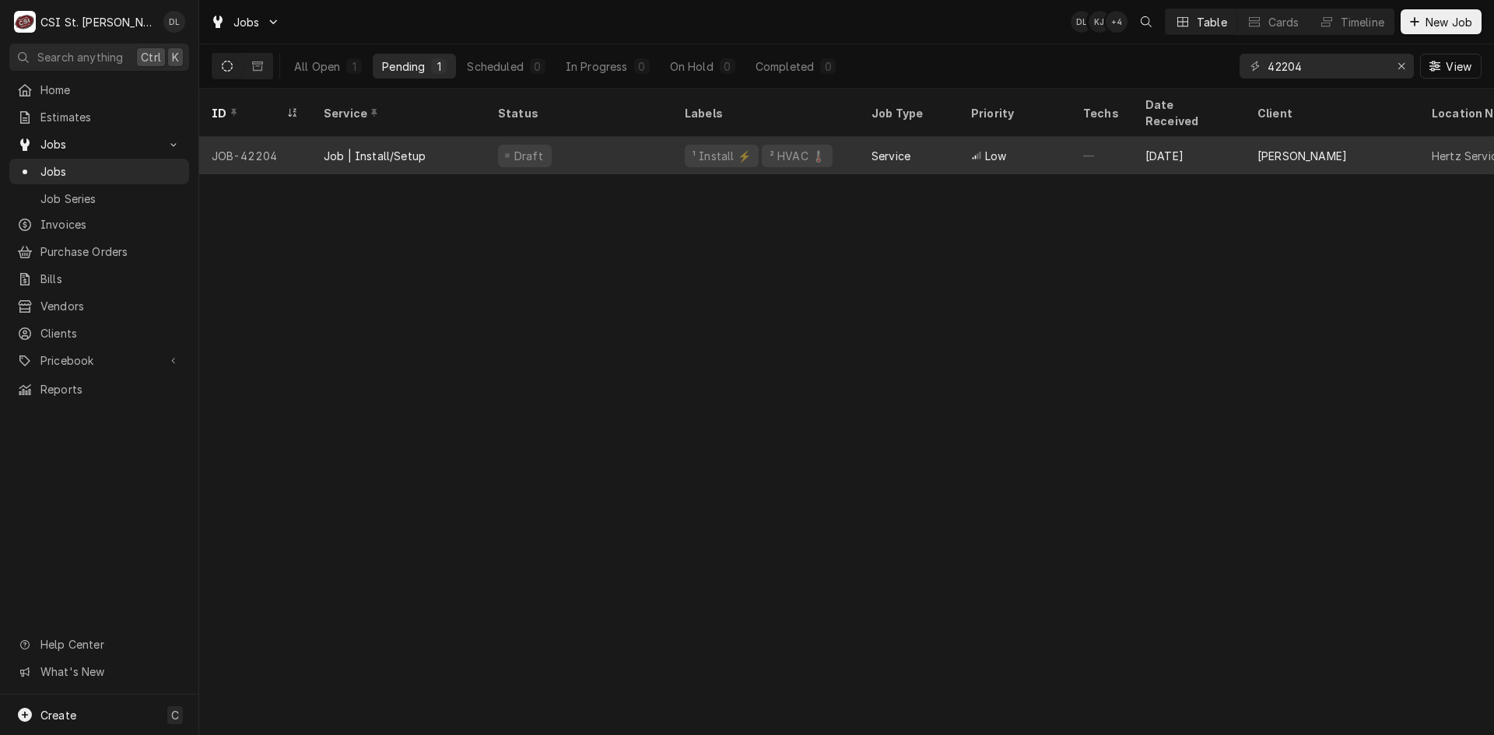
click at [689, 145] on div "¹ Install ⚡️" at bounding box center [722, 156] width 74 height 23
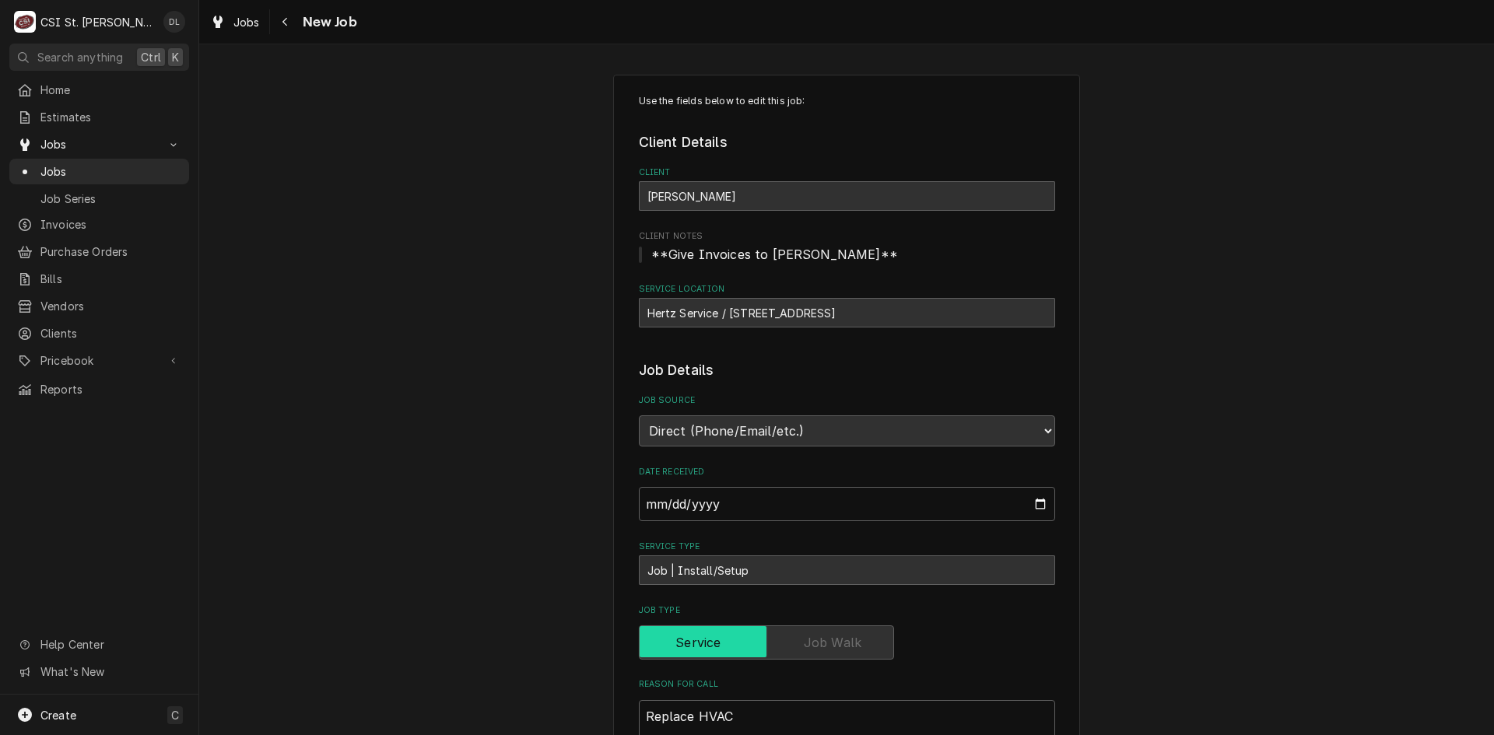
type textarea "x"
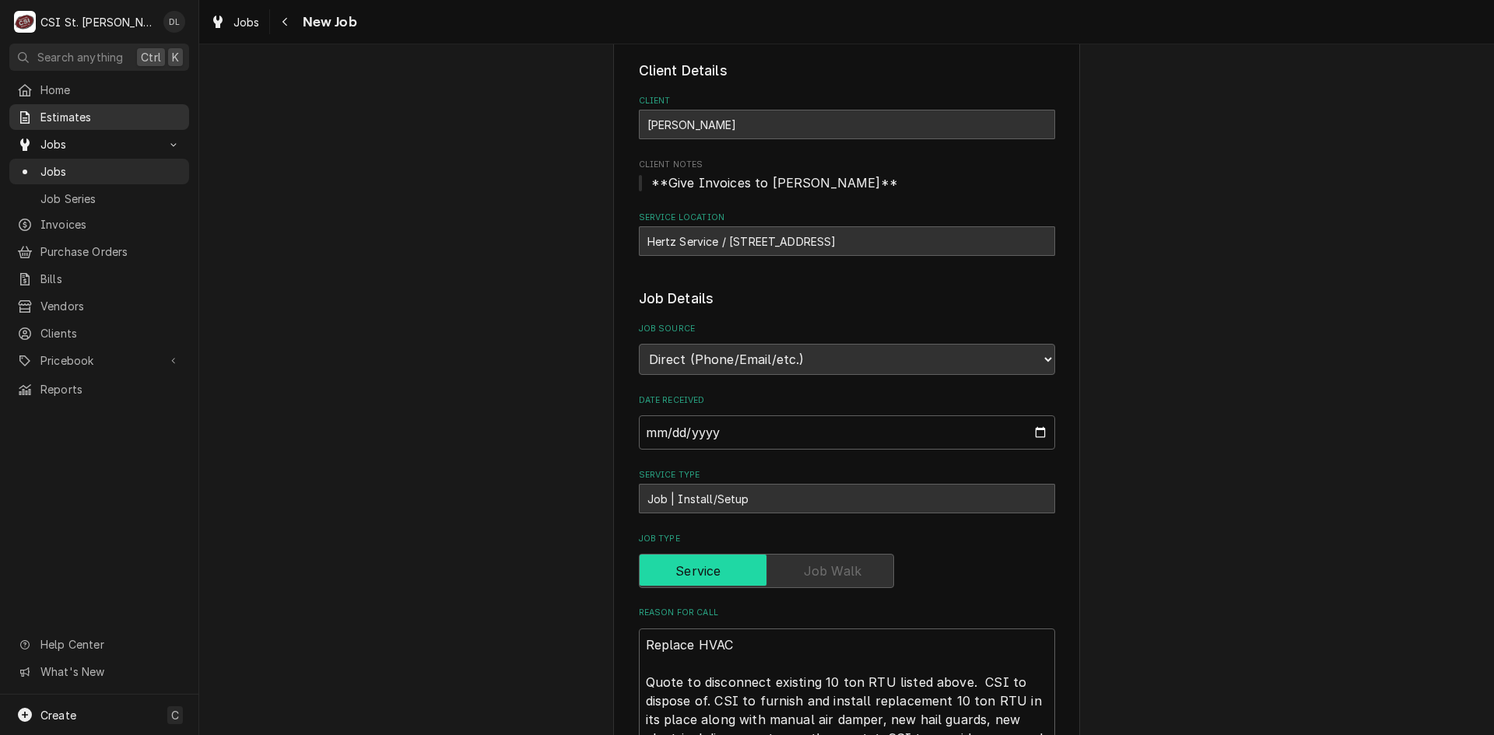
scroll to position [78, 0]
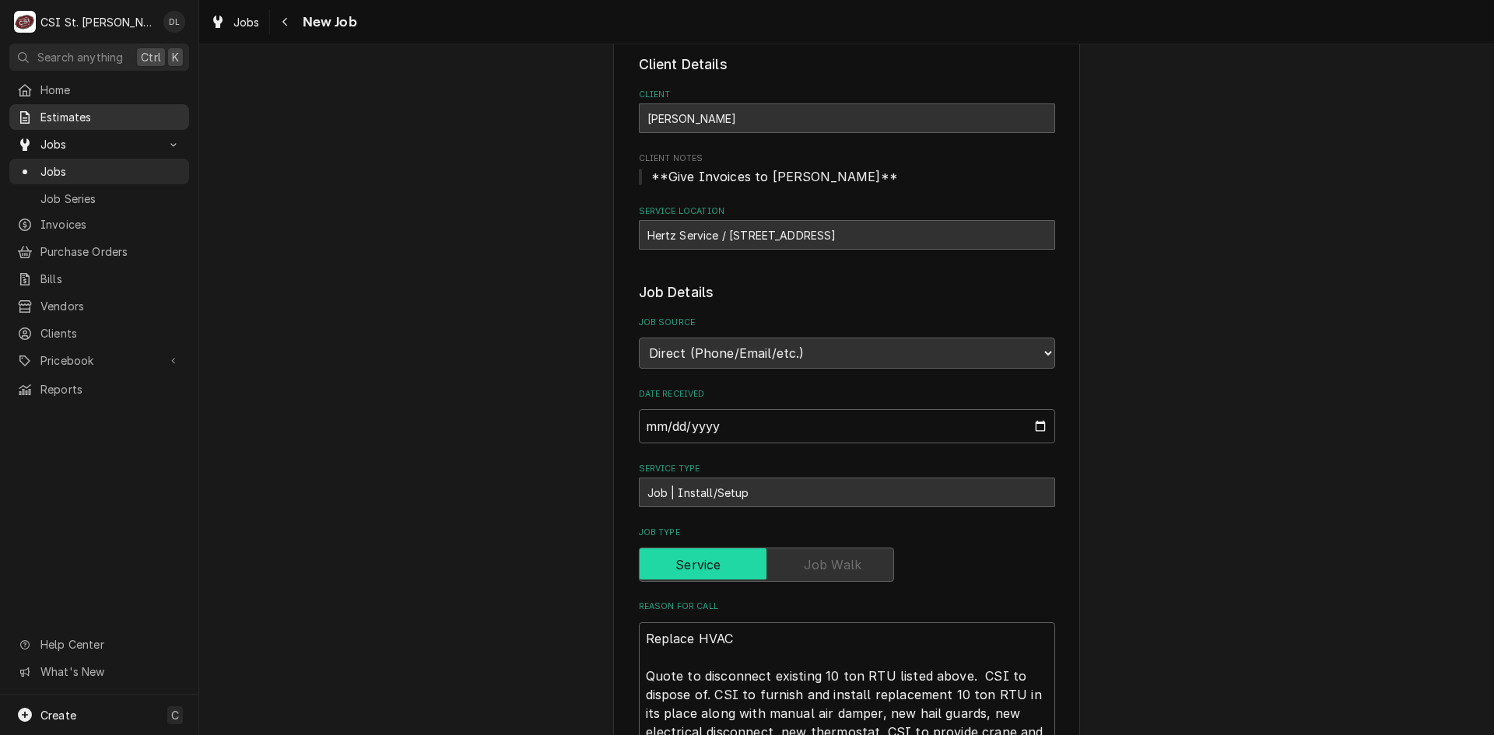
click at [96, 107] on div "Estimates" at bounding box center [98, 116] width 173 height 19
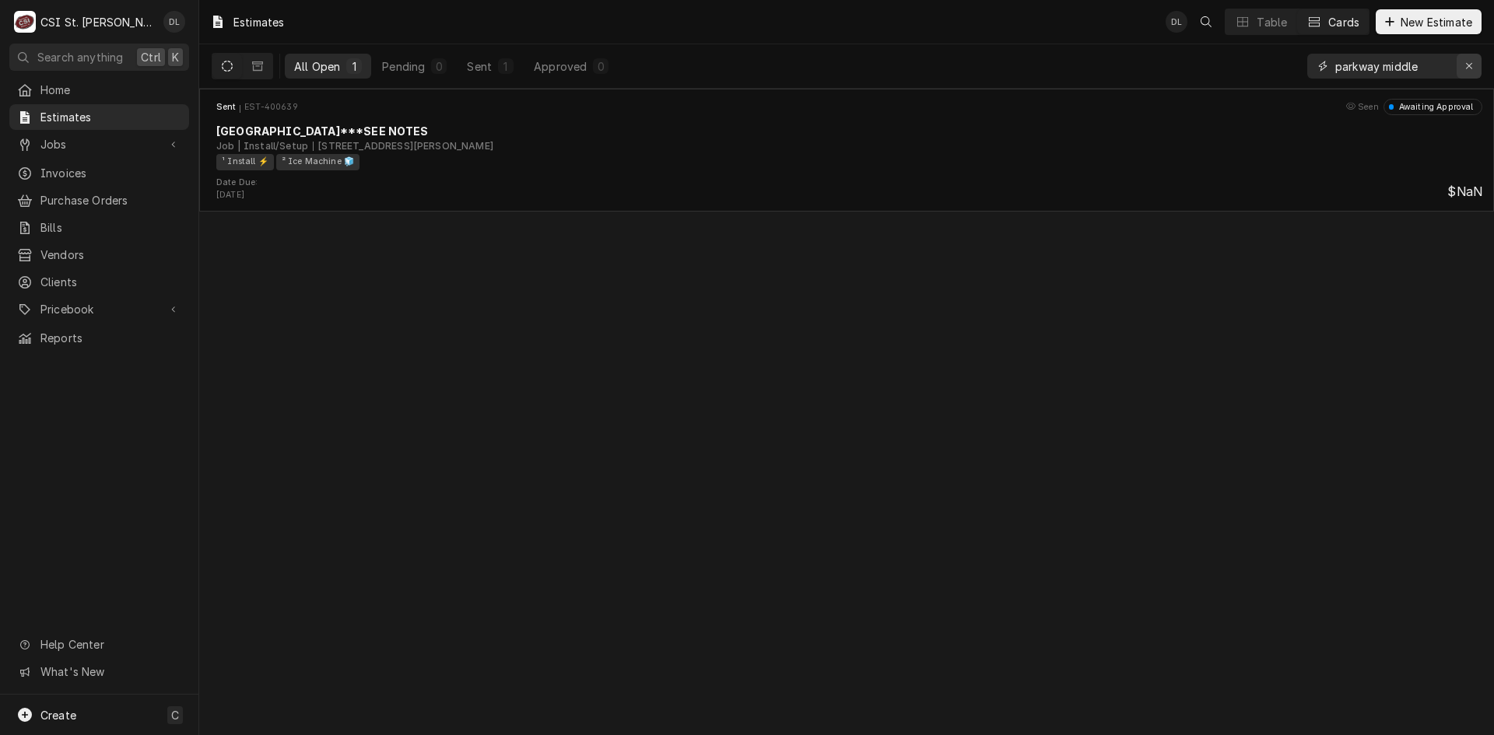
click at [1470, 65] on icon "Erase input" at bounding box center [1469, 66] width 9 height 11
click at [1420, 66] on input "Dynamic Content Wrapper" at bounding box center [1408, 66] width 146 height 25
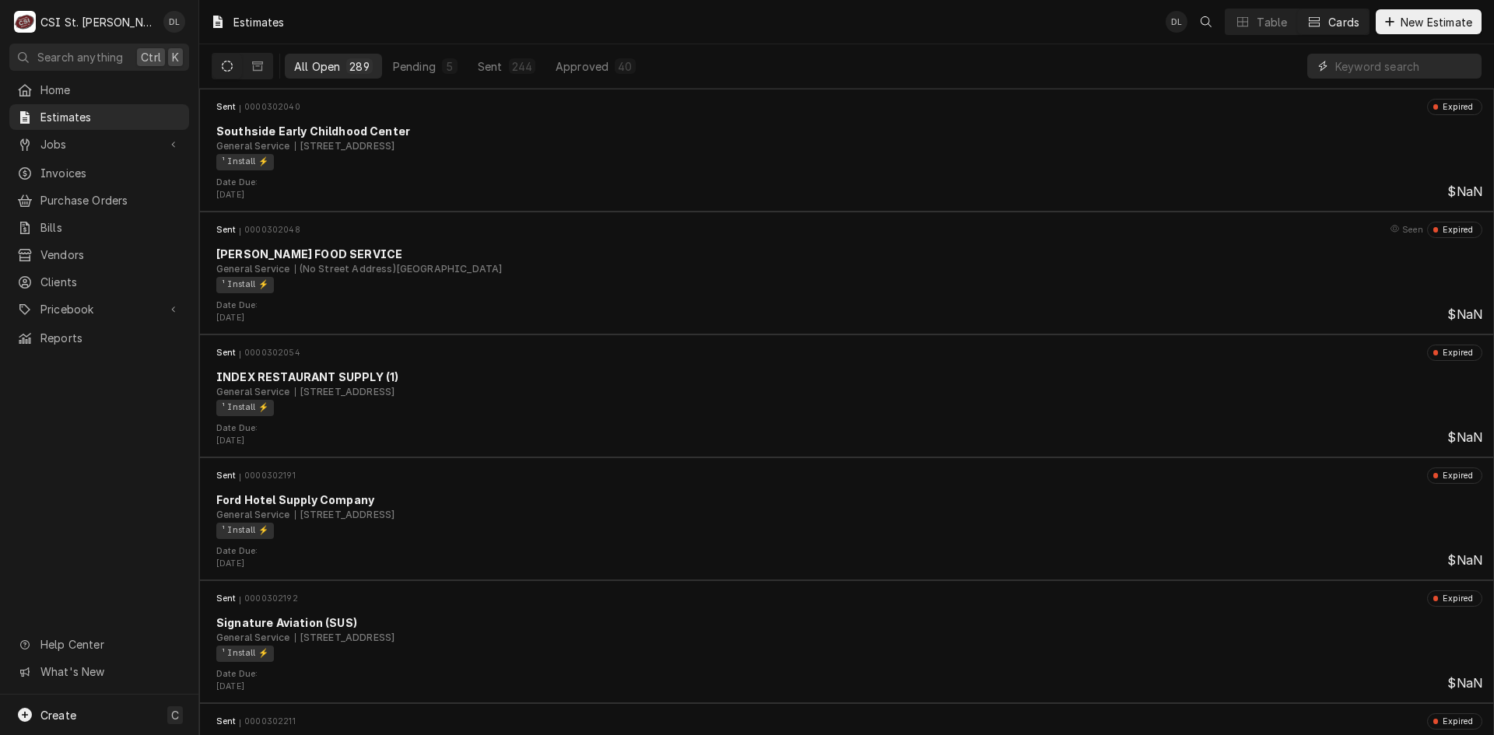
click at [1340, 69] on input "Dynamic Content Wrapper" at bounding box center [1404, 66] width 138 height 25
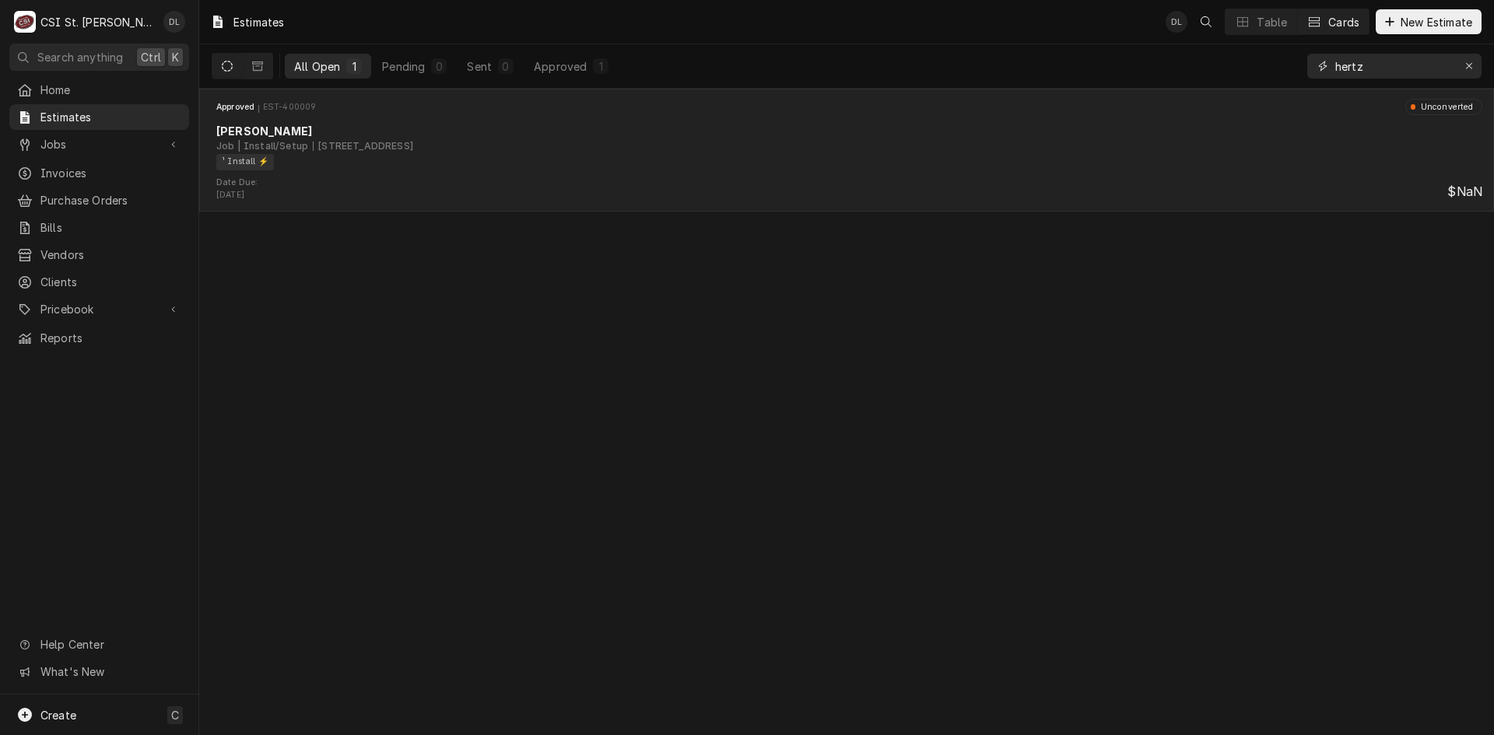
type input "hertz"
click at [685, 155] on div "¹ Install ⚡️" at bounding box center [843, 162] width 1255 height 16
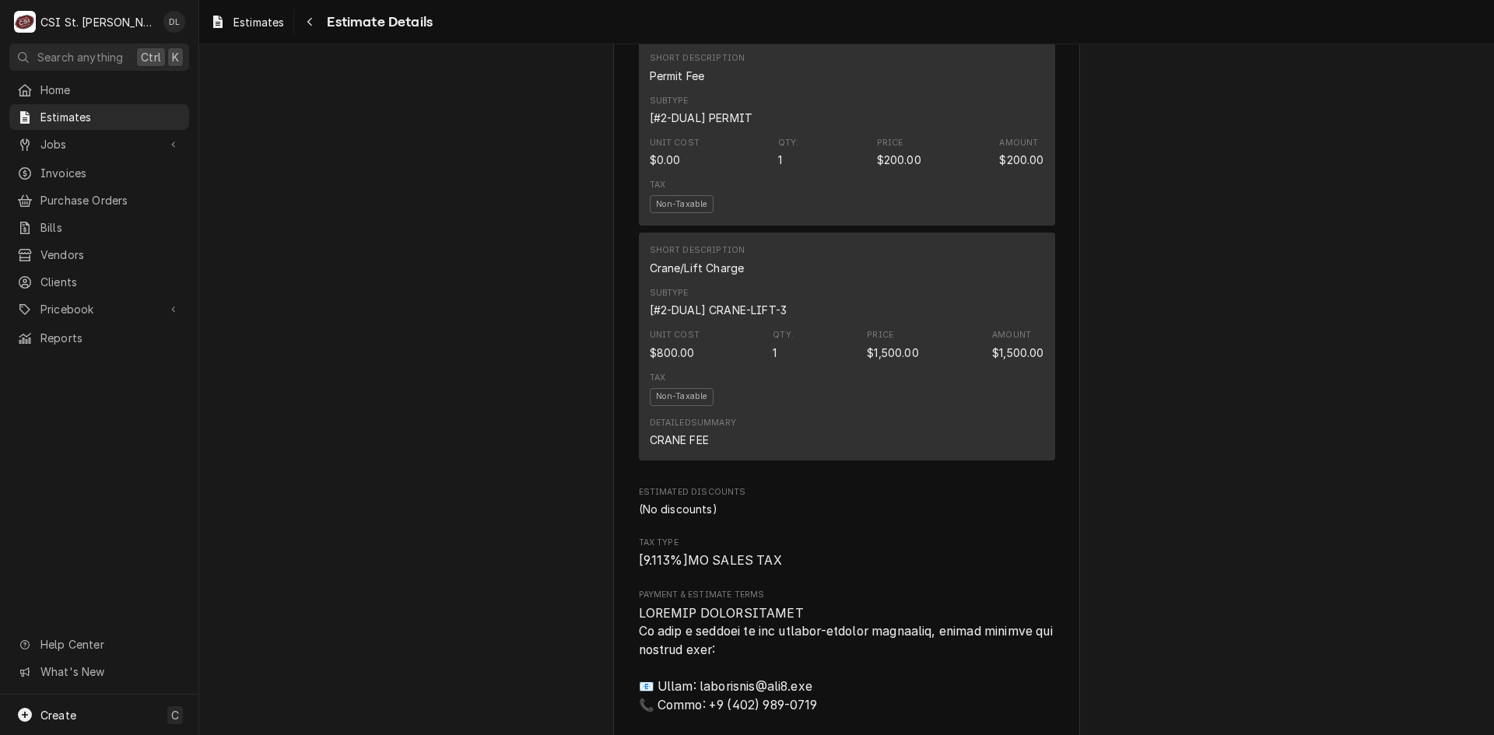
scroll to position [4201, 0]
click at [89, 136] on span "Jobs" at bounding box center [98, 144] width 117 height 16
click at [93, 168] on span "Jobs" at bounding box center [110, 171] width 141 height 16
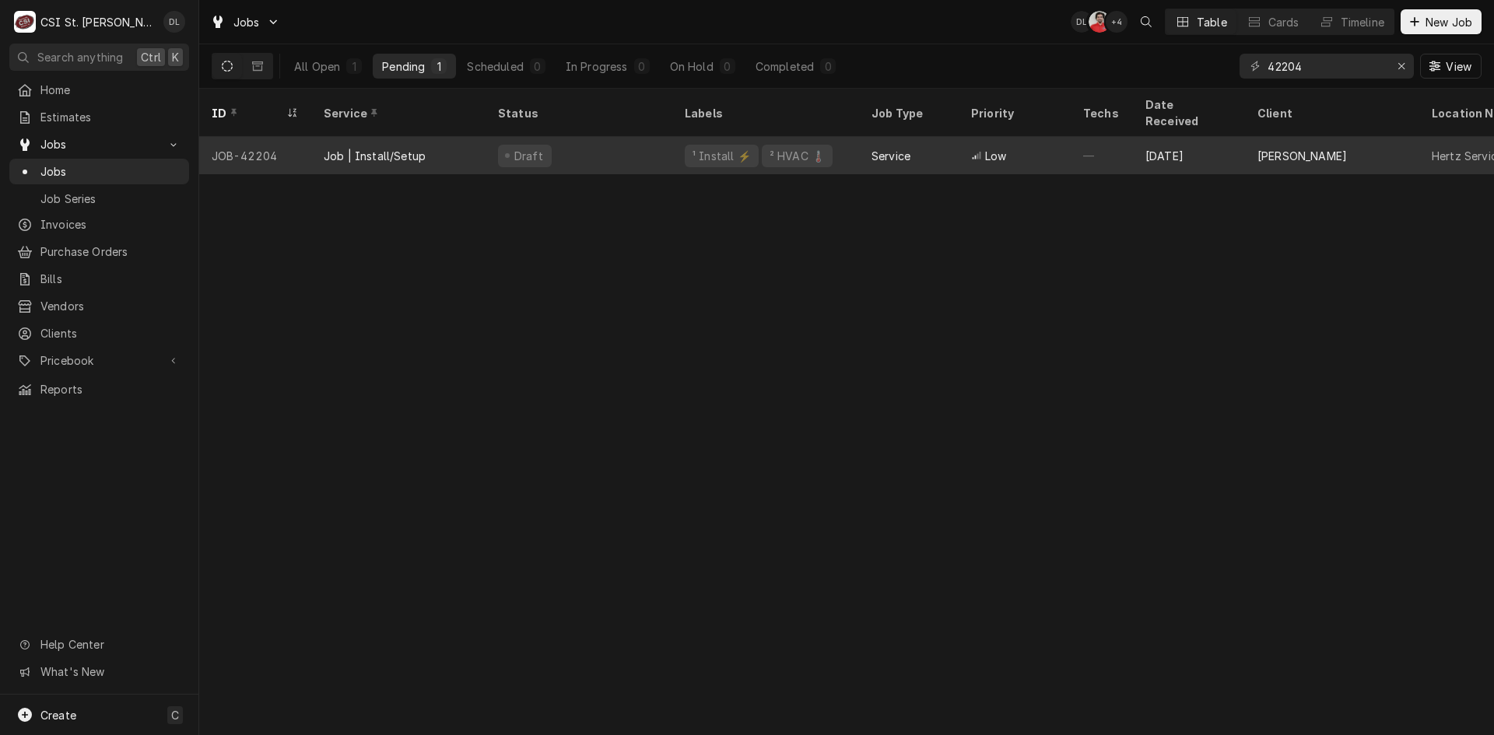
click at [607, 137] on div "Draft" at bounding box center [578, 155] width 187 height 37
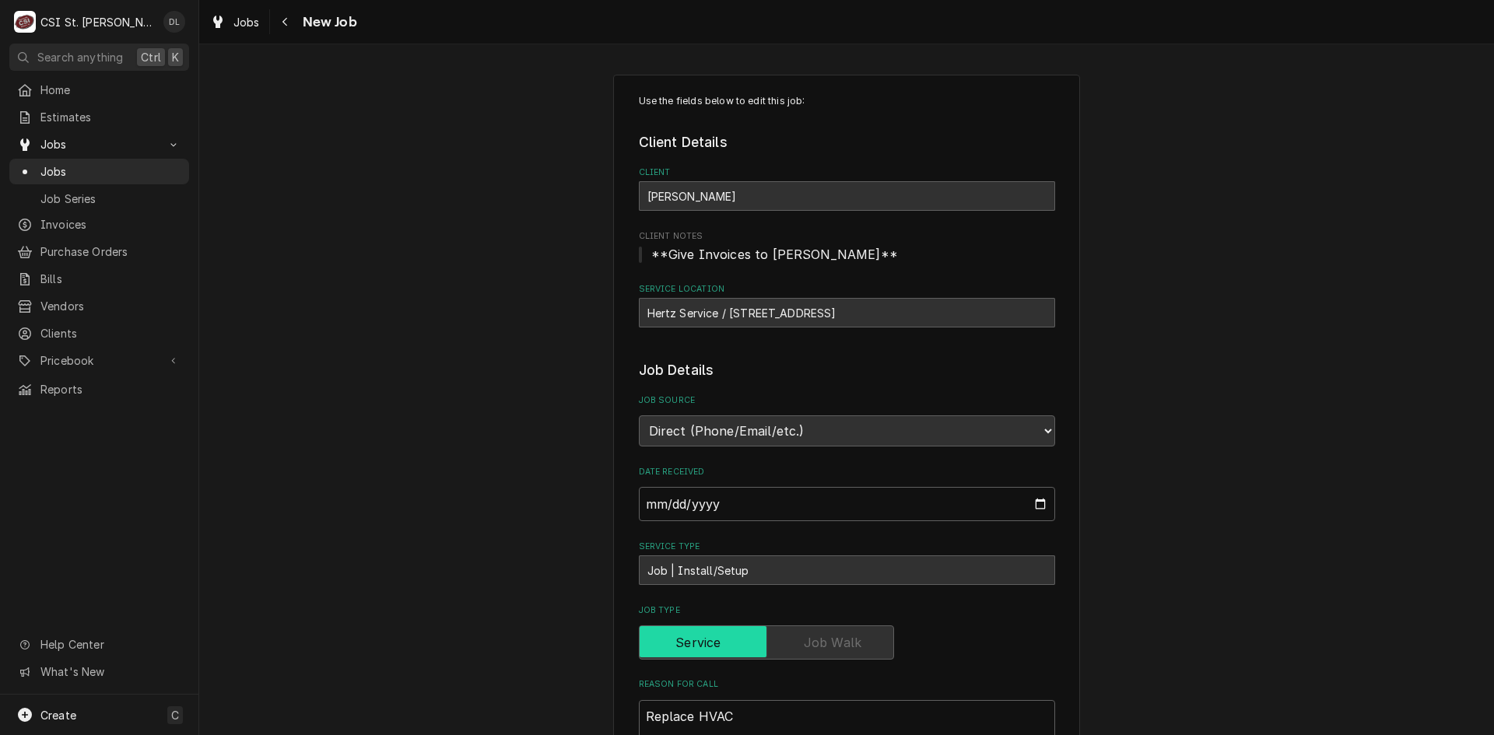
type textarea "x"
click at [82, 163] on span "Jobs" at bounding box center [110, 171] width 141 height 16
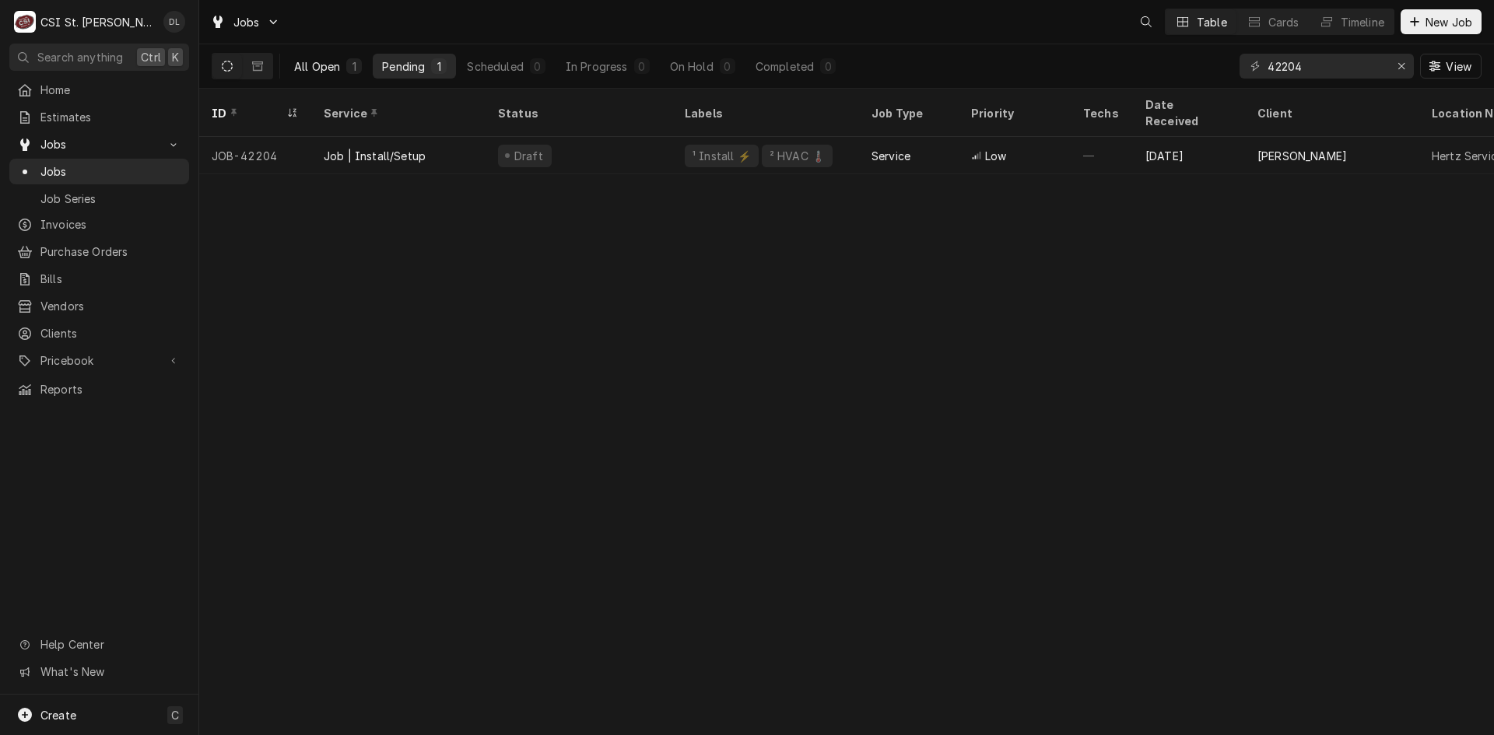
click at [310, 65] on div "All Open" at bounding box center [317, 66] width 46 height 16
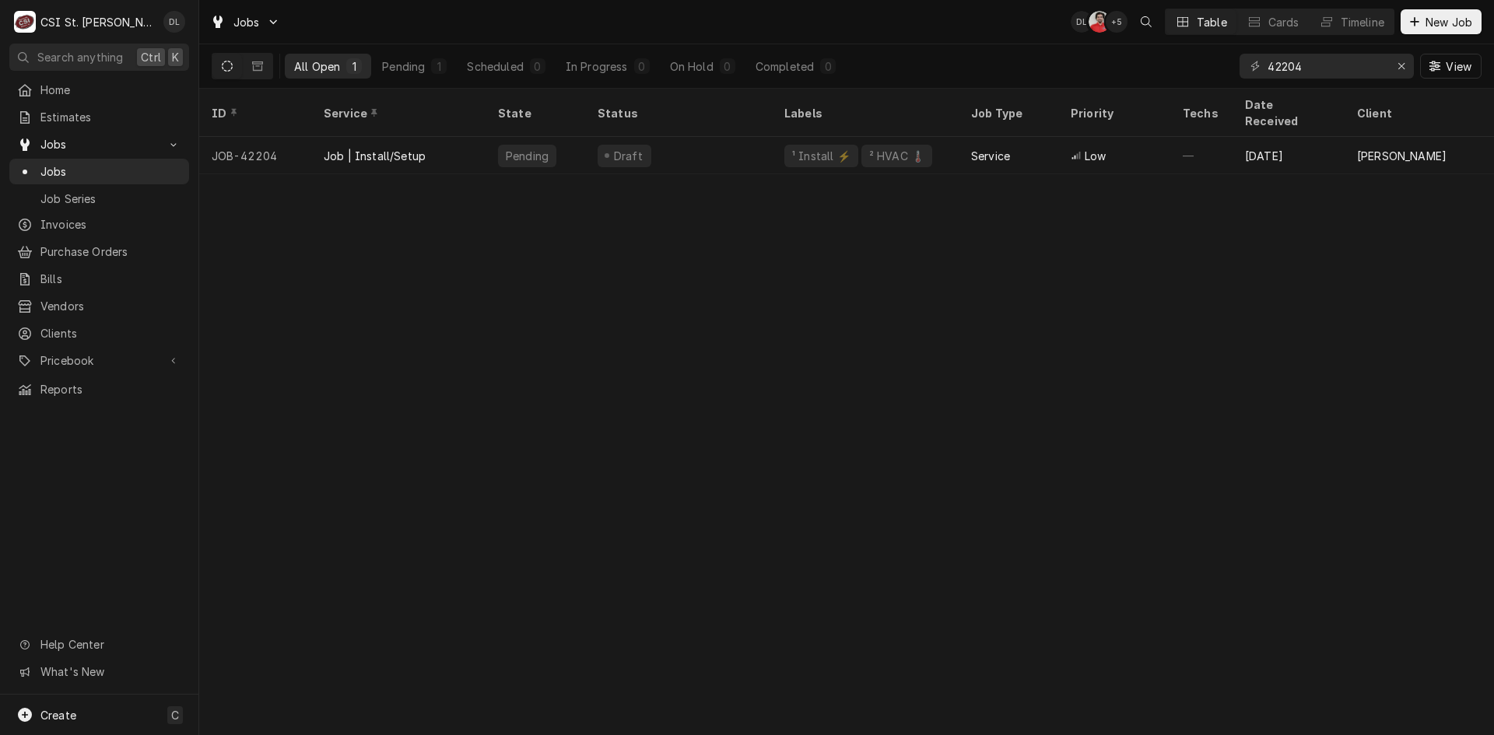
click at [229, 63] on icon "Dynamic Content Wrapper" at bounding box center [227, 66] width 11 height 11
click at [267, 61] on button "Dynamic Content Wrapper" at bounding box center [258, 66] width 30 height 25
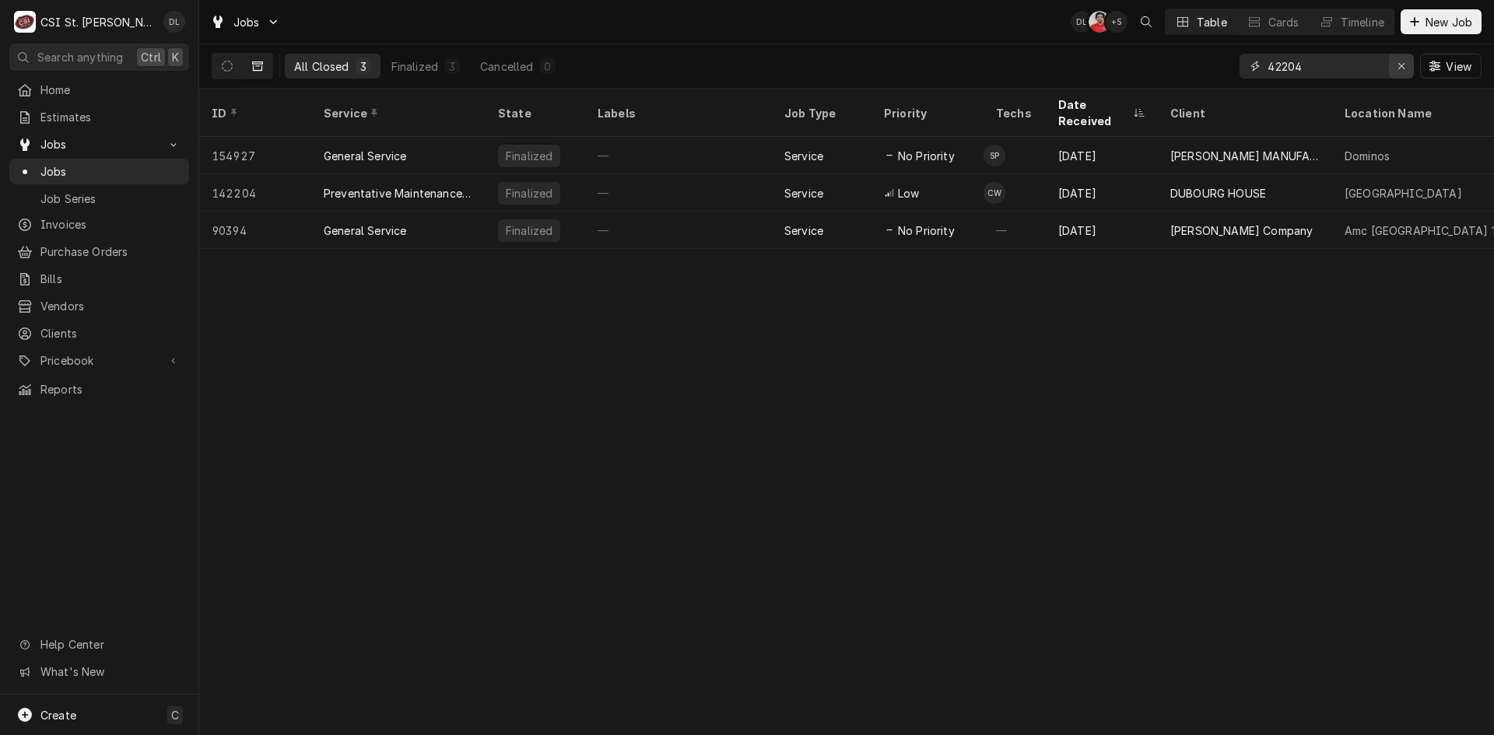
click at [1401, 64] on icon "Erase input" at bounding box center [1401, 66] width 9 height 11
click at [1384, 64] on input "Dynamic Content Wrapper" at bounding box center [1340, 66] width 146 height 25
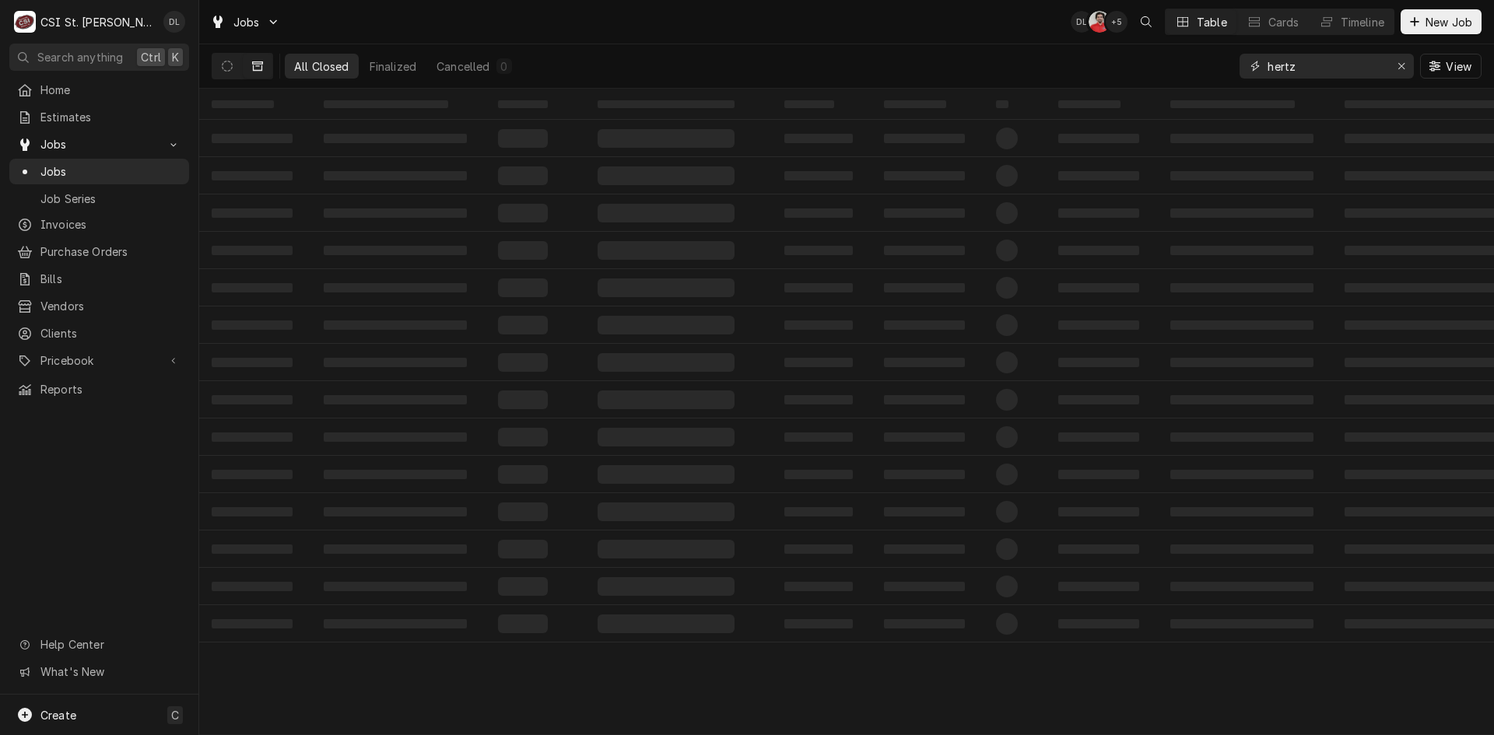
type input "hertz"
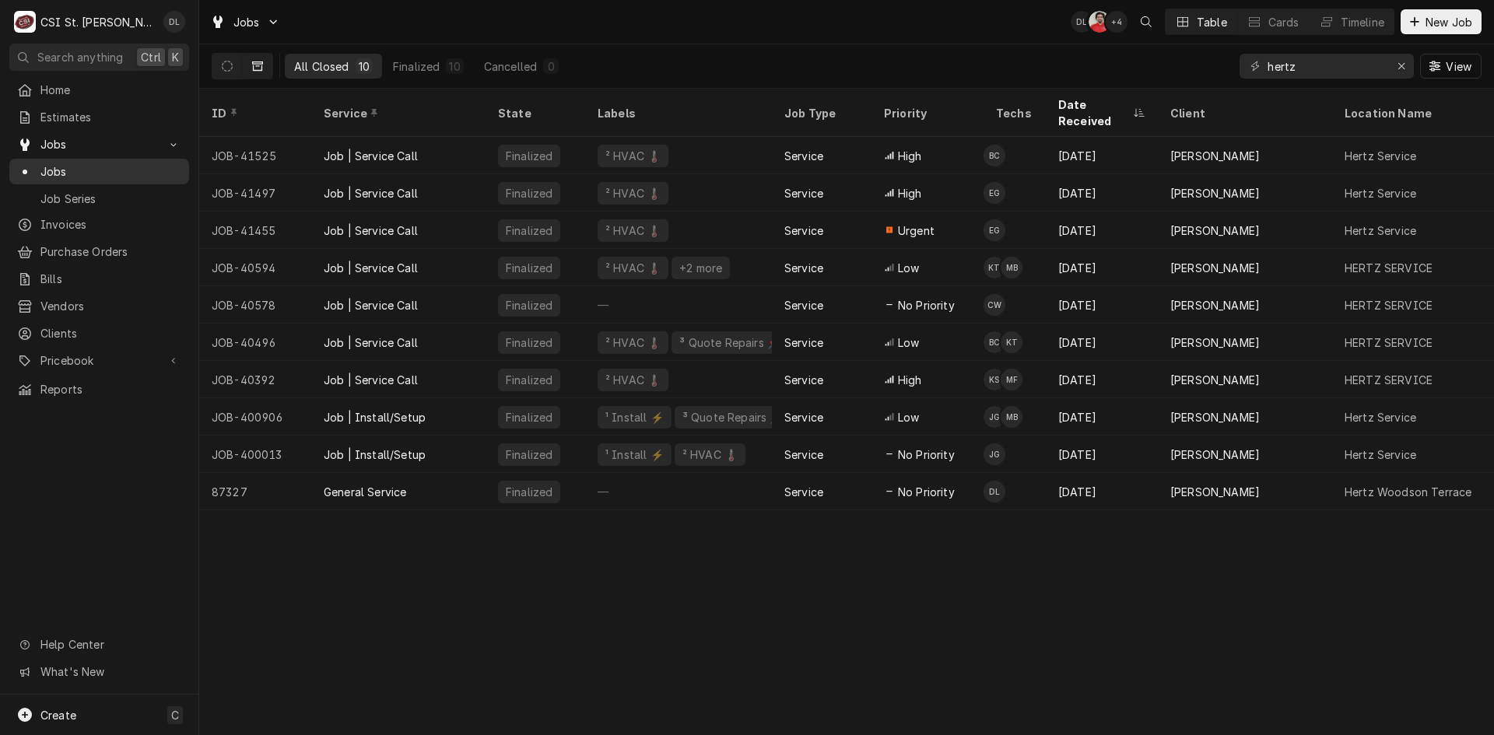
click at [57, 170] on span "Jobs" at bounding box center [110, 171] width 141 height 16
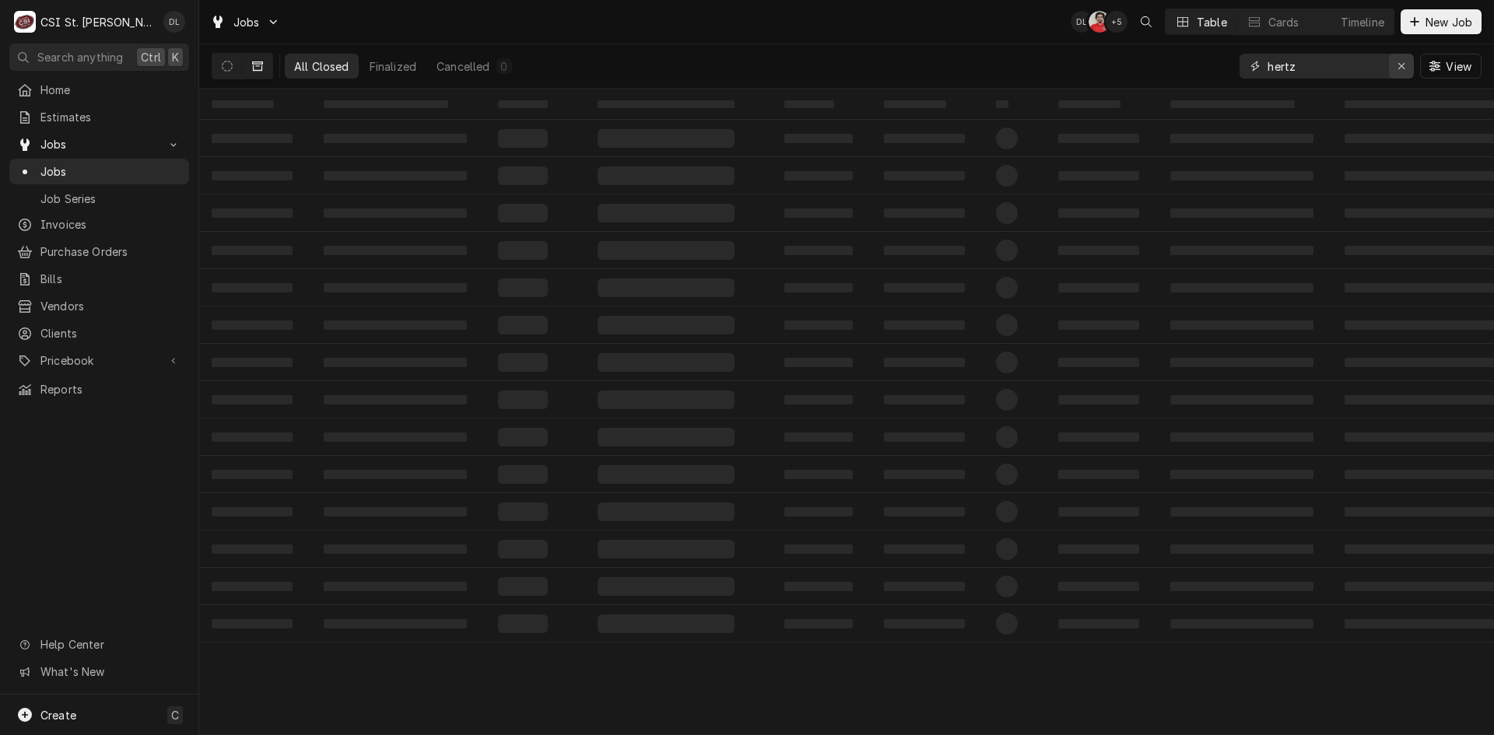
click at [1400, 67] on icon "Erase input" at bounding box center [1401, 66] width 6 height 6
click at [1347, 65] on input "Dynamic Content Wrapper" at bounding box center [1340, 66] width 146 height 25
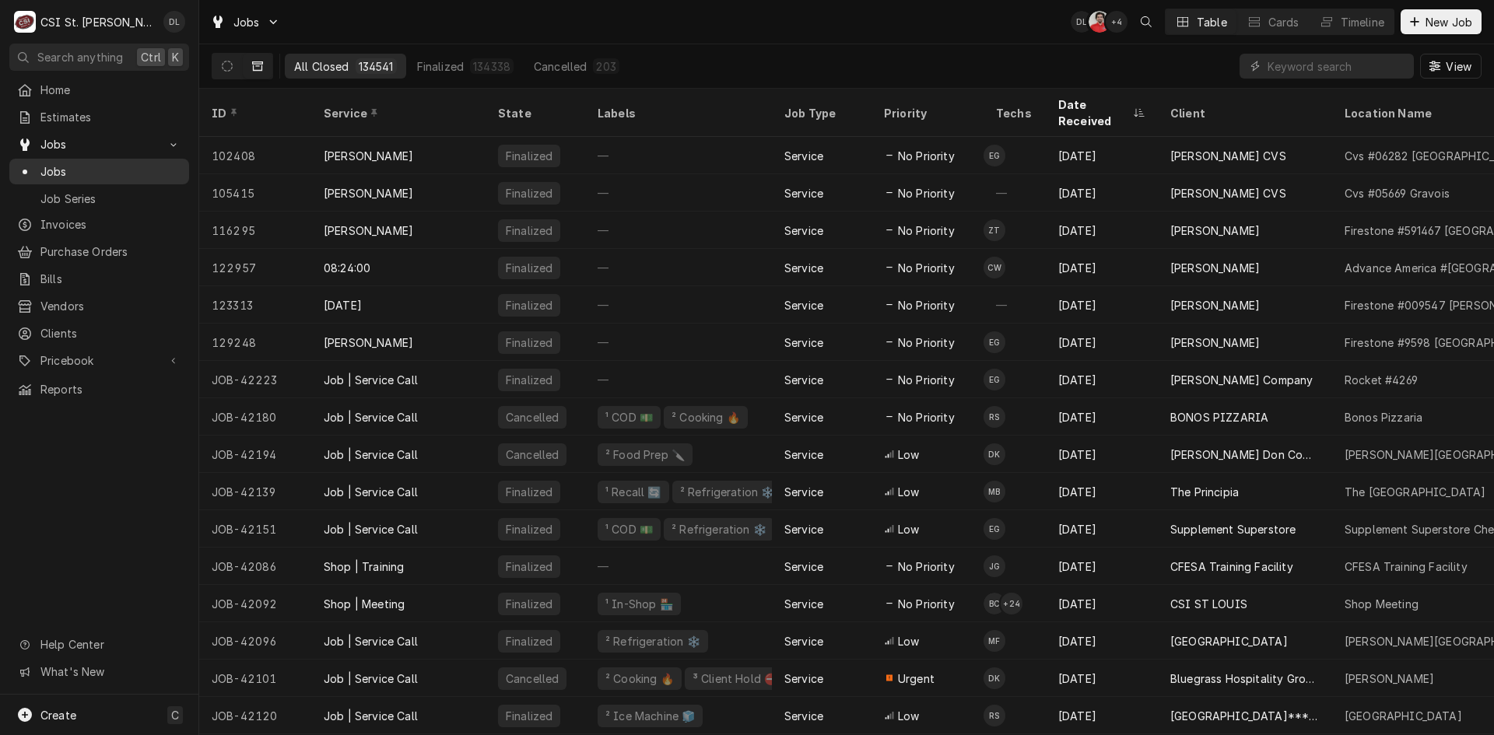
click at [51, 165] on span "Jobs" at bounding box center [110, 171] width 141 height 16
click at [51, 163] on span "Jobs" at bounding box center [110, 171] width 141 height 16
click at [1368, 66] on input "Dynamic Content Wrapper" at bounding box center [1336, 66] width 138 height 25
type input "install hertz"
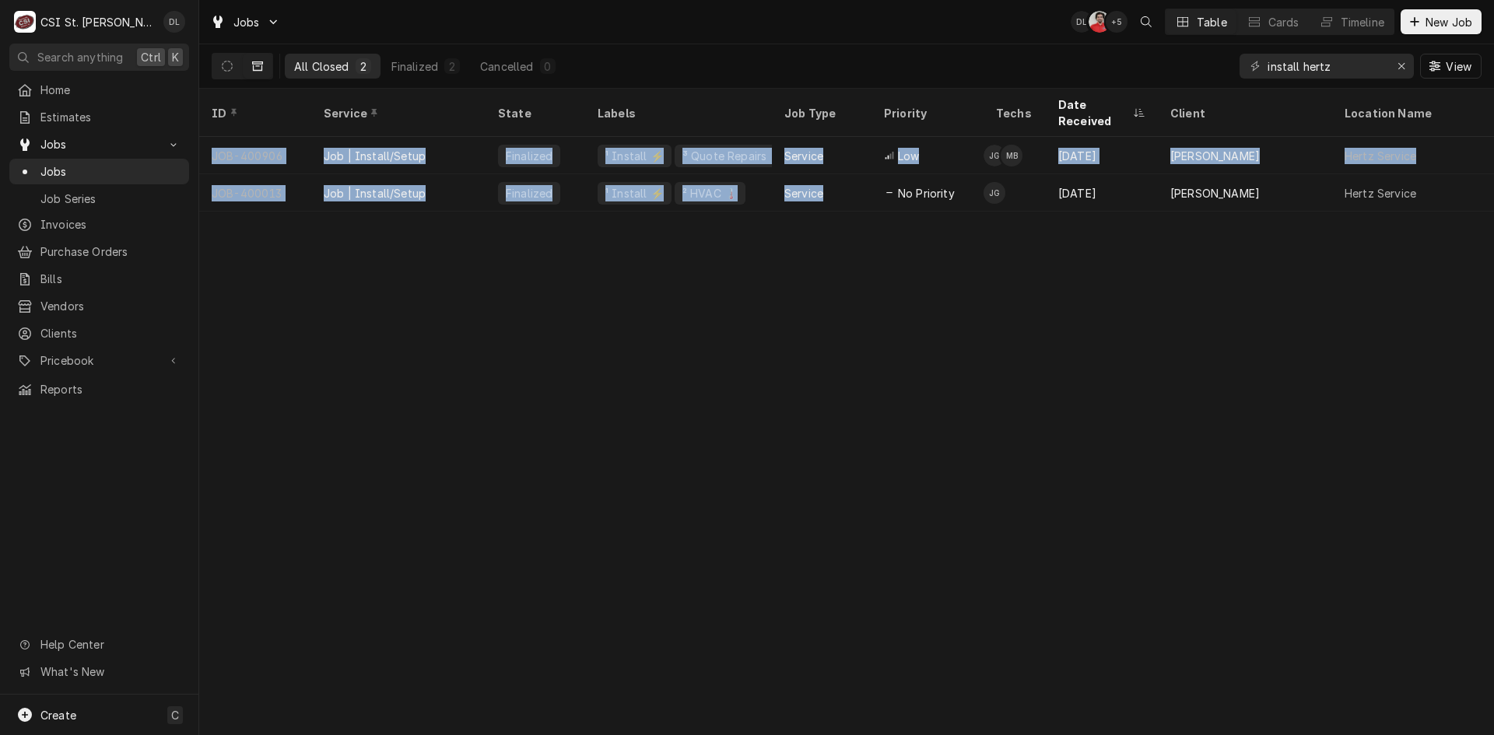
drag, startPoint x: 860, startPoint y: 178, endPoint x: 822, endPoint y: 307, distance: 133.9
click at [822, 307] on div "ID Service State Labels Job Type Priority Techs Date Received Client Location N…" at bounding box center [846, 412] width 1295 height 647
click at [224, 69] on icon "Dynamic Content Wrapper" at bounding box center [227, 66] width 11 height 11
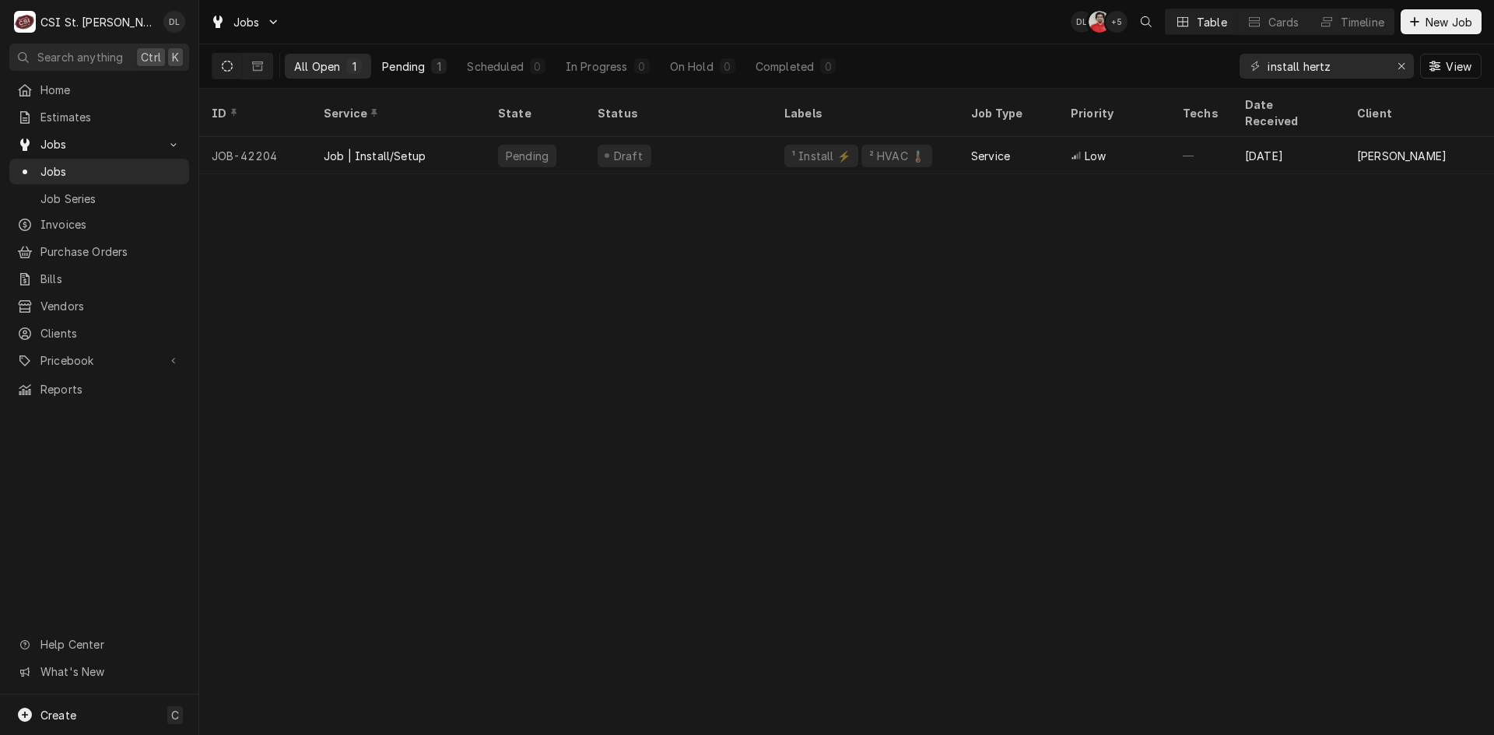
click at [410, 65] on div "Pending" at bounding box center [403, 66] width 43 height 16
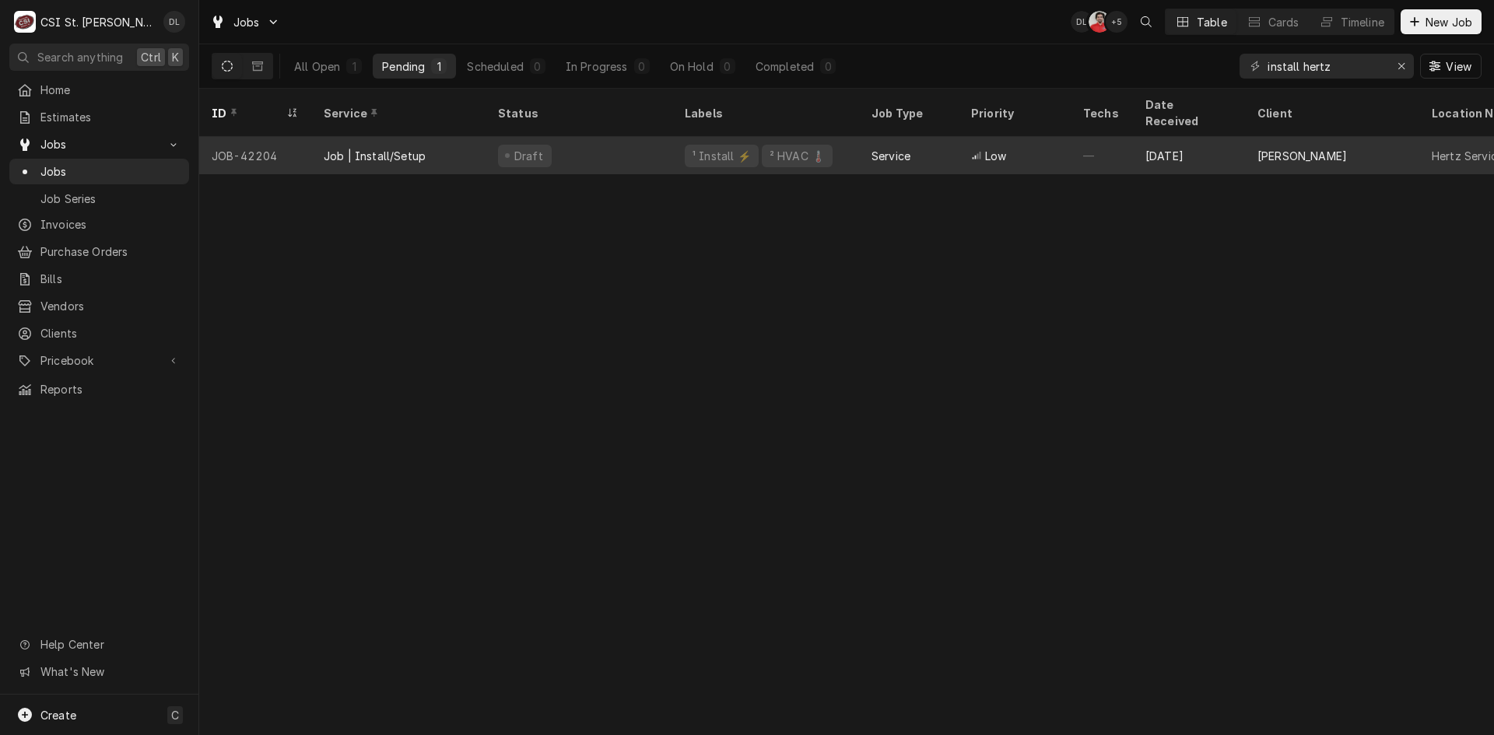
click at [807, 145] on div "² HVAC 🌡️" at bounding box center [797, 156] width 71 height 23
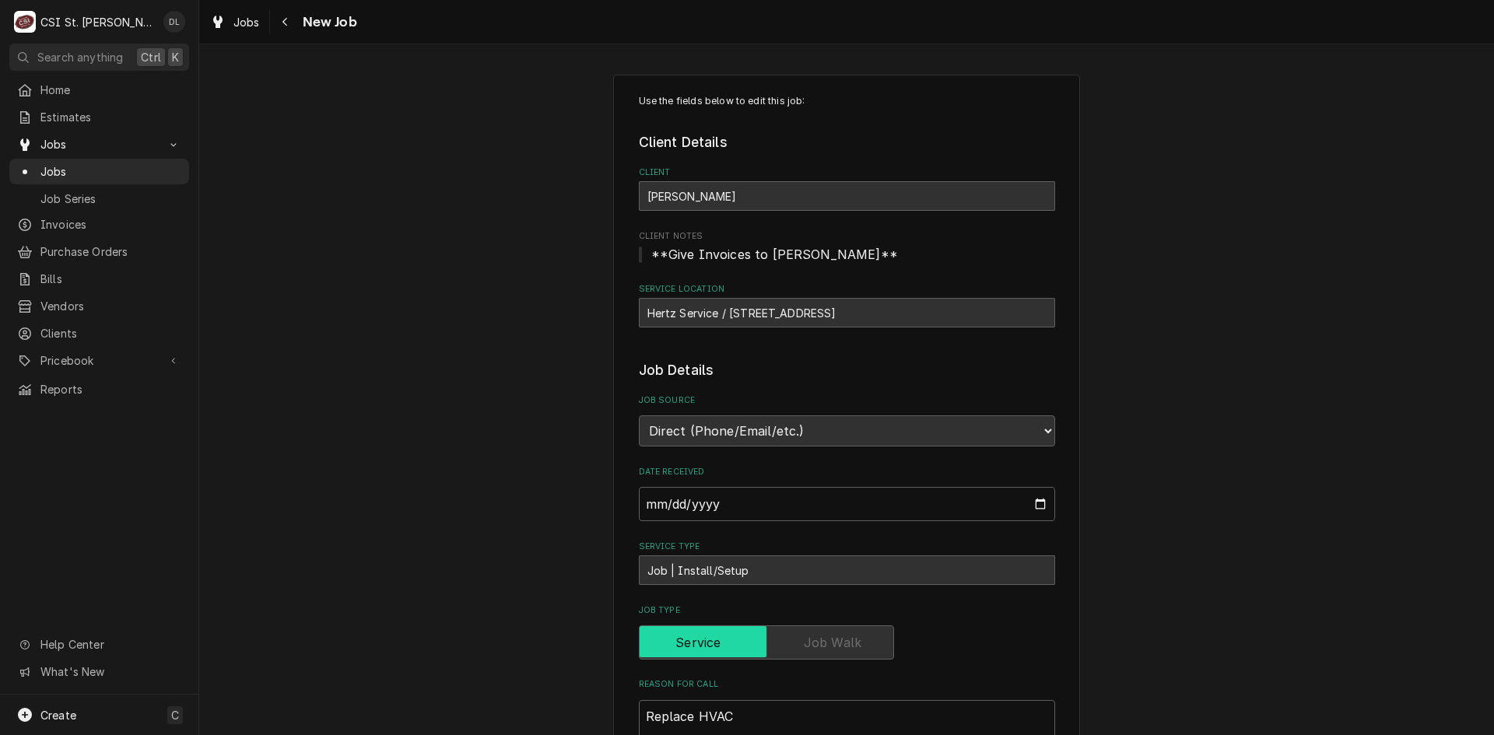
type textarea "x"
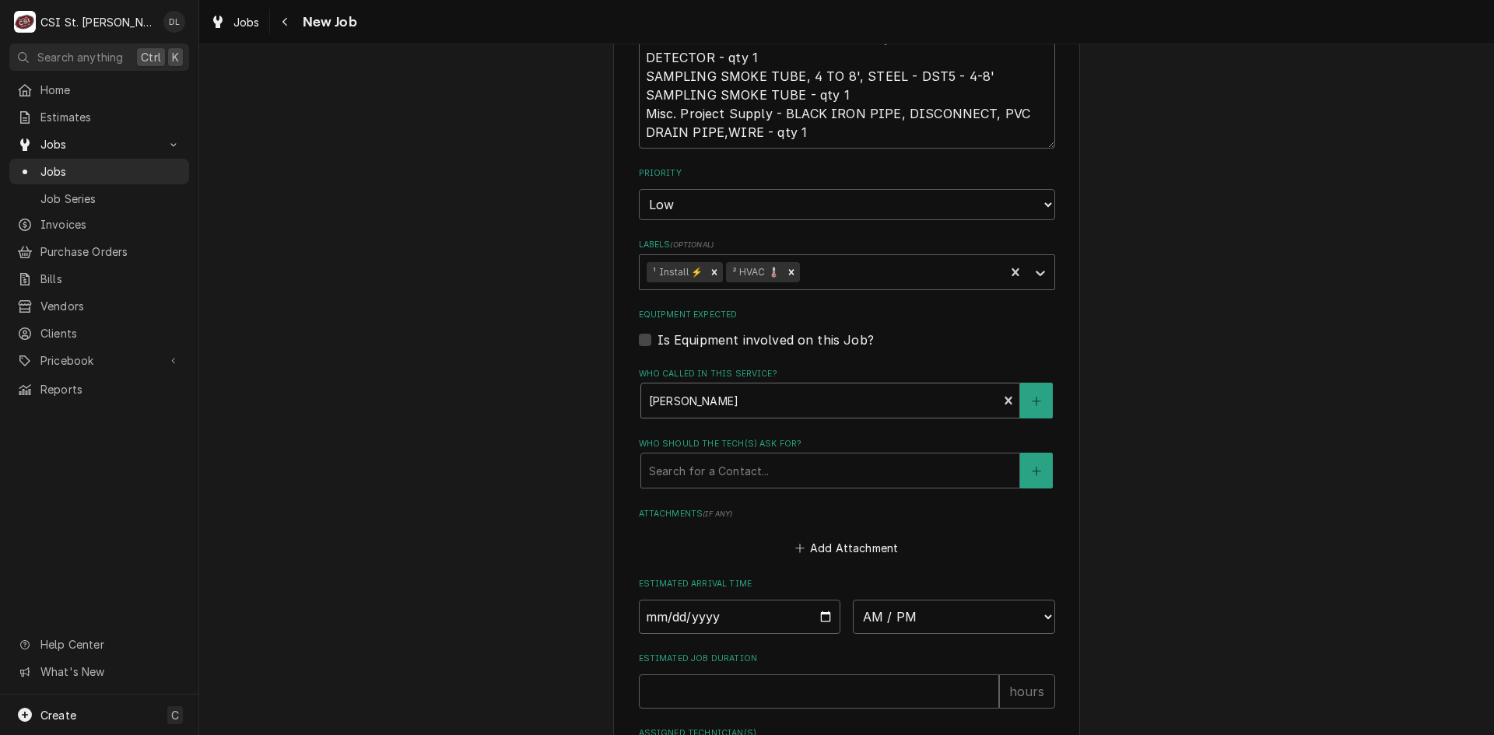
scroll to position [1167, 0]
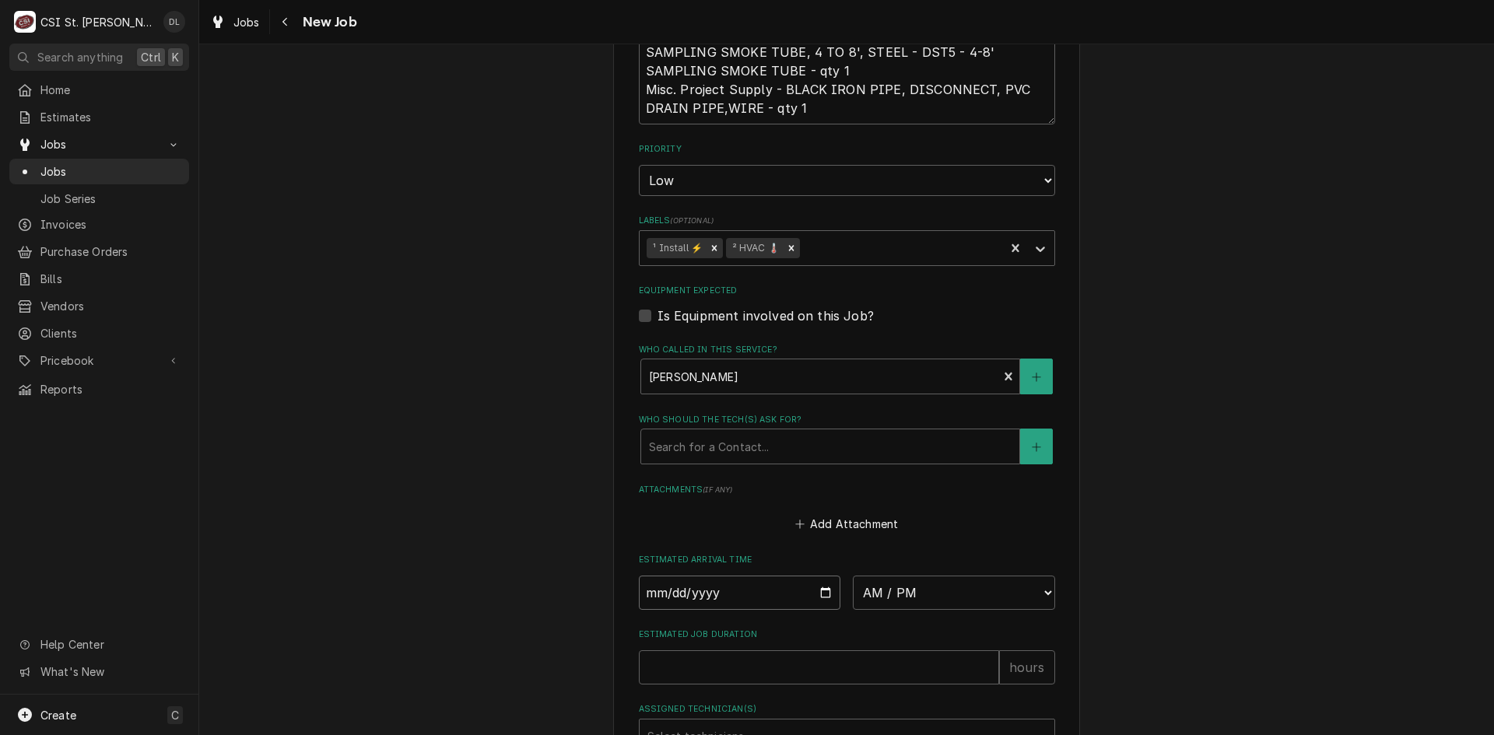
click at [815, 597] on input "Date" at bounding box center [740, 593] width 202 height 34
type input "2025-08-29"
type textarea "x"
click at [1032, 603] on select "AM / PM 6:00 AM 6:15 AM 6:30 AM 6:45 AM 7:00 AM 7:15 AM 7:30 AM 7:45 AM 8:00 AM…" at bounding box center [954, 593] width 202 height 34
select select "07:00:00"
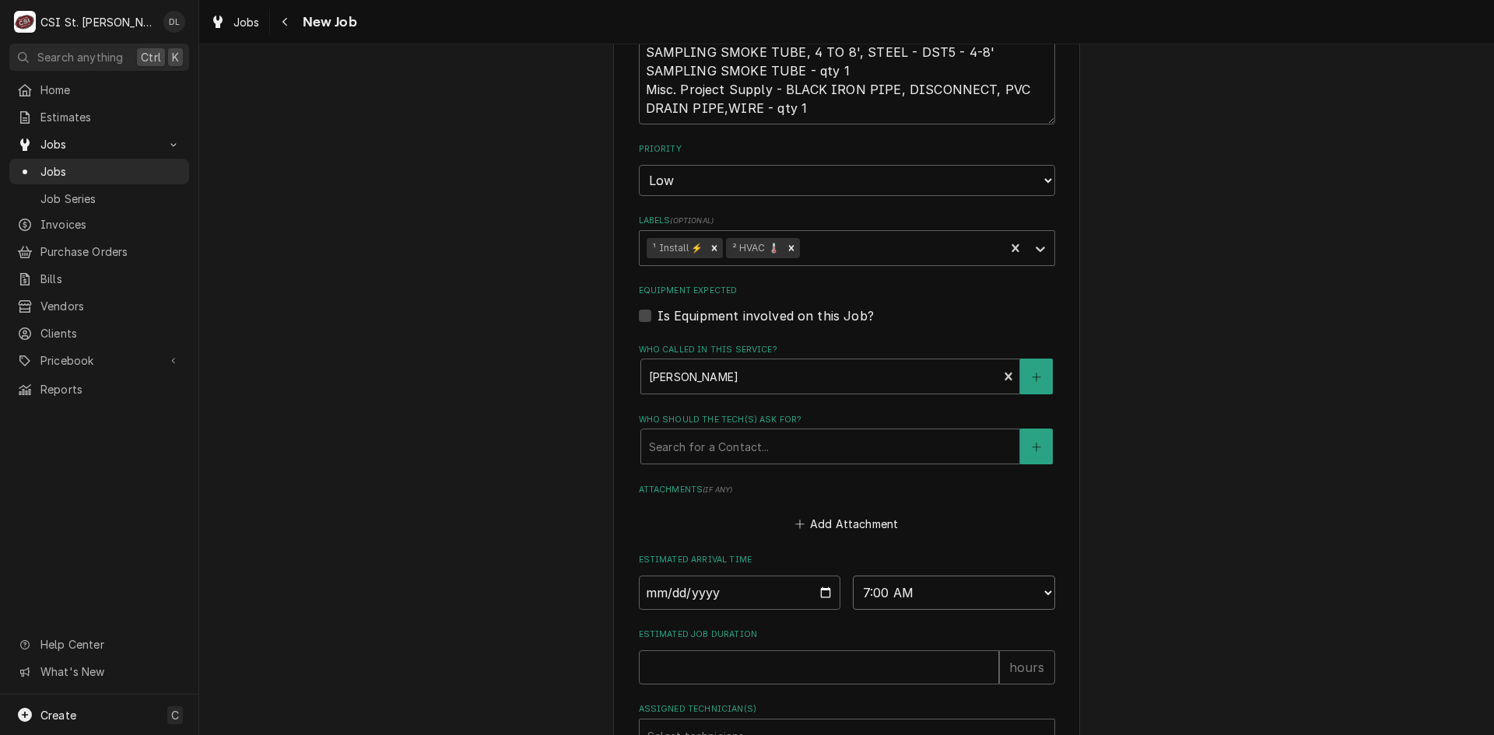
click at [853, 576] on select "AM / PM 6:00 AM 6:15 AM 6:30 AM 6:45 AM 7:00 AM 7:15 AM 7:30 AM 7:45 AM 8:00 AM…" at bounding box center [954, 593] width 202 height 34
click at [759, 672] on input "Estimated Job Duration" at bounding box center [819, 667] width 360 height 34
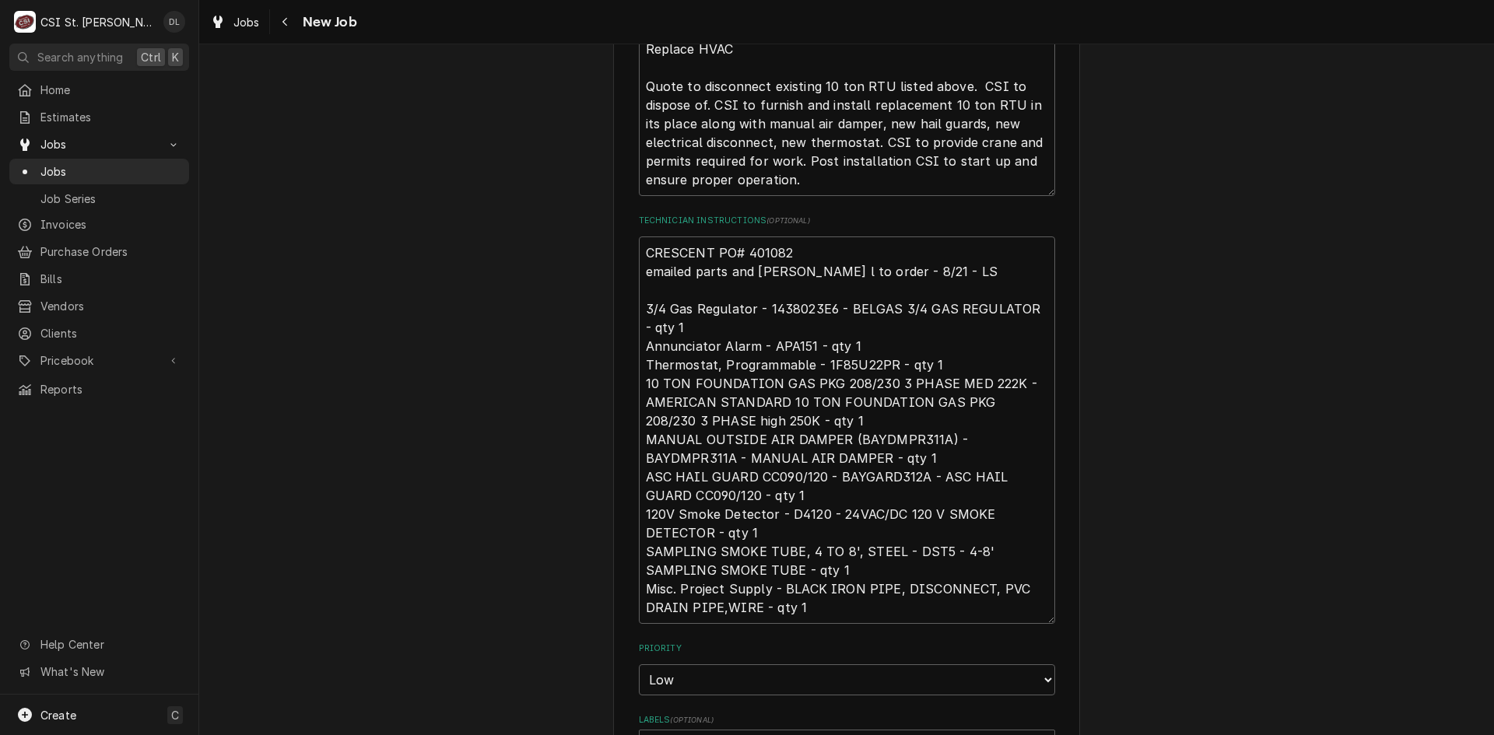
scroll to position [545, 0]
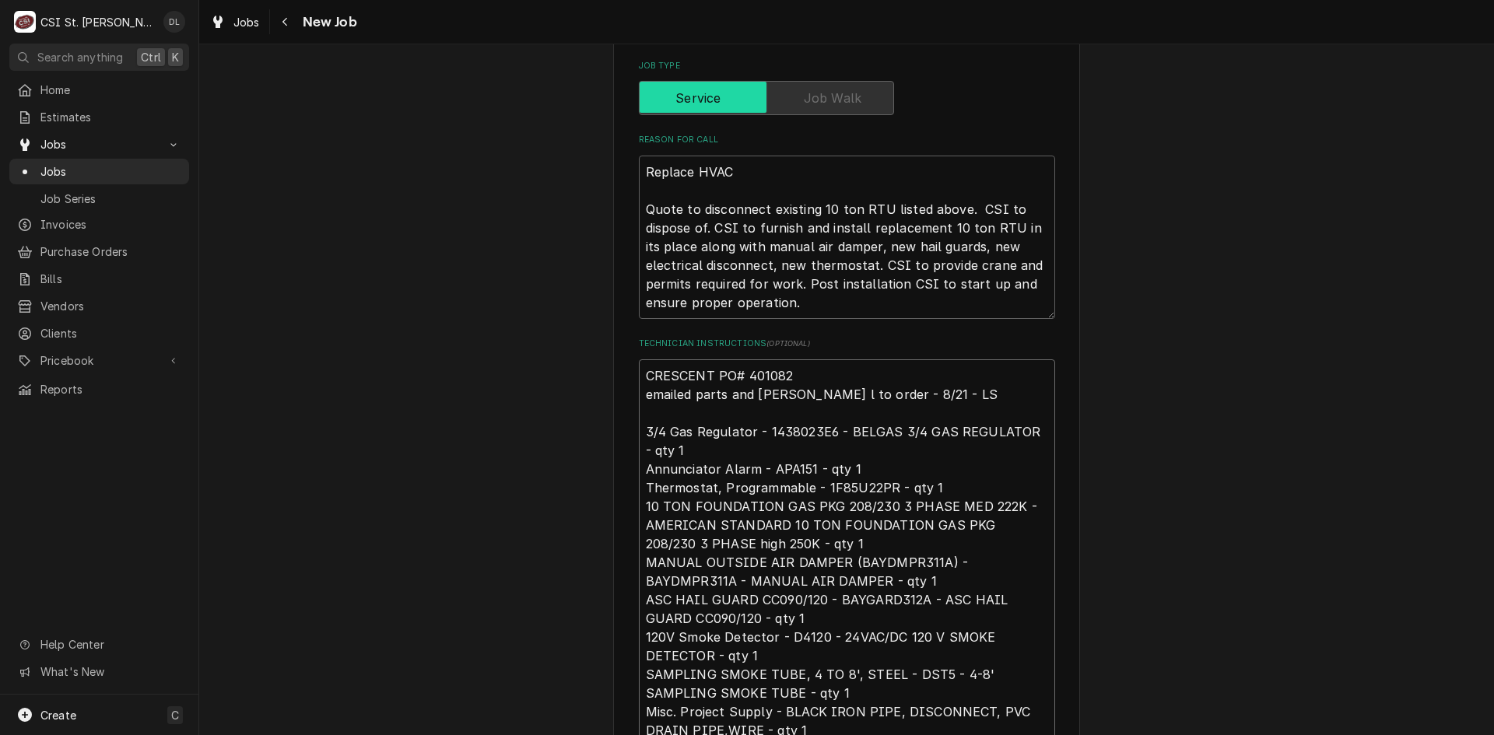
click at [640, 373] on textarea "CRESCENT PO# 401082 emailed parts and dave l to order - 8/21 - LS 3/4 Gas Regul…" at bounding box center [847, 552] width 416 height 387
type textarea "x"
type textarea "CRESCENT PO# 401082 emailed parts and dave l to order - 8/21 - LS 3/4 Gas Regul…"
type textarea "x"
type textarea "C CRESCENT PO# 401082 emailed parts and dave l to order - 8/21 - LS 3/4 Gas Reg…"
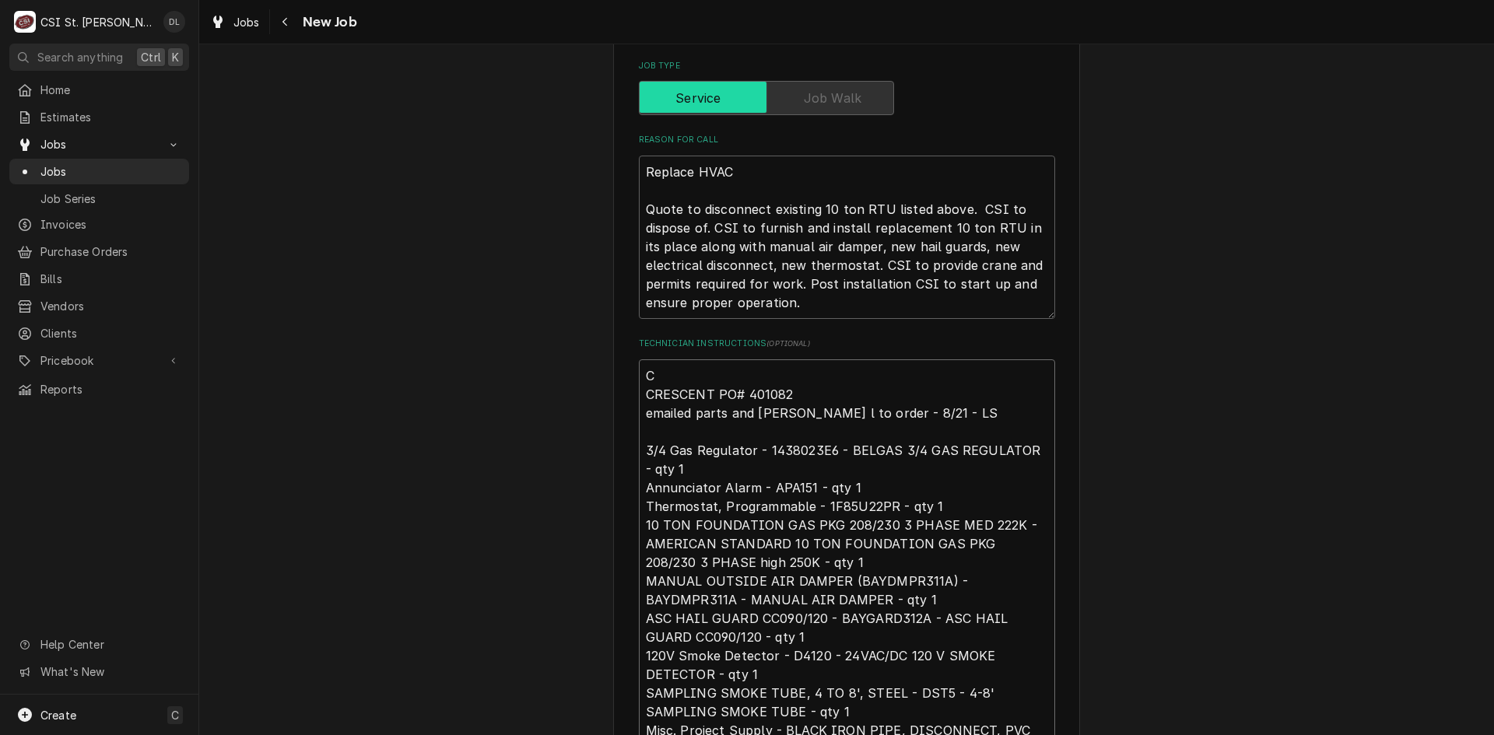
type textarea "x"
type textarea "Car CRESCENT PO# 401082 emailed parts and dave l to order - 8/21 - LS 3/4 Gas R…"
type textarea "x"
type textarea "Carr CRESCENT PO# 401082 emailed parts and dave l to order - 8/21 - LS 3/4 Gas …"
type textarea "x"
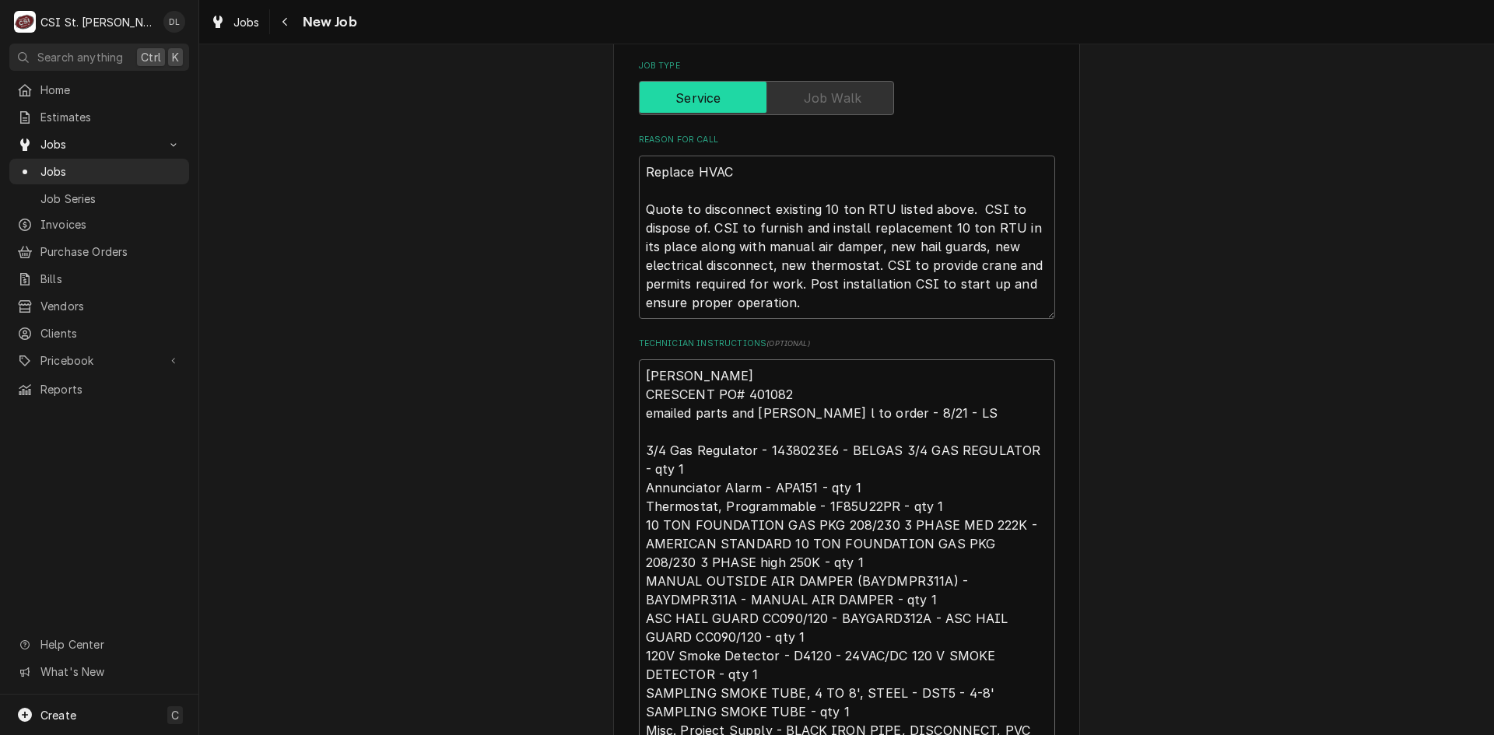
type textarea "Carri CRESCENT PO# 401082 emailed parts and dave l to order - 8/21 - LS 3/4 Gas…"
type textarea "x"
type textarea "Carrie CRESCENT PO# 401082 emailed parts and dave l to order - 8/21 - LS 3/4 Ga…"
type textarea "x"
type textarea "Carrier CRESCENT PO# 401082 emailed parts and dave l to order - 8/21 - LS 3/4 G…"
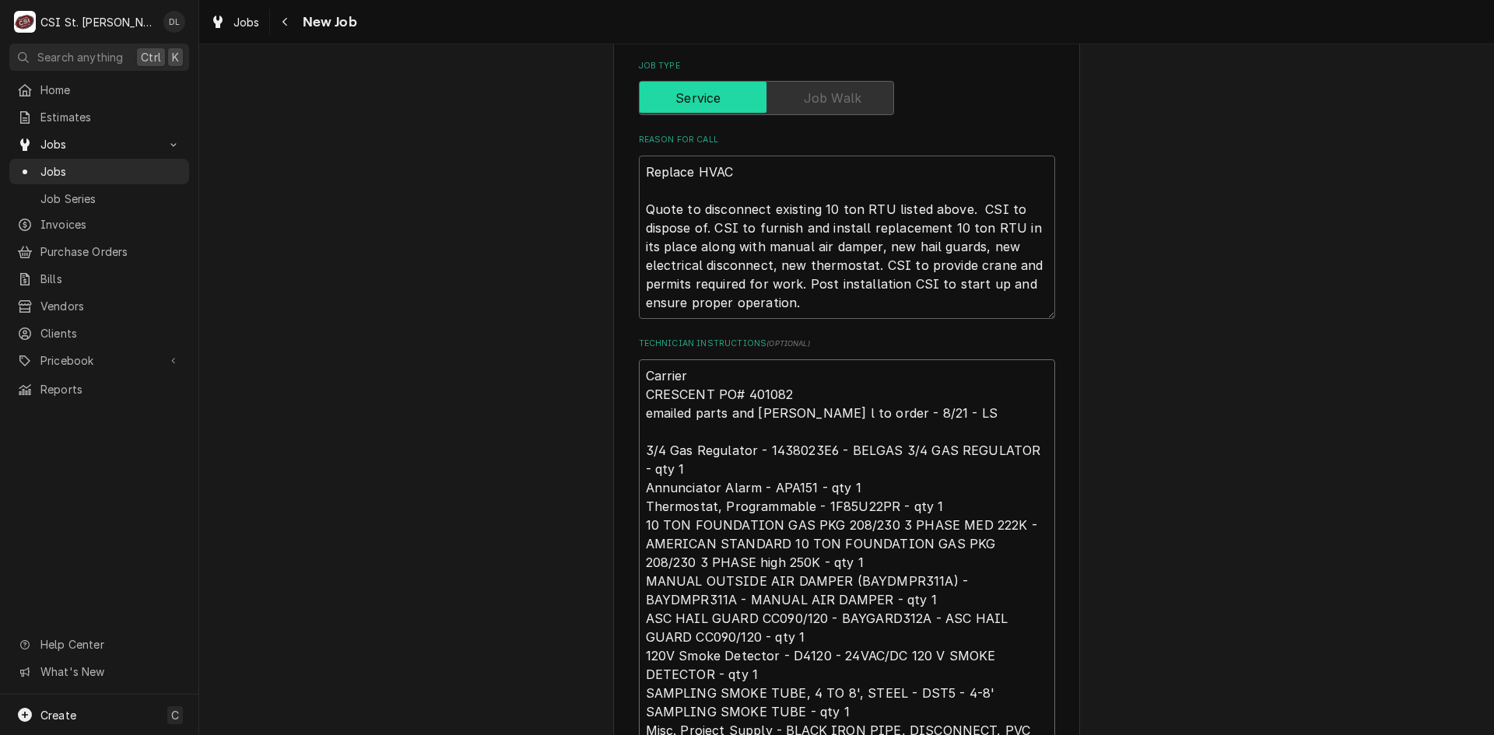
type textarea "x"
type textarea "Carrier CRESCENT PO# 401082 emailed parts and dave l to order - 8/21 - LS 3/4 G…"
type textarea "x"
type textarea "Carrier u CRESCENT PO# 401082 emailed parts and dave l to order - 8/21 - LS 3/4…"
type textarea "x"
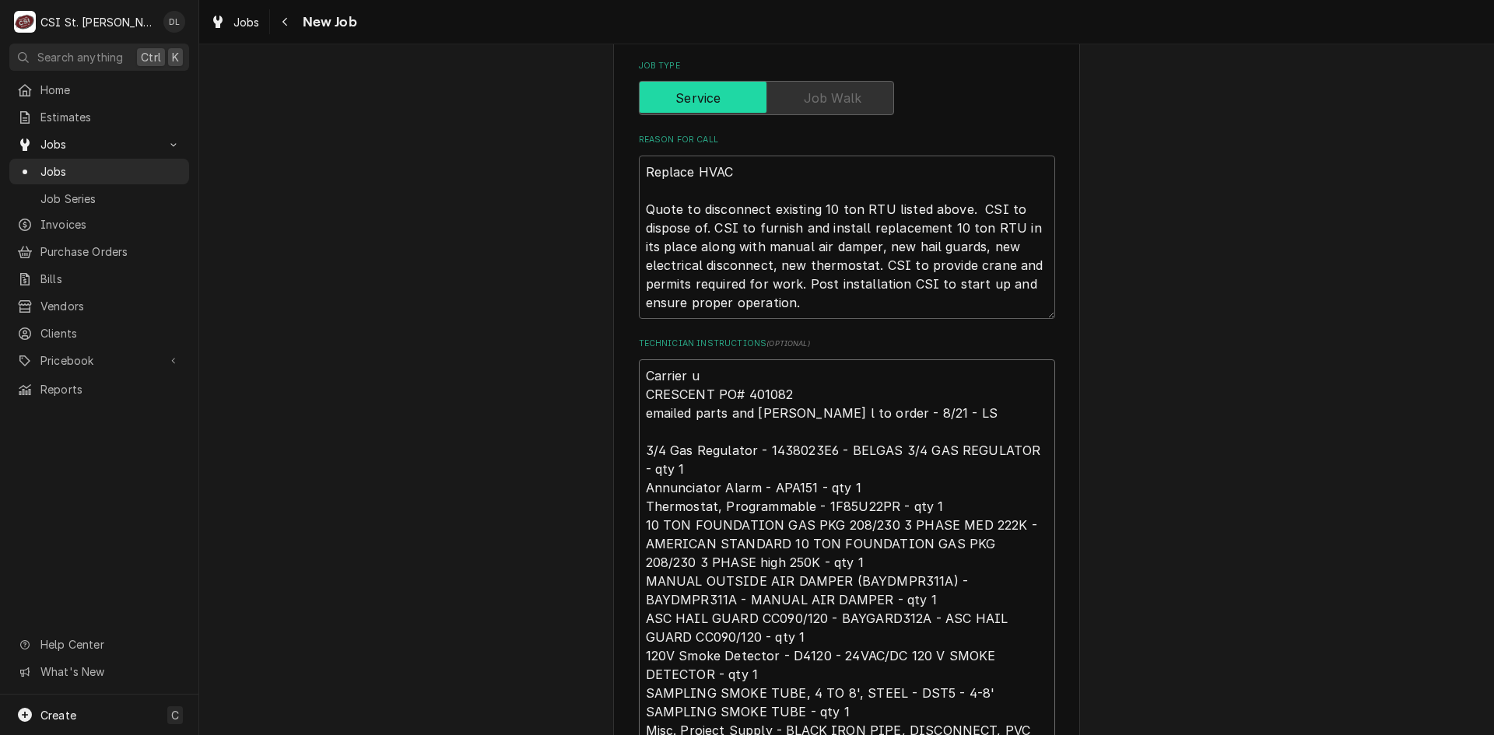
type textarea "Carrier un CRESCENT PO# 401082 emailed parts and dave l to order - 8/21 - LS 3/…"
type textarea "x"
type textarea "Carrier uni CRESCENT PO# 401082 emailed parts and dave l to order - 8/21 - LS 3…"
type textarea "x"
type textarea "Carrier unit CRESCENT PO# 401082 emailed parts and dave l to order - 8/21 - LS …"
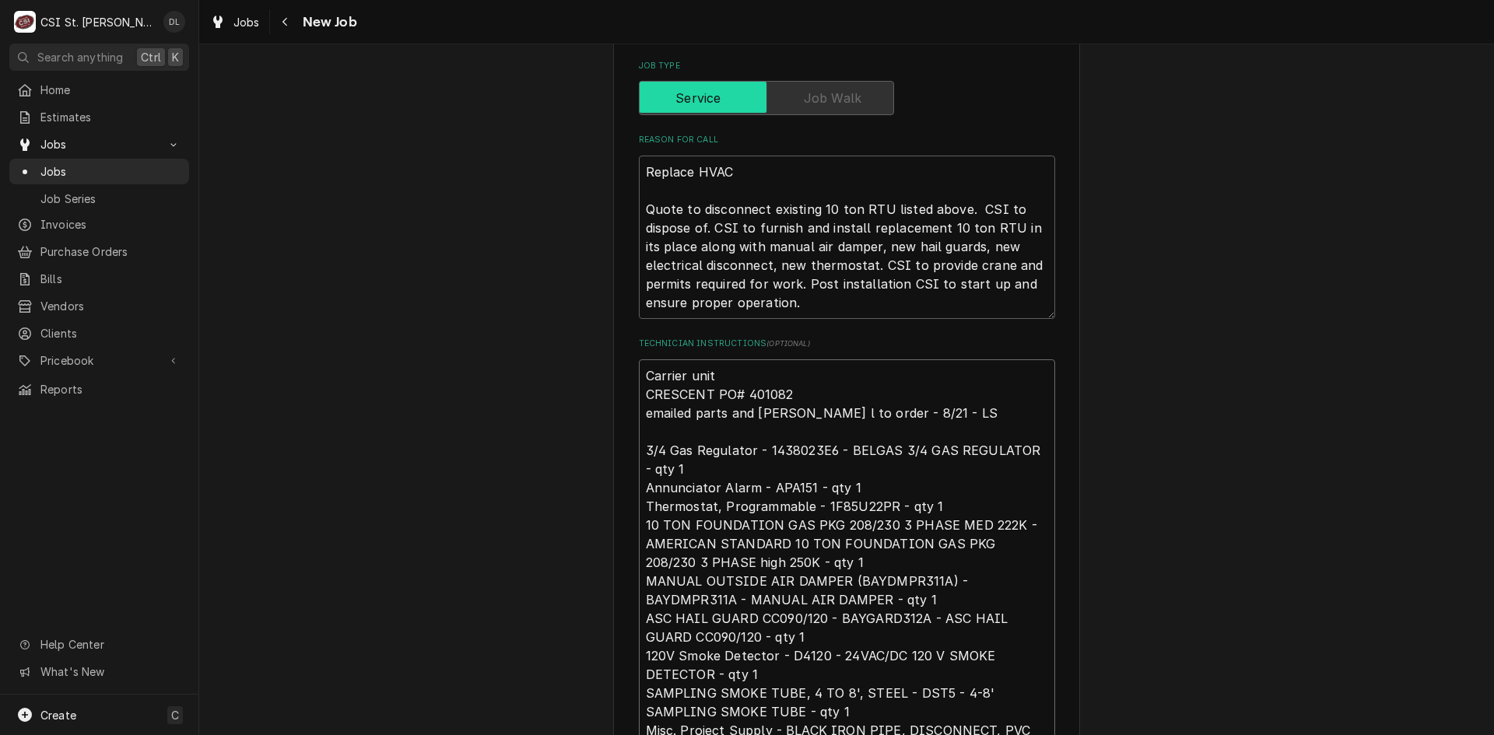
type textarea "x"
type textarea "Carrier unit CRESCENT PO# 401082 emailed parts and dave l to order - 8/21 - LS …"
type textarea "x"
type textarea "Carrier unit t CRESCENT PO# 401082 emailed parts and dave l to order - 8/21 - L…"
type textarea "x"
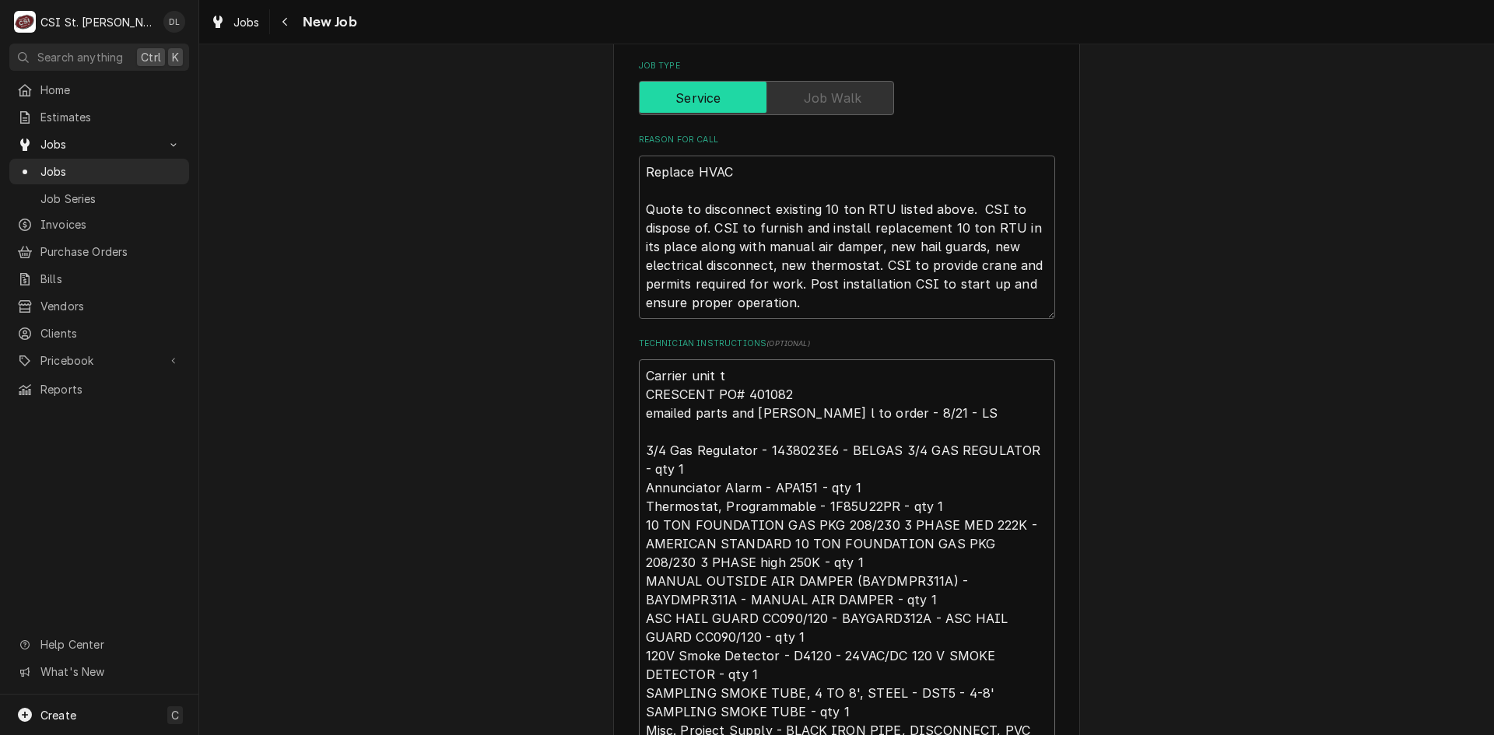
type textarea "Carrier unit to CRESCENT PO# 401082 emailed parts and dave l to order - 8/21 - …"
type textarea "x"
type textarea "Carrier unit to CRESCENT PO# 401082 emailed parts and dave l to order - 8/21 - …"
type textarea "x"
type textarea "Carrier unit to b CRESCENT PO# 401082 emailed parts and dave l to order - 8/21 …"
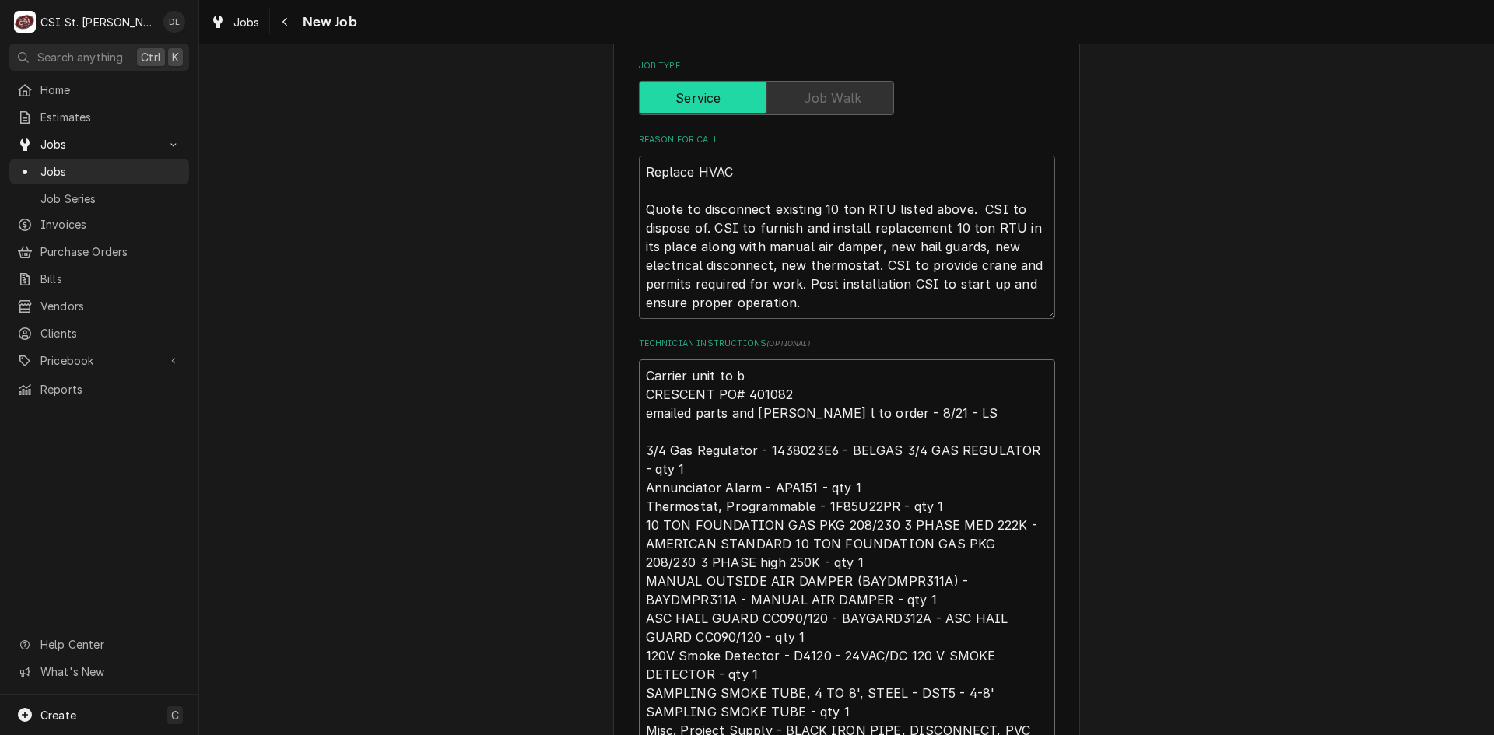
type textarea "x"
type textarea "Carrier unit to be CRESCENT PO# 401082 emailed parts and dave l to order - 8/21…"
type textarea "x"
type textarea "Carrier unit to be CRESCENT PO# 401082 emailed parts and dave l to order - 8/21…"
type textarea "x"
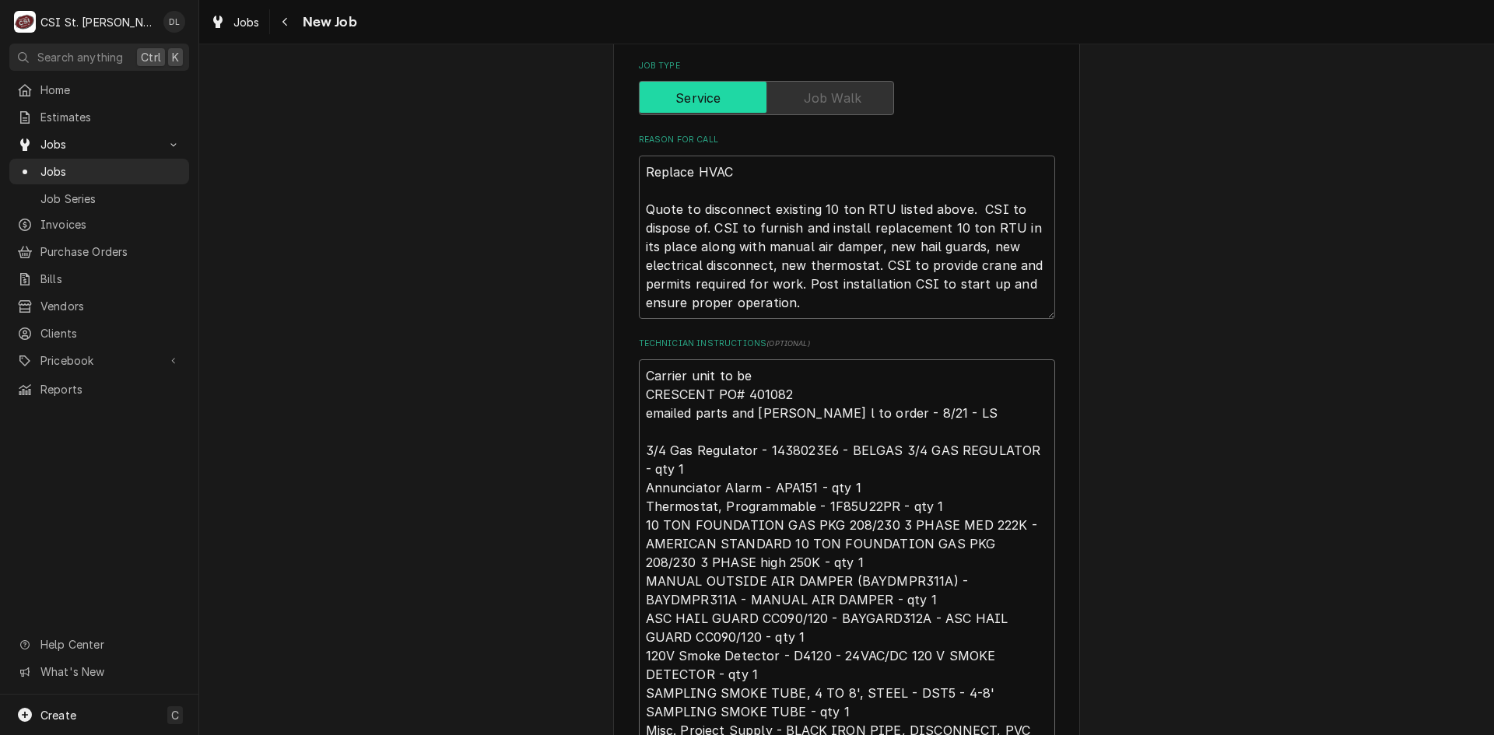
type textarea "Carrier unit to be r CRESCENT PO# 401082 emailed parts and dave l to order - 8/…"
type textarea "x"
type textarea "Carrier unit to be re CRESCENT PO# 401082 emailed parts and dave l to order - 8…"
type textarea "x"
type textarea "Carrier unit to be rem CRESCENT PO# 401082 emailed parts and dave l to order - …"
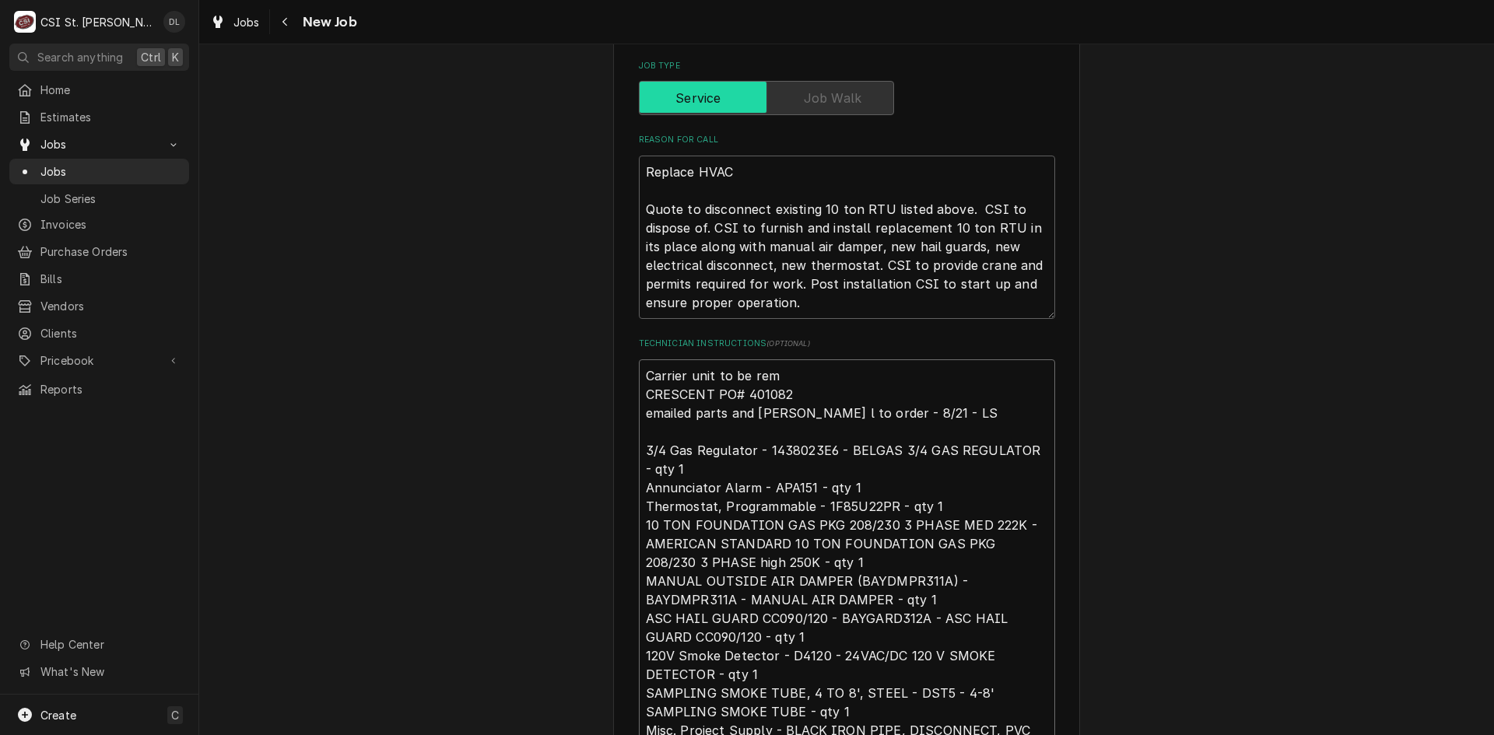
type textarea "x"
type textarea "Carrier unit to be remo CRESCENT PO# 401082 emailed parts and dave l to order -…"
type textarea "x"
type textarea "Carrier unit to be remov CRESCENT PO# 401082 emailed parts and dave l to order …"
type textarea "x"
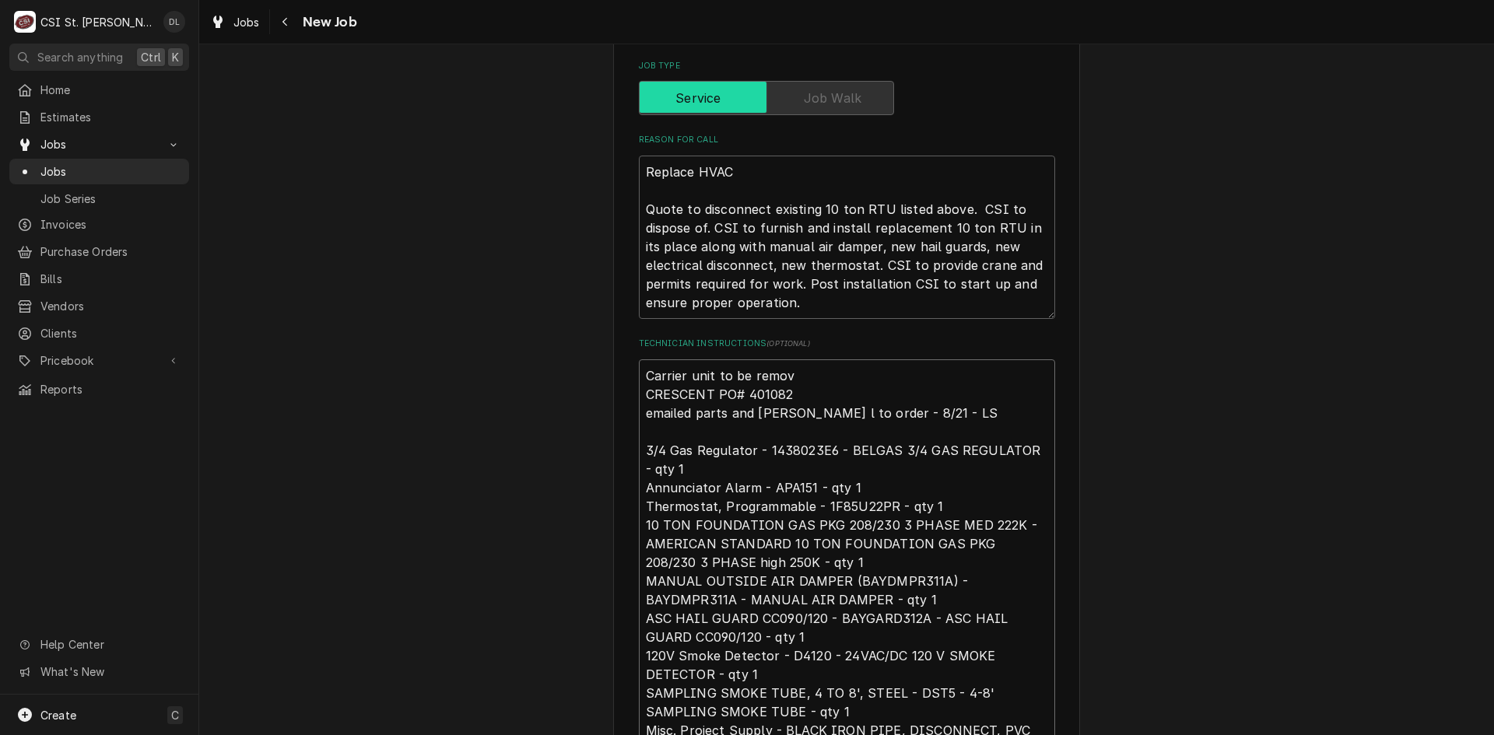
type textarea "Carrier unit to be remove CRESCENT PO# 401082 emailed parts and dave l to order…"
type textarea "x"
type textarea "Carrier unit to be removed CRESCENT PO# 401082 emailed parts and dave l to orde…"
type textarea "x"
type textarea "Carrier unit to be removed CRESCENT PO# 401082 emailed parts and dave l to orde…"
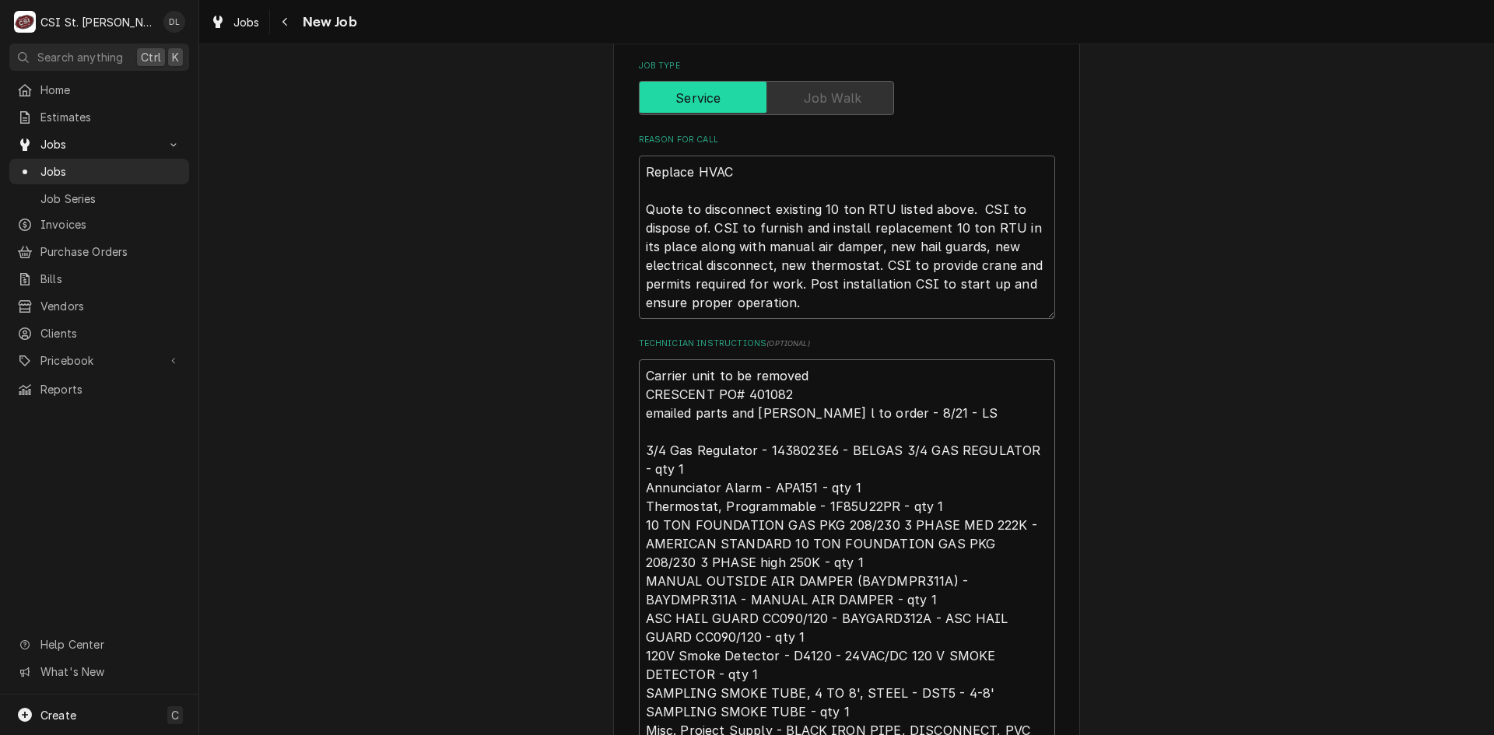
type textarea "x"
type textarea "Carrier unit to be removed i CRESCENT PO# 401082 emailed parts and dave l to or…"
type textarea "x"
type textarea "Carrier unit to be removed is CRESCENT PO# 401082 emailed parts and dave l to o…"
type textarea "x"
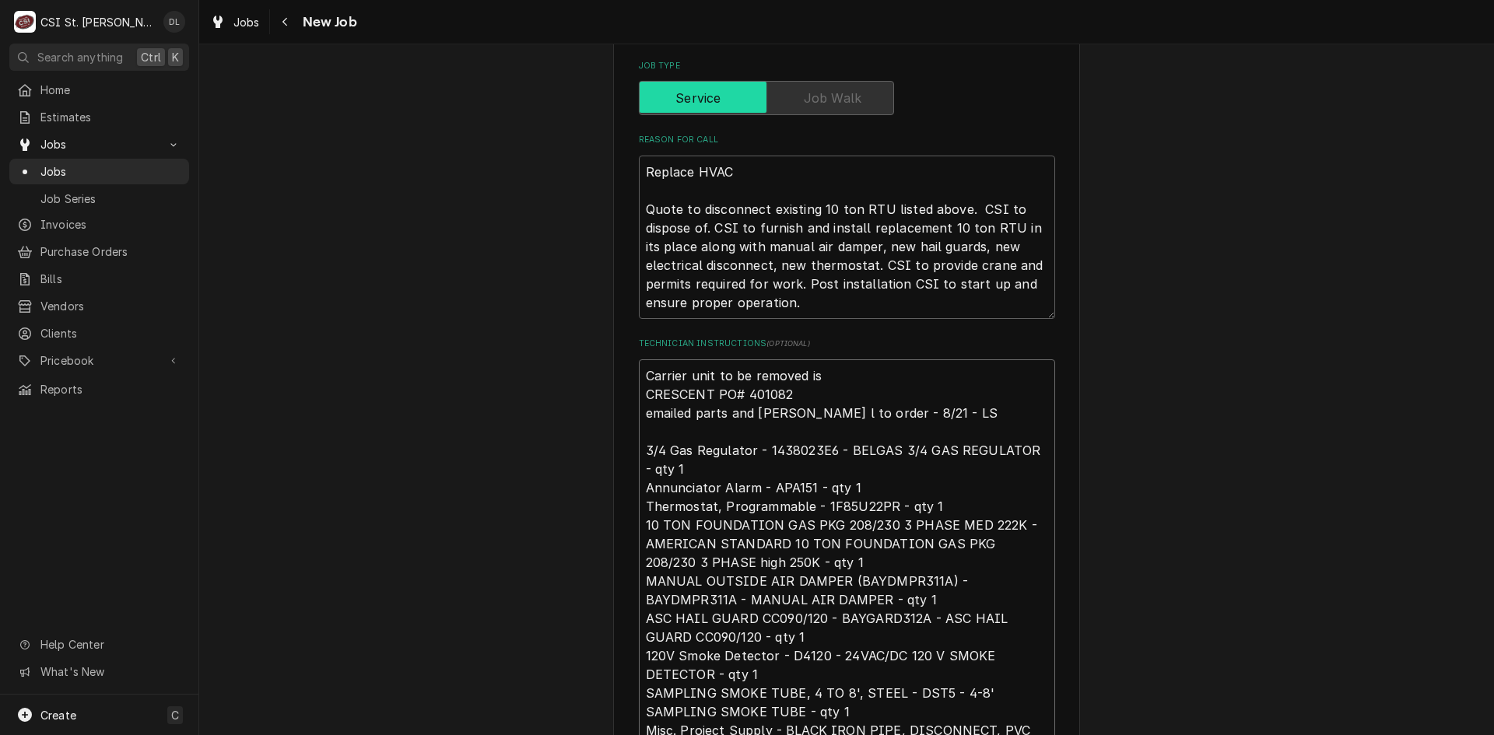
type textarea "Carrier unit to be removed is CRESCENT PO# 401082 emailed parts and dave l to o…"
type textarea "x"
type textarea "Carrier unit to be removed is s CRESCENT PO# 401082 emailed parts and dave l to…"
type textarea "x"
type textarea "Carrier unit to be removed is se CRESCENT PO# 401082 emailed parts and dave l t…"
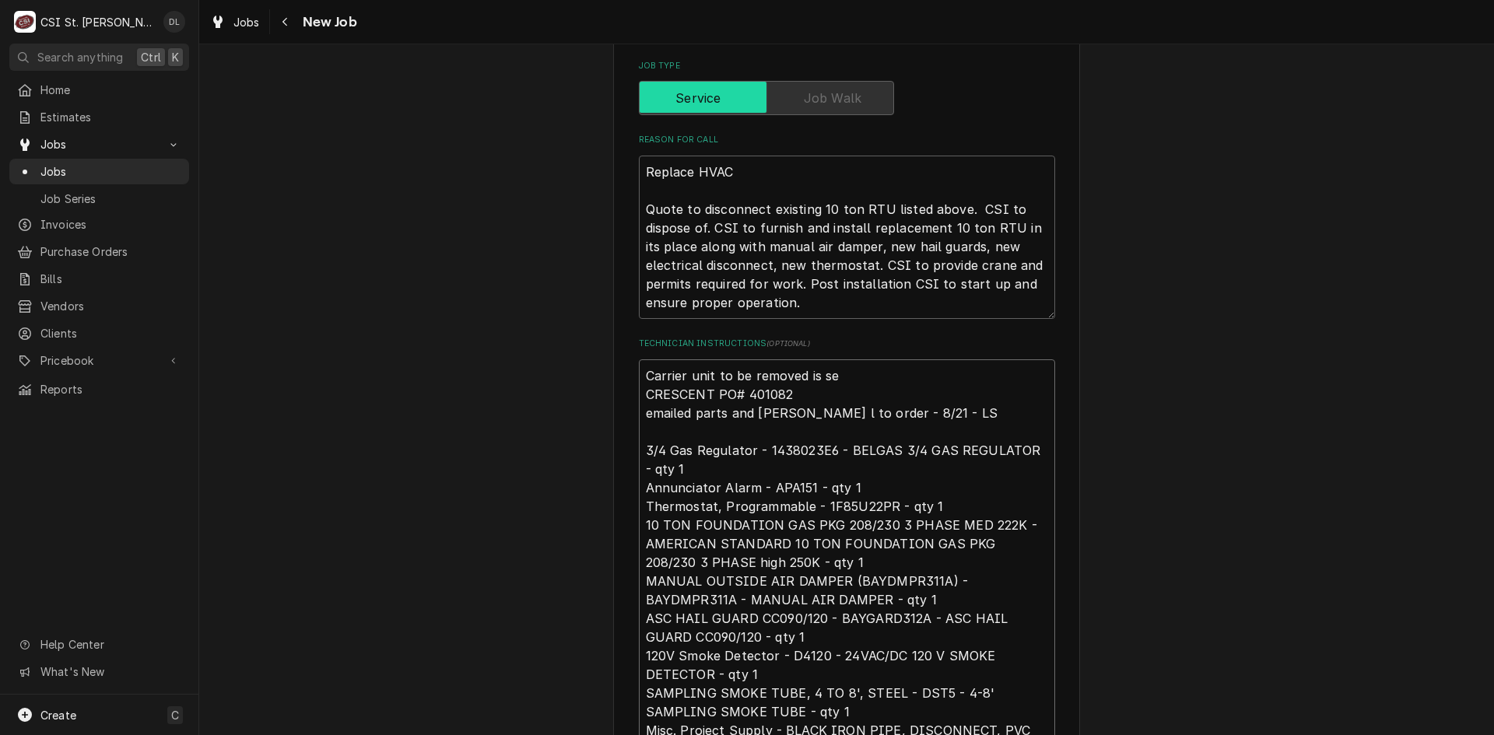
type textarea "x"
type textarea "Carrier unit to be removed is ser CRESCENT PO# 401082 emailed parts and dave l …"
type textarea "x"
type textarea "Carrier unit to be removed is seria CRESCENT PO# 401082 emailed parts and dave …"
type textarea "x"
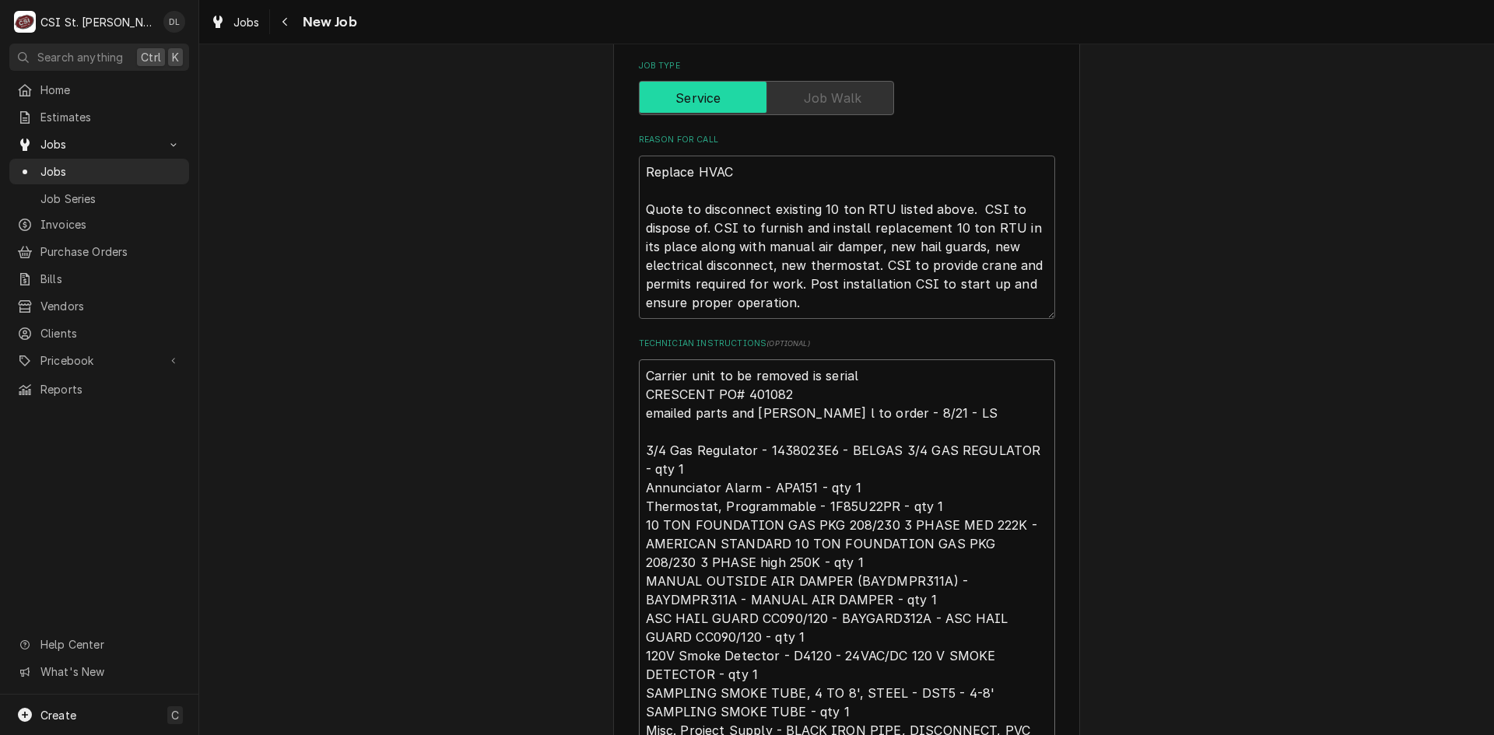
type textarea "Carrier unit to be removed is serial CRESCENT PO# 401082 emailed parts and dave…"
type textarea "x"
type textarea "Carrier unit to be removed is serial # CRESCENT PO# 401082 emailed parts and da…"
type textarea "x"
type textarea "Carrier unit to be removed is serial # CRESCENT PO# 401082 emailed parts and da…"
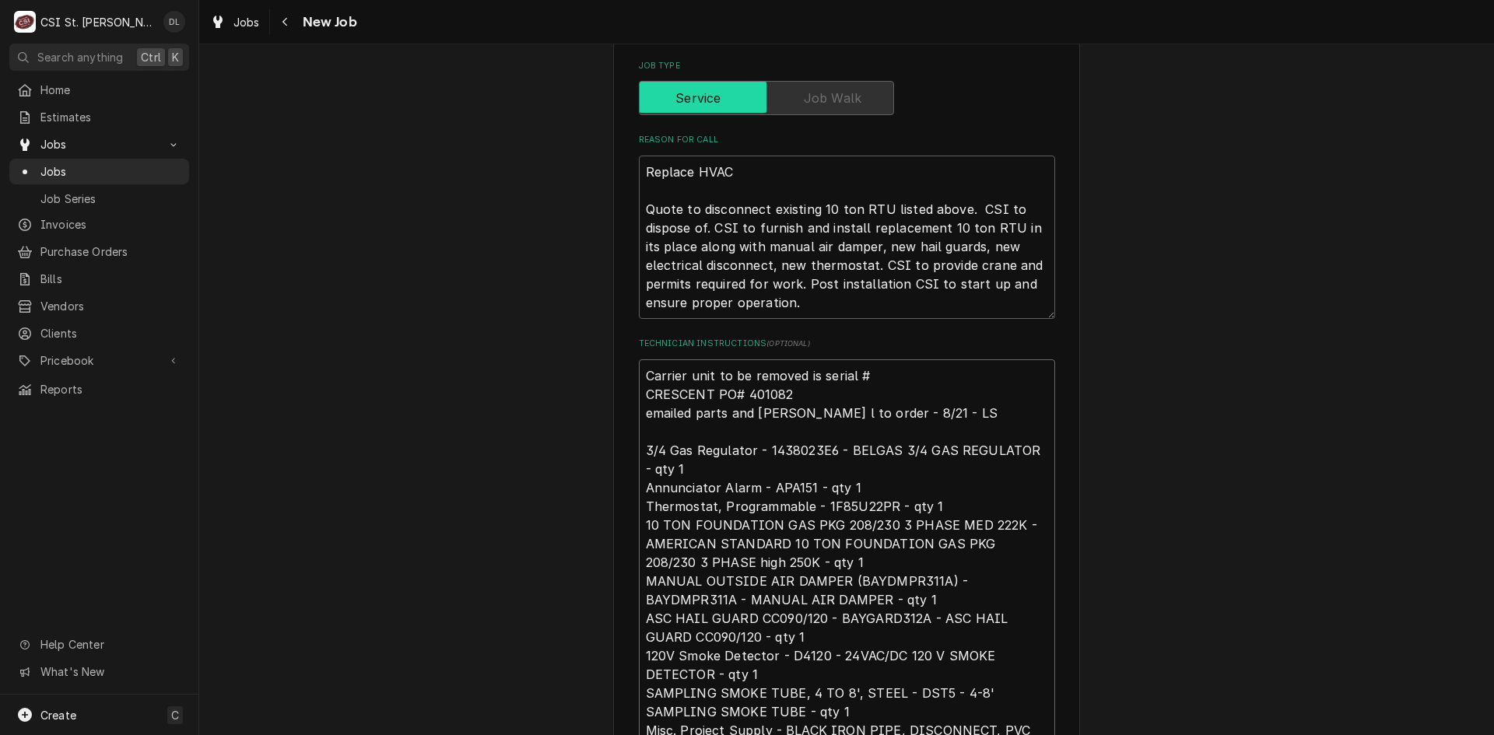
type textarea "x"
type textarea "Carrier unit to be removed is serial # 4 CRESCENT PO# 401082 emailed parts and …"
type textarea "x"
type textarea "Carrier unit to be removed is serial # 42 CRESCENT PO# 401082 emailed parts and…"
type textarea "x"
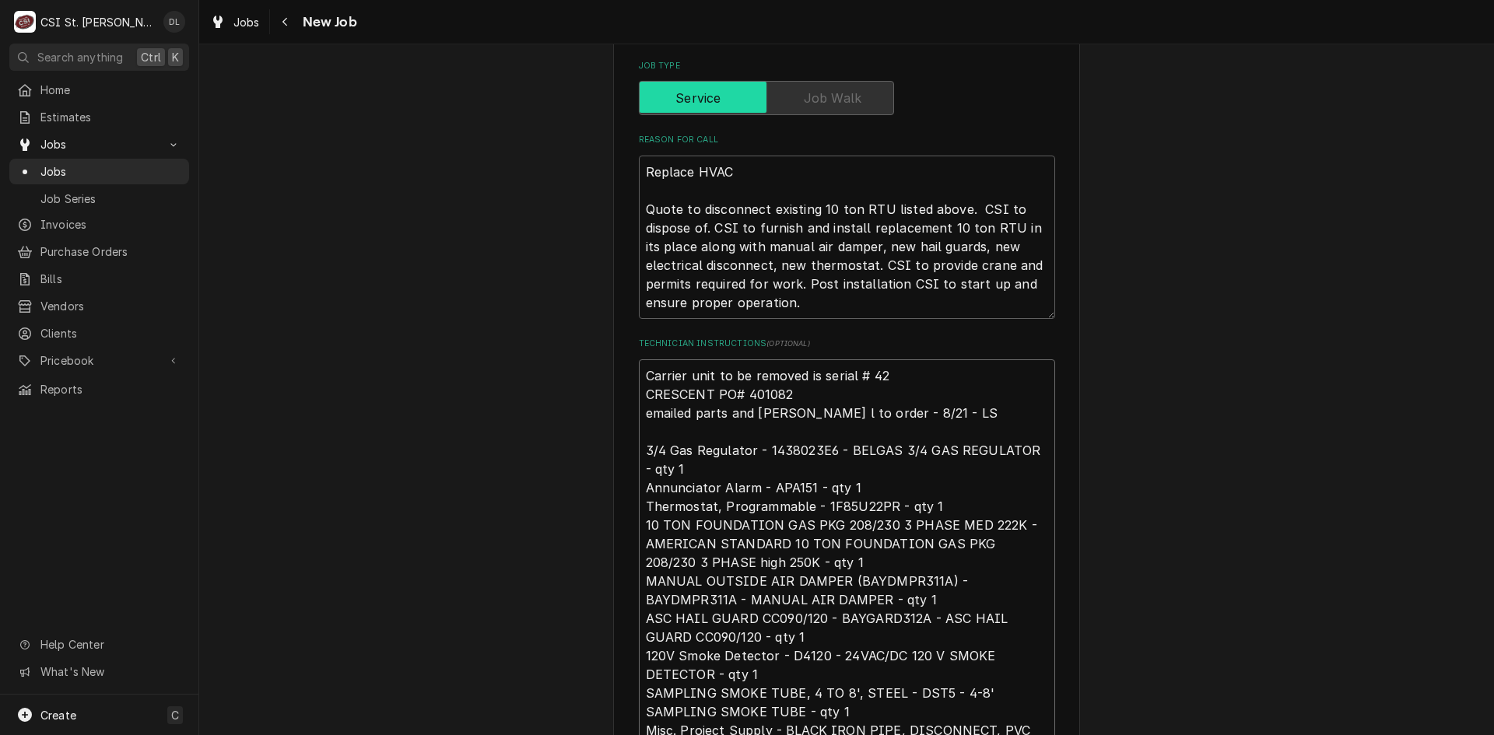
type textarea "Carrier unit to be removed is serial # 429 CRESCENT PO# 401082 emailed parts an…"
type textarea "x"
type textarea "Carrier unit to be removed is serial # 4297 CRESCENT PO# 401082 emailed parts a…"
type textarea "x"
type textarea "Carrier unit to be removed is serial # 4297G CRESCENT PO# 401082 emailed parts …"
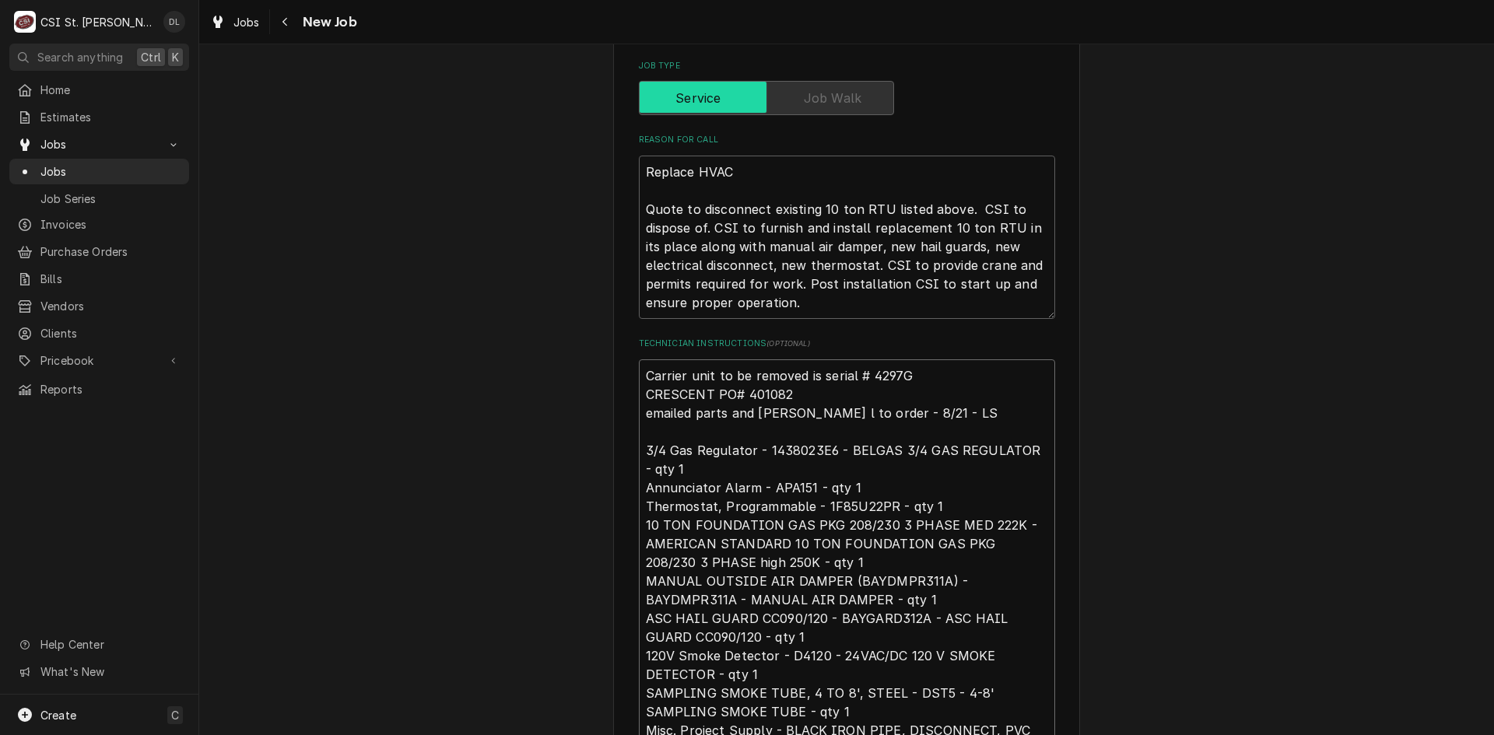
type textarea "x"
type textarea "Carrier unit to be removed is serial # 4297G3 CRESCENT PO# 401082 emailed parts…"
type textarea "x"
type textarea "Carrier unit to be removed is serial # 4297G30 CRESCENT PO# 401082 emailed part…"
type textarea "x"
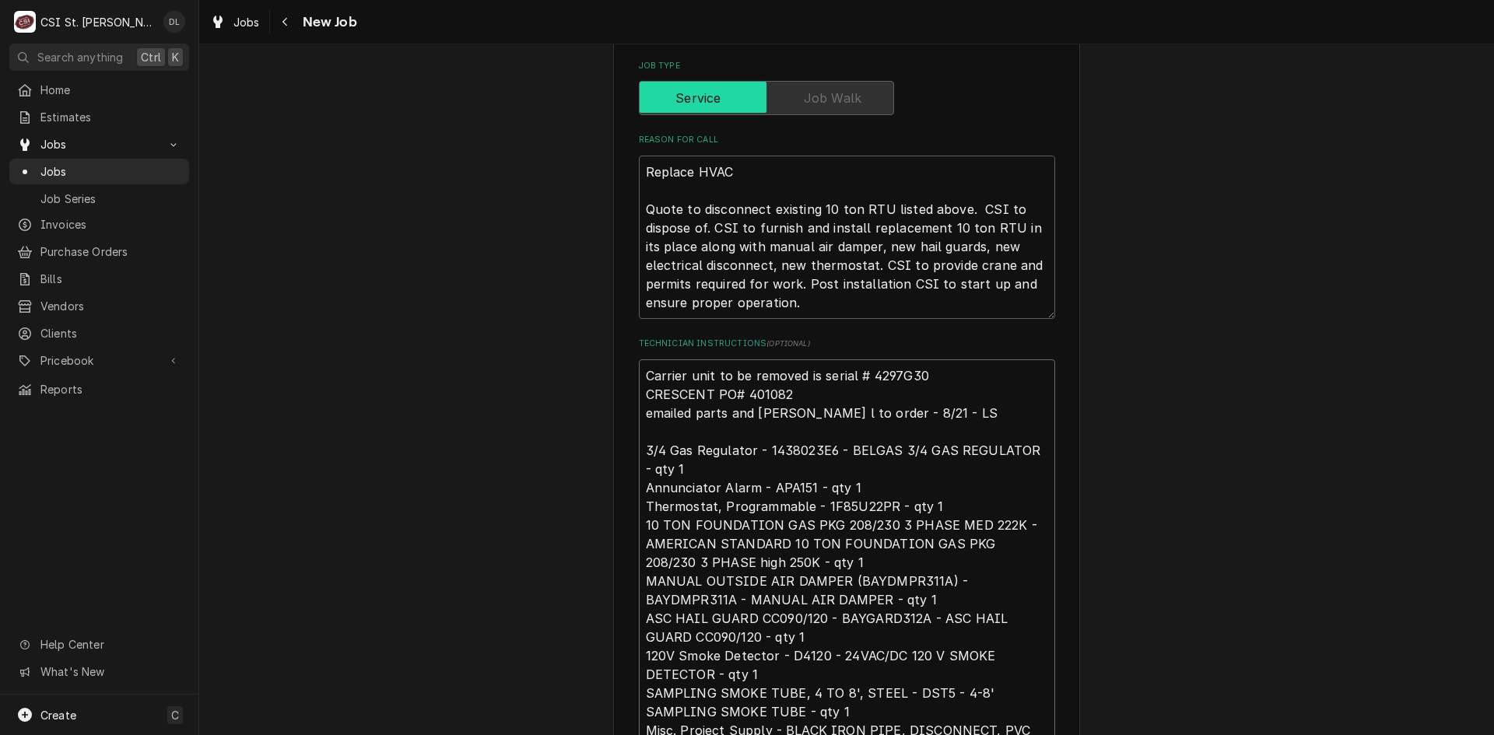
type textarea "Carrier unit to be removed is serial # 4297G308 CRESCENT PO# 401082 emailed par…"
type textarea "x"
type textarea "Carrier unit to be removed is serial # 4297G3087 CRESCENT PO# 401082 emailed pa…"
type textarea "x"
type textarea "Carrier unit to be removed is serial # 4297G30878 CRESCENT PO# 401082 emailed p…"
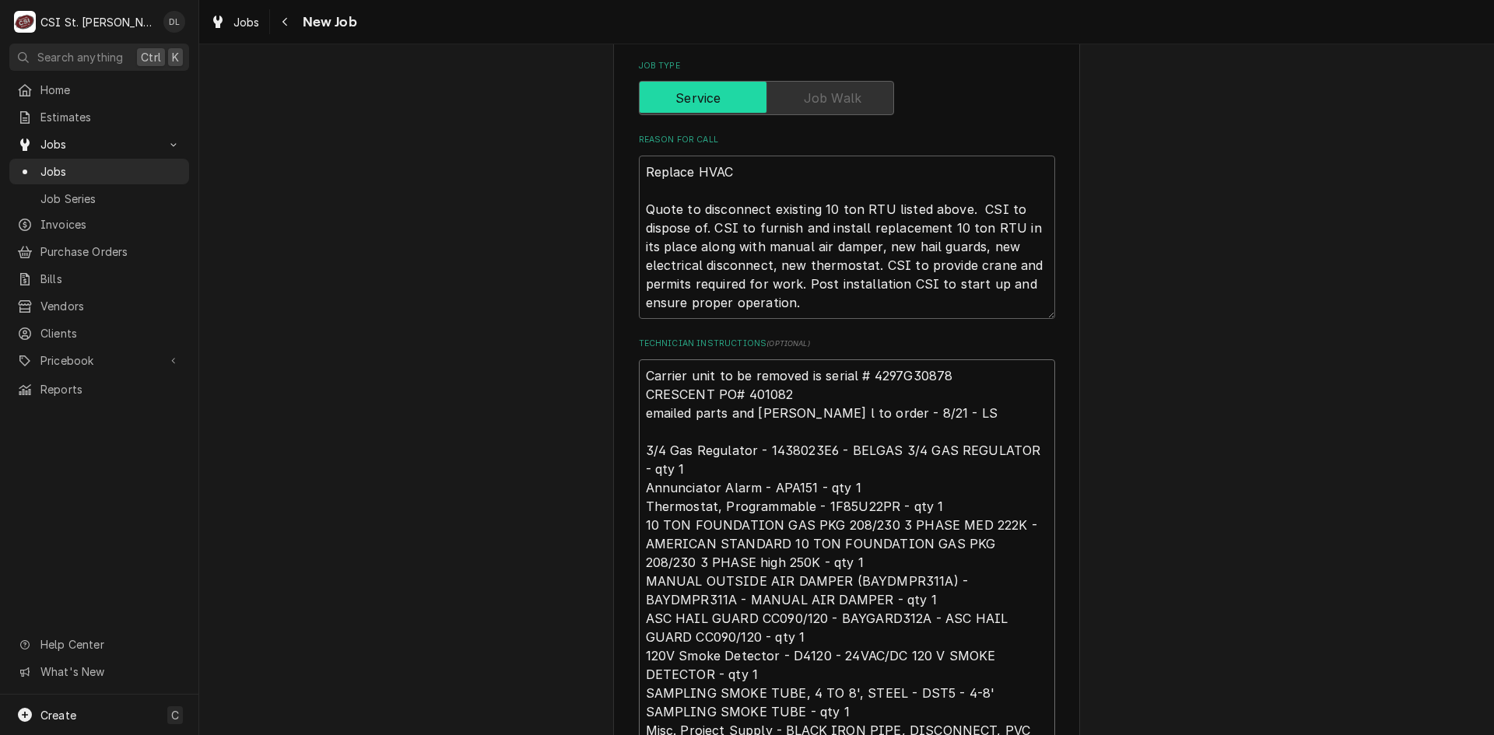
type textarea "x"
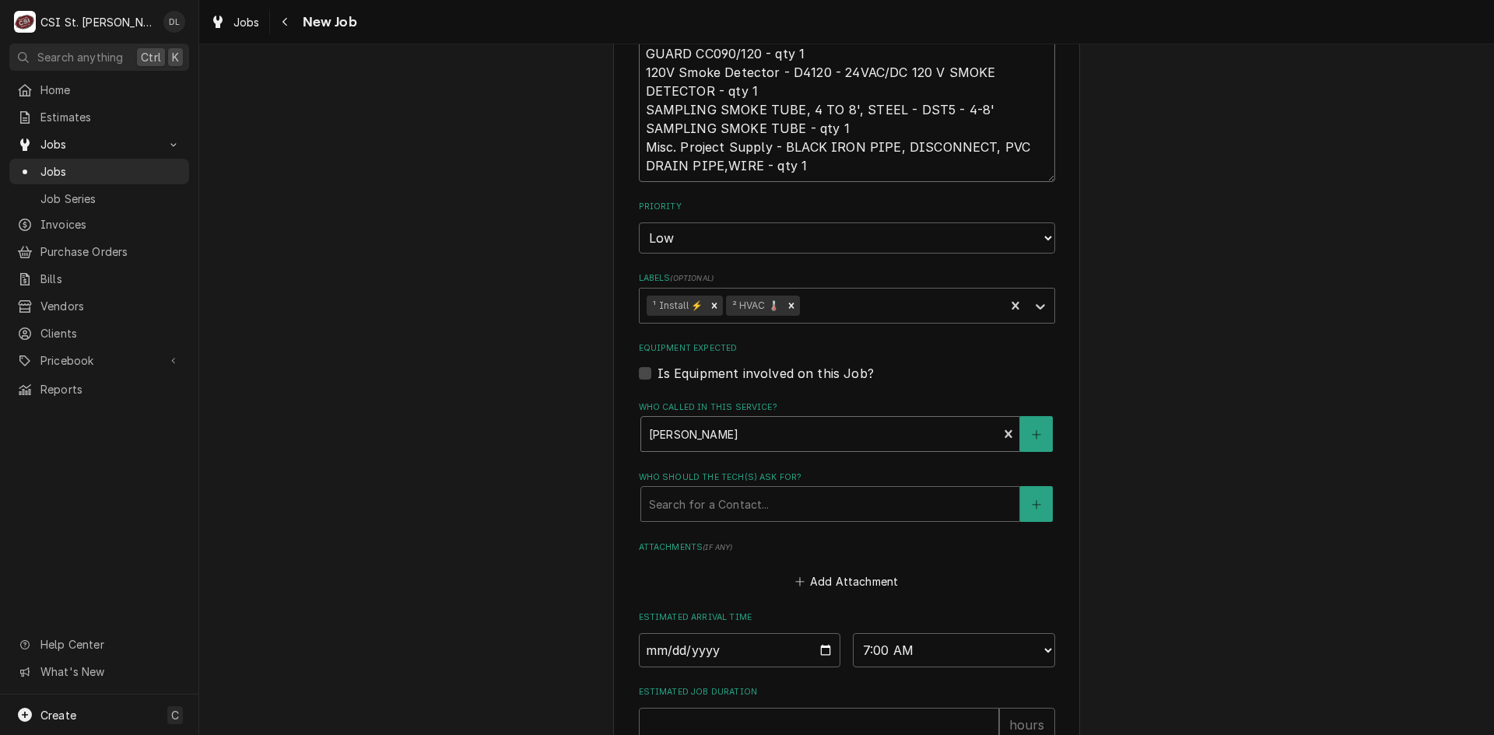
scroll to position [1379, 0]
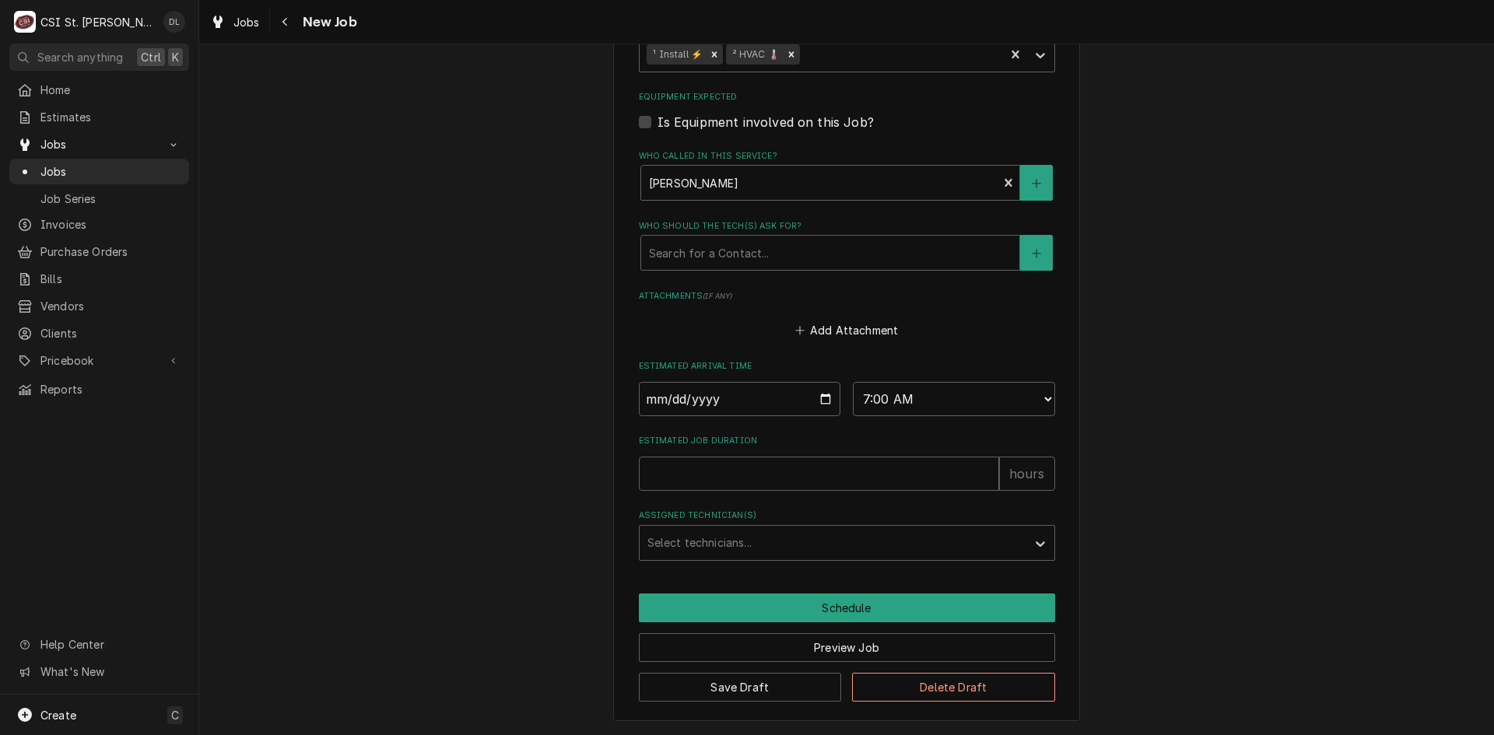
type textarea "Carrier unit to be removed is serial # 4297G30878 CRESCENT PO# 401082 emailed p…"
click at [876, 464] on input "Estimated Job Duration" at bounding box center [819, 474] width 360 height 34
type textarea "x"
type input "8"
type textarea "x"
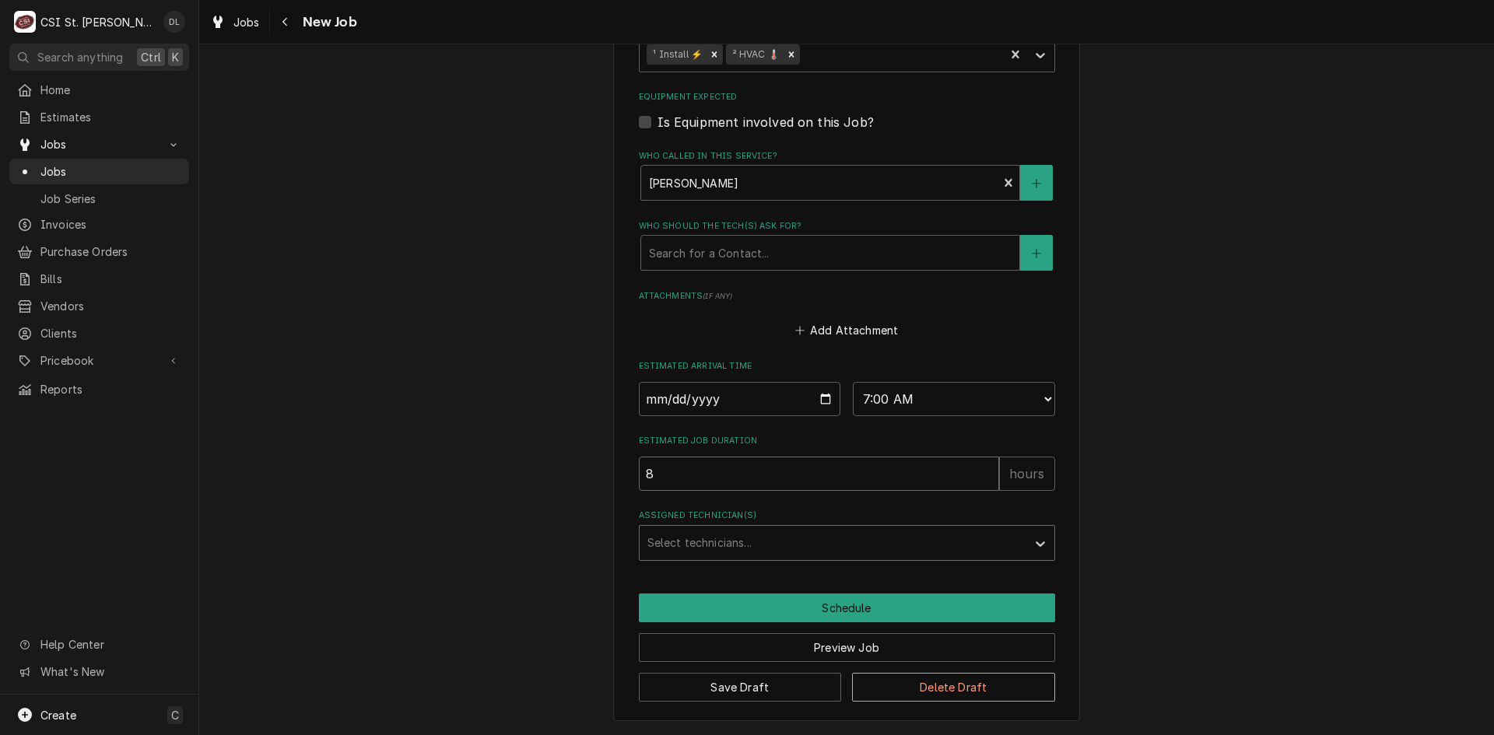
type input "8"
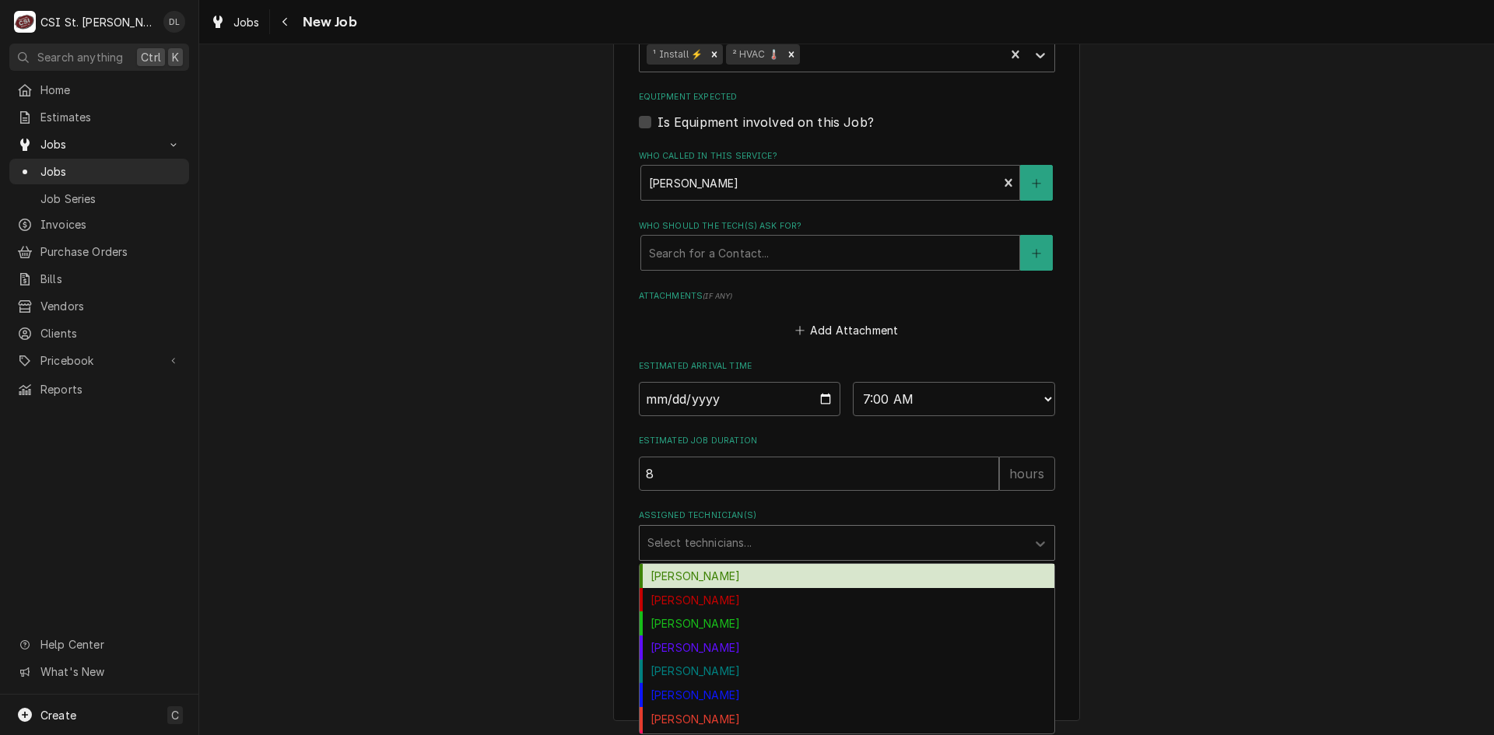
click at [800, 548] on div "Assigned Technician(s)" at bounding box center [832, 543] width 371 height 28
type input "ste"
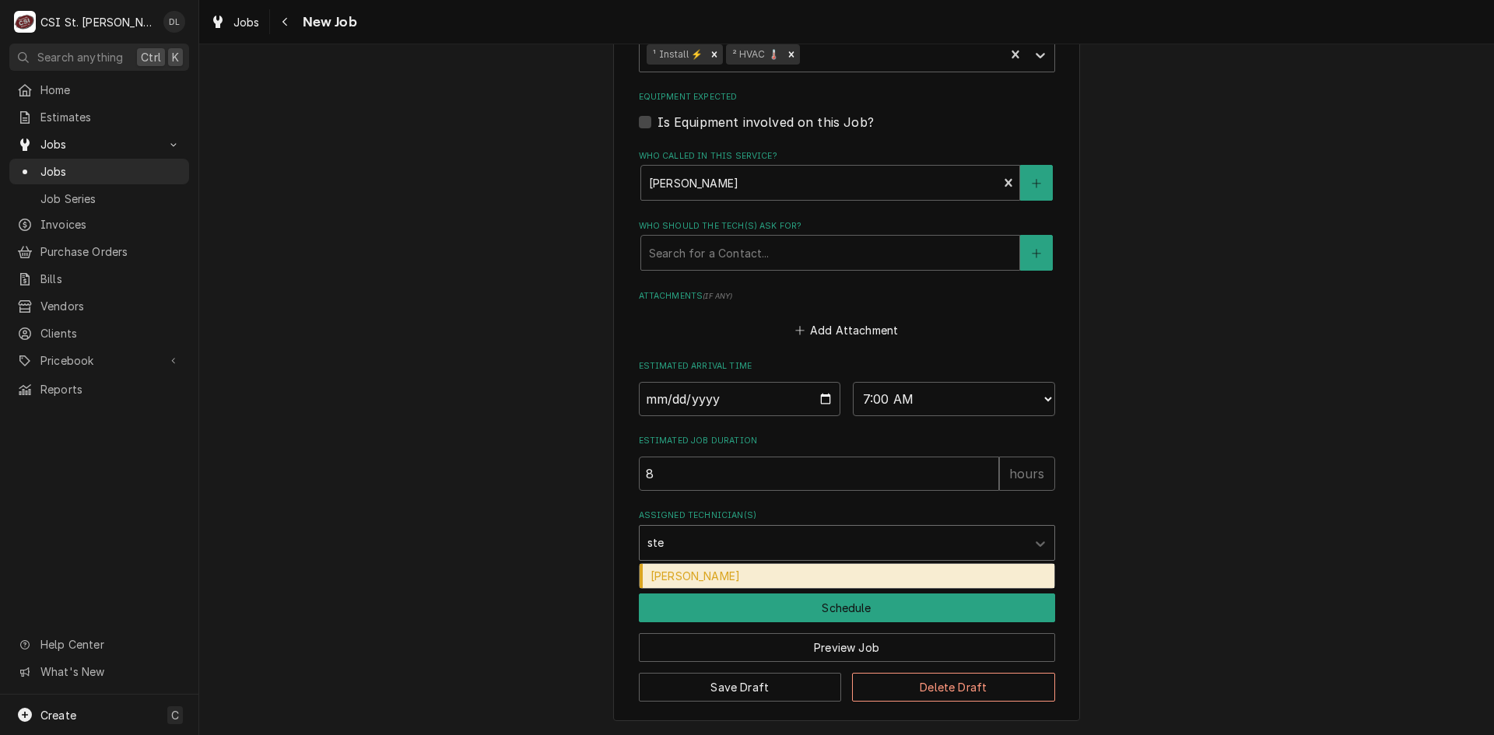
type textarea "x"
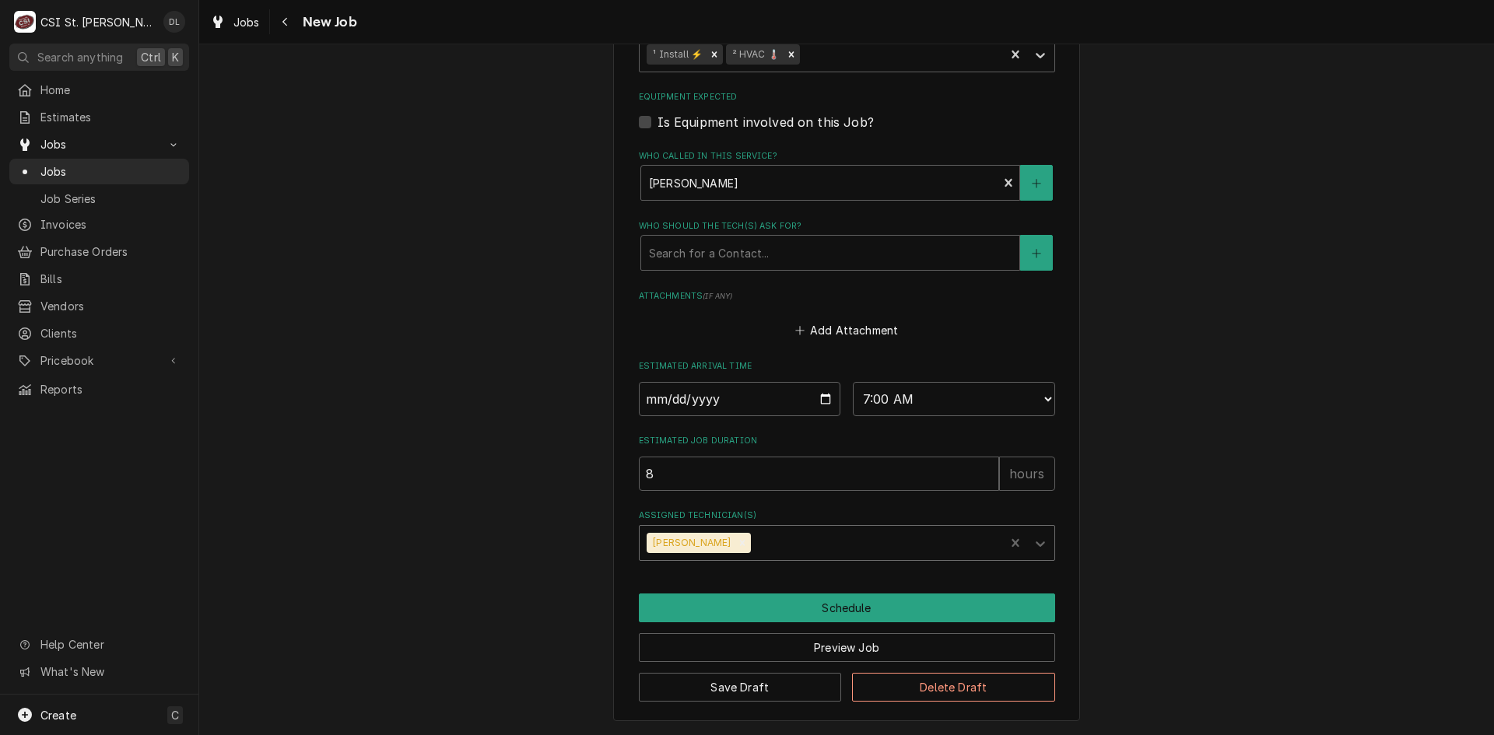
type textarea "x"
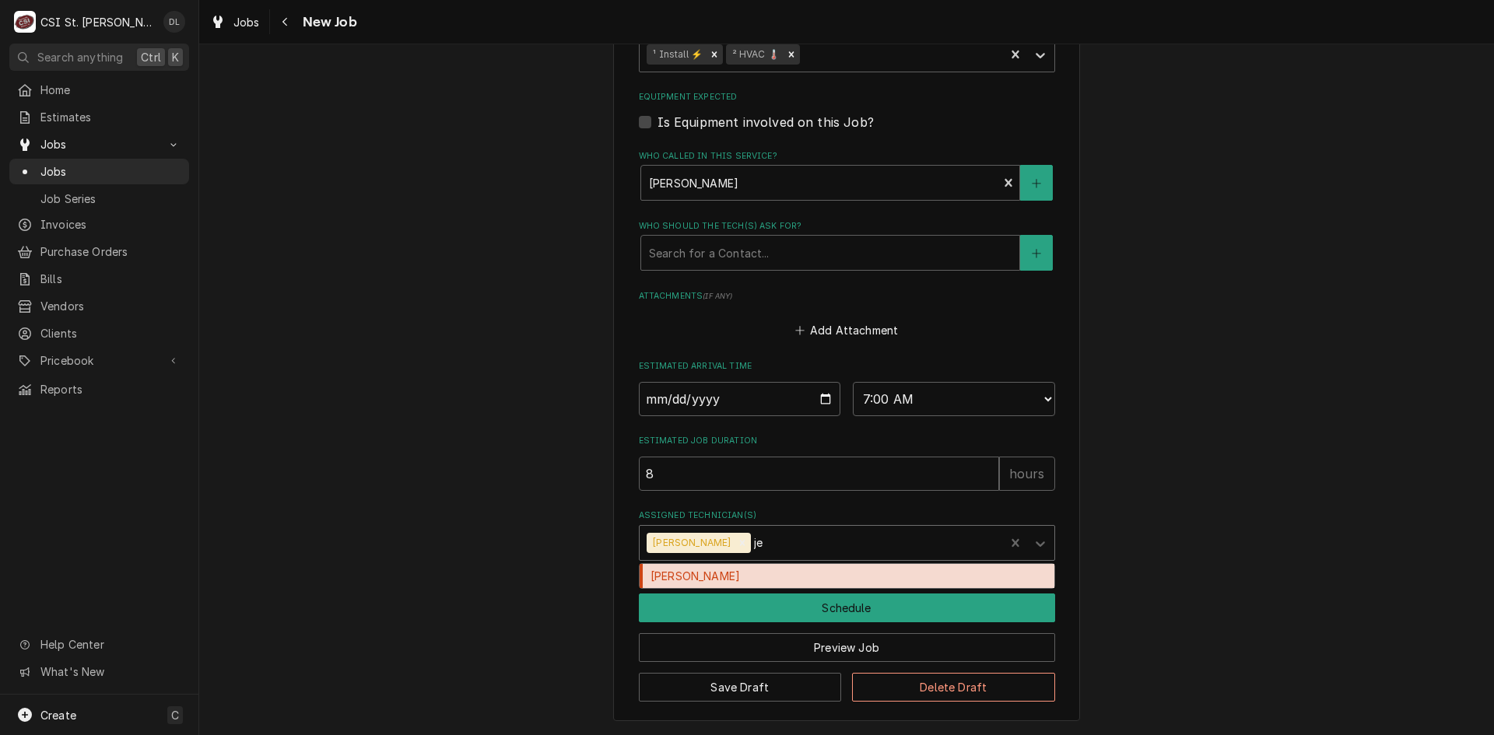
type input "jef"
type textarea "x"
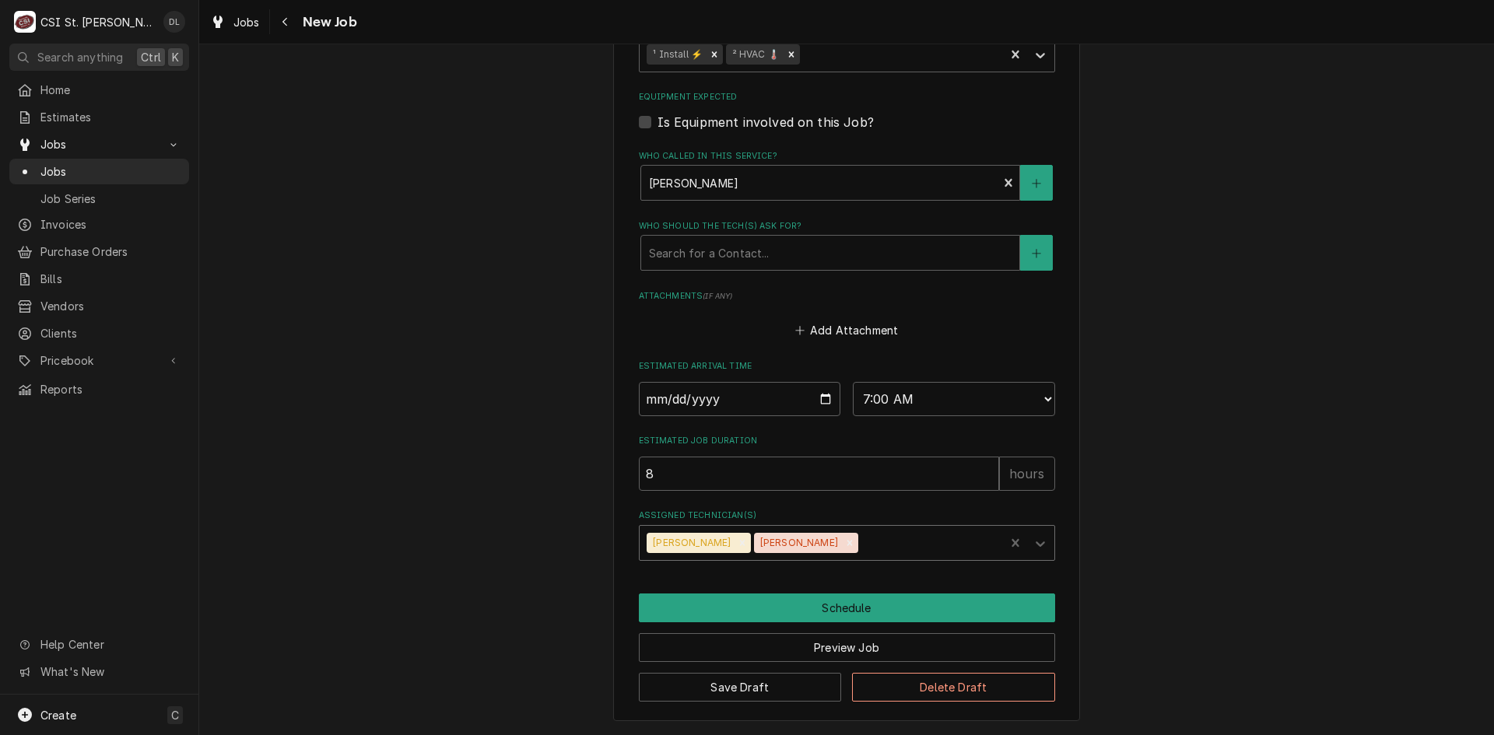
type textarea "x"
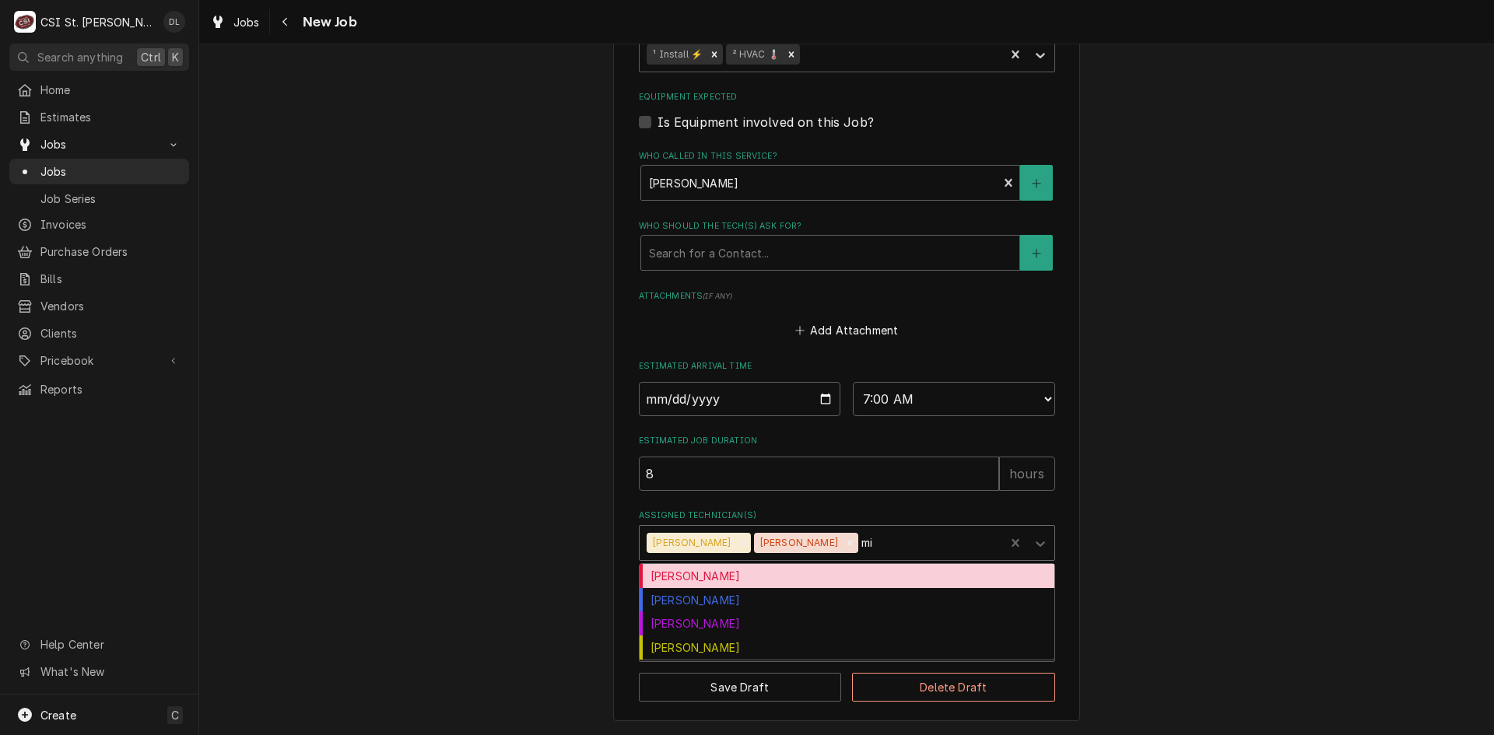
type input "mik"
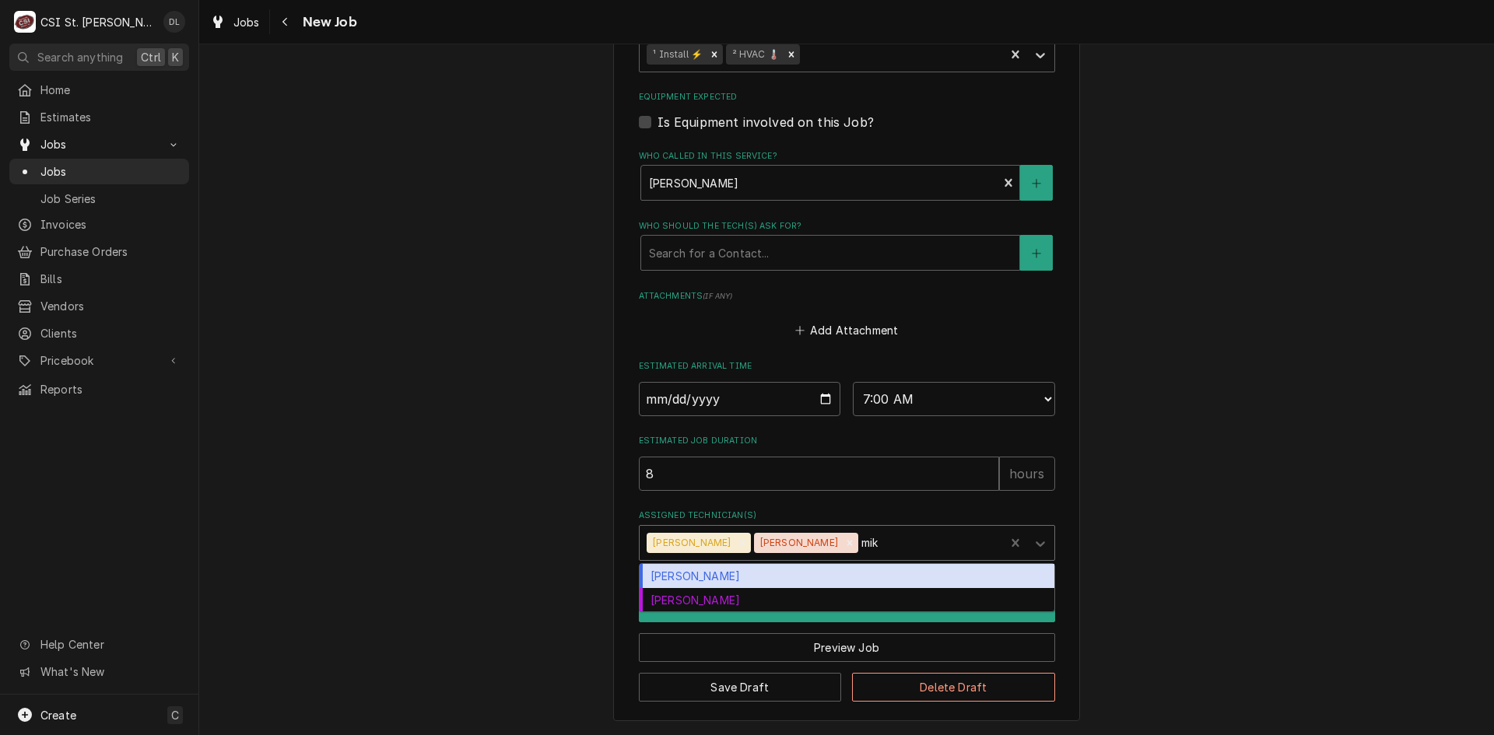
type textarea "x"
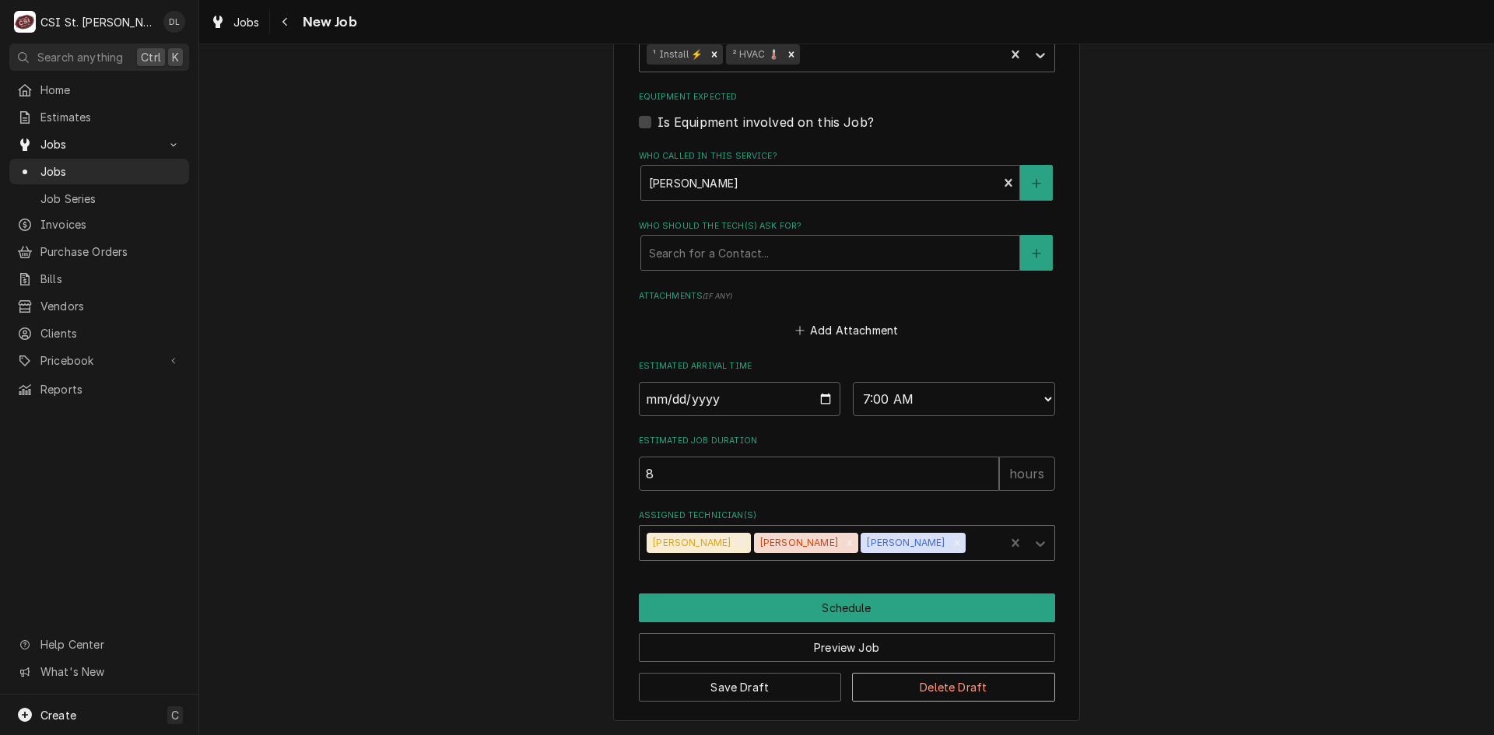
type textarea "x"
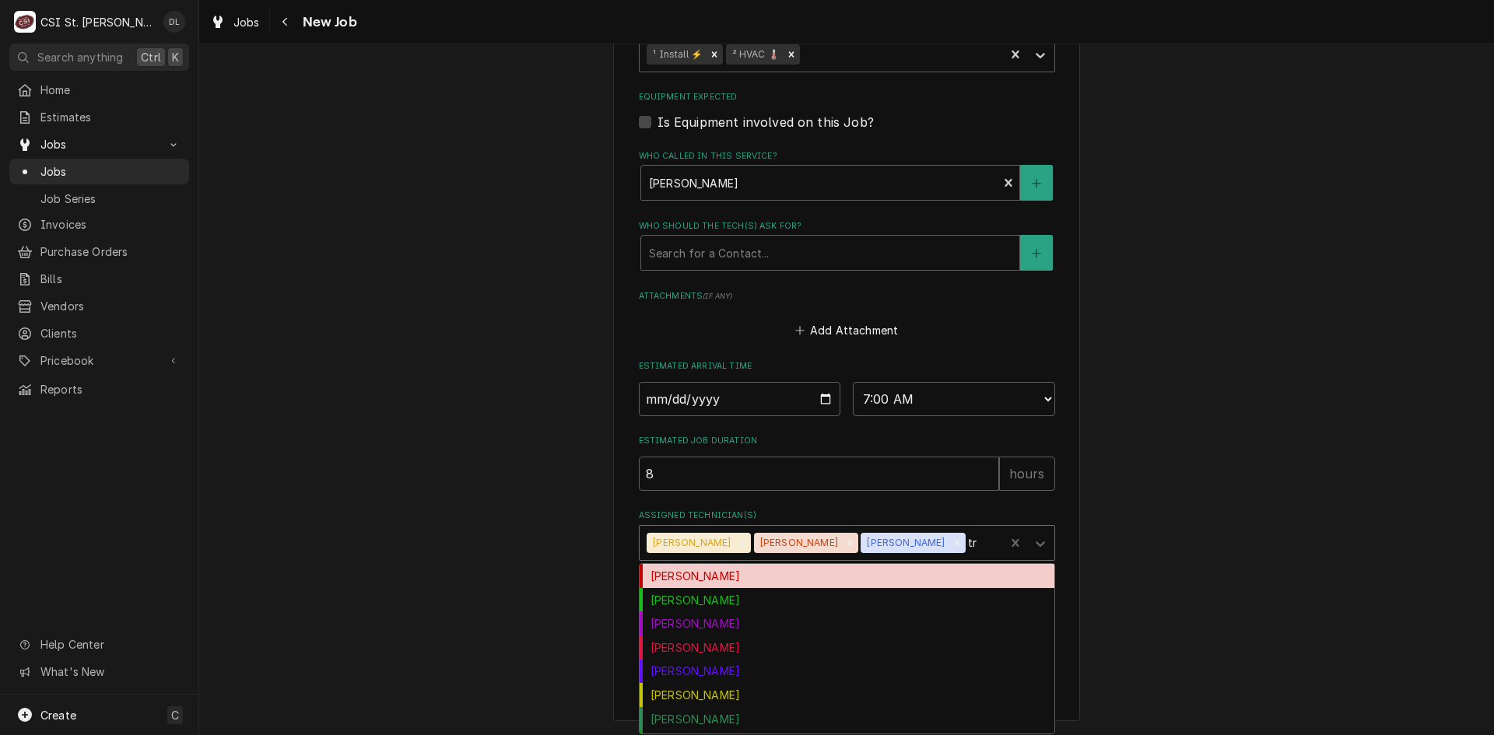
type input "tre"
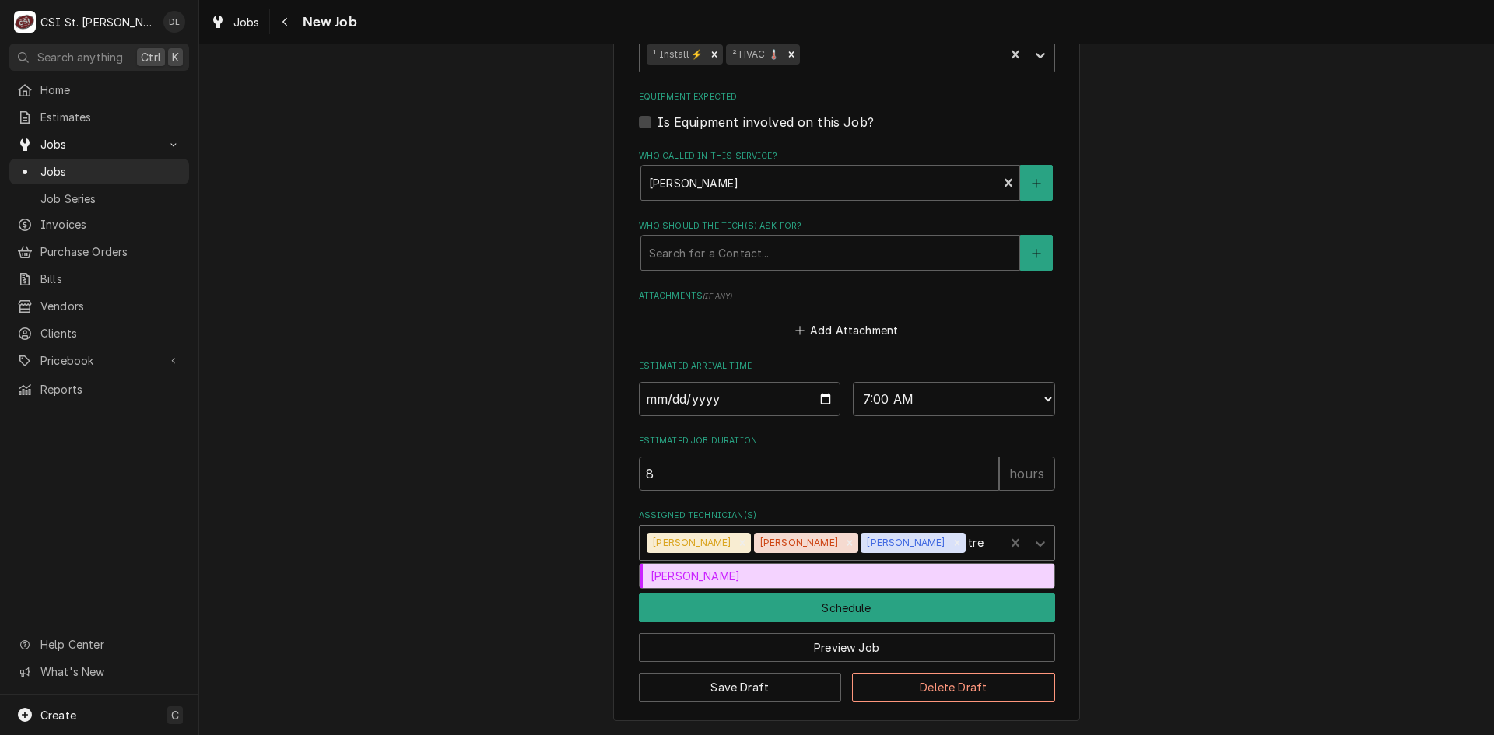
type textarea "x"
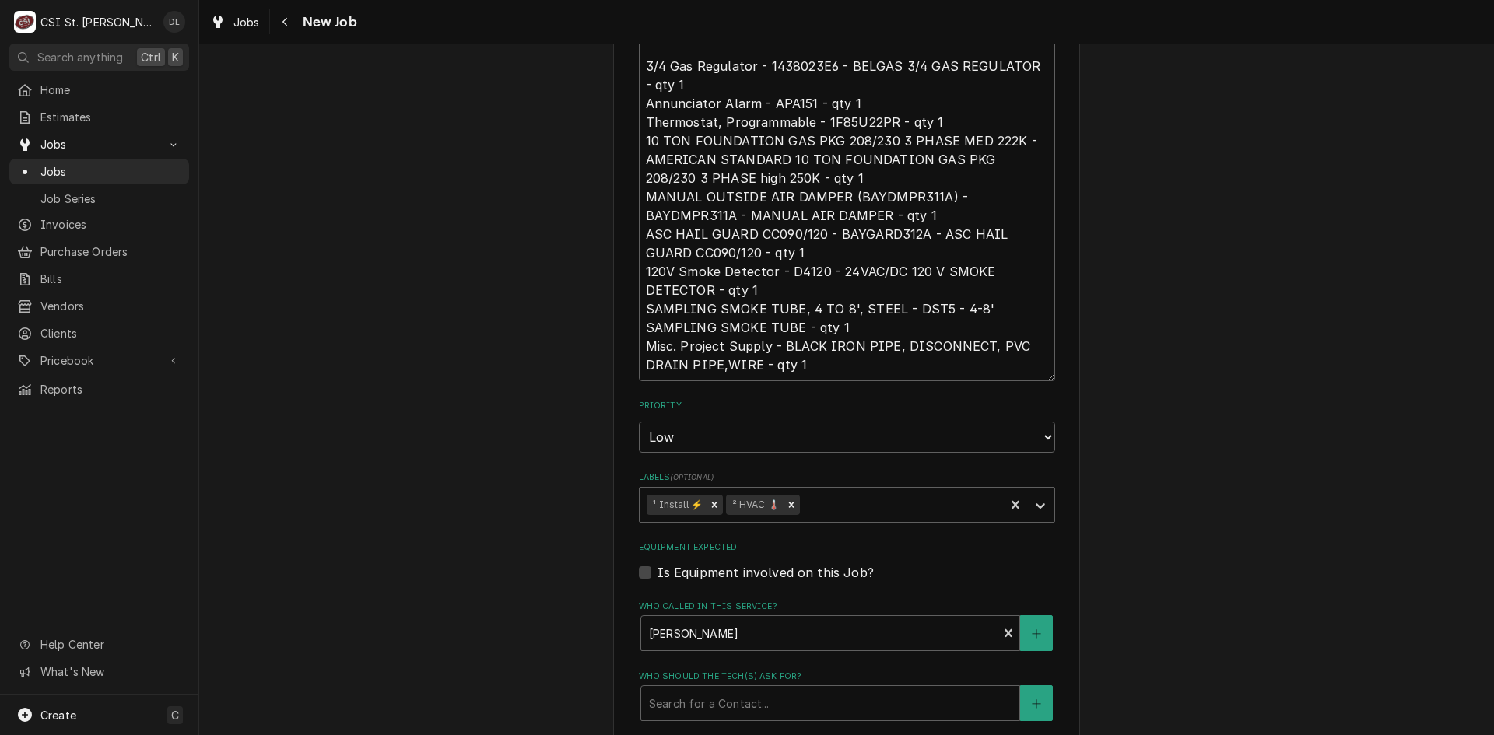
scroll to position [757, 0]
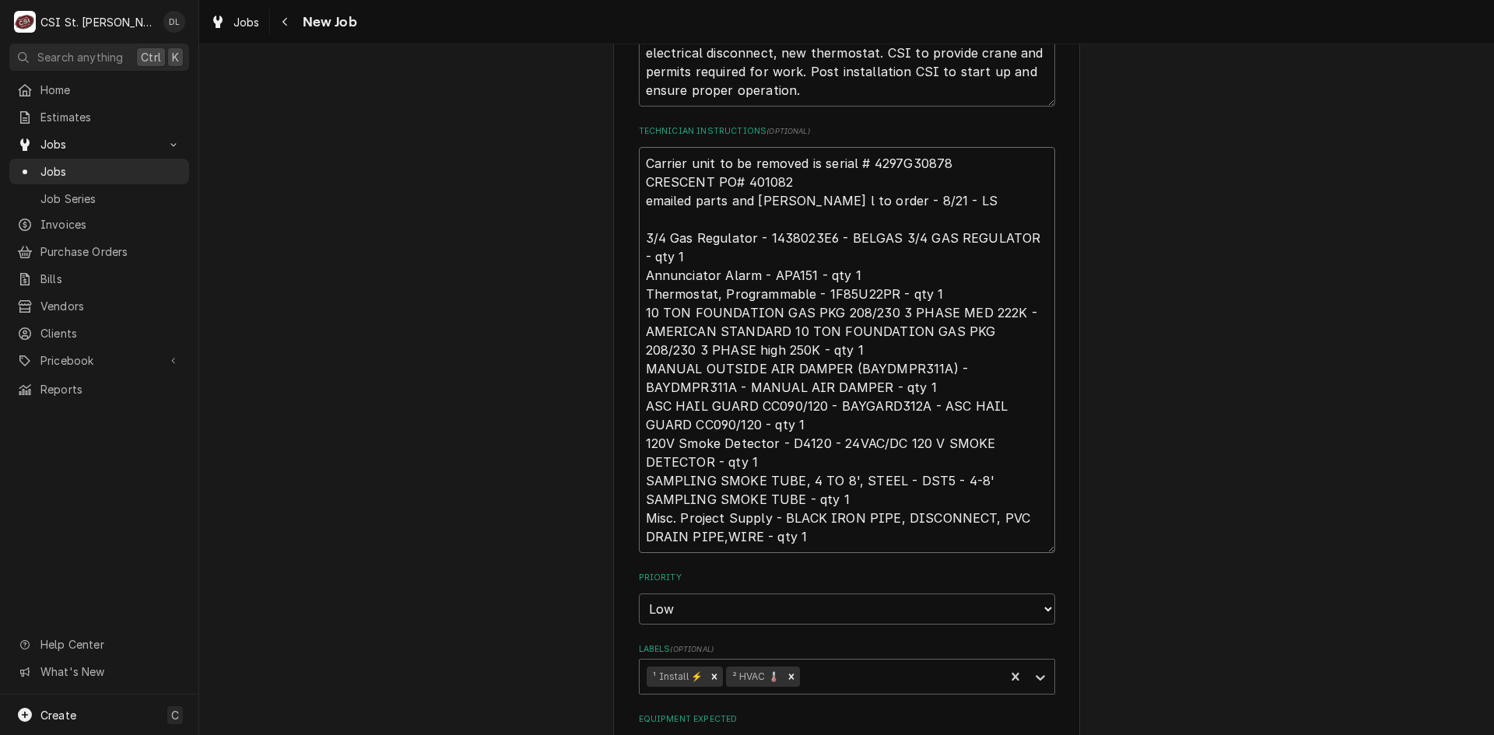
click at [974, 155] on textarea "Carrier unit to be removed is serial # 4297G30878 CRESCENT PO# 401082 emailed p…" at bounding box center [847, 350] width 416 height 406
type textarea "x"
type textarea "Carrier unit to be removed is serial # 4297G30878 CRESCENT PO# 401082 emailed p…"
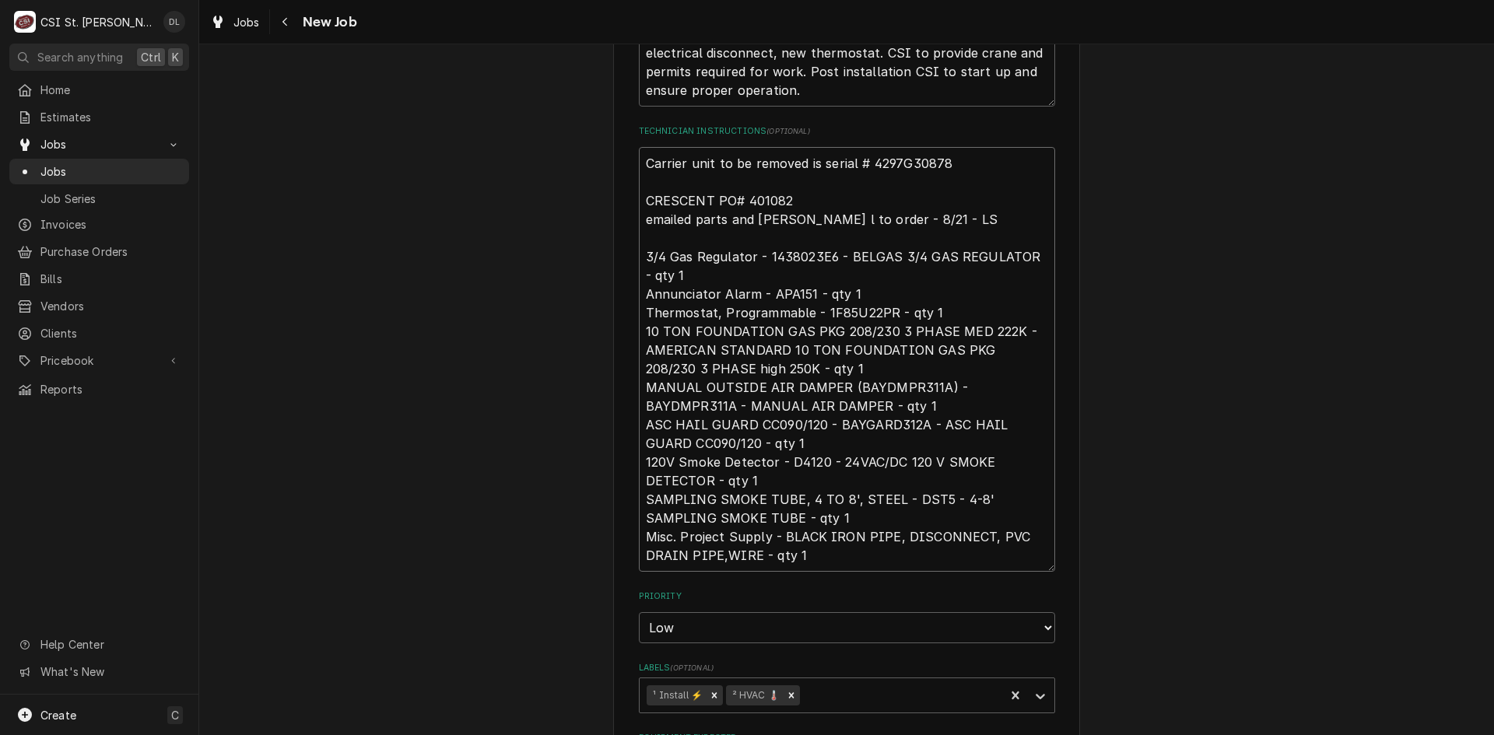
type textarea "x"
type textarea "Carrier unit to be removed is serial # 4297G30878 H CRESCENT PO# 401082 emailed…"
type textarea "x"
type textarea "Carrier unit to be removed is serial # 4297G30878 CRESCENT PO# 401082 emailed p…"
type textarea "x"
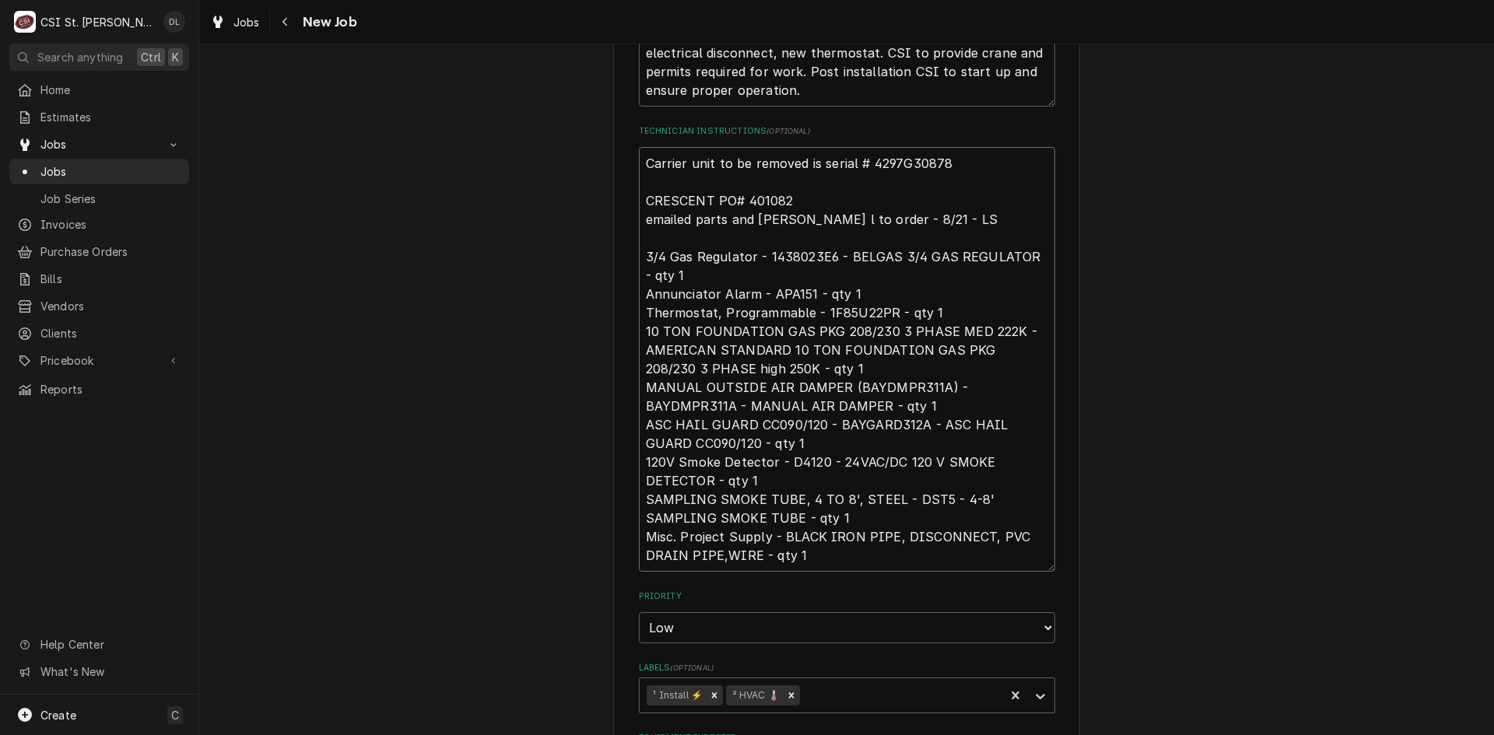
type textarea "Carrier unit to be removed is serial # 4297G30878 J CRESCENT PO# 401082 emailed…"
type textarea "x"
type textarea "Carrier unit to be removed is serial # 4297G30878 Je CRESCENT PO# 401082 emaile…"
type textarea "x"
type textarea "Carrier unit to be removed is serial # 4297G30878 Jef CRESCENT PO# 401082 email…"
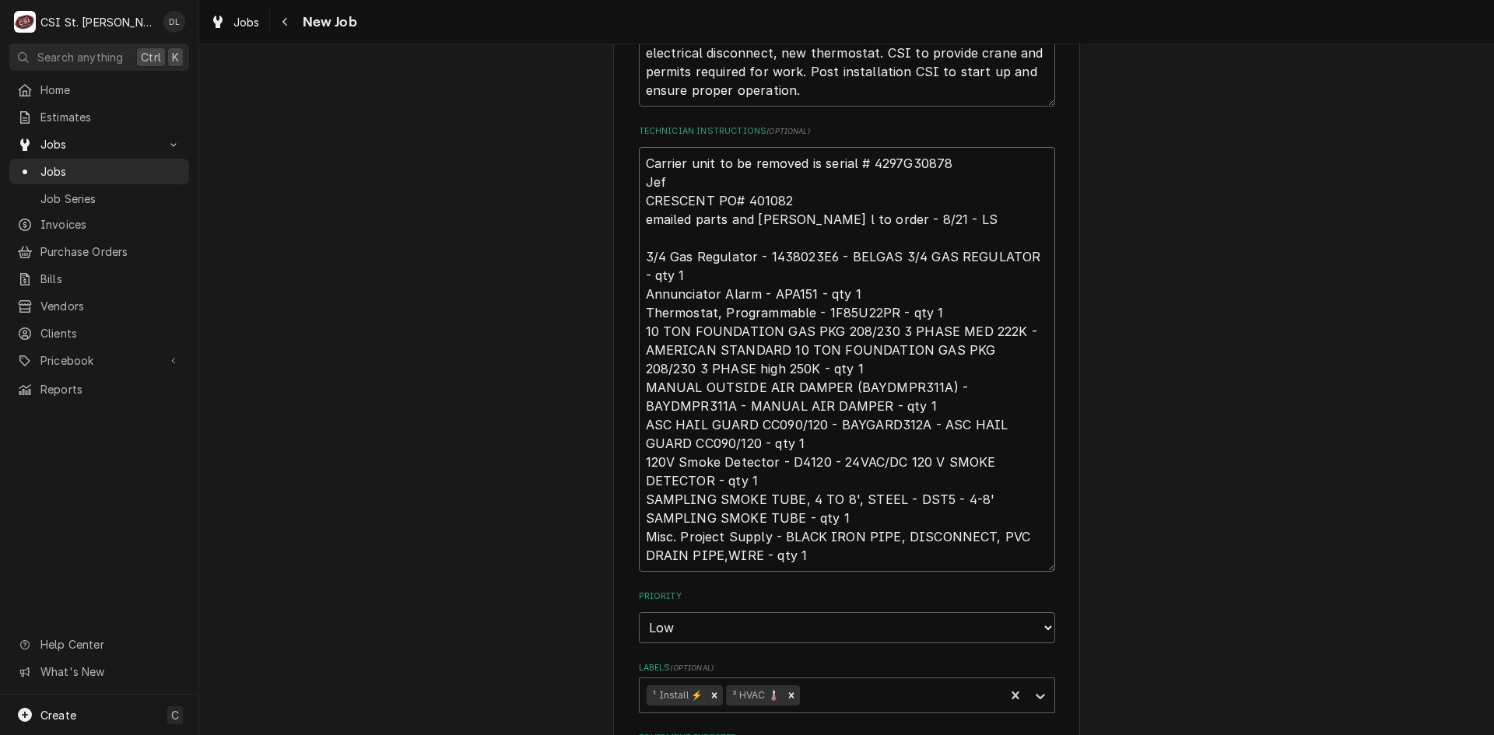
type textarea "x"
type textarea "Carrier unit to be removed is serial # 4297G30878 Jeff CRESCENT PO# 401082 emai…"
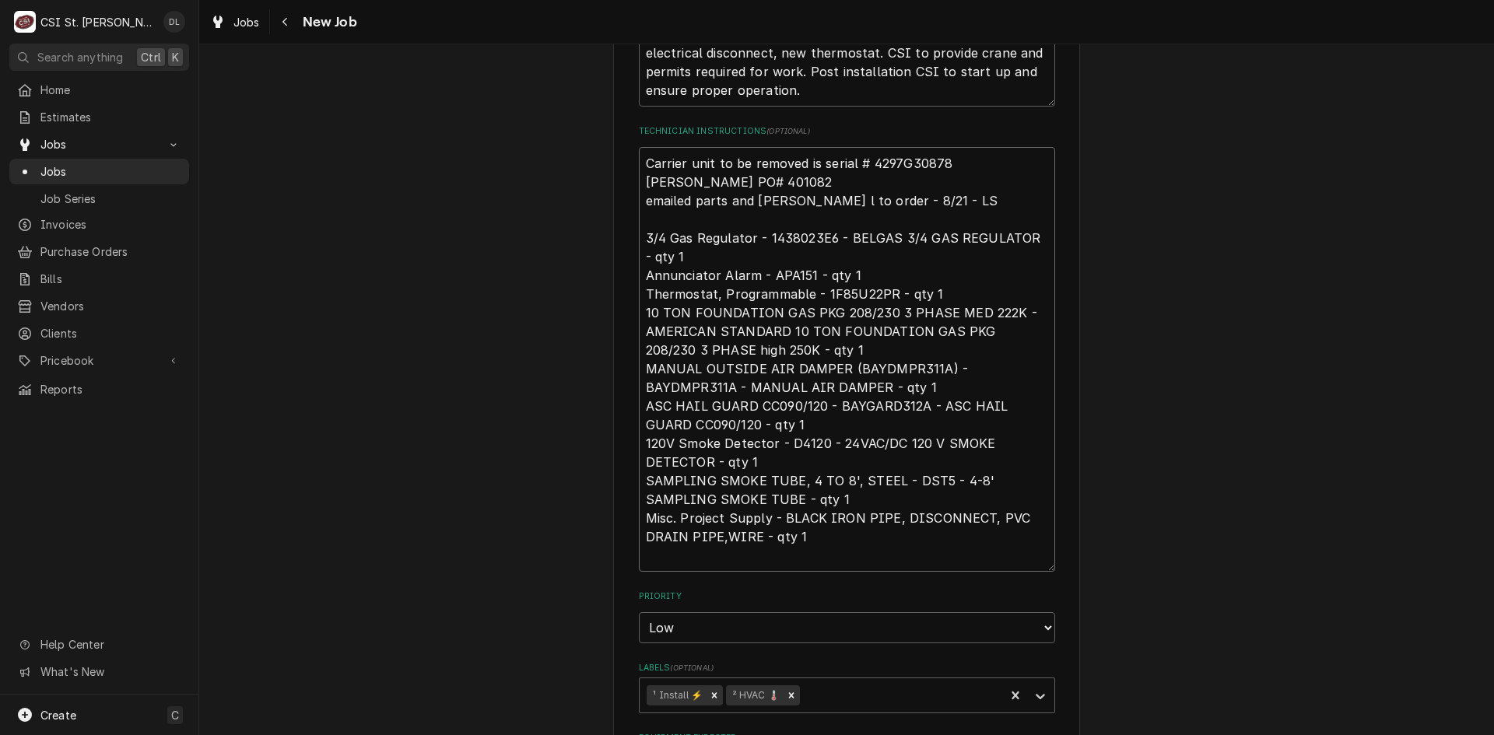
type textarea "x"
type textarea "Carrier unit to be removed is serial # 4297G30878 Jeff CRESCENT PO# 401082 emai…"
type textarea "x"
type textarea "Carrier unit to be removed is serial # 4297G30878 Jeff t CRESCENT PO# 401082 em…"
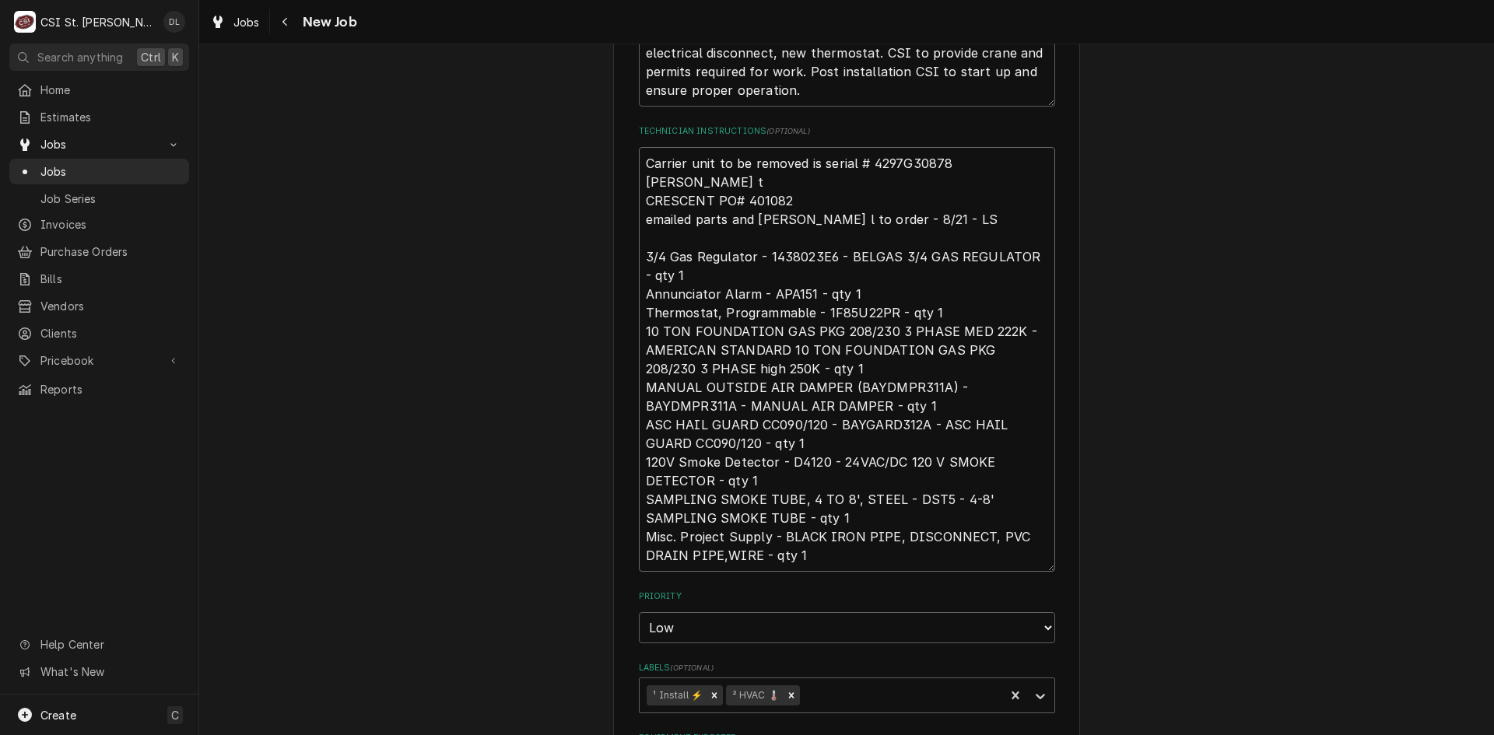
type textarea "x"
type textarea "Carrier unit to be removed is serial # 4297G30878 Jeff to CRESCENT PO# 401082 e…"
type textarea "x"
type textarea "Carrier unit to be removed is serial # 4297G30878 Jeff to CRESCENT PO# 401082 e…"
type textarea "x"
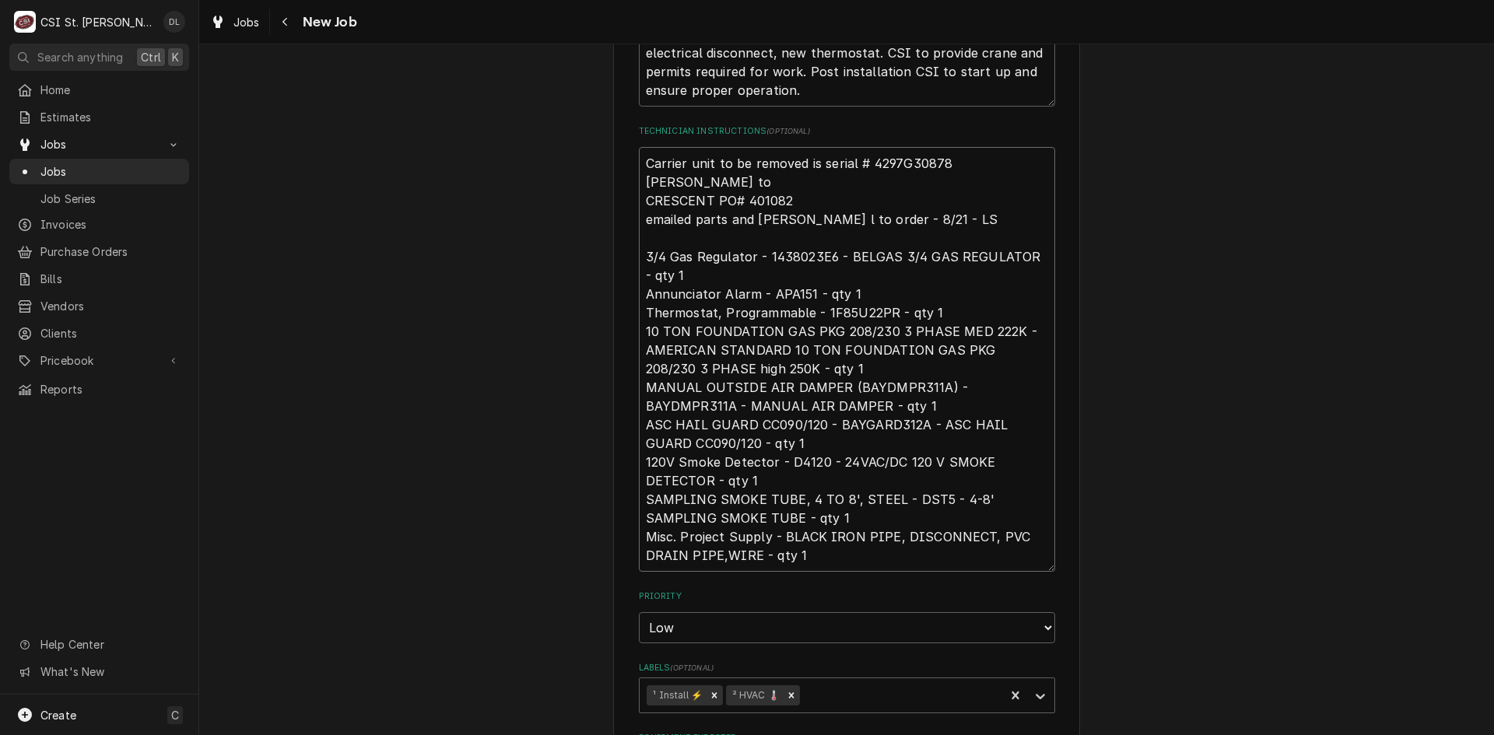
type textarea "Carrier unit to be removed is serial # 4297G30878 Jeff to p CRESCENT PO# 401082…"
type textarea "x"
type textarea "Carrier unit to be removed is serial # 4297G30878 Jeff to pi CRESCENT PO# 40108…"
type textarea "x"
type textarea "Carrier unit to be removed is serial # 4297G30878 Jeff to pick CRESCENT PO# 401…"
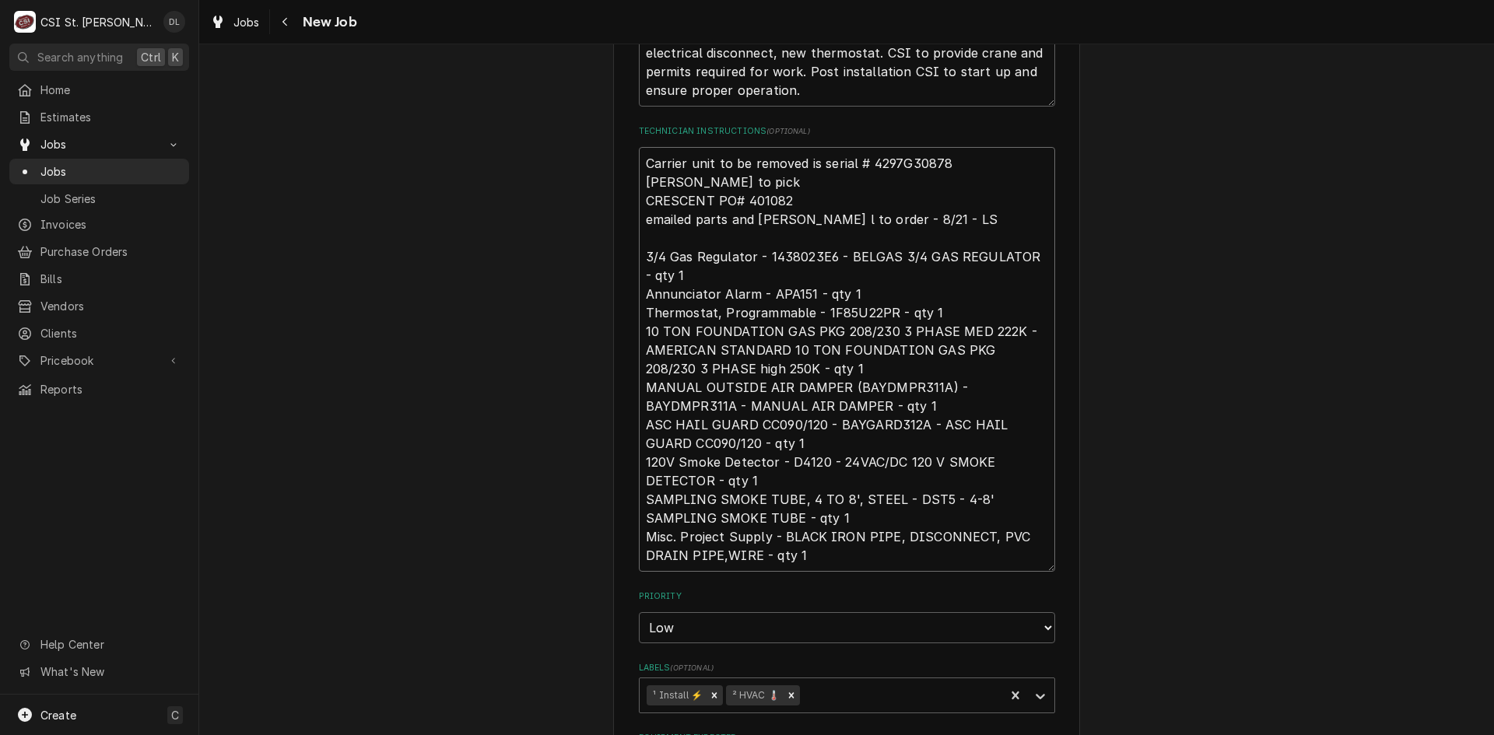
type textarea "x"
type textarea "Carrier unit to be removed is serial # 4297G30878 Jeff to pick CRESCENT PO# 401…"
type textarea "x"
type textarea "Carrier unit to be removed is serial # 4297G30878 Jeff to pick u CRESCENT PO# 4…"
type textarea "x"
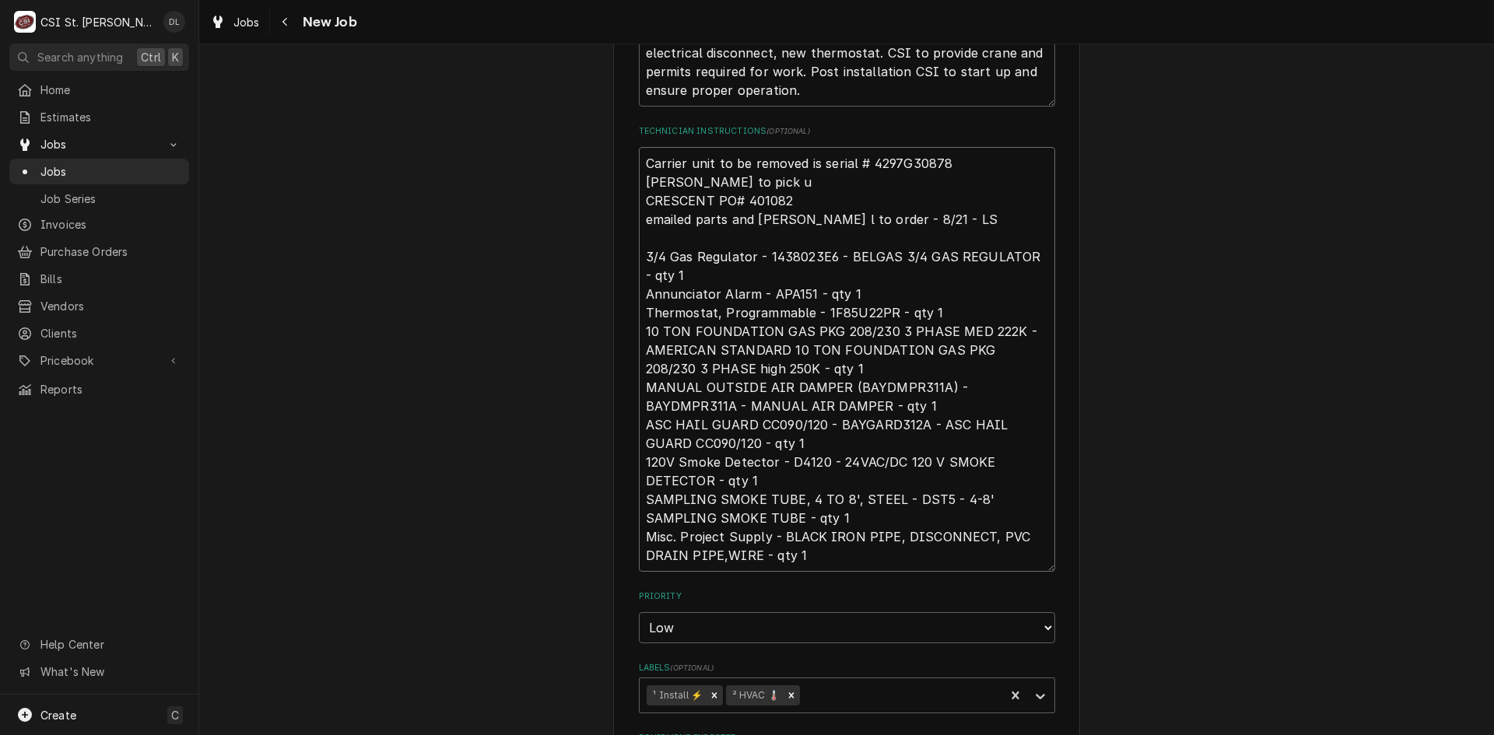
type textarea "Carrier unit to be removed is serial # 4297G30878 Jeff to pick up CRESCENT PO# …"
type textarea "x"
type textarea "Carrier unit to be removed is serial # 4297G30878 Jeff to pick up CRESCENT PO# …"
type textarea "x"
type textarea "Carrier unit to be removed is serial # 4297G30878 Jeff to pick up t CRESCENT PO…"
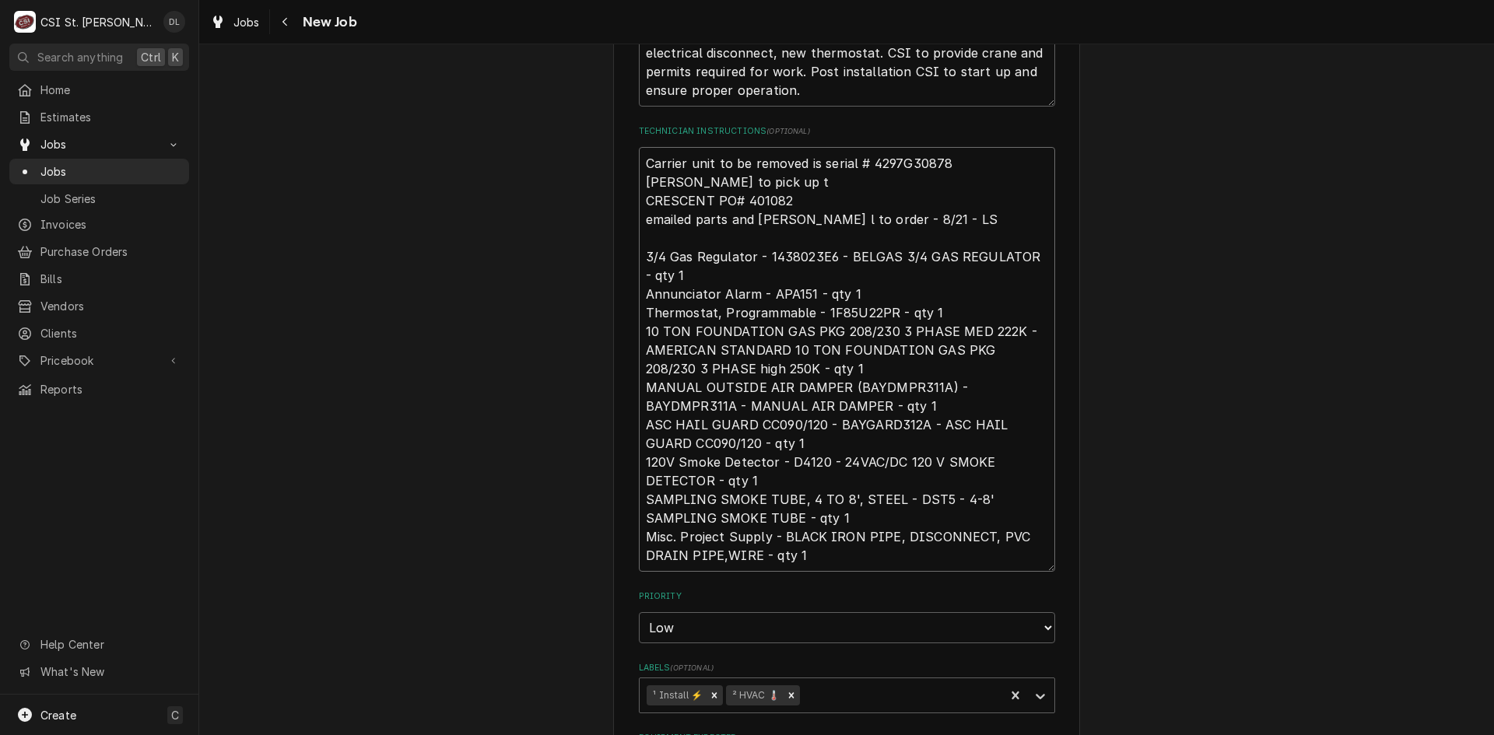
type textarea "x"
type textarea "Carrier unit to be removed is serial # 4297G30878 Jeff to pick up tr CRESCENT P…"
type textarea "x"
type textarea "Carrier unit to be removed is serial # 4297G30878 Jeff to pick up tra CRESCENT …"
type textarea "x"
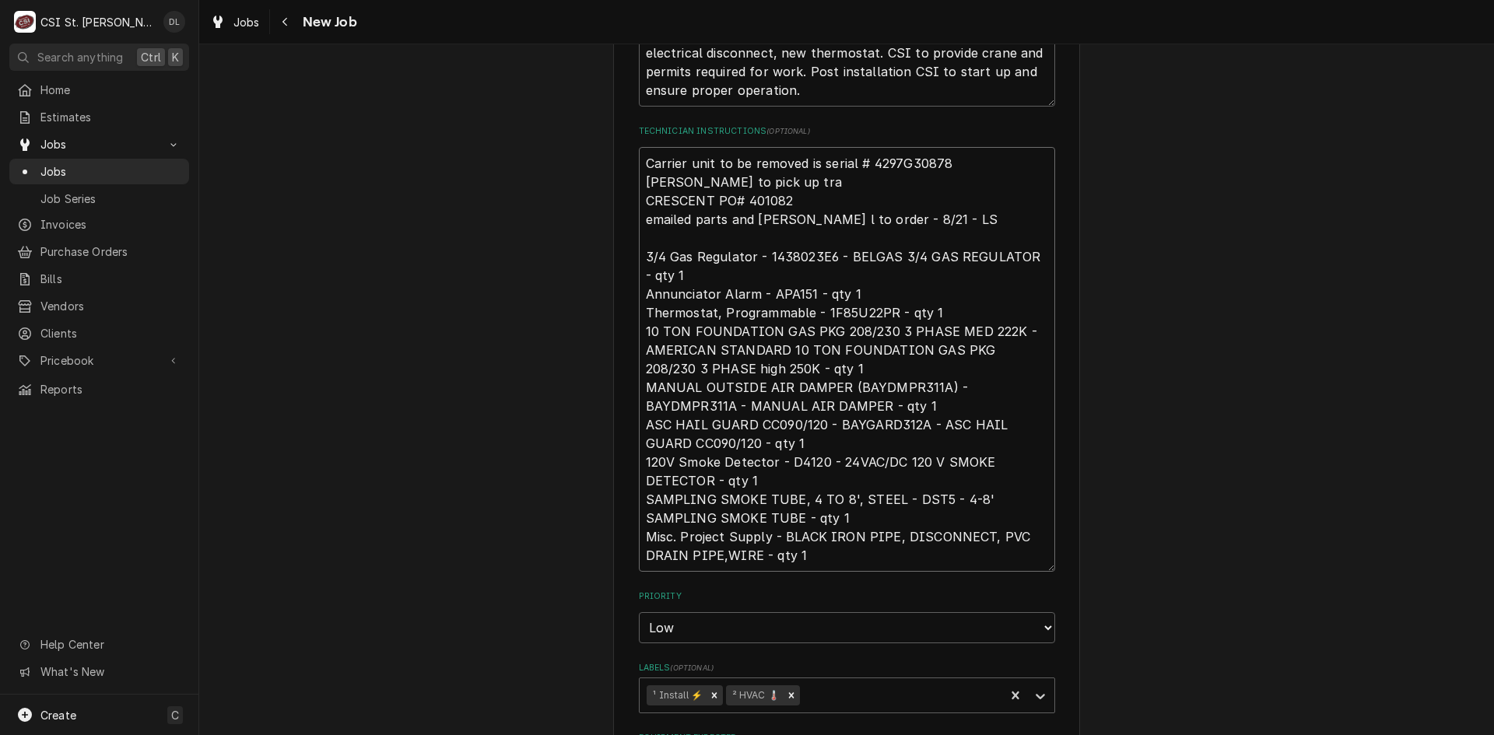
type textarea "Carrier unit to be removed is serial # 4297G30878 Jeff to pick up trai CRESCENT…"
type textarea "x"
type textarea "Carrier unit to be removed is serial # 4297G30878 Jeff to pick up trail CRESCEN…"
type textarea "x"
type textarea "Carrier unit to be removed is serial # 4297G30878 Jeff to pick up traile CRESCE…"
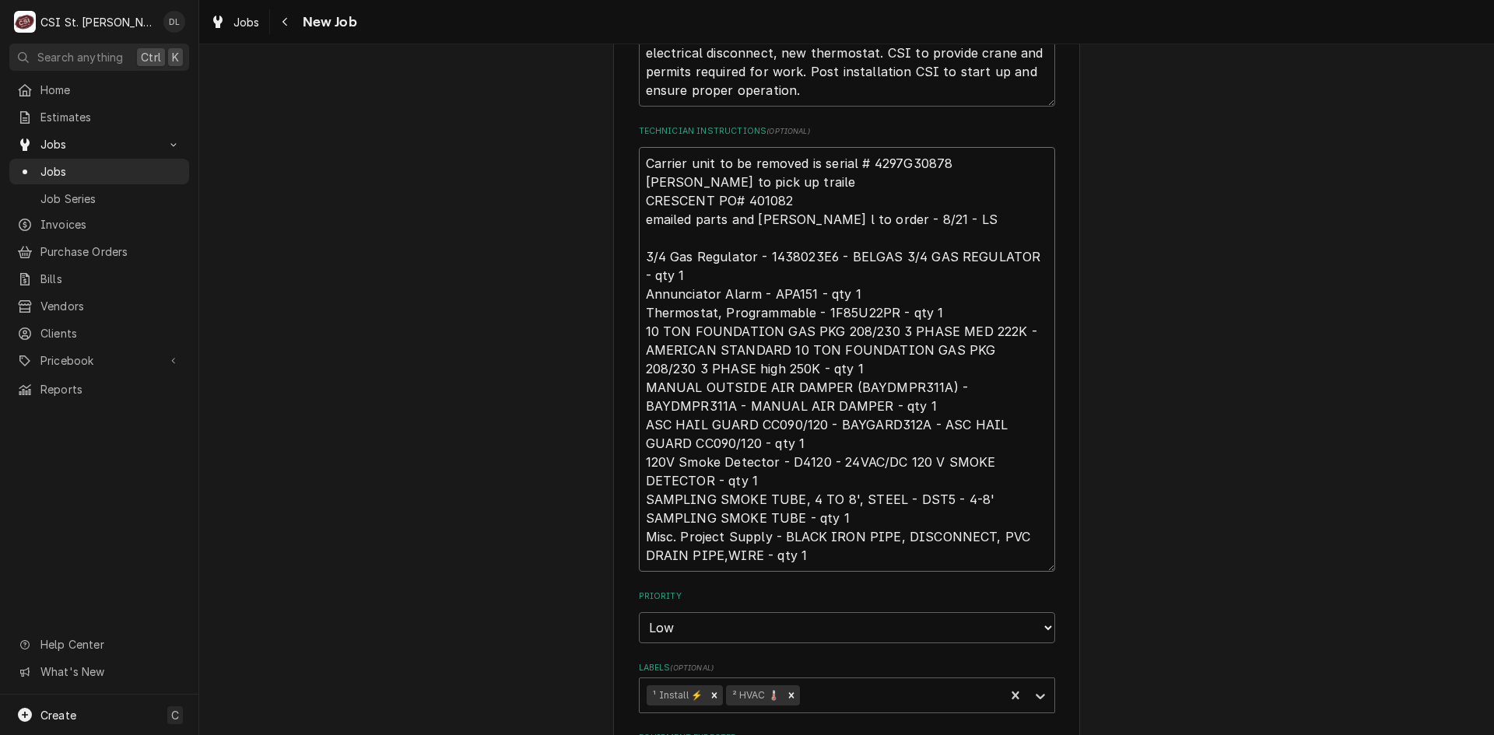
type textarea "x"
type textarea "Carrier unit to be removed is serial # 4297G30878 Jeff to pick up trailer CRESC…"
type textarea "x"
type textarea "Carrier unit to be removed is serial # 4297G30878 Jeff to pick up traileri CRES…"
type textarea "x"
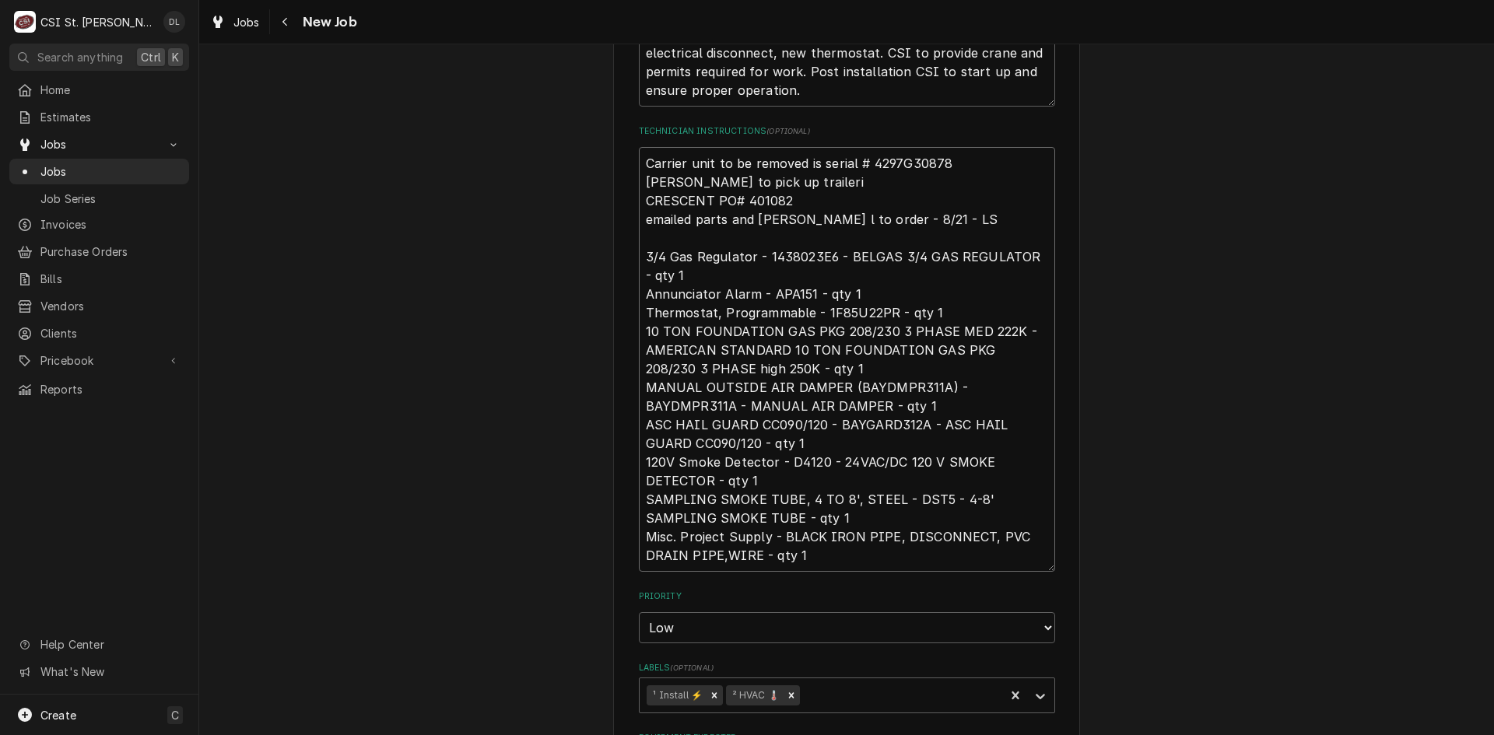
type textarea "Carrier unit to be removed is serial # 4297G30878 Jeff to pick up trailerin CRE…"
type textarea "x"
type textarea "Carrier unit to be removed is serial # 4297G30878 Jeff to pick up trailerin CRE…"
type textarea "x"
type textarea "Carrier unit to be removed is serial # 4297G30878 Jeff to pick up trailerin CRE…"
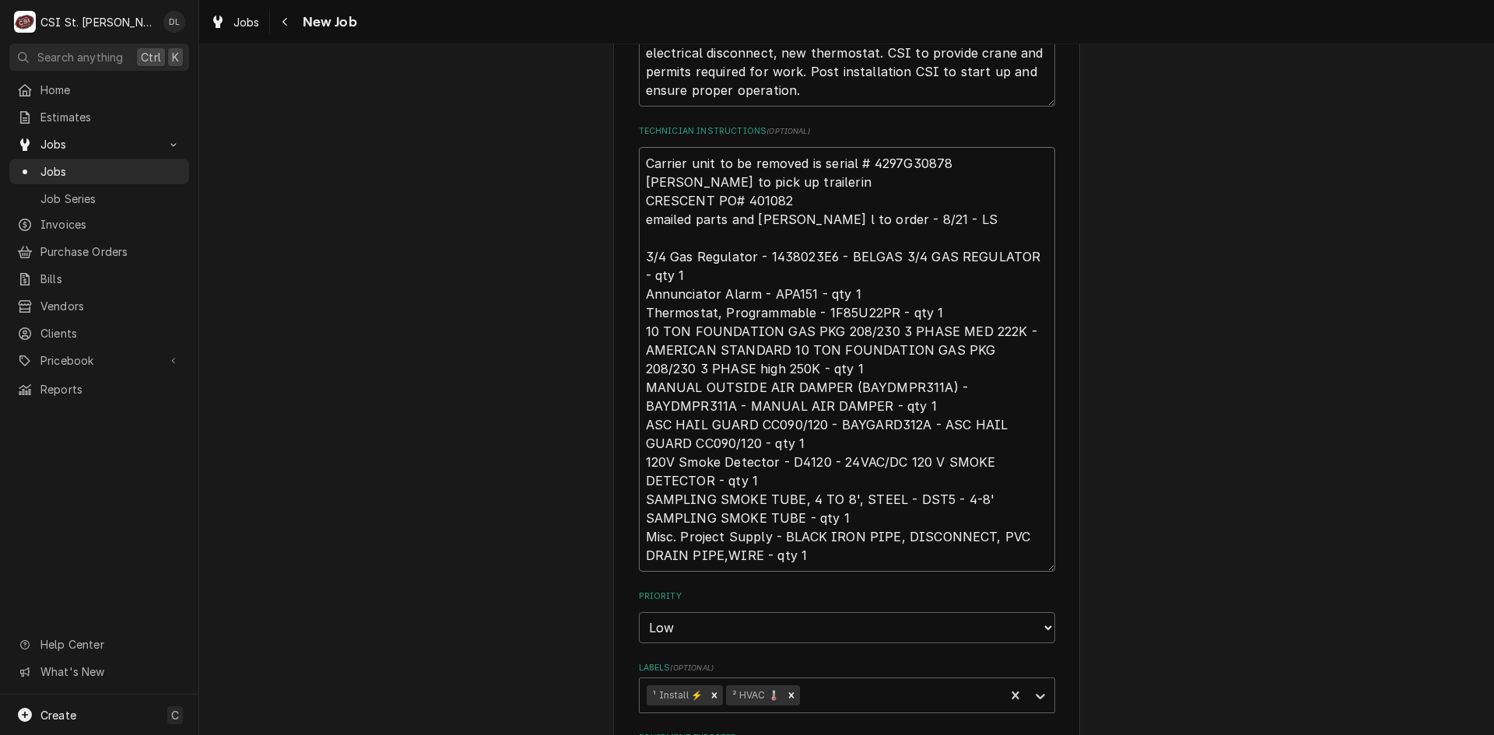
type textarea "x"
type textarea "Carrier unit to be removed is serial # 4297G30878 Jeff to pick up traileri CRES…"
type textarea "x"
type textarea "Carrier unit to be removed is serial # 4297G30878 Jeff to pick up trailer CRESC…"
type textarea "x"
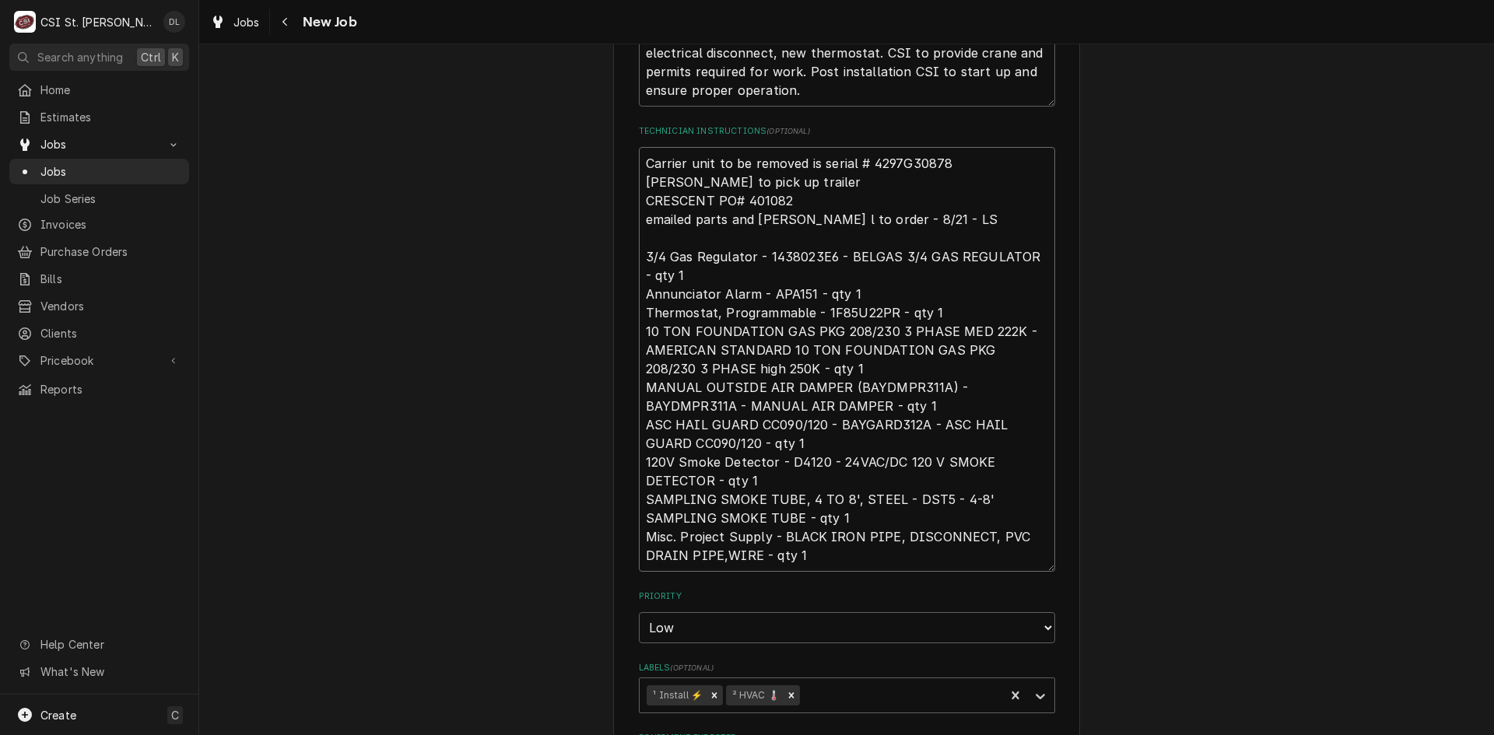
type textarea "Carrier unit to be removed is serial # 4297G30878 Jeff to pick up trailer CRESC…"
type textarea "x"
type textarea "Carrier unit to be removed is serial # 4297G30878 Jeff to pick up trailer i CRE…"
type textarea "x"
type textarea "Carrier unit to be removed is serial # 4297G30878 Jeff to pick up trailer in CR…"
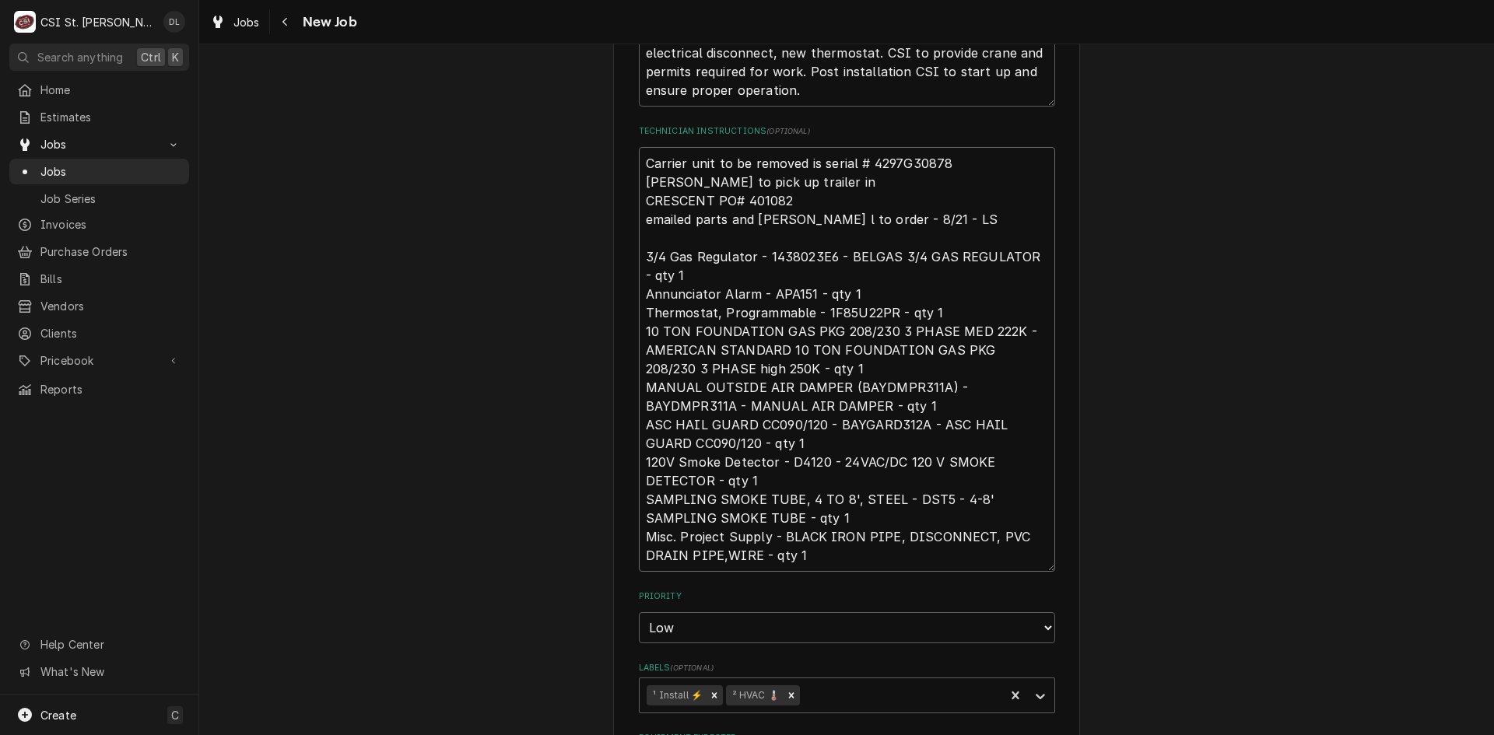
type textarea "x"
type textarea "Carrier unit to be removed is serial # 4297G30878 Jeff to pick up trailer in CR…"
type textarea "x"
type textarea "Carrier unit to be removed is serial # 4297G30878 Jeff to pick up trailer in m …"
type textarea "x"
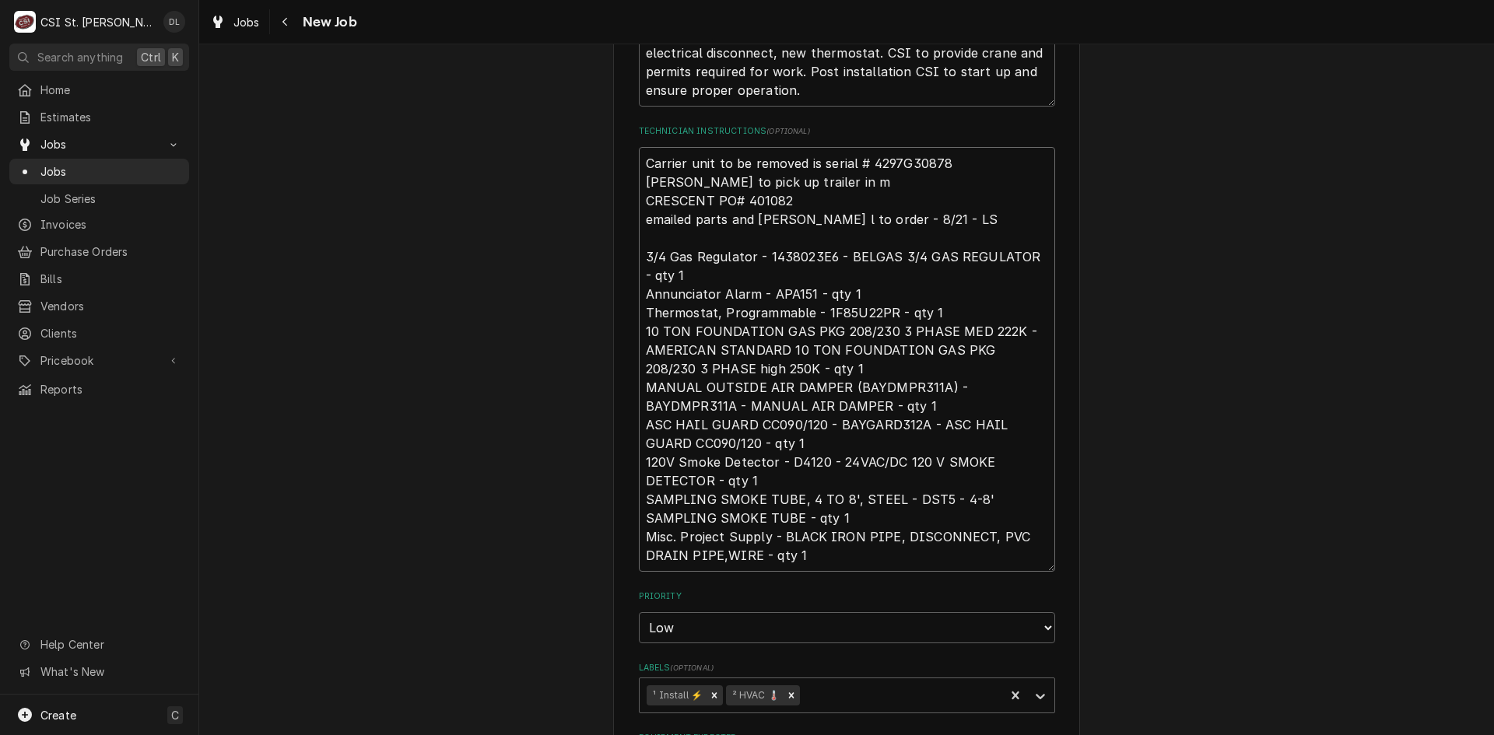
type textarea "Carrier unit to be removed is serial # 4297G30878 Jeff to pick up trailer in mo…"
type textarea "x"
type textarea "Carrier unit to be removed is serial # 4297G30878 Jeff to pick up trailer in mo…"
type textarea "x"
type textarea "Carrier unit to be removed is serial # 4297G30878 Jeff to pick up trailer in mo…"
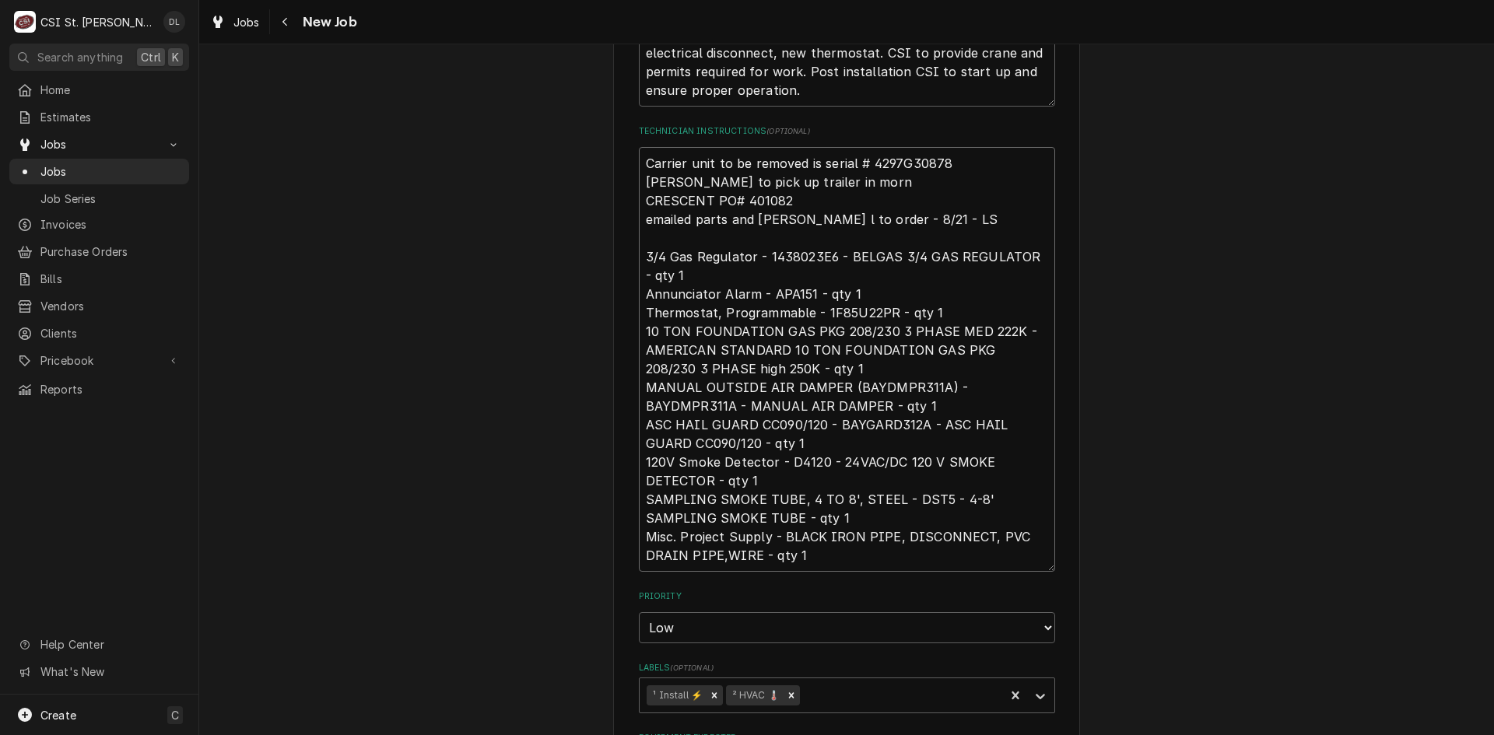
type textarea "x"
type textarea "Carrier unit to be removed is serial # 4297G30878 Jeff to pick up trailer in mo…"
type textarea "x"
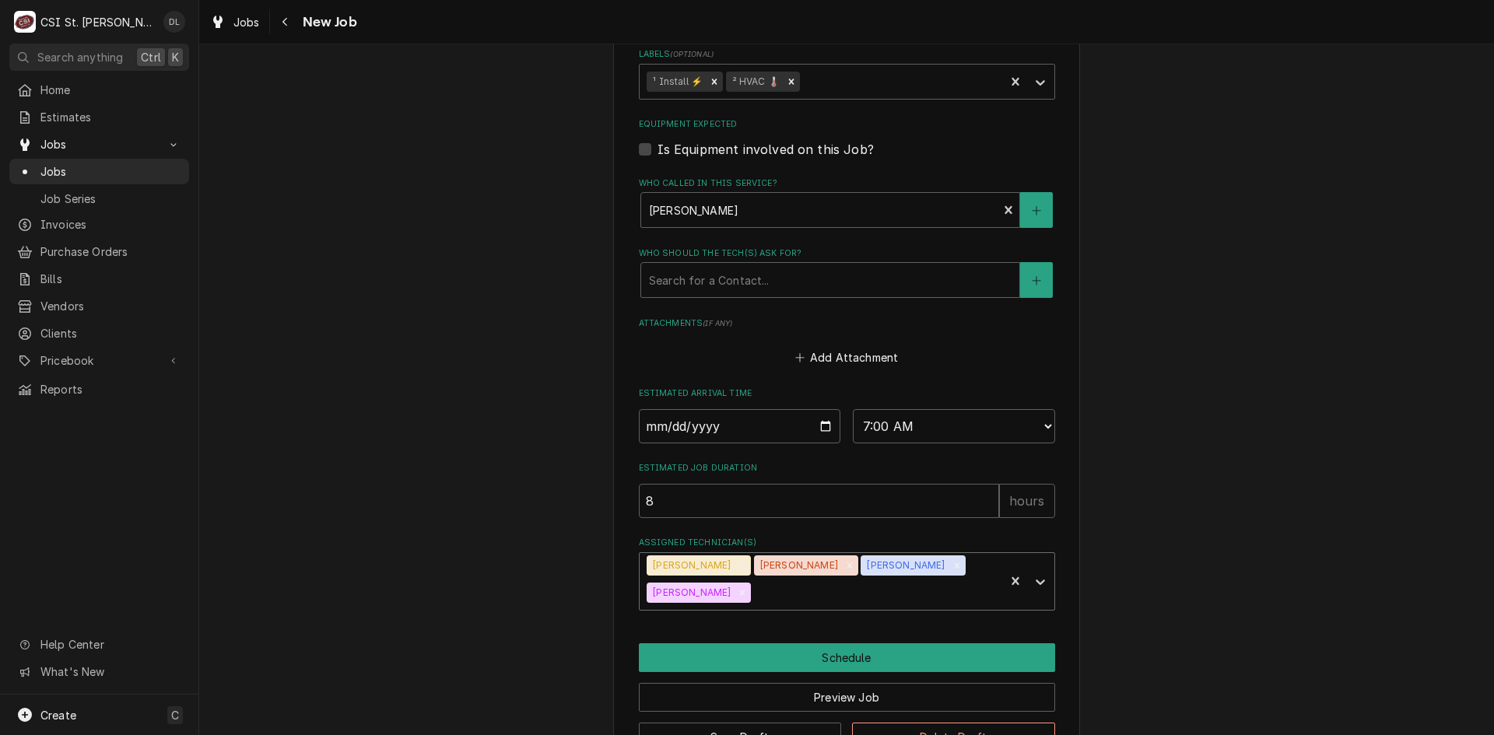
scroll to position [1361, 0]
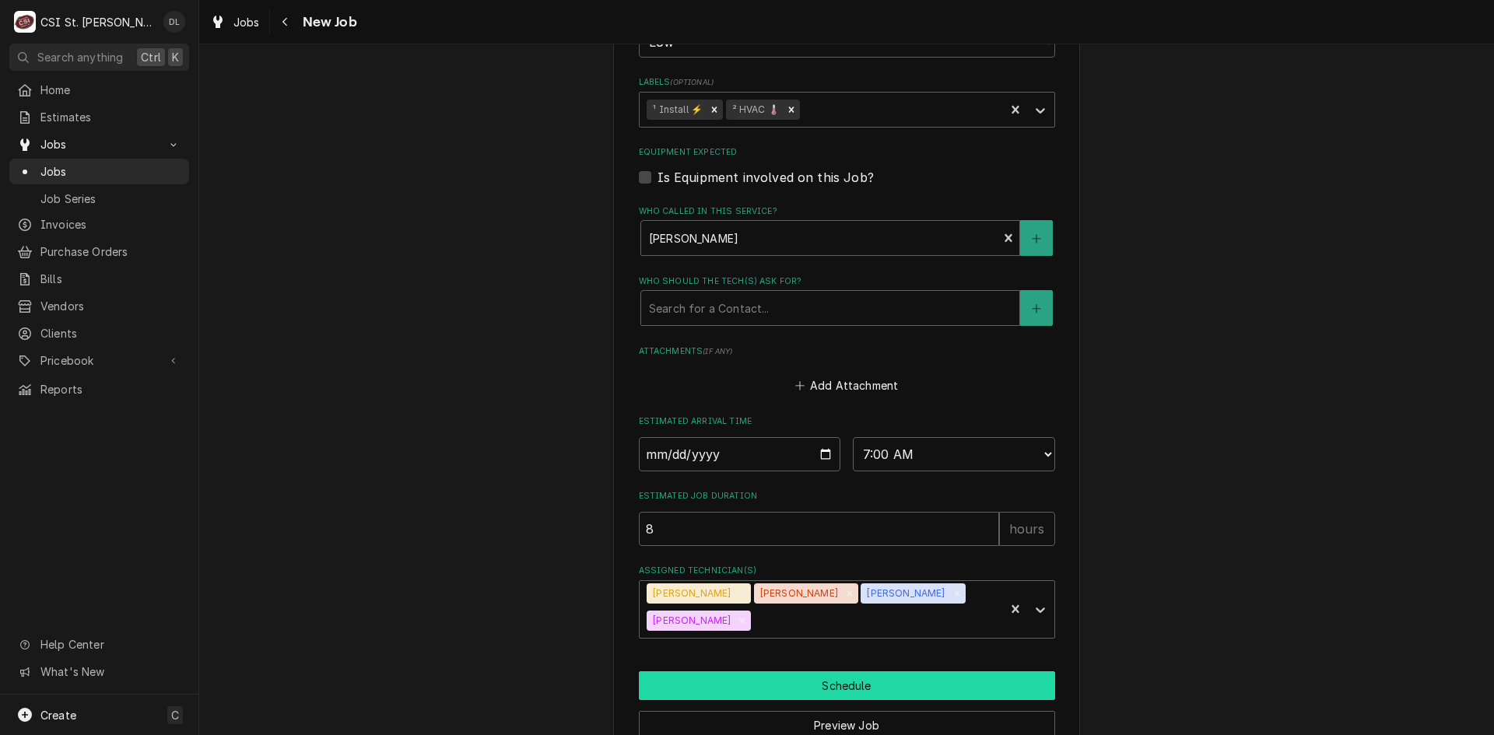
click at [860, 691] on button "Schedule" at bounding box center [847, 685] width 416 height 29
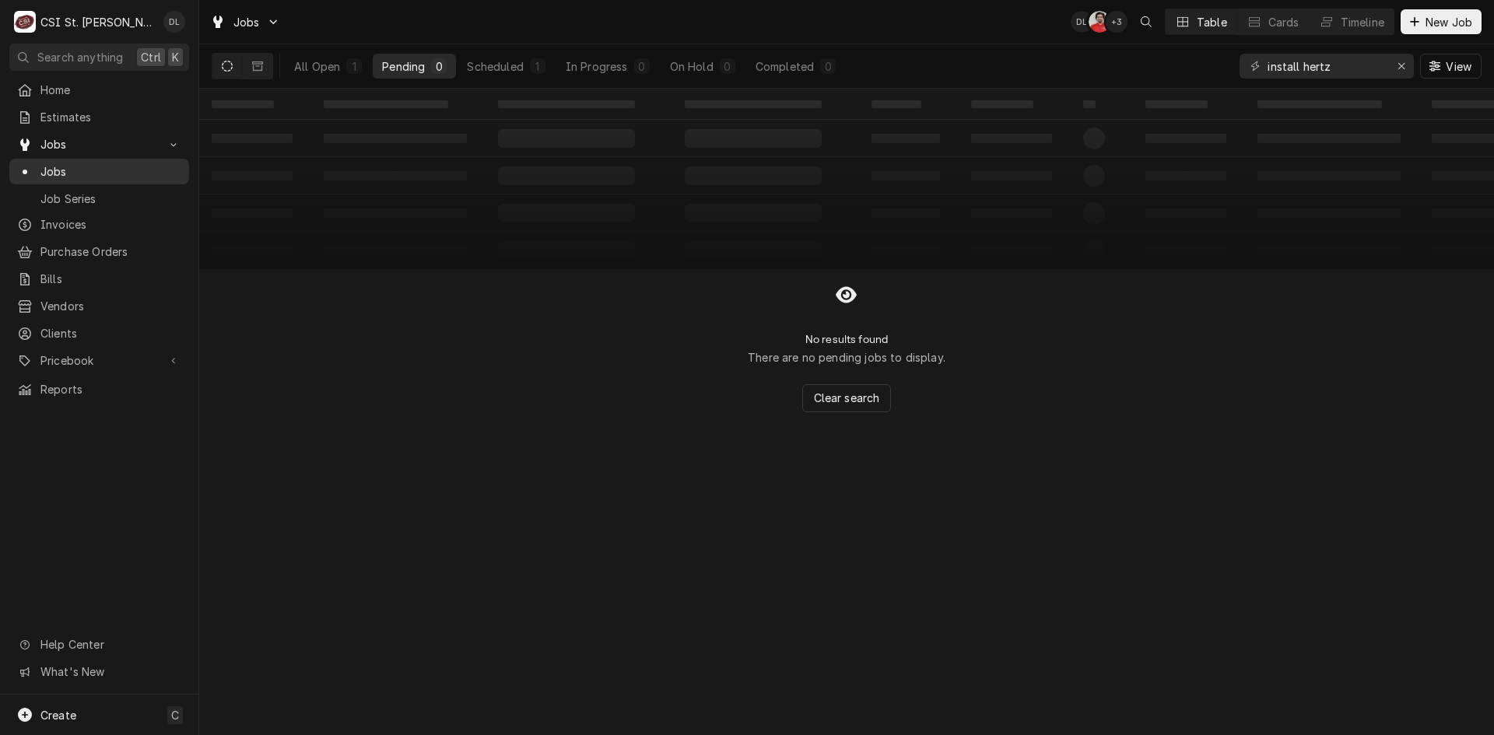
click at [100, 170] on span "Jobs" at bounding box center [110, 171] width 141 height 16
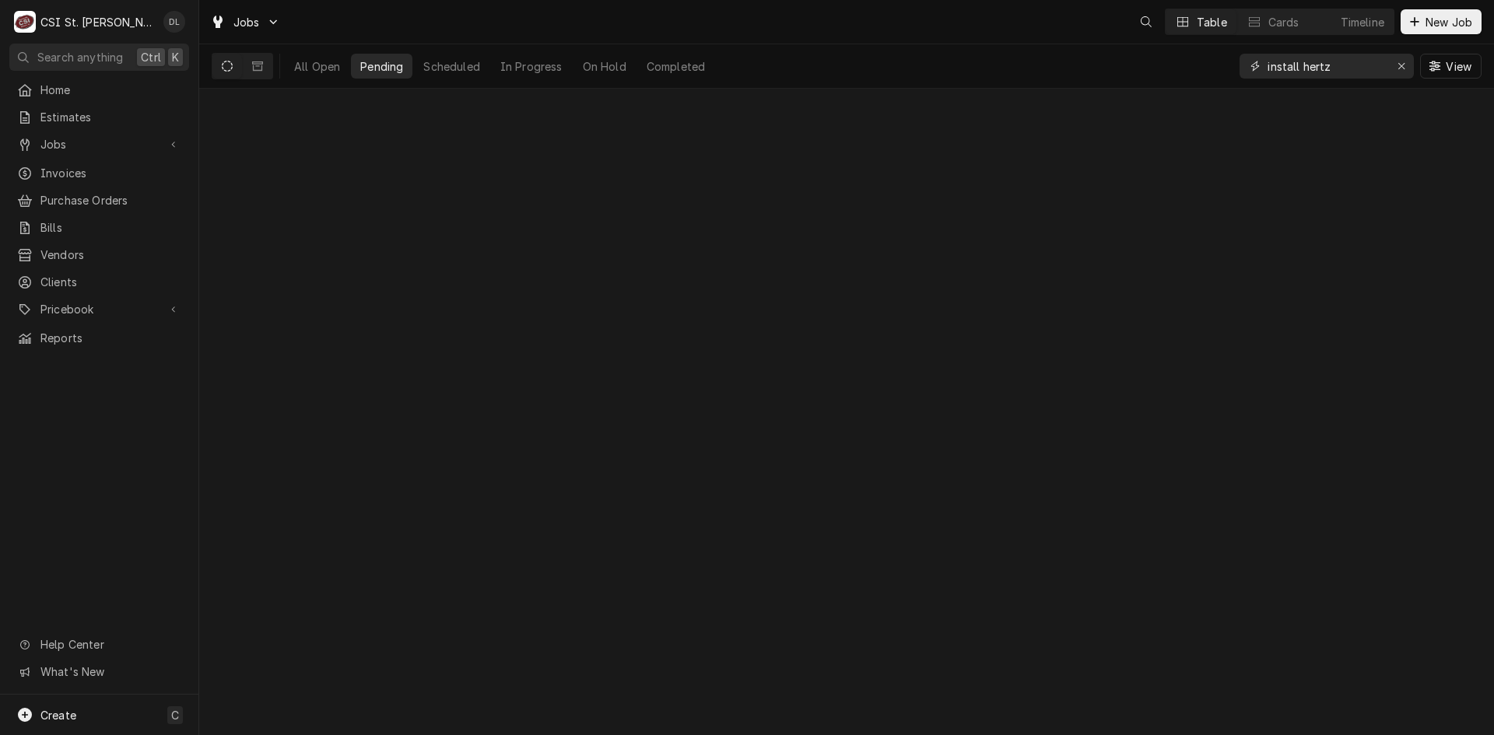
click at [1379, 73] on input "install hertz" at bounding box center [1325, 66] width 117 height 25
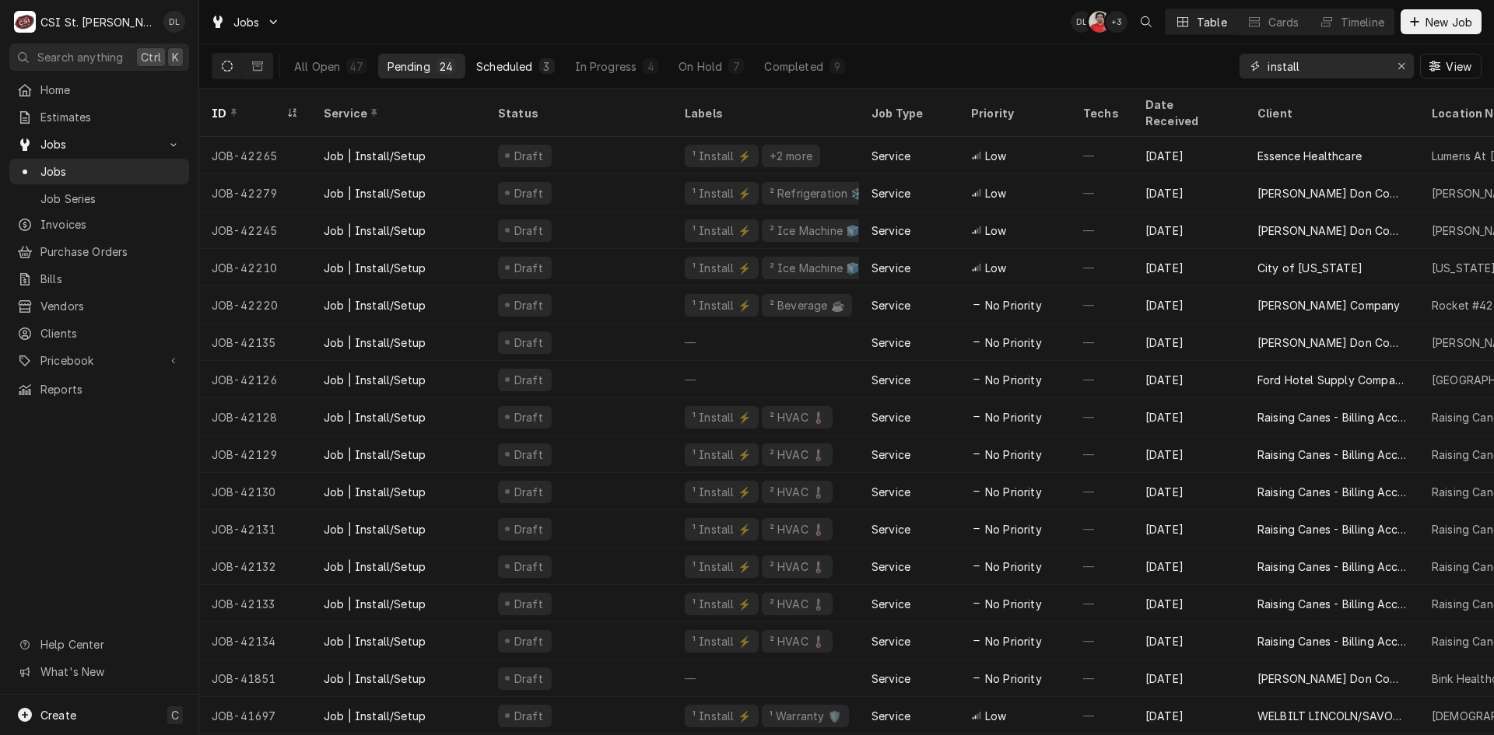
type input "install"
click at [534, 70] on button "Scheduled 3" at bounding box center [515, 66] width 96 height 25
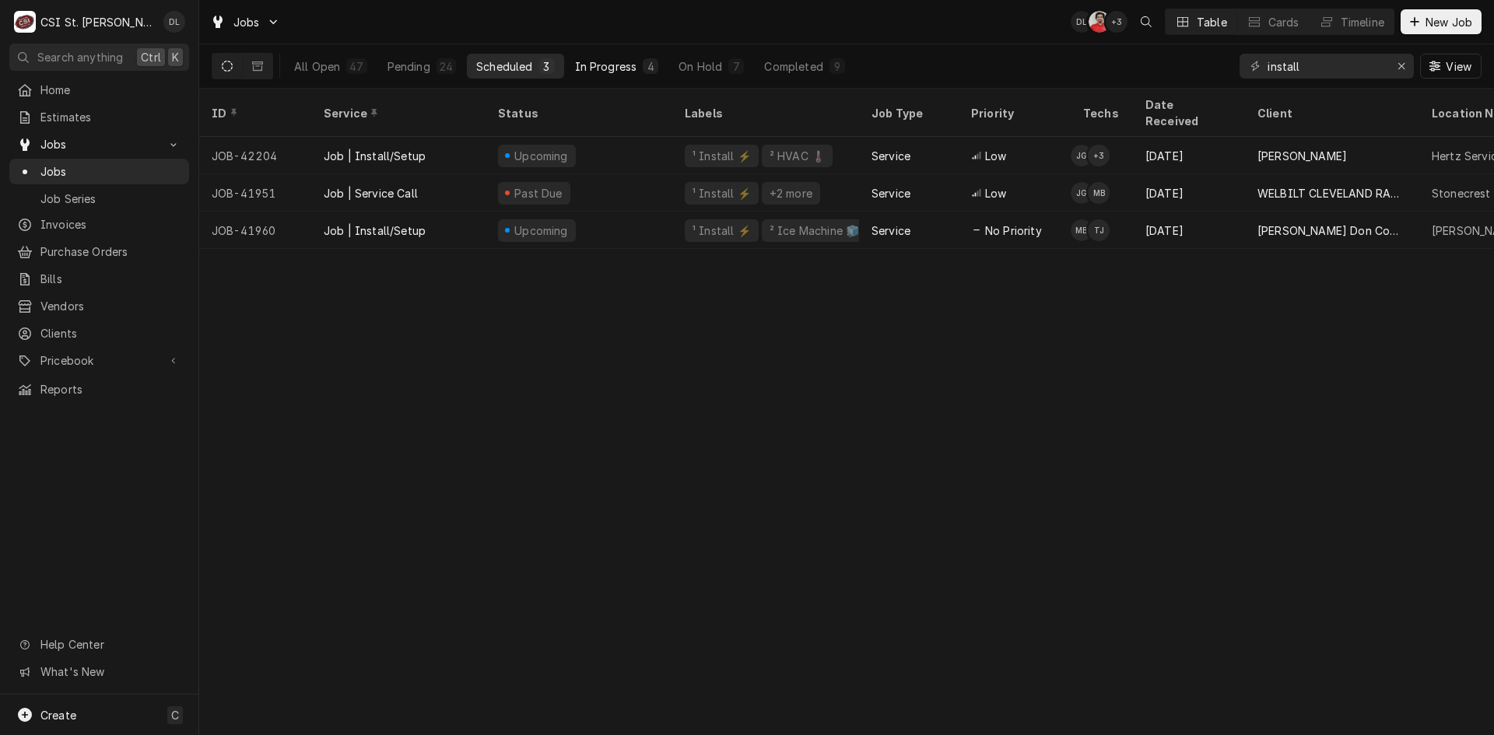
click at [602, 73] on div "In Progress" at bounding box center [606, 66] width 62 height 16
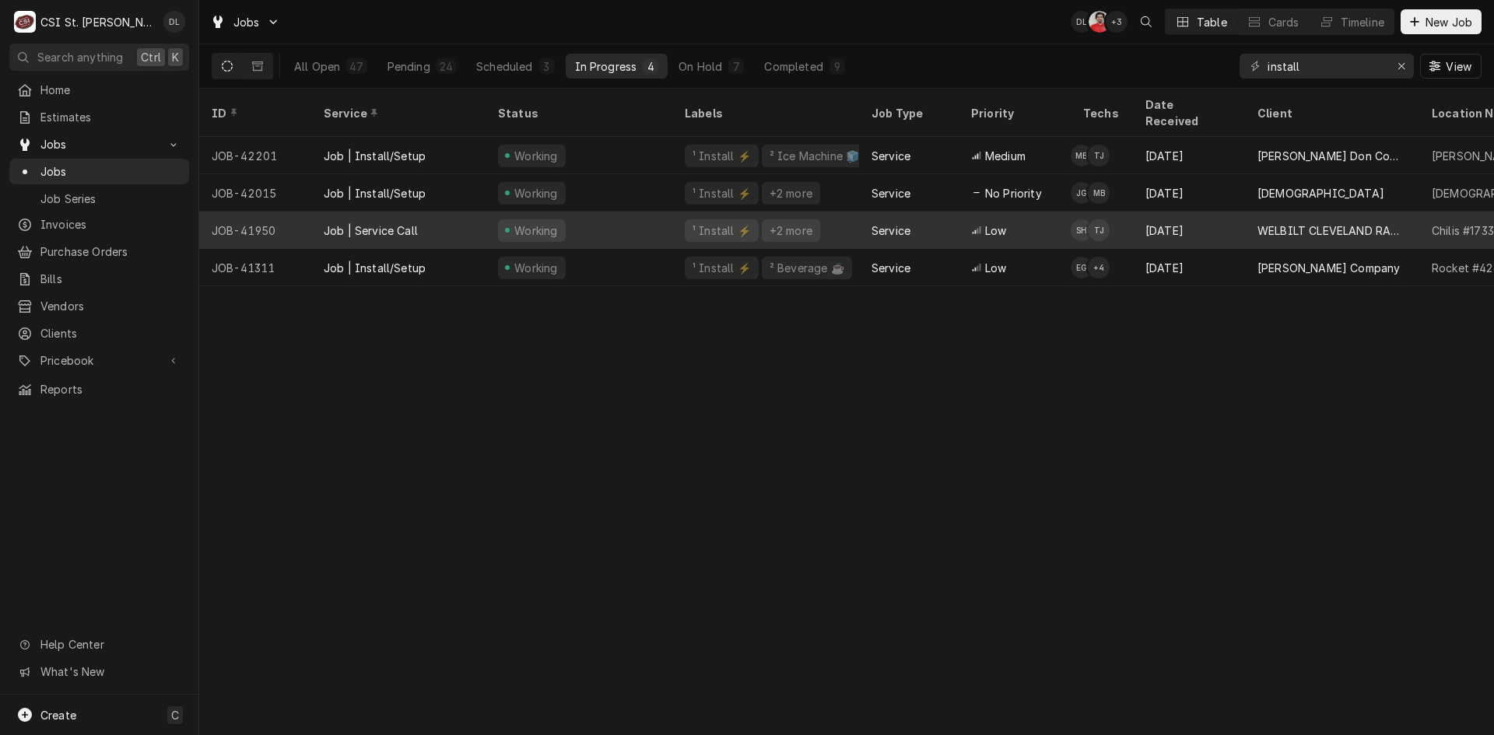
click at [724, 221] on div "¹ Install ⚡️ +2 more" at bounding box center [765, 230] width 187 height 37
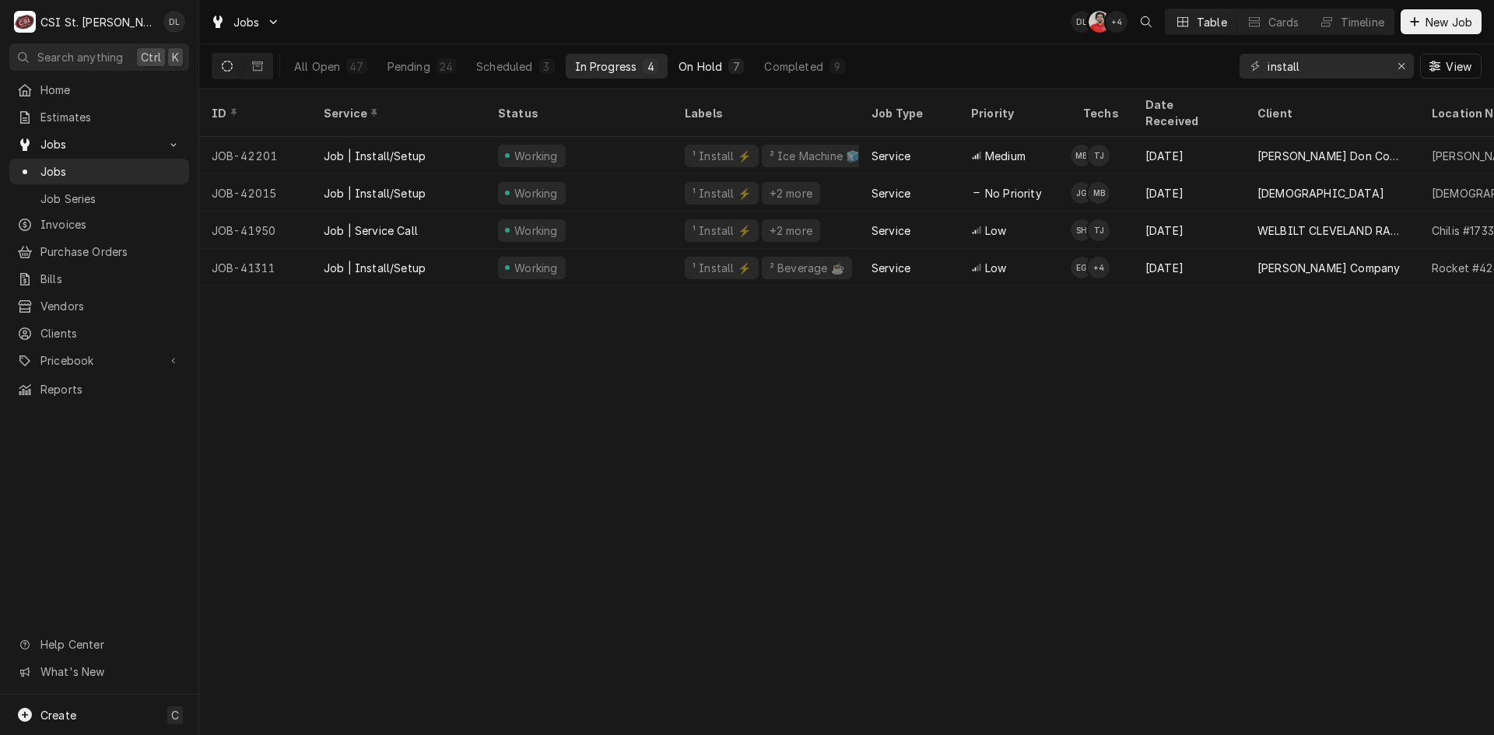
click at [713, 65] on div "On Hold" at bounding box center [700, 66] width 44 height 16
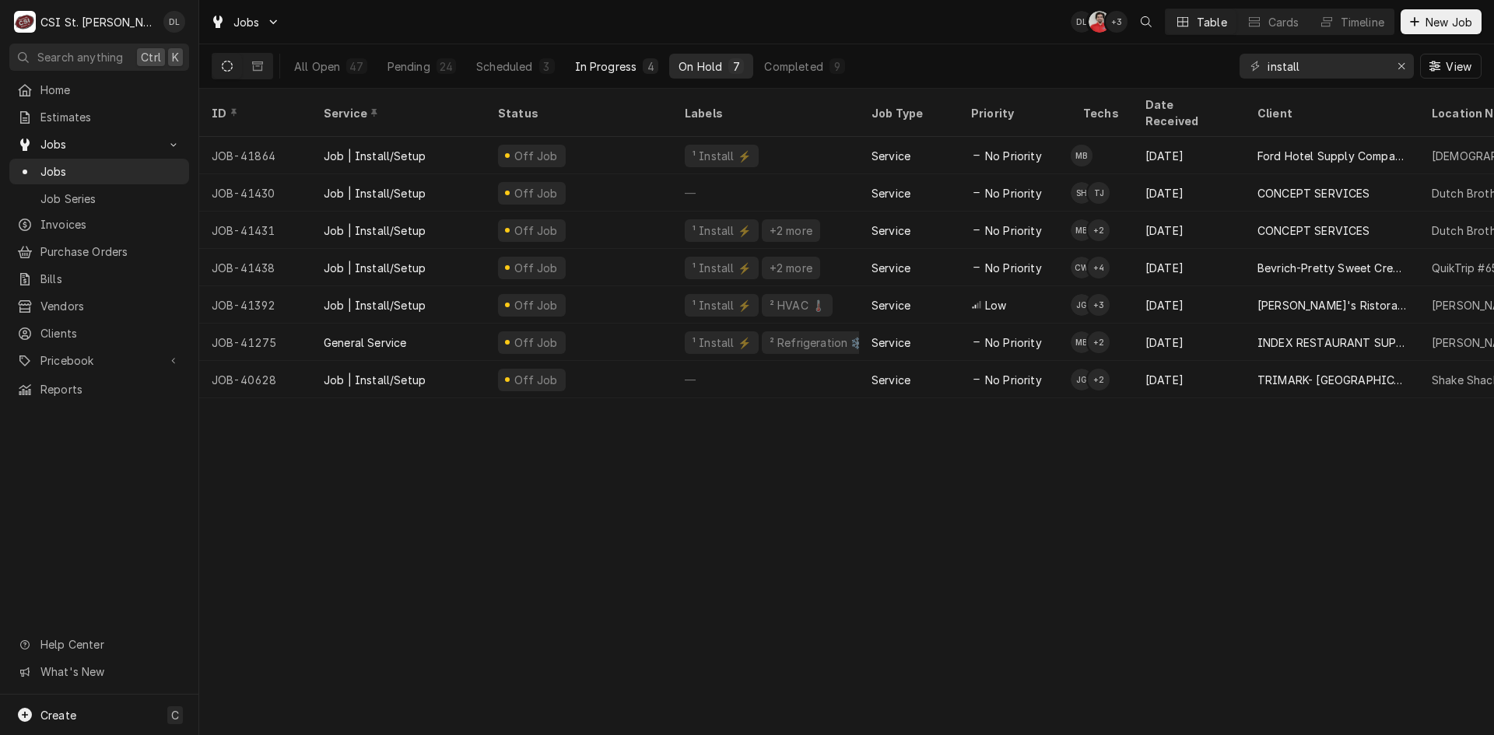
click at [606, 67] on div "In Progress" at bounding box center [606, 66] width 62 height 16
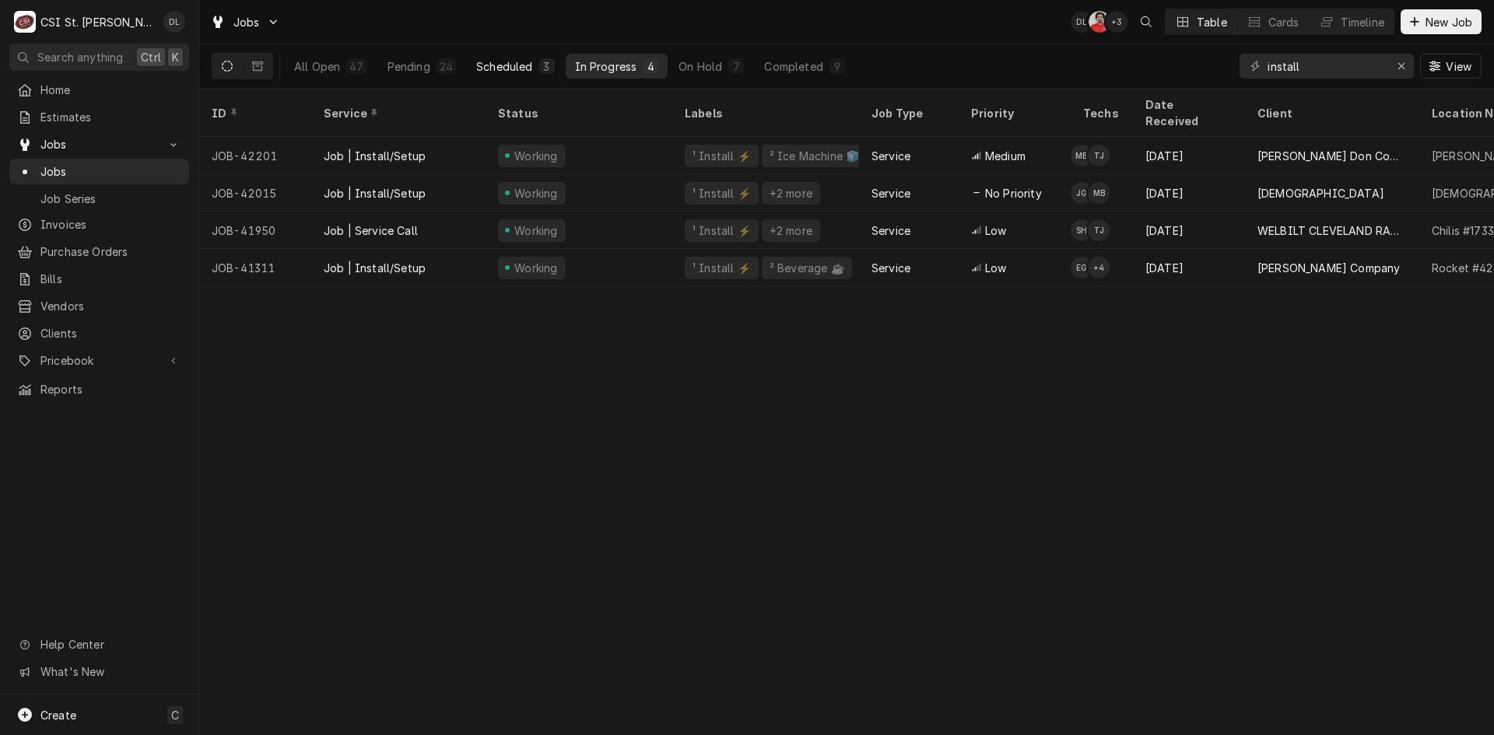
click at [527, 63] on div "Scheduled" at bounding box center [504, 66] width 56 height 16
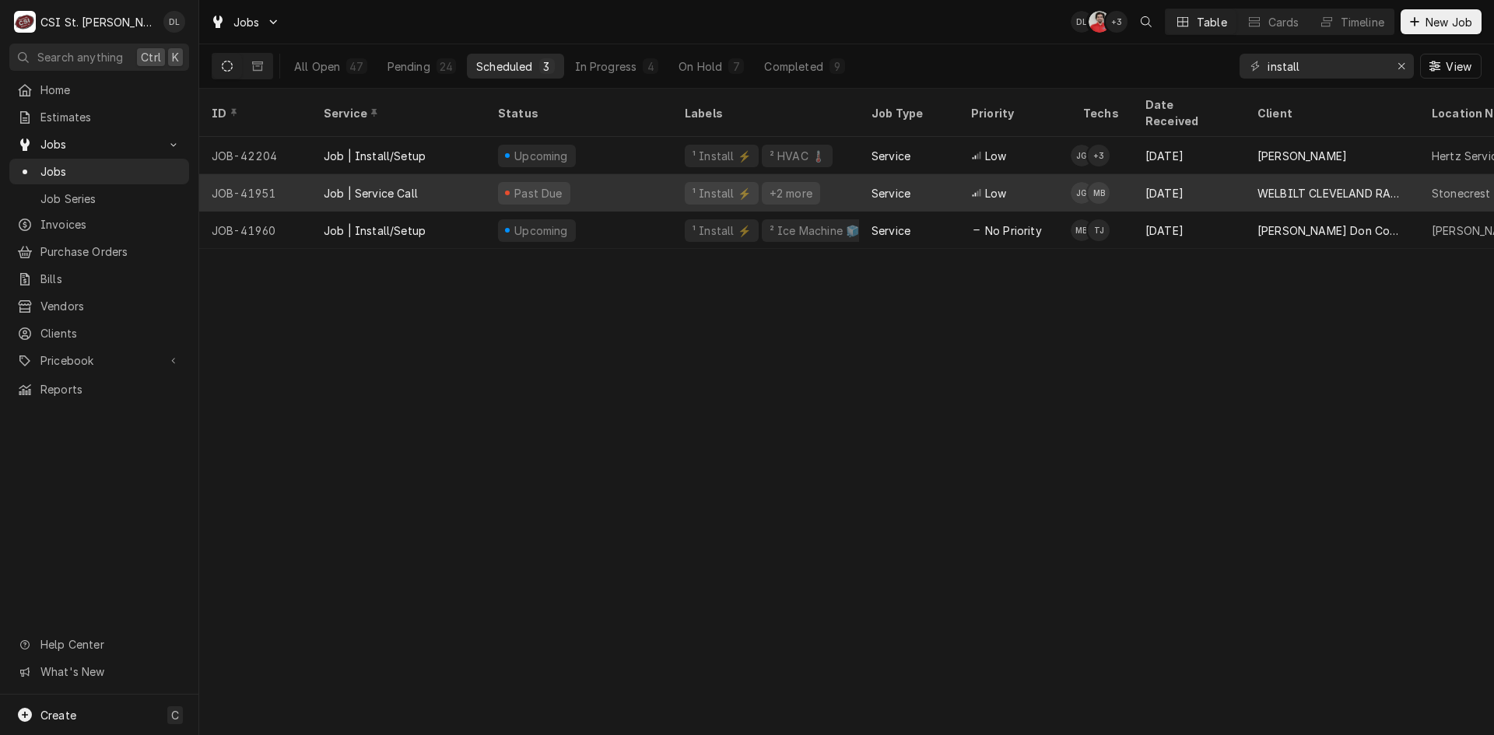
click at [716, 185] on div "¹ Install ⚡️" at bounding box center [721, 193] width 61 height 16
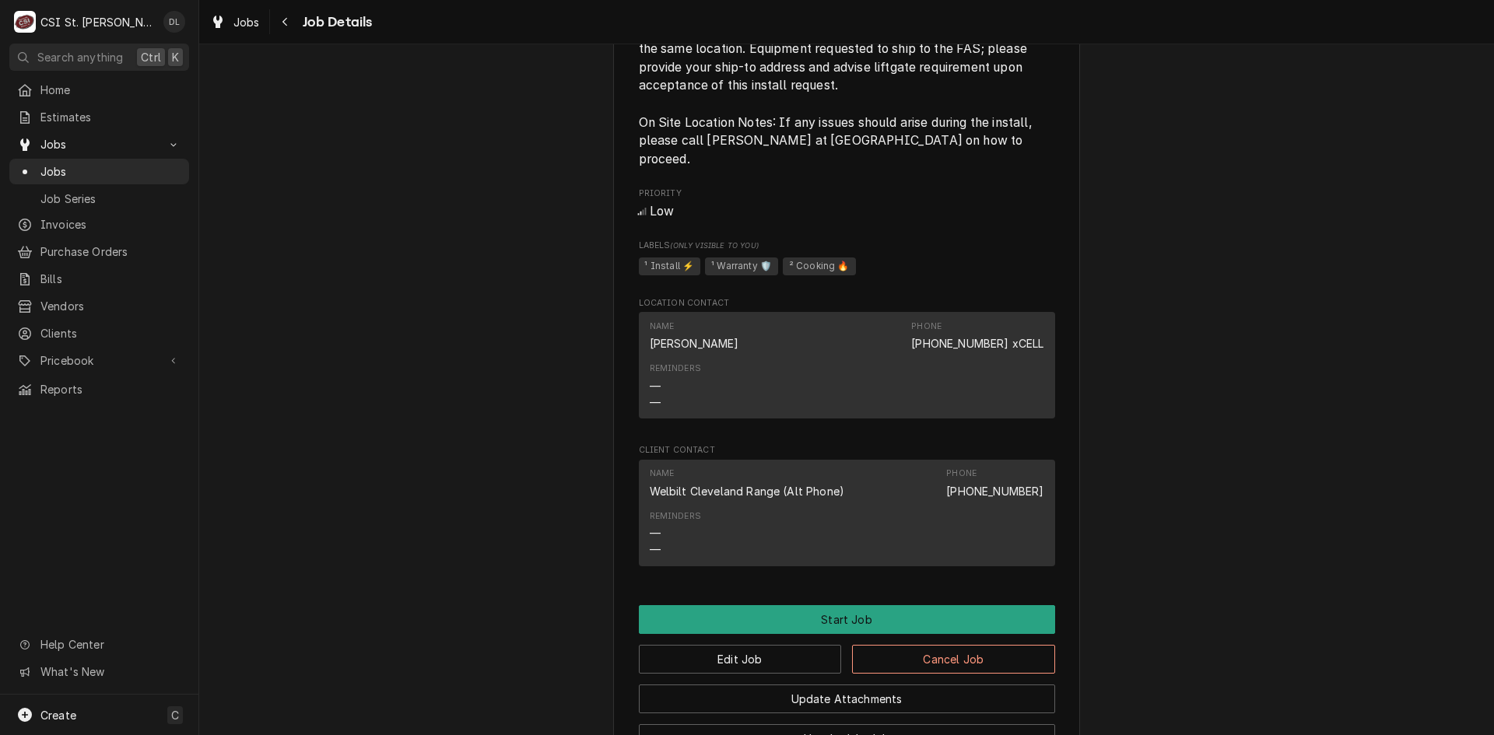
scroll to position [690, 0]
